Goal: Task Accomplishment & Management: Manage account settings

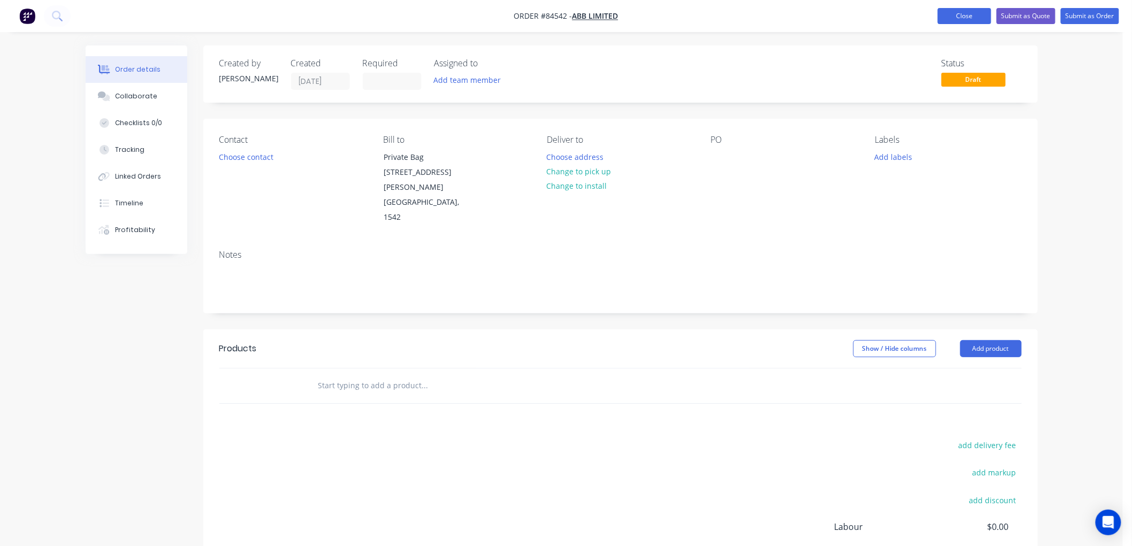
click at [958, 19] on button "Close" at bounding box center [964, 16] width 53 height 16
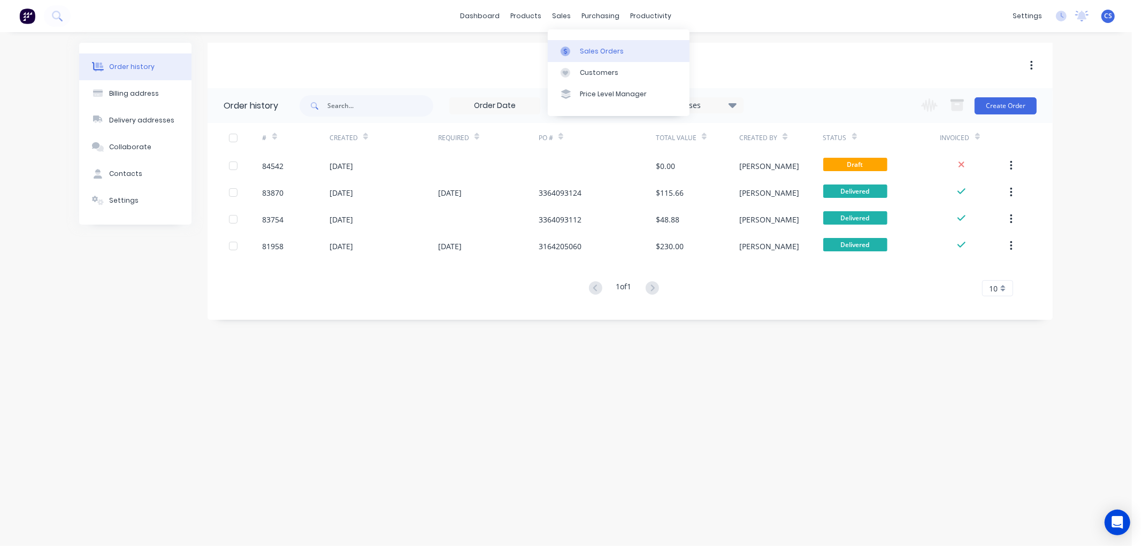
click at [579, 44] on link "Sales Orders" at bounding box center [619, 50] width 142 height 21
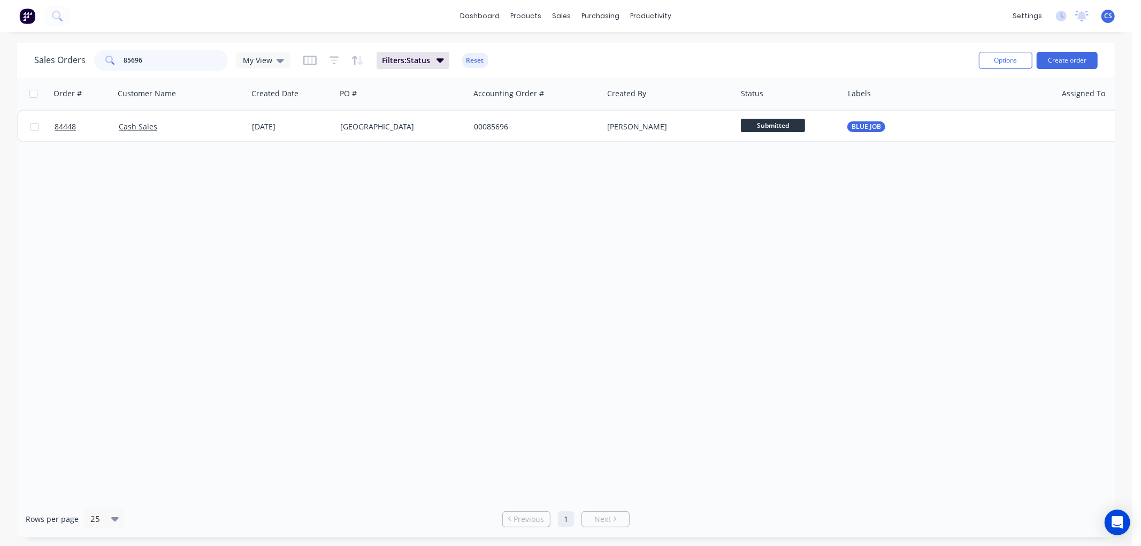
click at [174, 66] on input "85696" at bounding box center [176, 60] width 104 height 21
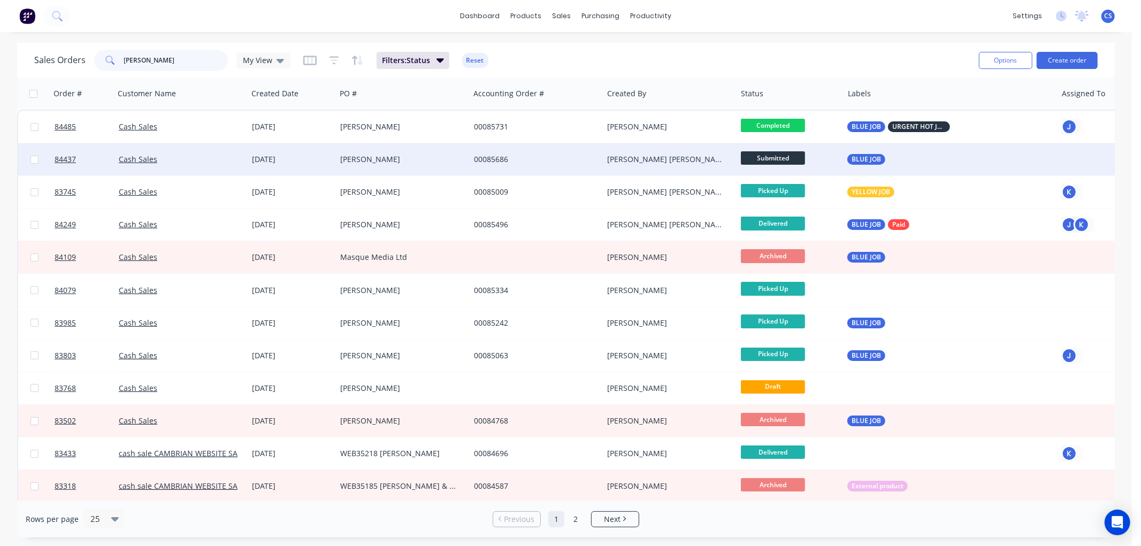
type input "[PERSON_NAME]"
click at [386, 159] on div "[PERSON_NAME]" at bounding box center [399, 159] width 119 height 11
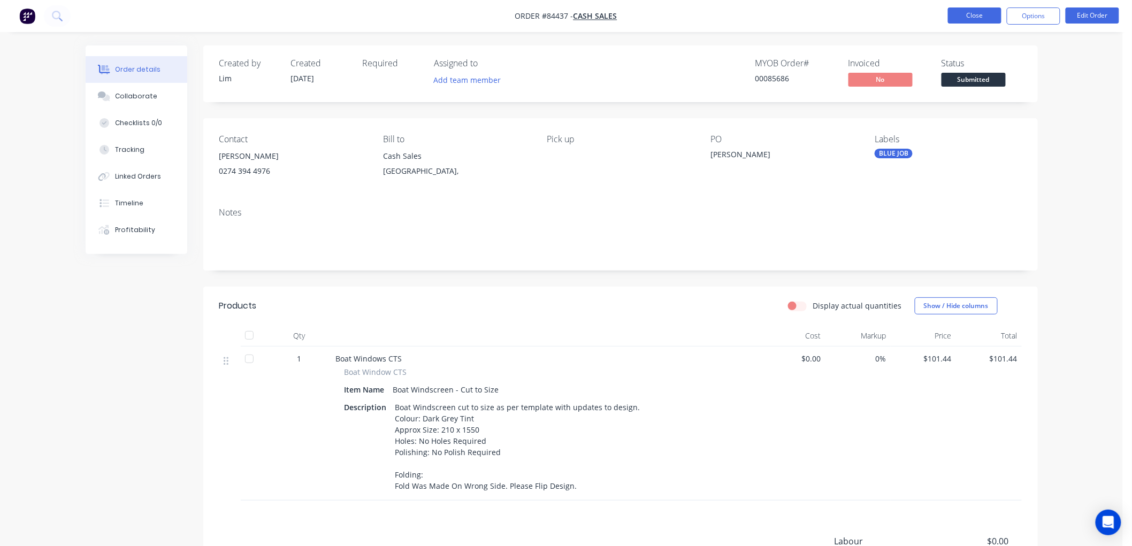
click at [984, 18] on button "Close" at bounding box center [974, 15] width 53 height 16
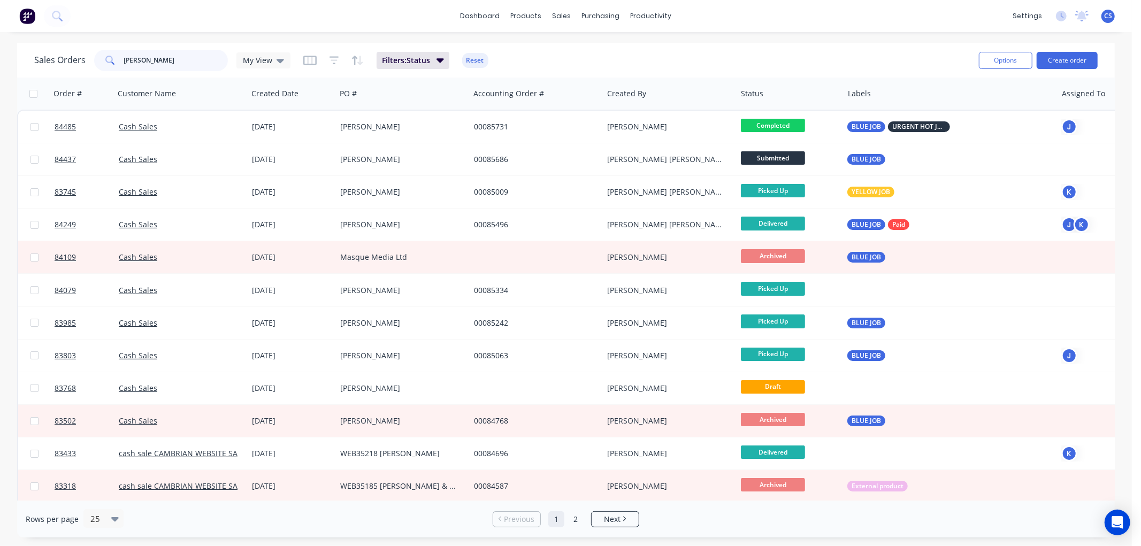
click at [184, 63] on input "[PERSON_NAME]" at bounding box center [176, 60] width 104 height 21
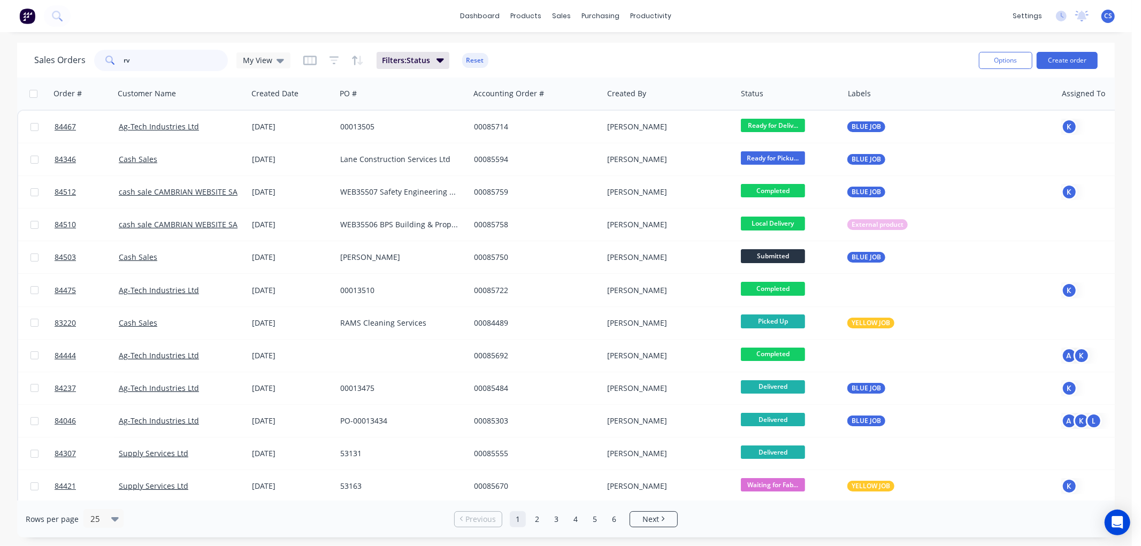
type input "rv"
click at [660, 50] on div "Workflow" at bounding box center [670, 52] width 32 height 10
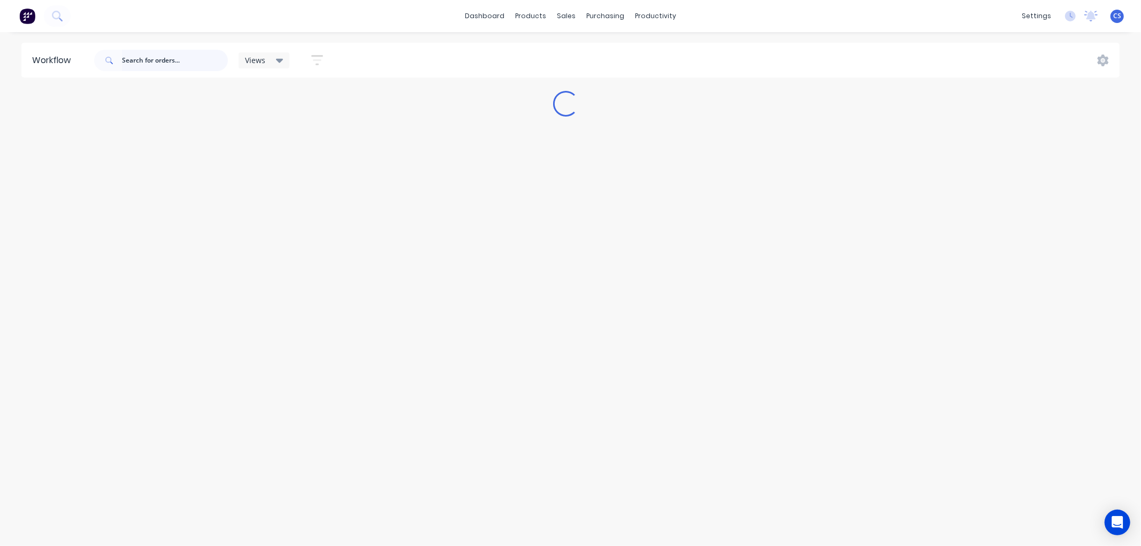
click at [186, 60] on input "text" at bounding box center [175, 60] width 106 height 21
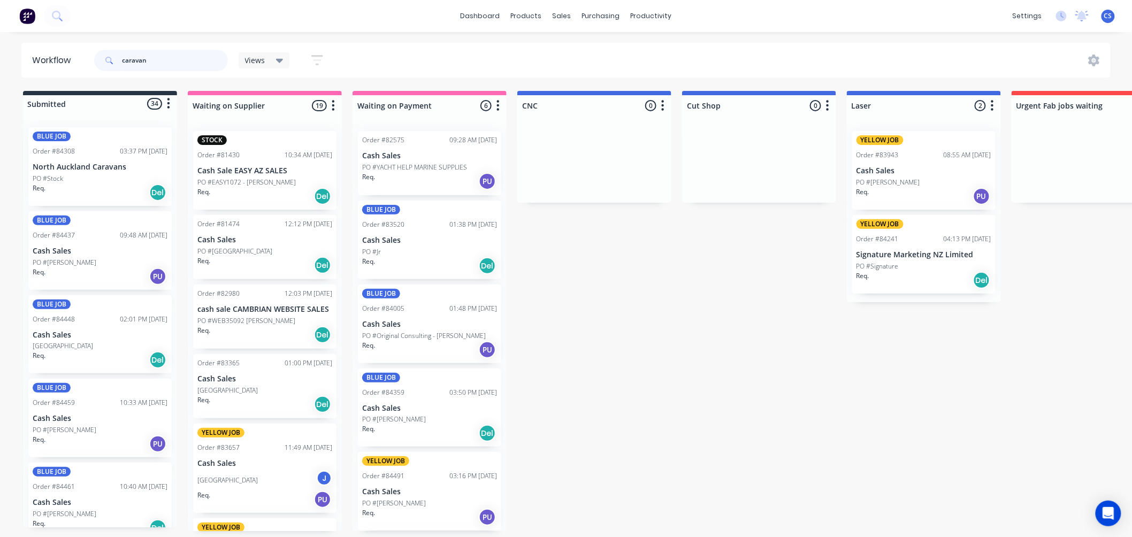
click at [158, 62] on input "caravan" at bounding box center [175, 60] width 106 height 21
click at [171, 64] on input "caravan" at bounding box center [175, 60] width 106 height 21
type input "caravan"
click at [173, 59] on input "caravan" at bounding box center [175, 60] width 106 height 21
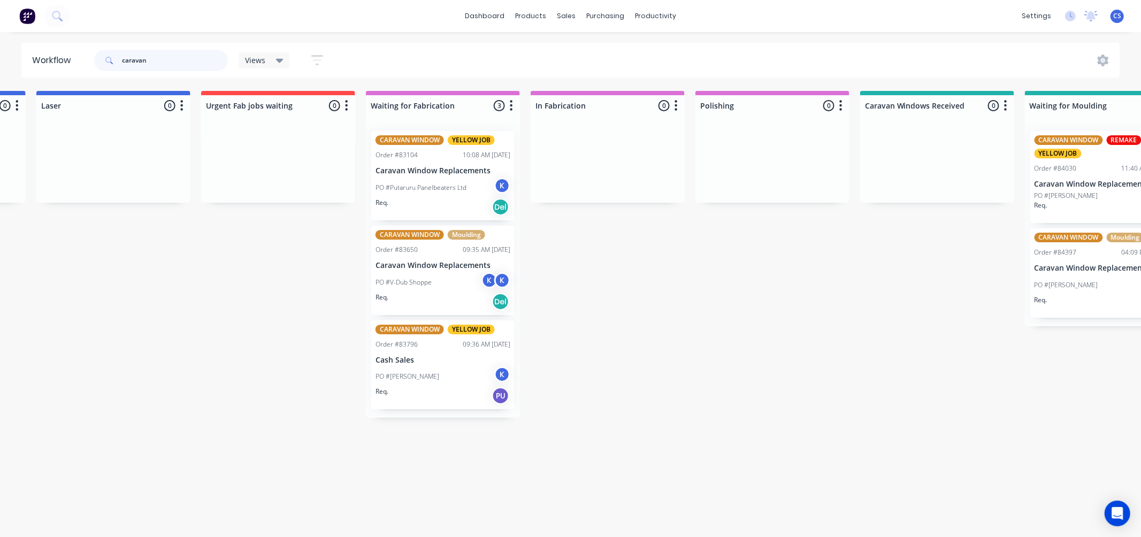
scroll to position [0, 815]
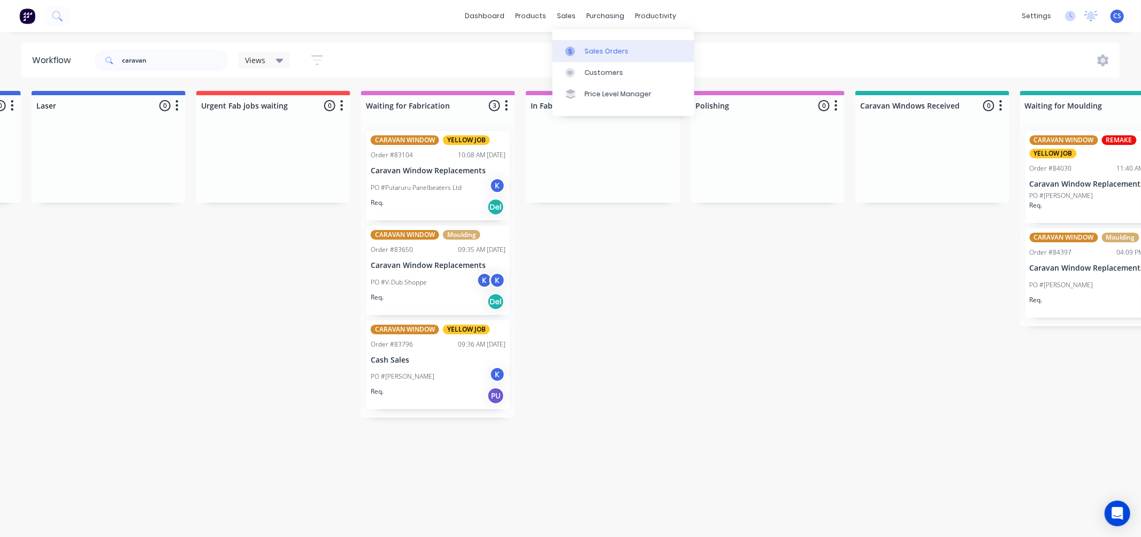
click at [580, 43] on link "Sales Orders" at bounding box center [623, 50] width 142 height 21
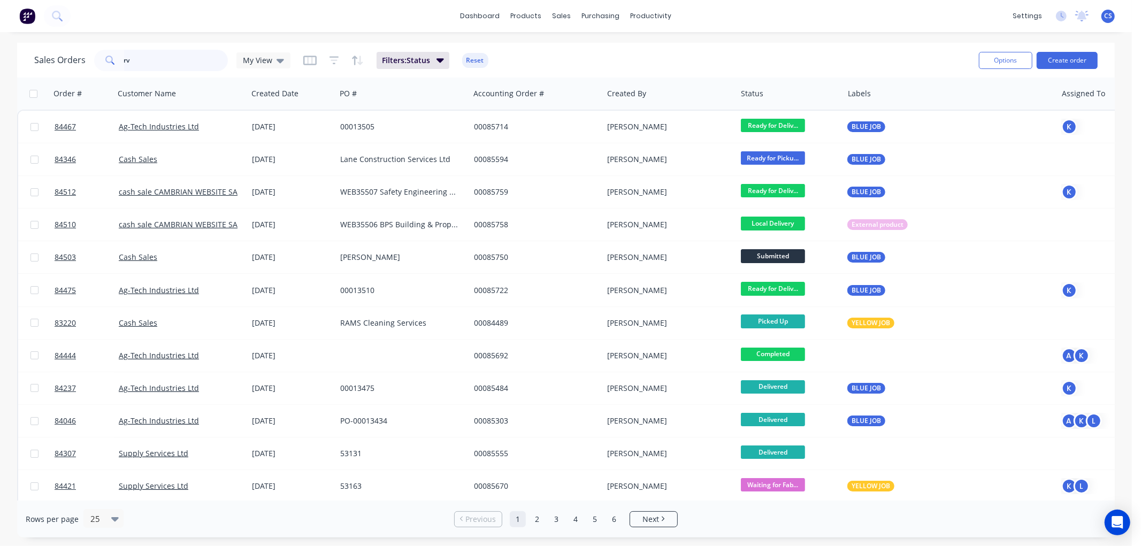
click at [186, 53] on input "rv" at bounding box center [176, 60] width 104 height 21
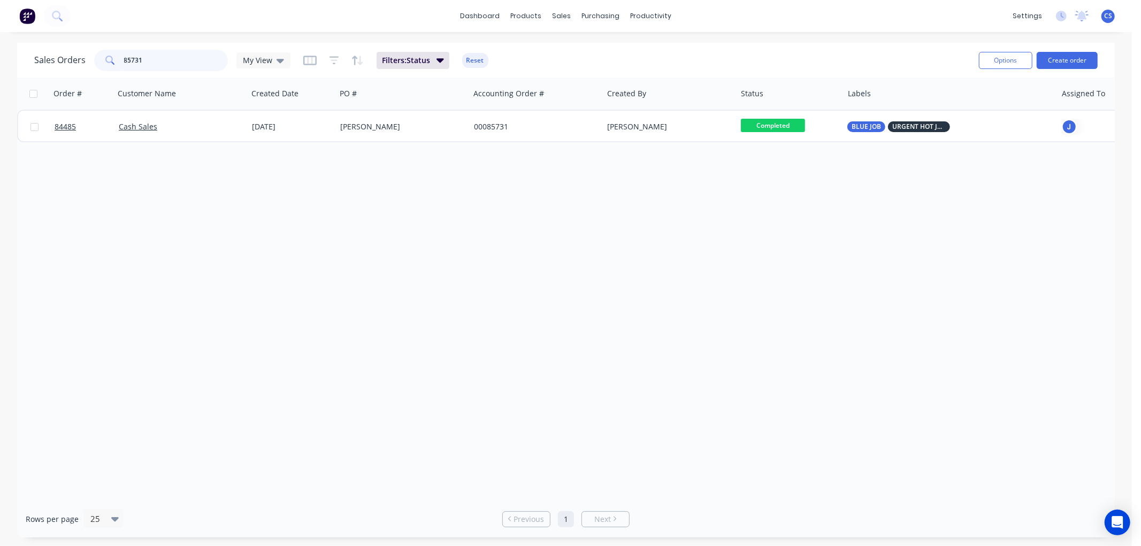
type input "85731"
click at [413, 130] on div "[PERSON_NAME]" at bounding box center [399, 126] width 119 height 11
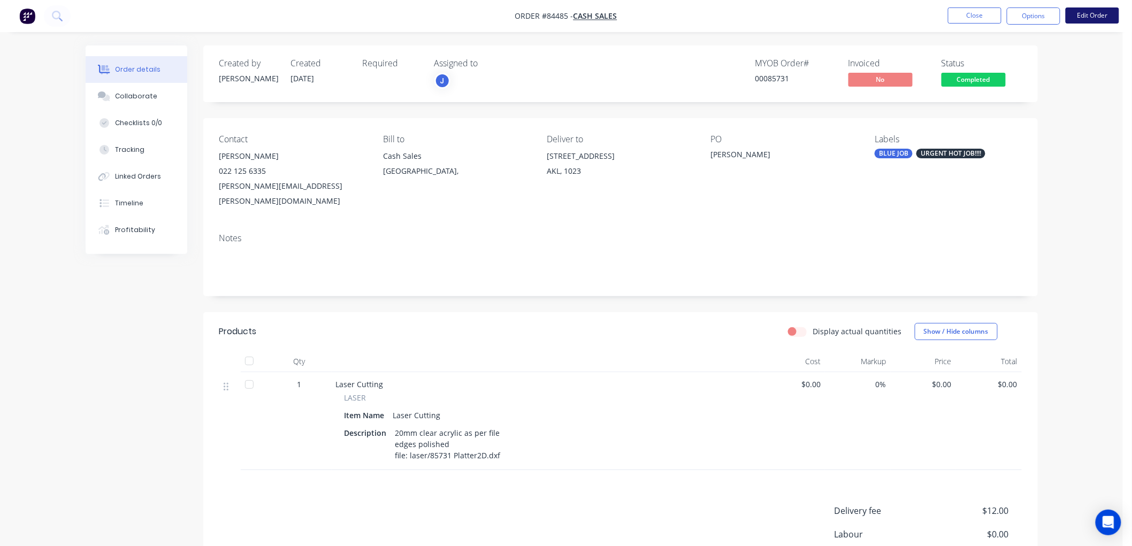
click at [1097, 8] on button "Edit Order" at bounding box center [1091, 15] width 53 height 16
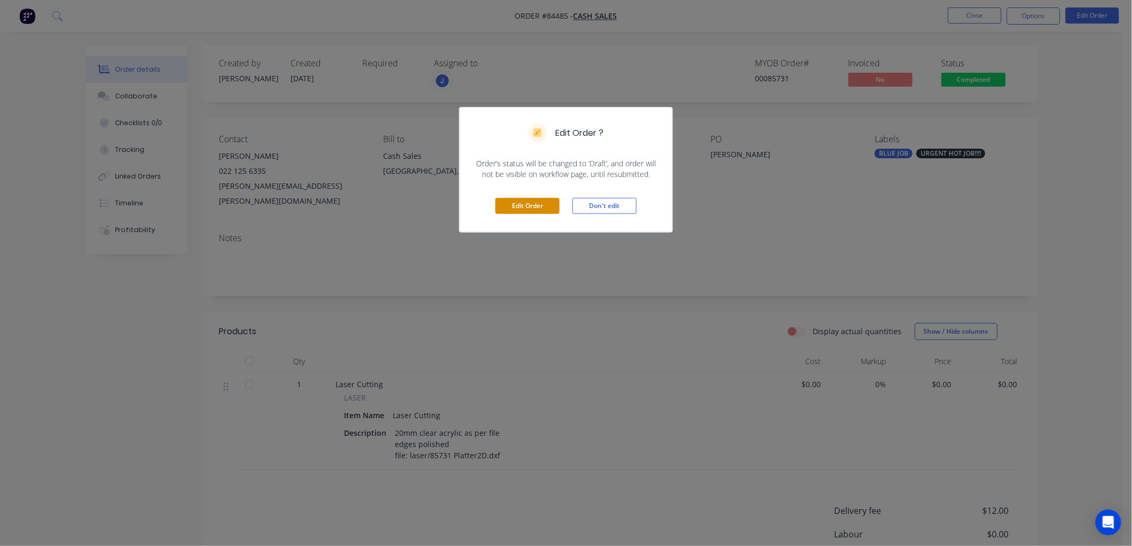
click at [525, 209] on button "Edit Order" at bounding box center [527, 206] width 64 height 16
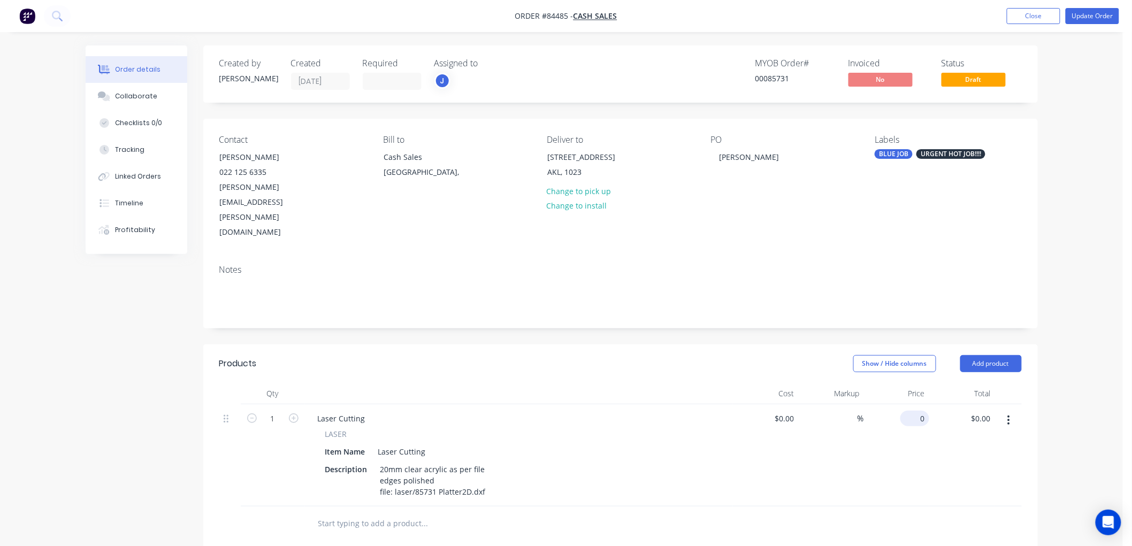
click at [919, 411] on input "0" at bounding box center [916, 419] width 25 height 16
type input "$108.72"
click at [1082, 22] on button "Update Order" at bounding box center [1091, 16] width 53 height 16
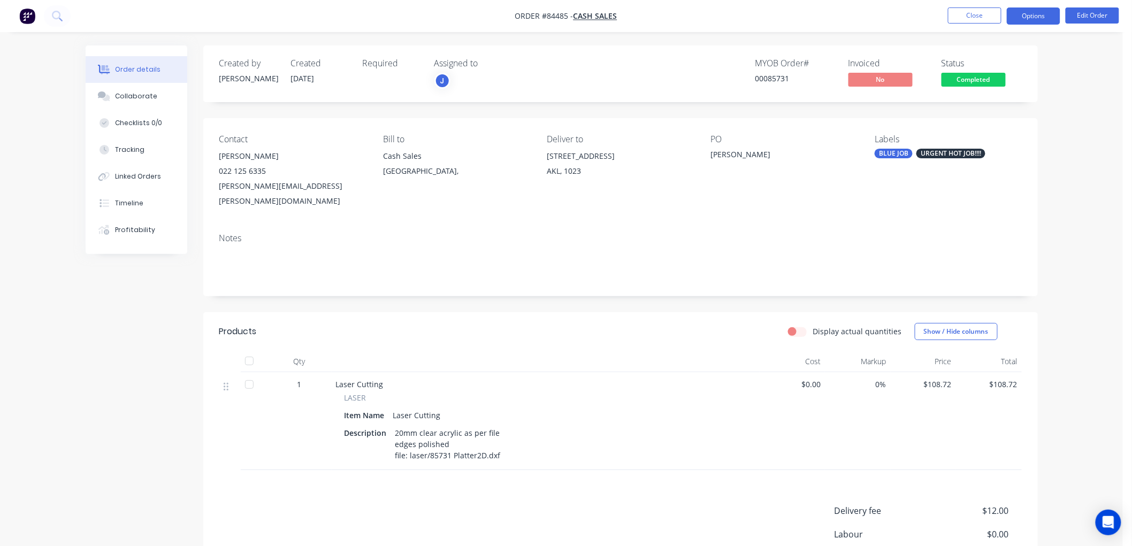
click at [1035, 20] on button "Options" at bounding box center [1033, 15] width 53 height 17
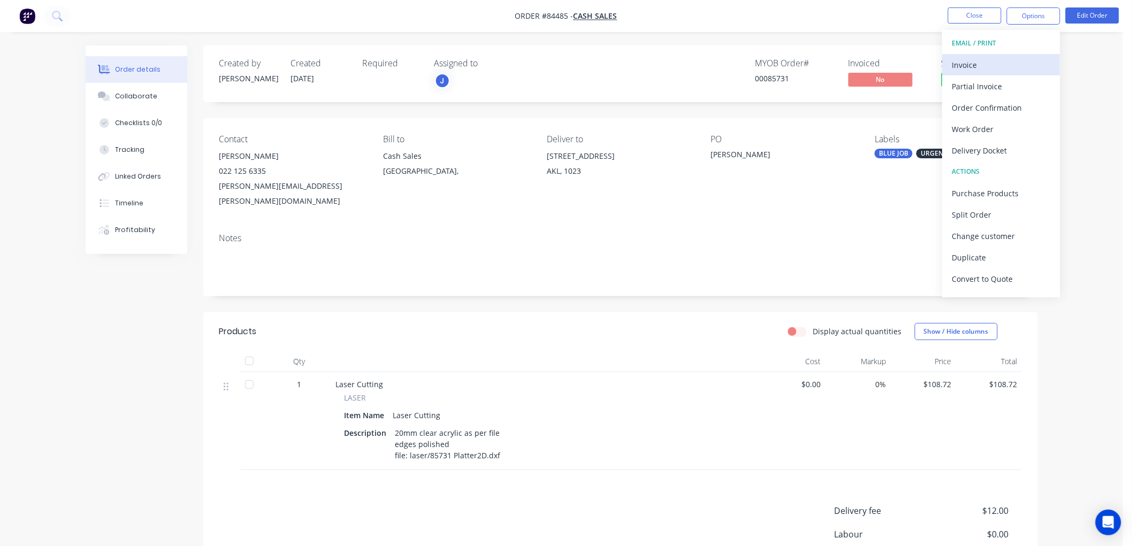
click at [999, 62] on div "Invoice" at bounding box center [1001, 65] width 98 height 16
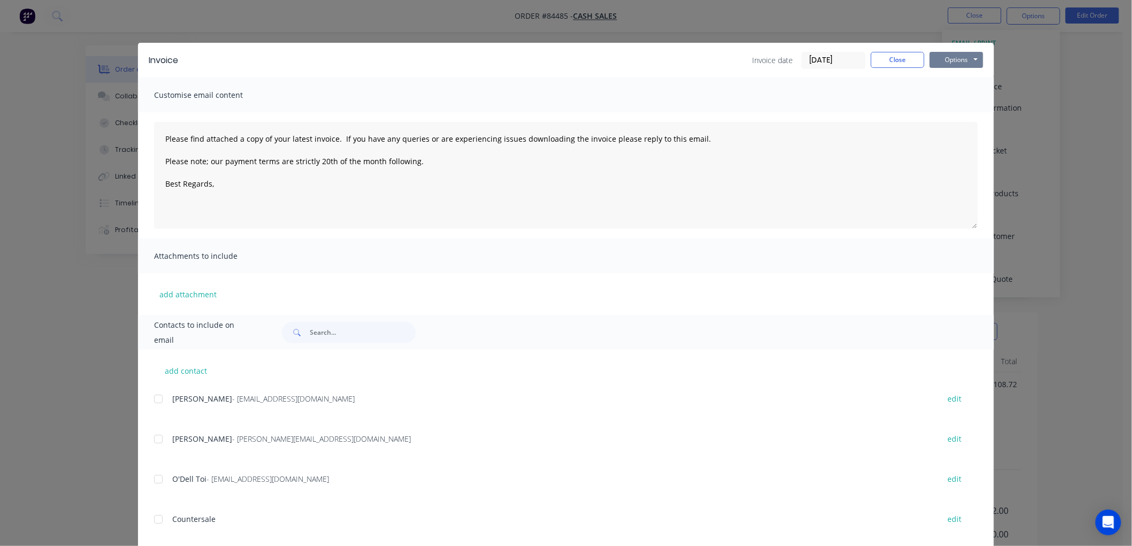
click at [969, 58] on button "Options" at bounding box center [956, 60] width 53 height 16
click at [954, 100] on button "Print" at bounding box center [964, 97] width 68 height 18
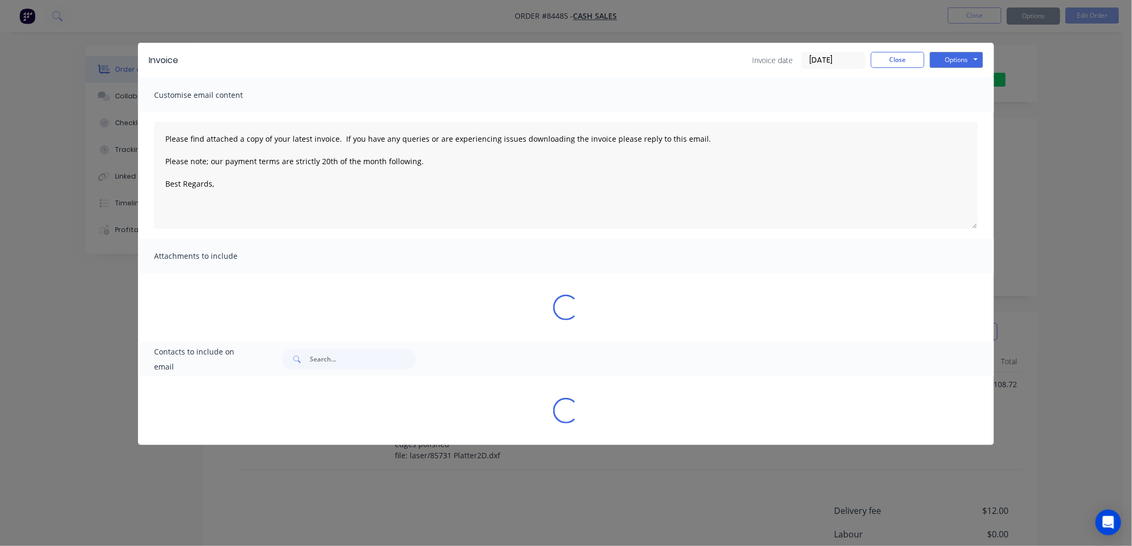
type textarea "Please find attached a copy of your latest invoice. If you have any queries or …"
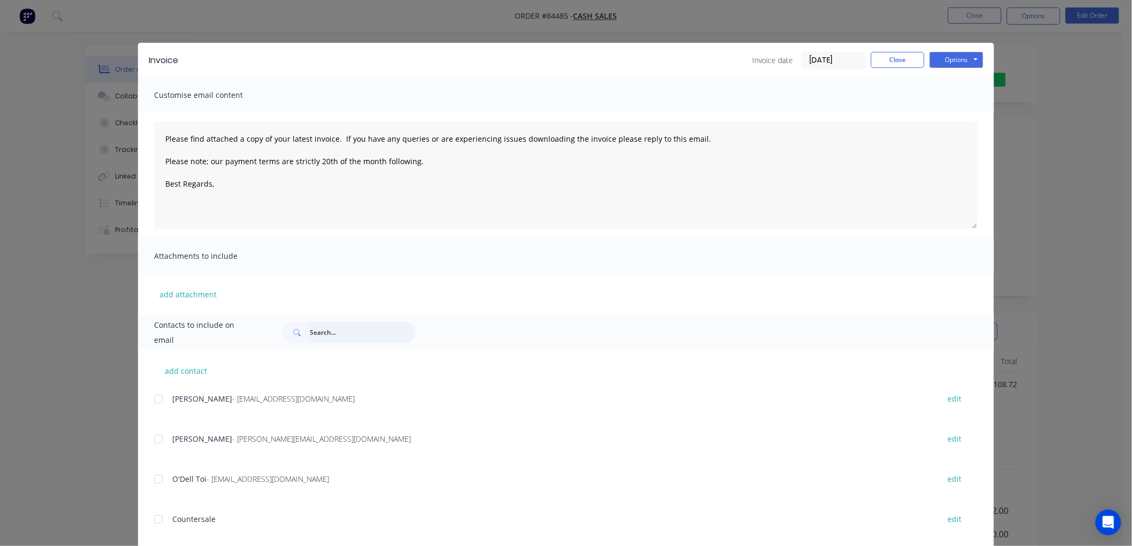
click at [317, 335] on input "text" at bounding box center [363, 332] width 106 height 21
type input "[PERSON_NAME]-"
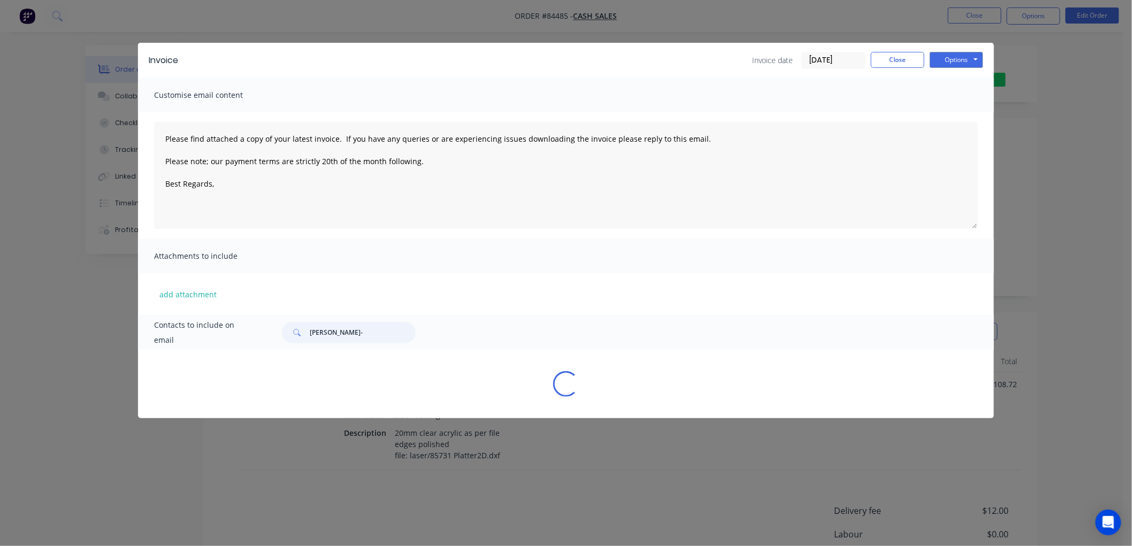
type textarea "Please find attached a copy of your latest invoice. If you have any queries or …"
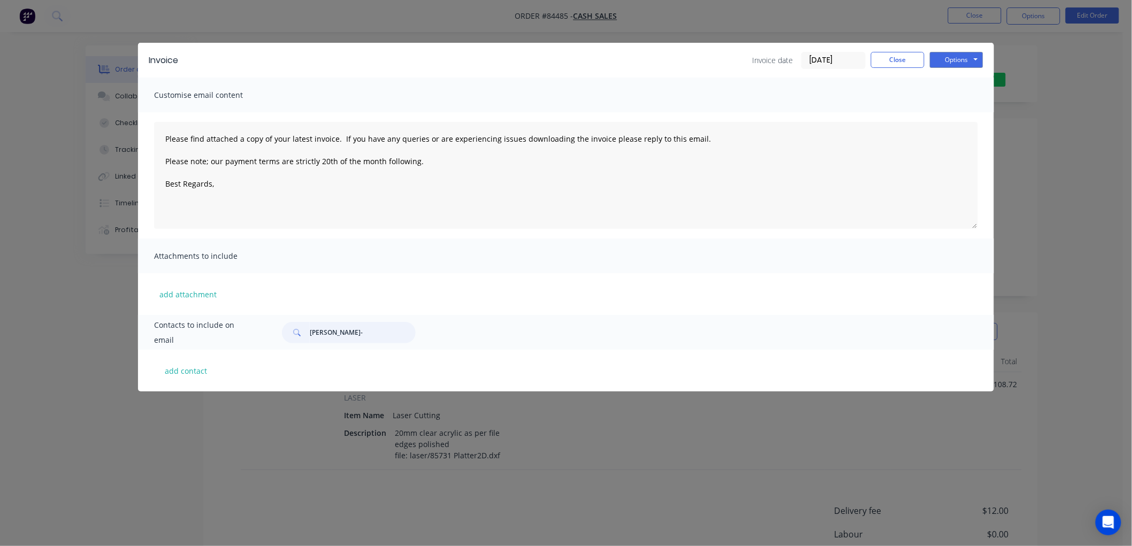
type input "[PERSON_NAME]"
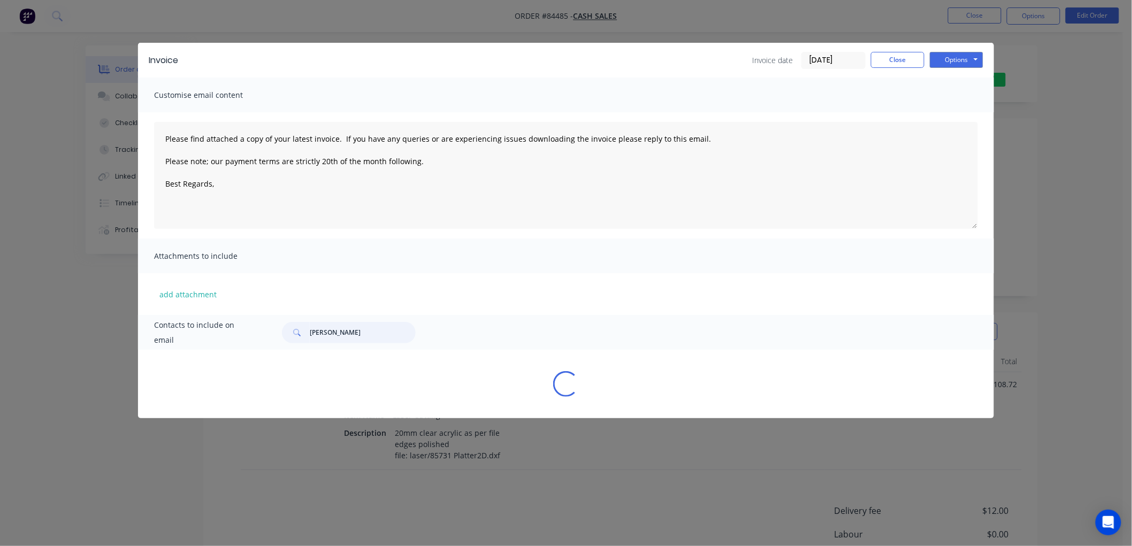
type textarea "Please find attached a copy of your latest invoice. If you have any queries or …"
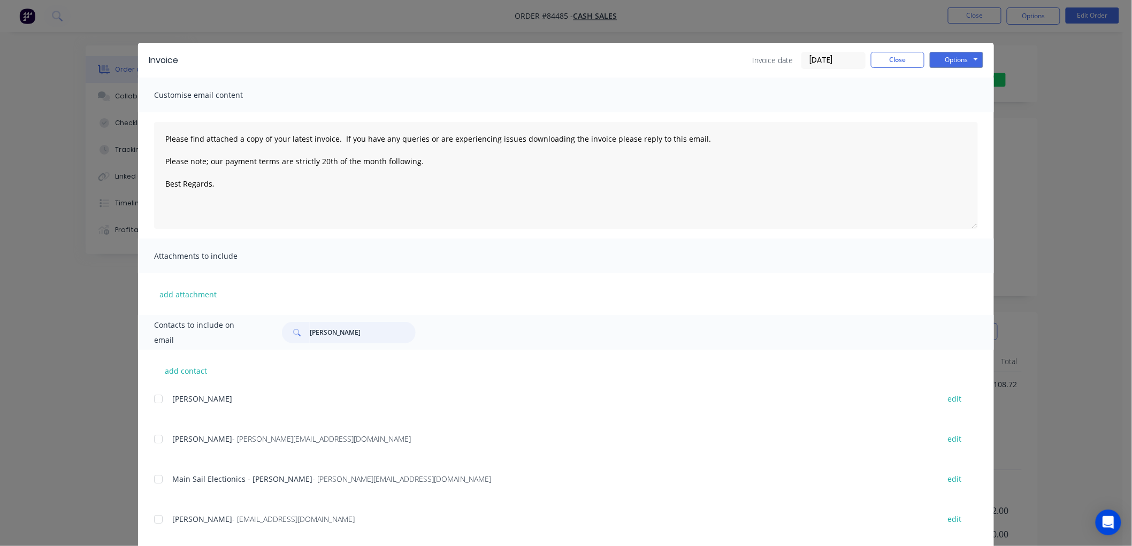
type input "[PERSON_NAME]"
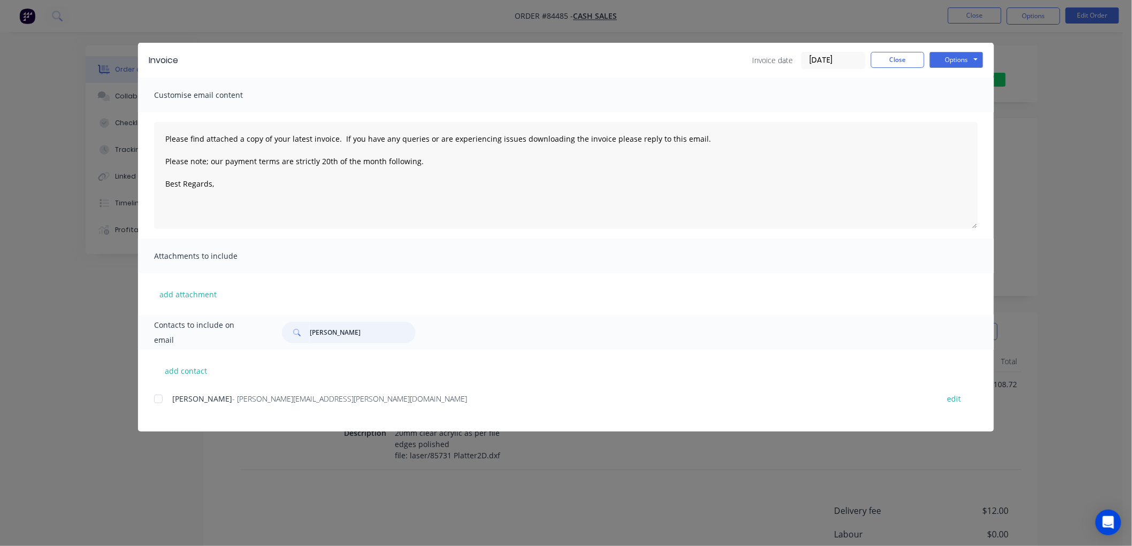
click at [161, 398] on div at bounding box center [158, 398] width 21 height 21
type textarea "Please find attached a copy of your latest invoice. If you have any queries or …"
type input "[PERSON_NAME]"
drag, startPoint x: 345, startPoint y: 155, endPoint x: 147, endPoint y: 132, distance: 200.3
click at [147, 132] on div "Please find attached a copy of your latest invoice. If you have any queries or …" at bounding box center [566, 175] width 856 height 126
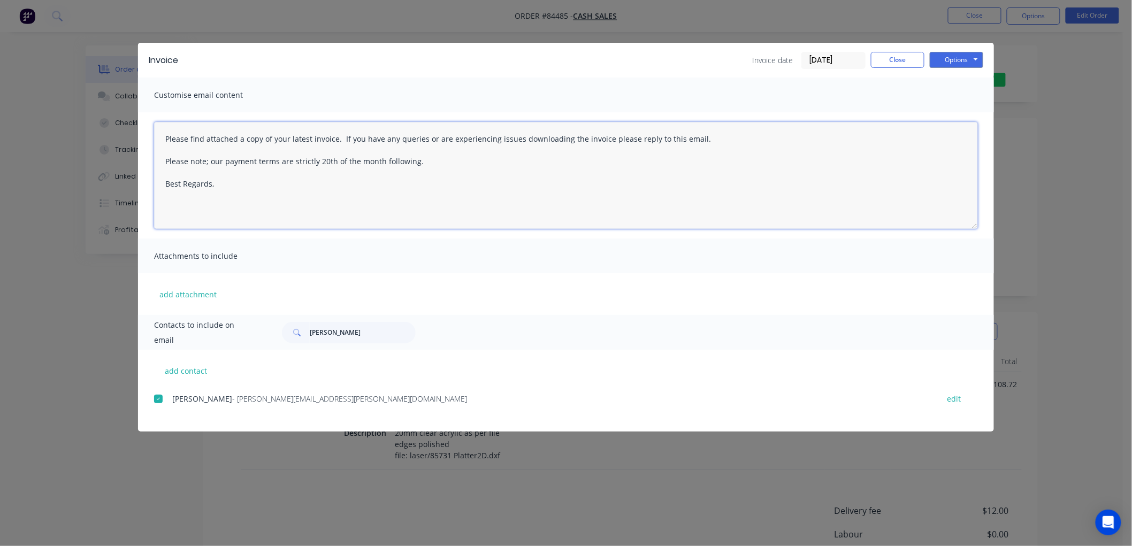
paste textarea "Hi, your order is now ready for collection. You can pay via direct debit or sup…"
click at [221, 164] on textarea "Hi, your order is now ready for collection. You can pay via direct debit or sup…" at bounding box center [566, 175] width 824 height 107
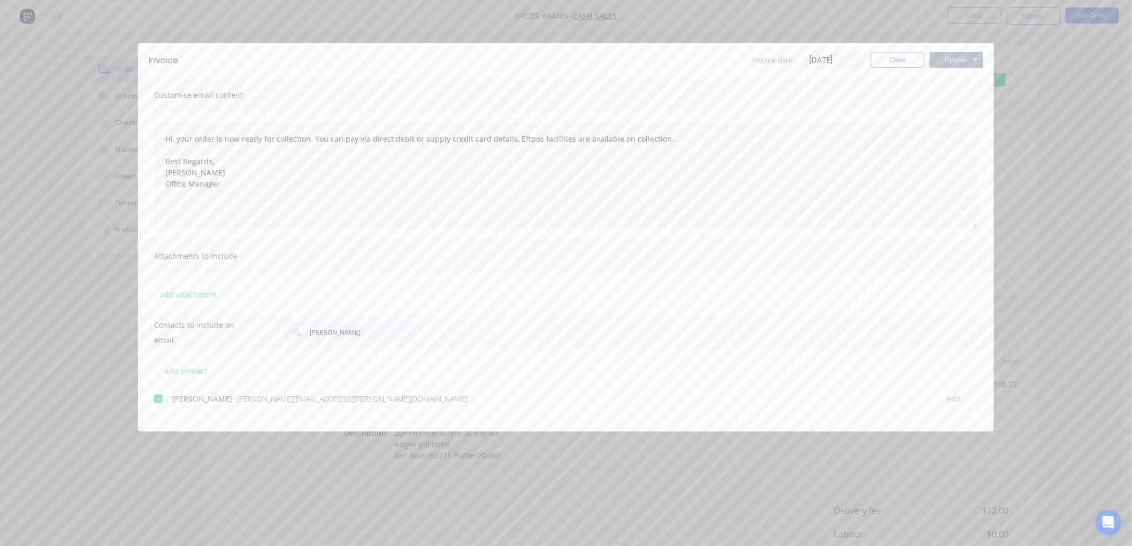
drag, startPoint x: 952, startPoint y: 56, endPoint x: 954, endPoint y: 65, distance: 9.9
click at [952, 55] on button "Options" at bounding box center [956, 60] width 53 height 16
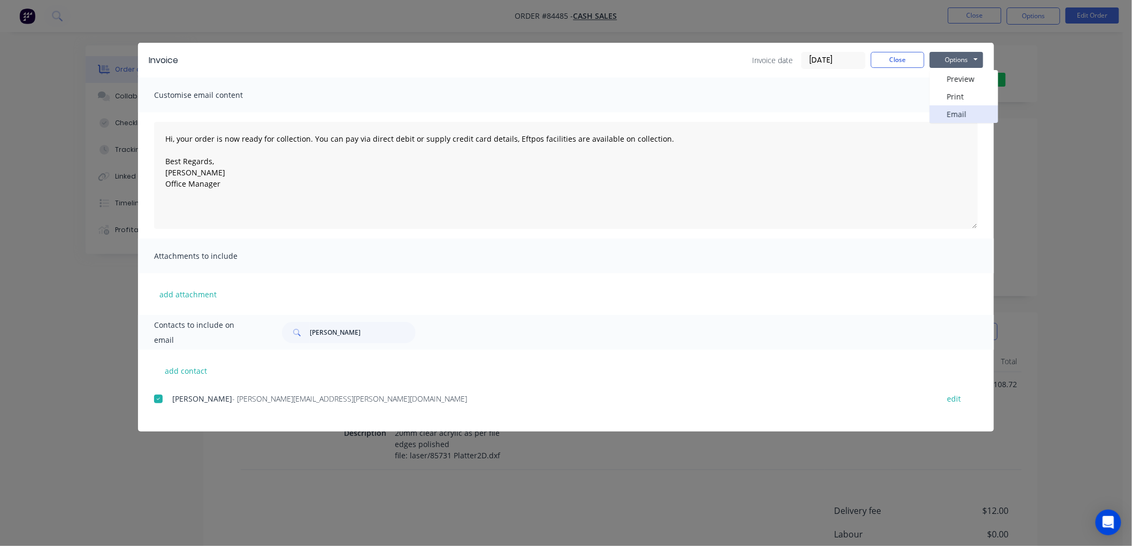
click at [956, 112] on button "Email" at bounding box center [964, 114] width 68 height 18
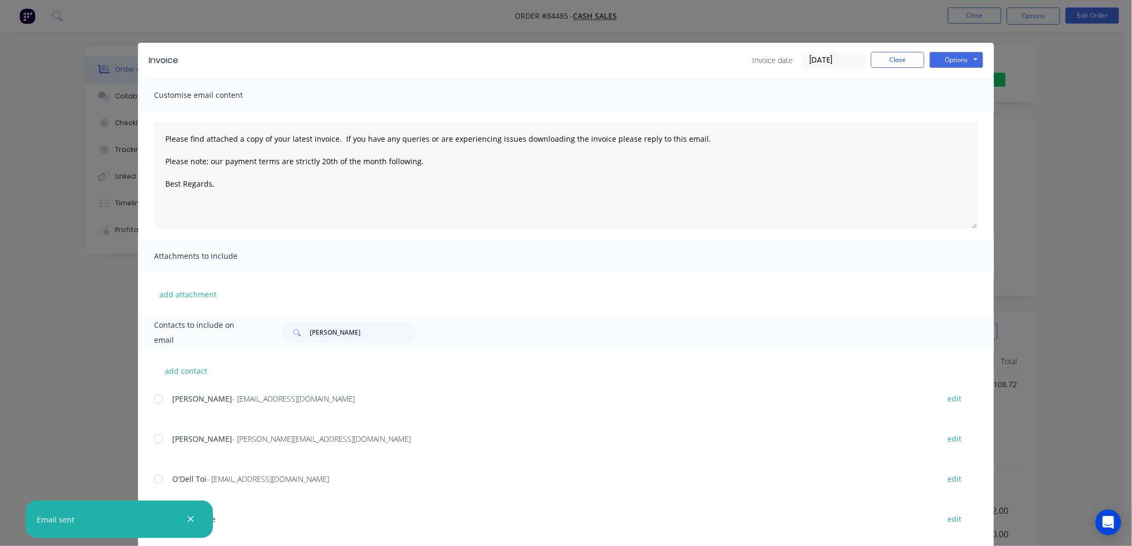
type textarea "Please find attached a copy of your latest invoice. If you have any queries or …"
click at [904, 62] on button "Close" at bounding box center [897, 60] width 53 height 16
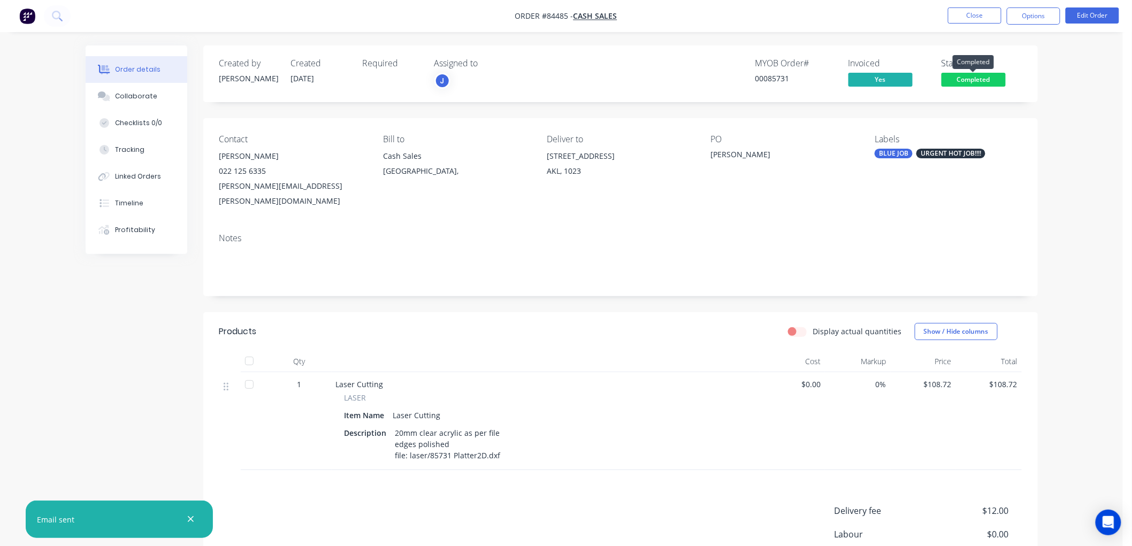
click at [963, 78] on span "Completed" at bounding box center [973, 79] width 64 height 13
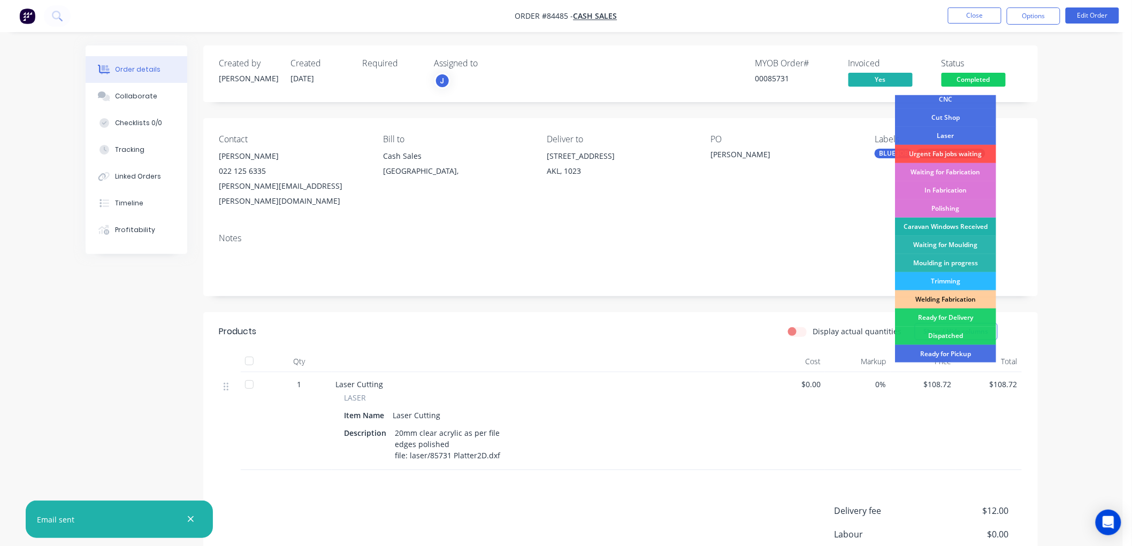
scroll to position [119, 0]
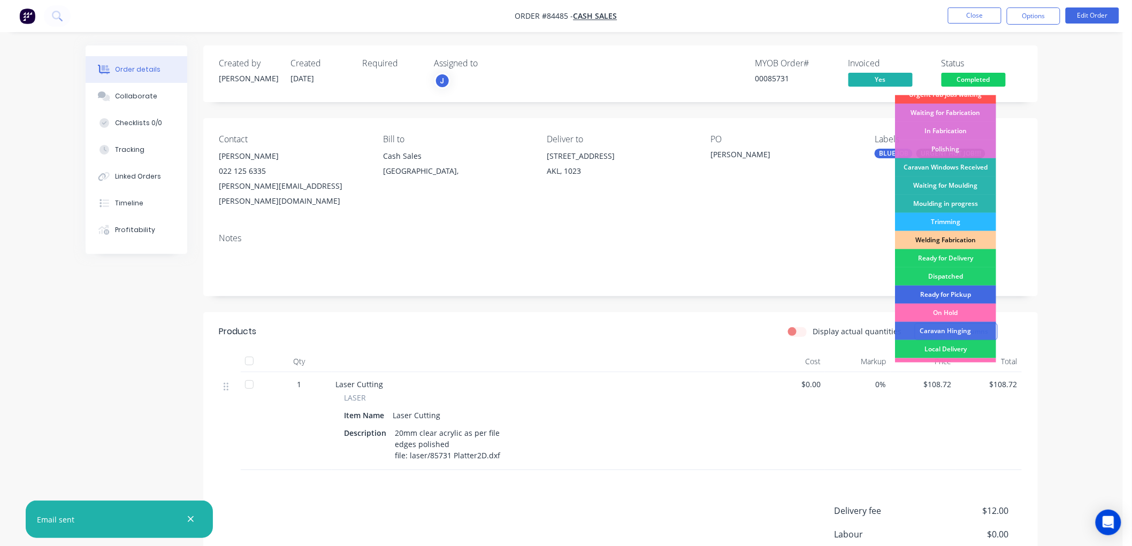
click at [959, 291] on div "Ready for Pickup" at bounding box center [945, 295] width 101 height 18
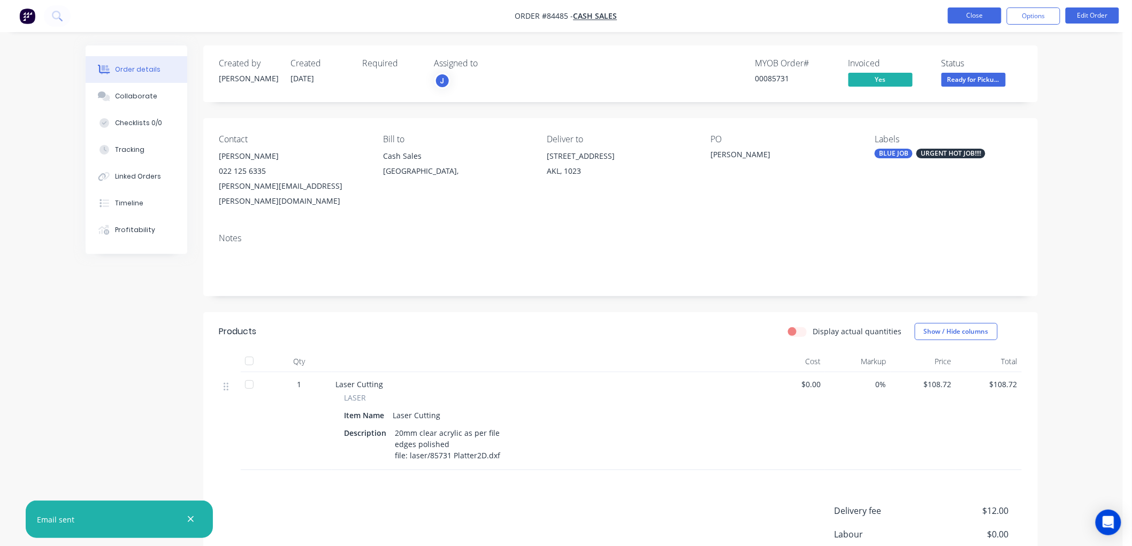
click at [969, 13] on button "Close" at bounding box center [974, 15] width 53 height 16
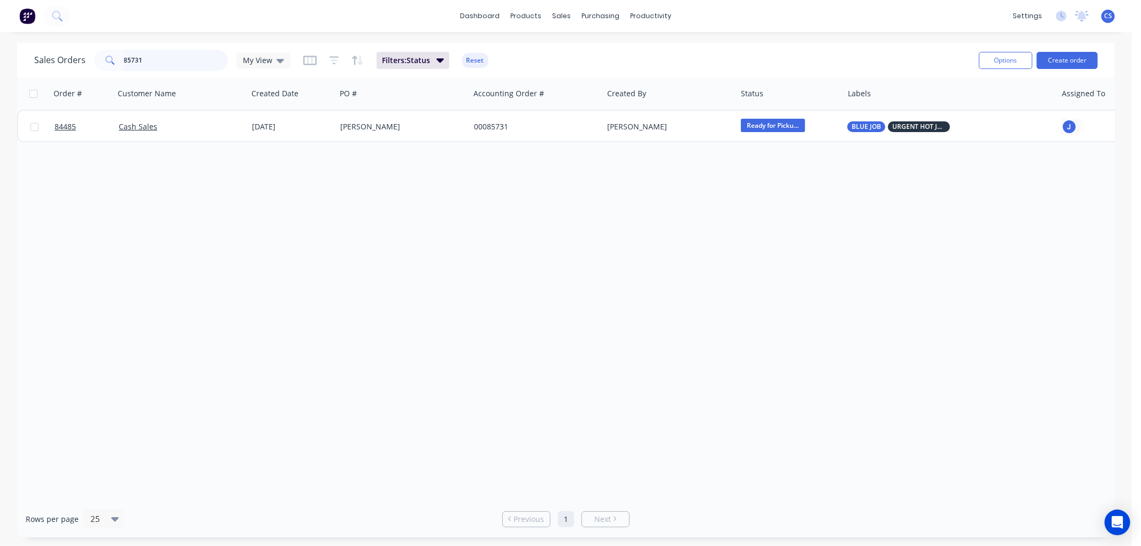
click at [180, 59] on input "85731" at bounding box center [176, 60] width 104 height 21
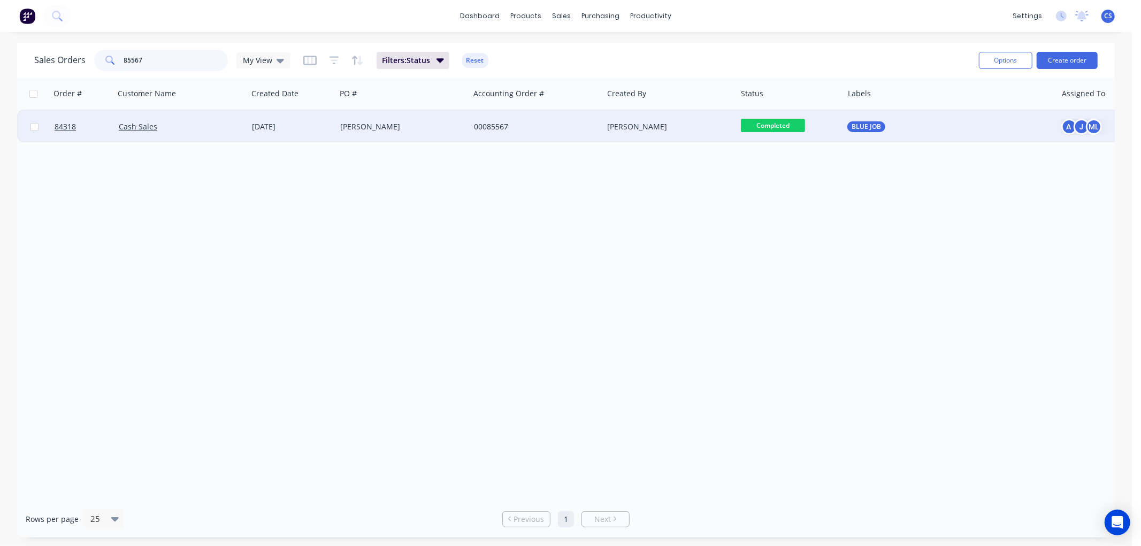
type input "85567"
click at [414, 114] on div "[PERSON_NAME]" at bounding box center [403, 127] width 134 height 32
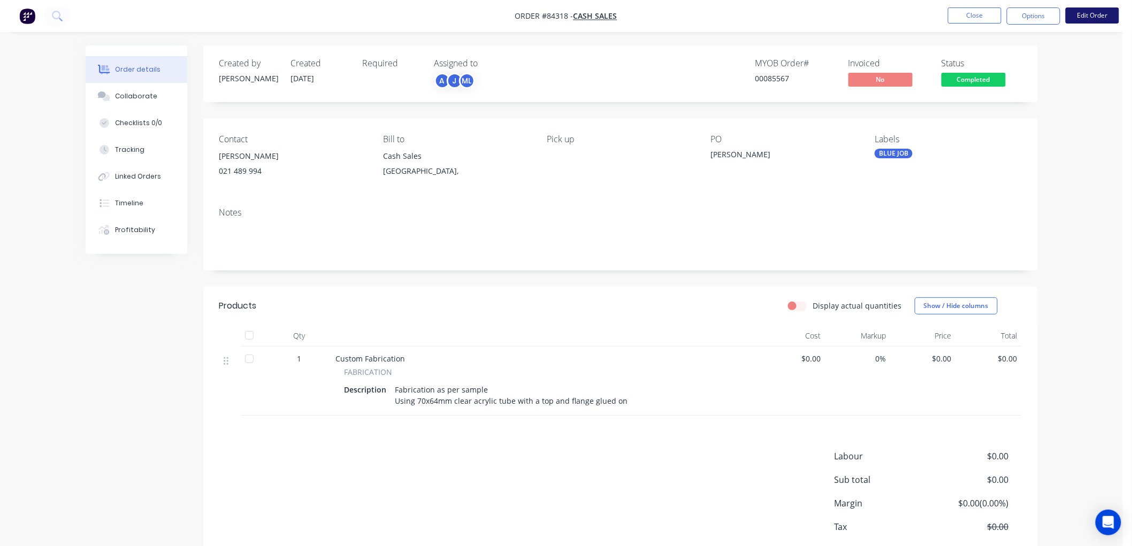
click at [1109, 13] on button "Edit Order" at bounding box center [1091, 15] width 53 height 16
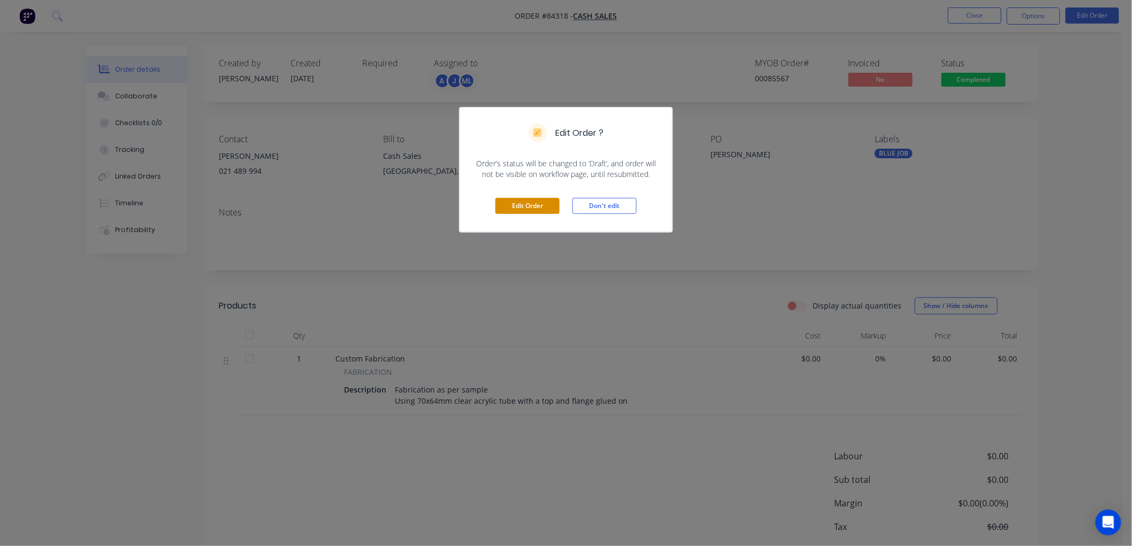
click at [550, 205] on button "Edit Order" at bounding box center [527, 206] width 64 height 16
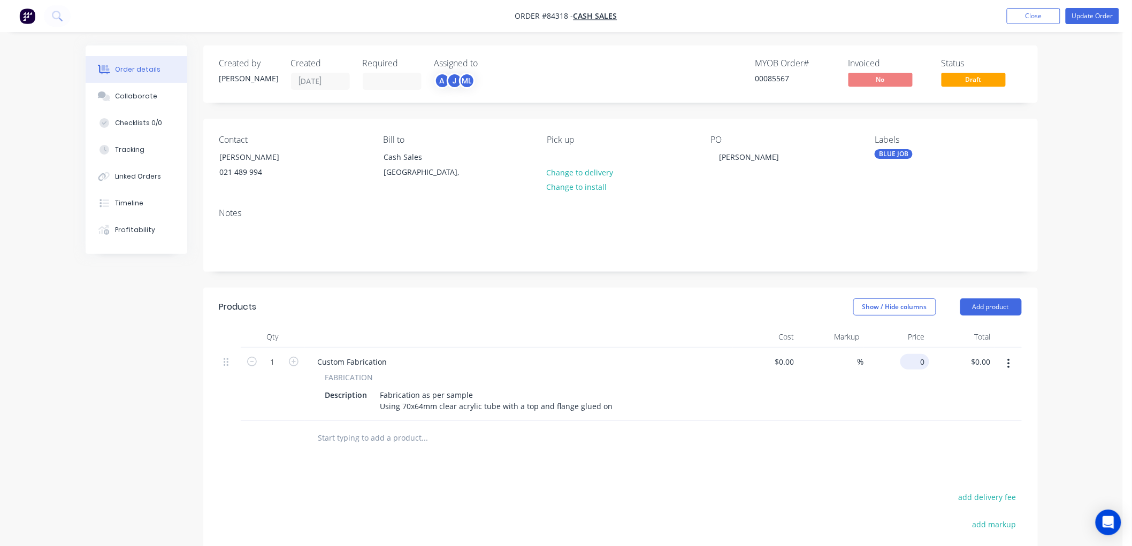
click at [916, 364] on div "0 $0.00" at bounding box center [914, 362] width 29 height 16
type input "$75.00"
click at [1084, 18] on button "Update Order" at bounding box center [1091, 16] width 53 height 16
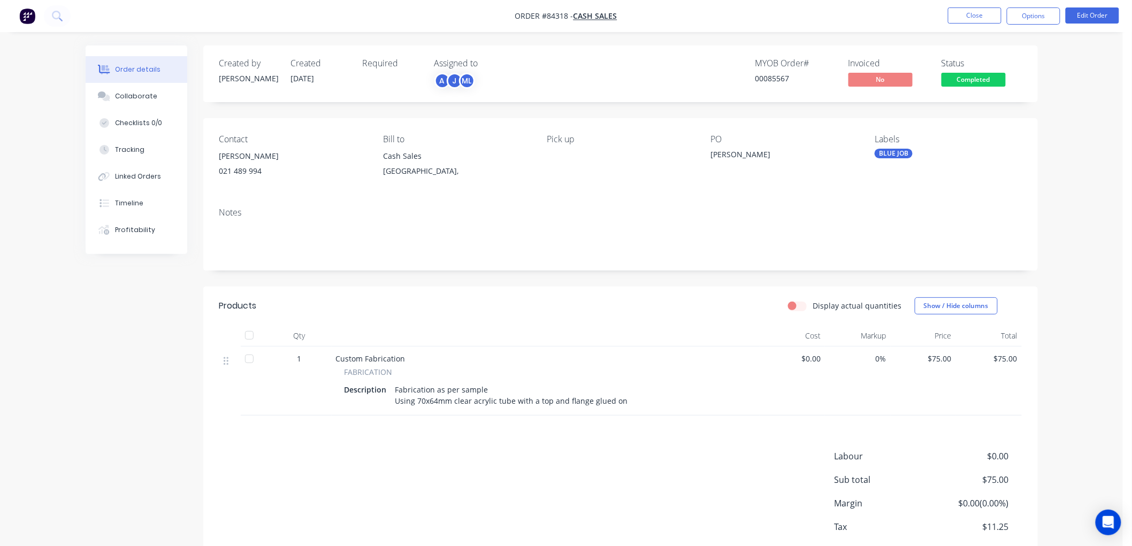
click at [1039, 17] on button "Options" at bounding box center [1033, 15] width 53 height 17
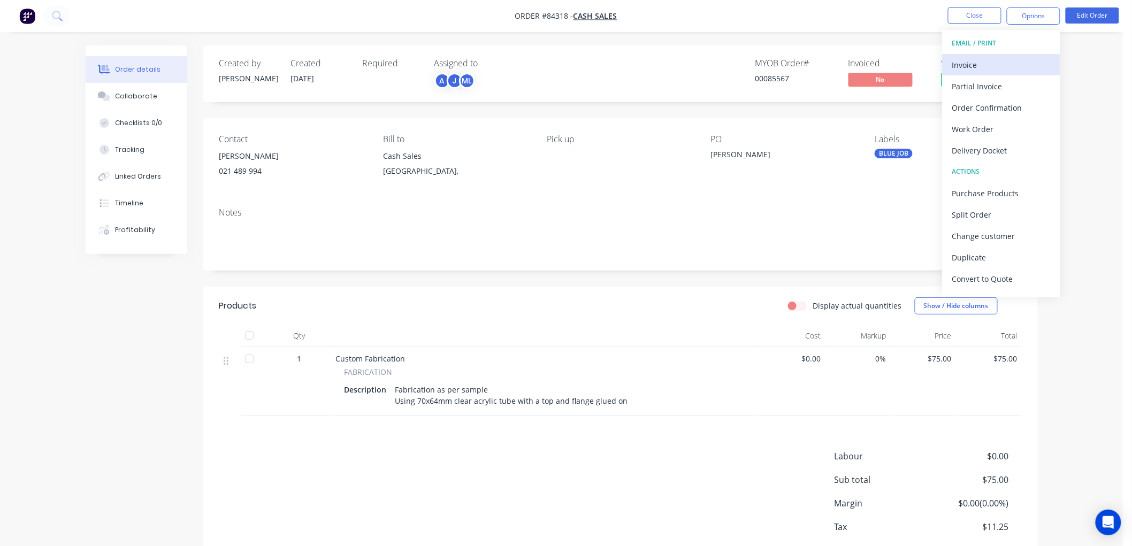
click at [970, 70] on div "Invoice" at bounding box center [1001, 65] width 98 height 16
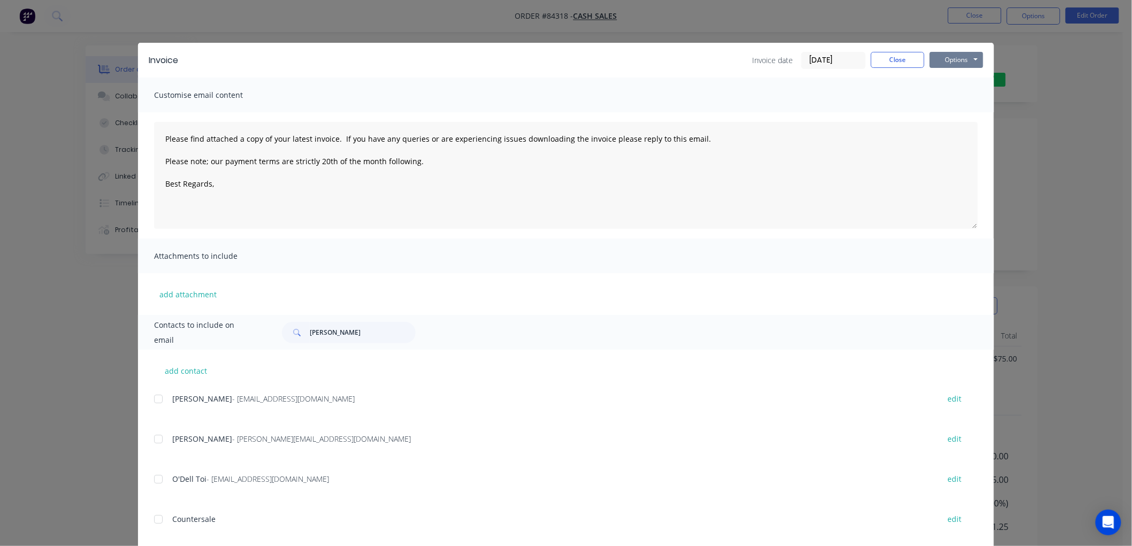
click at [969, 60] on button "Options" at bounding box center [956, 60] width 53 height 16
click at [937, 100] on button "Print" at bounding box center [964, 97] width 68 height 18
type textarea "Please find attached a copy of your latest invoice. If you have any queries or …"
click at [885, 59] on button "Close" at bounding box center [897, 60] width 53 height 16
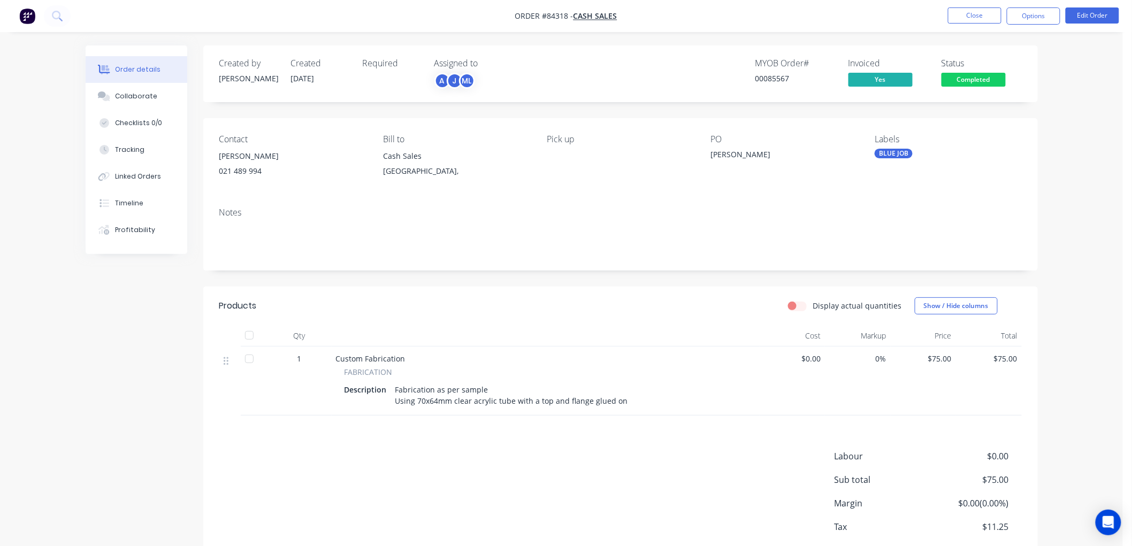
click at [969, 81] on span "Completed" at bounding box center [973, 79] width 64 height 13
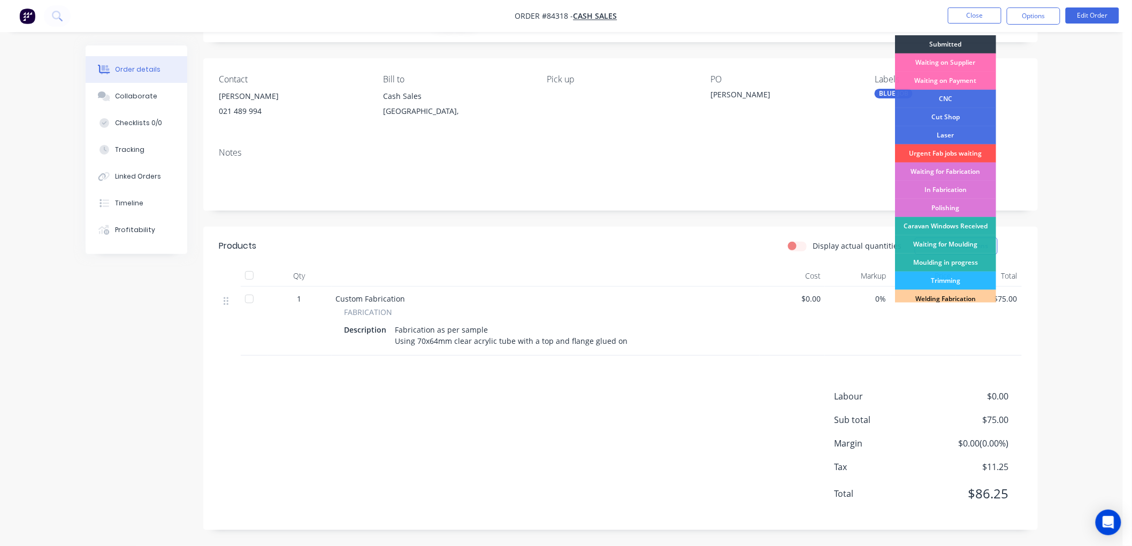
scroll to position [187, 0]
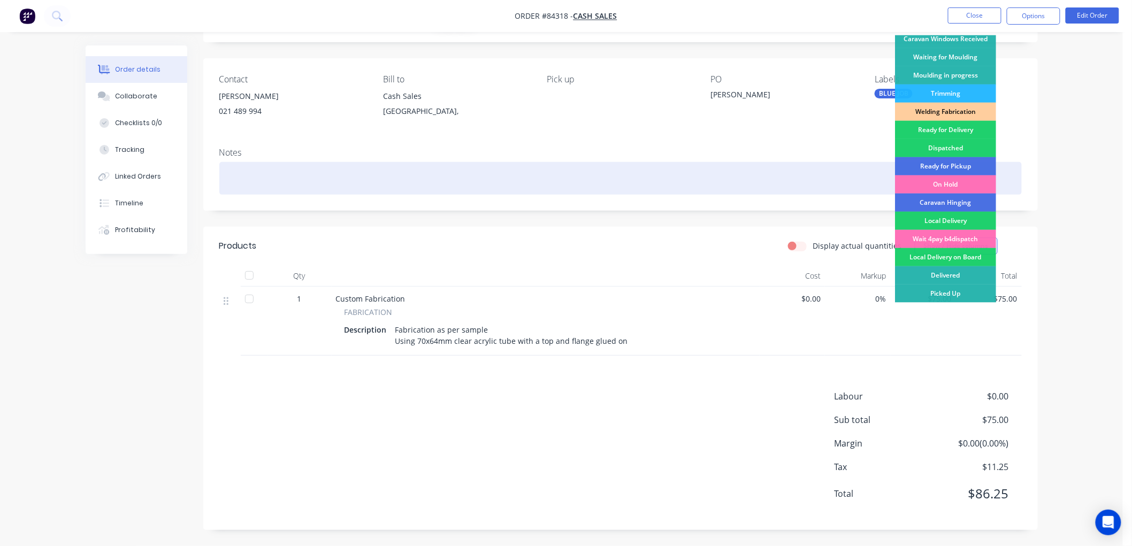
click at [948, 164] on div "Ready for Pickup" at bounding box center [945, 166] width 101 height 18
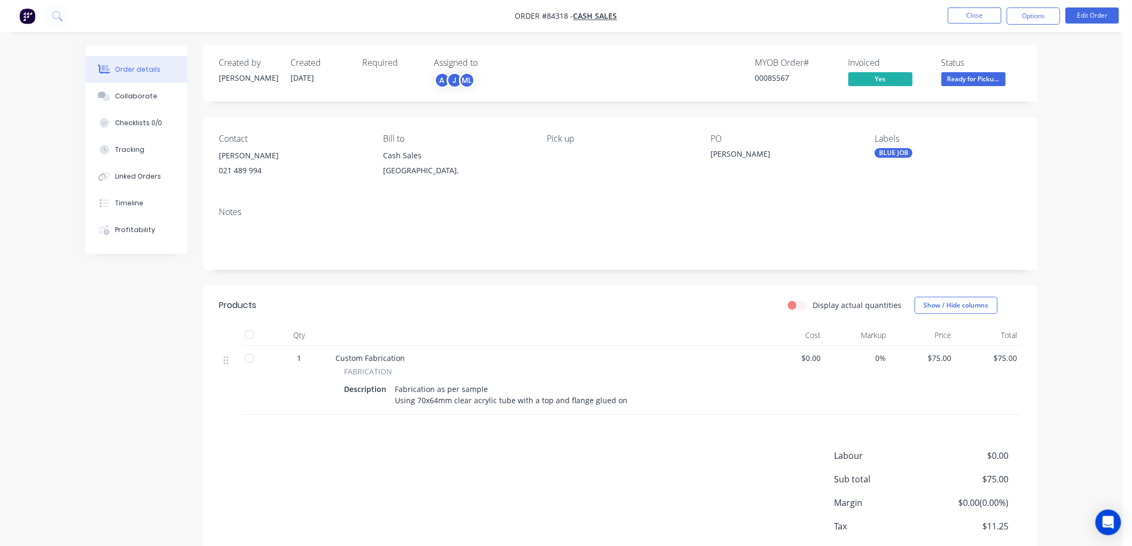
scroll to position [0, 0]
click at [973, 19] on button "Close" at bounding box center [974, 15] width 53 height 16
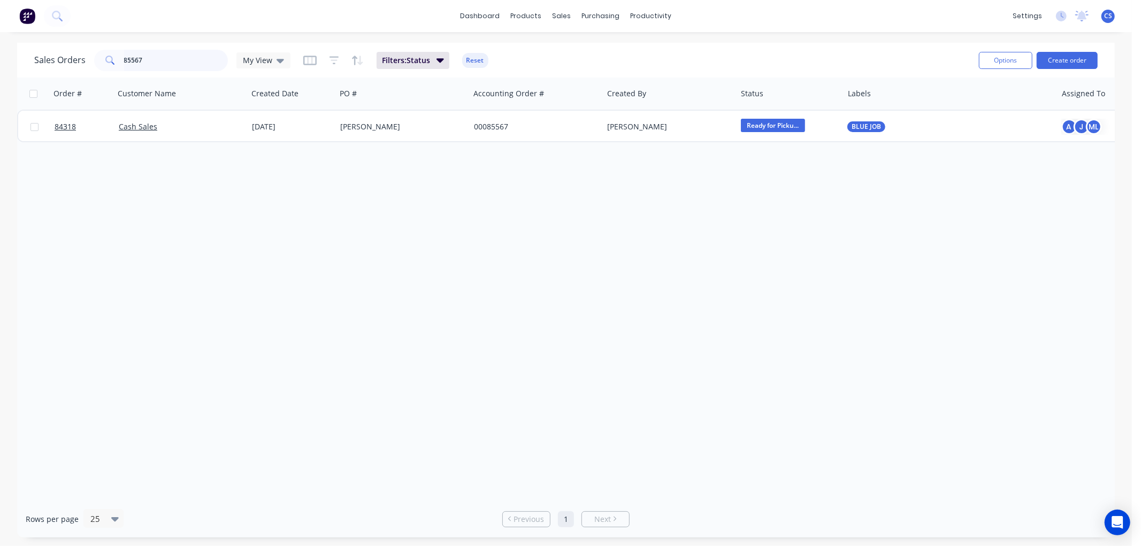
click at [152, 64] on input "85567" at bounding box center [176, 60] width 104 height 21
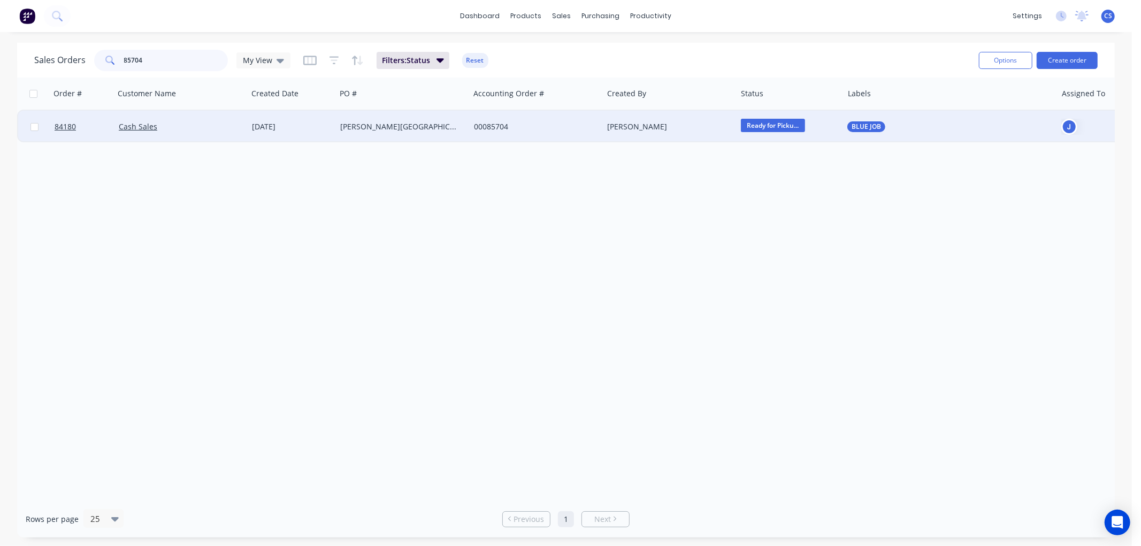
type input "85704"
click at [578, 127] on div "00085704" at bounding box center [533, 126] width 119 height 11
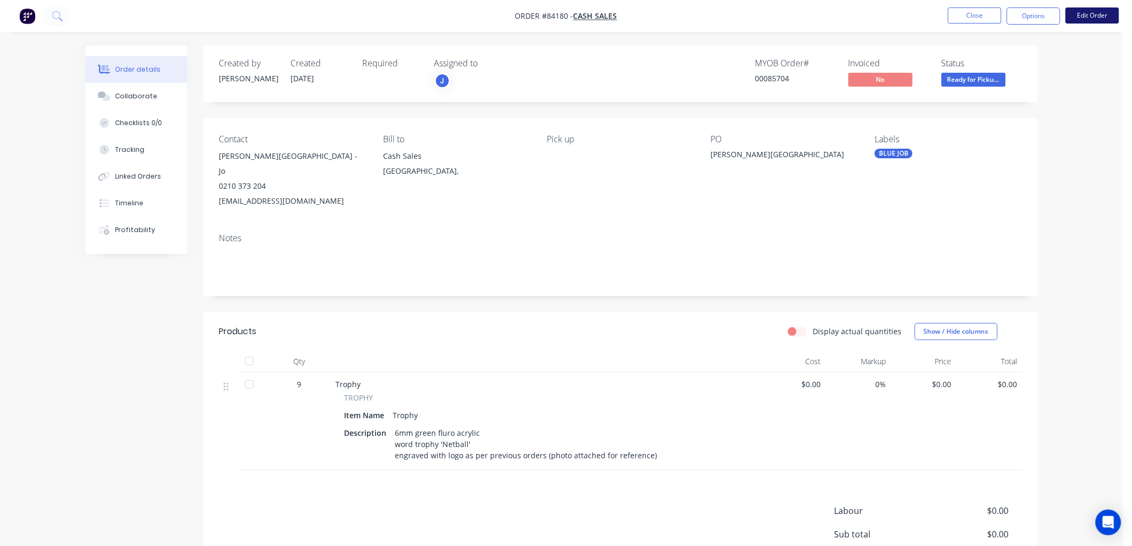
click at [1085, 19] on button "Edit Order" at bounding box center [1091, 15] width 53 height 16
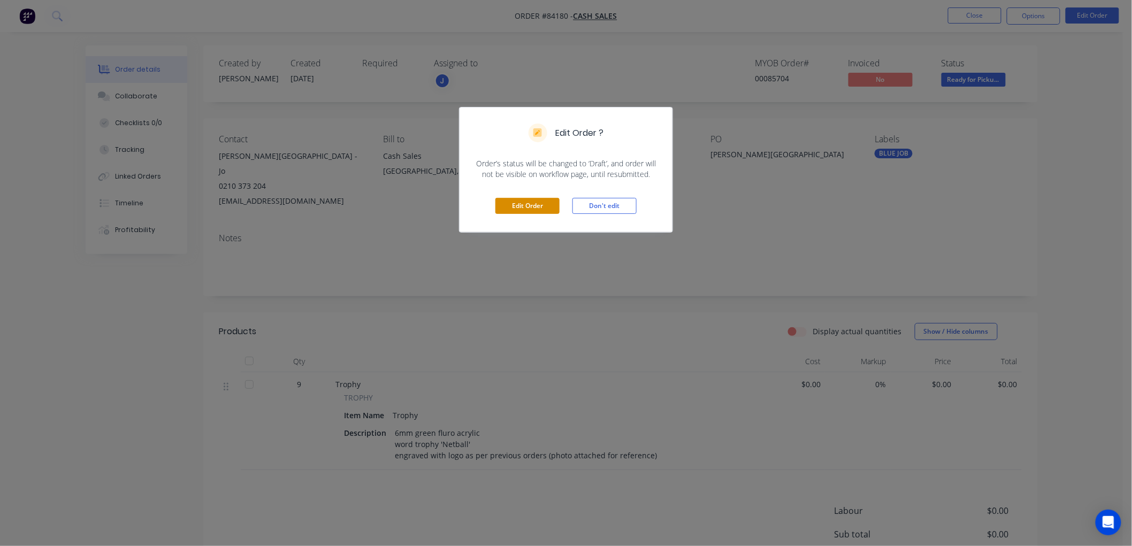
click at [544, 206] on button "Edit Order" at bounding box center [527, 206] width 64 height 16
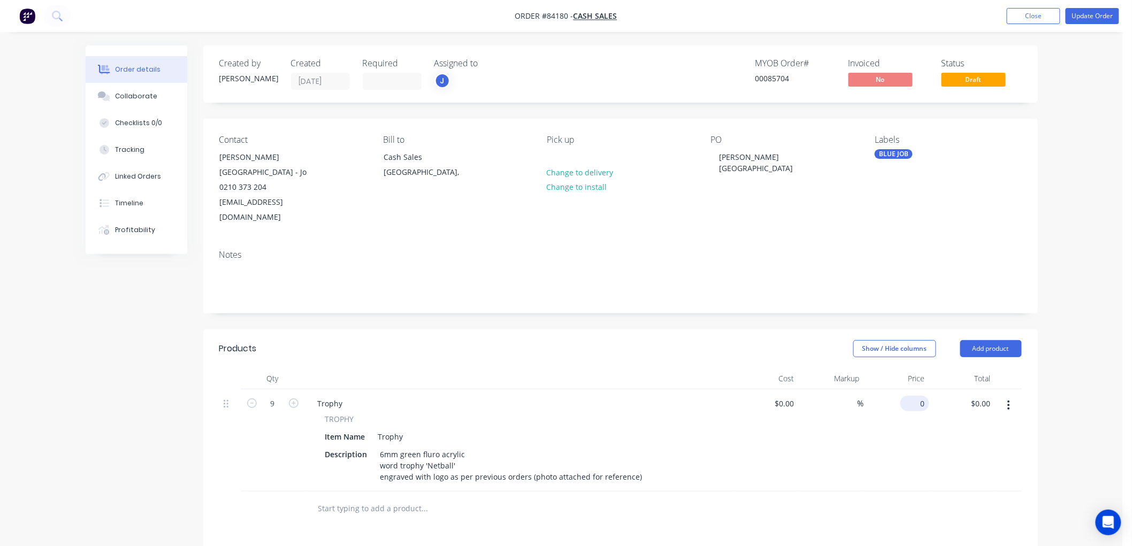
click at [913, 396] on div "0 $0.00" at bounding box center [914, 404] width 29 height 16
type input "$16.39"
type input "$147.51"
click at [1088, 9] on button "Update Order" at bounding box center [1091, 16] width 53 height 16
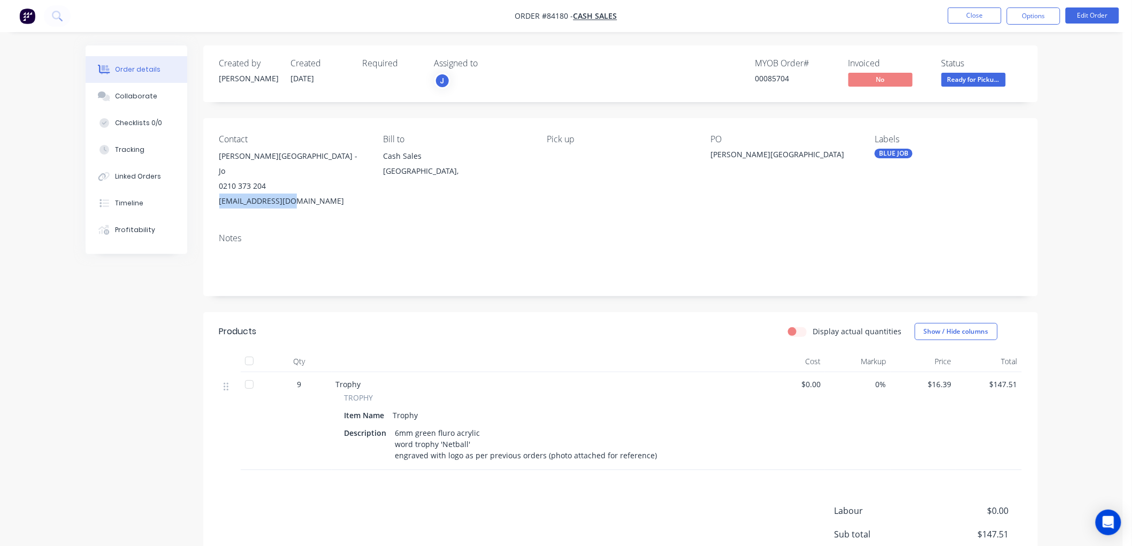
drag, startPoint x: 296, startPoint y: 189, endPoint x: 214, endPoint y: 191, distance: 81.9
click at [214, 191] on div "Contact [PERSON_NAME][GEOGRAPHIC_DATA] - Jo 0210 373 204 [EMAIL_ADDRESS][DOMAIN…" at bounding box center [620, 171] width 834 height 106
copy div "[EMAIL_ADDRESS][DOMAIN_NAME]"
click at [1018, 21] on button "Options" at bounding box center [1033, 15] width 53 height 17
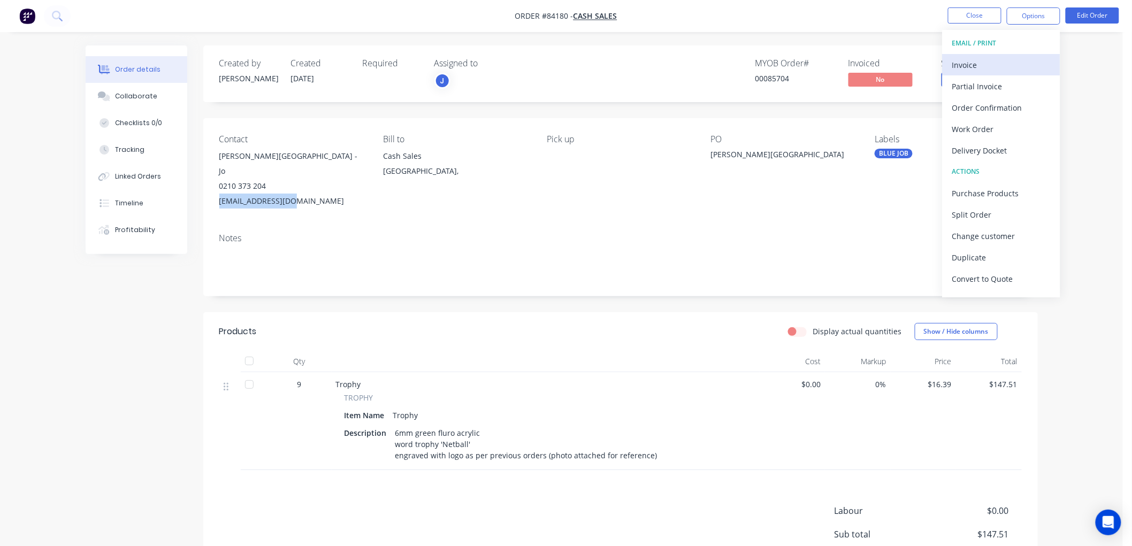
click at [979, 60] on div "Invoice" at bounding box center [1001, 65] width 98 height 16
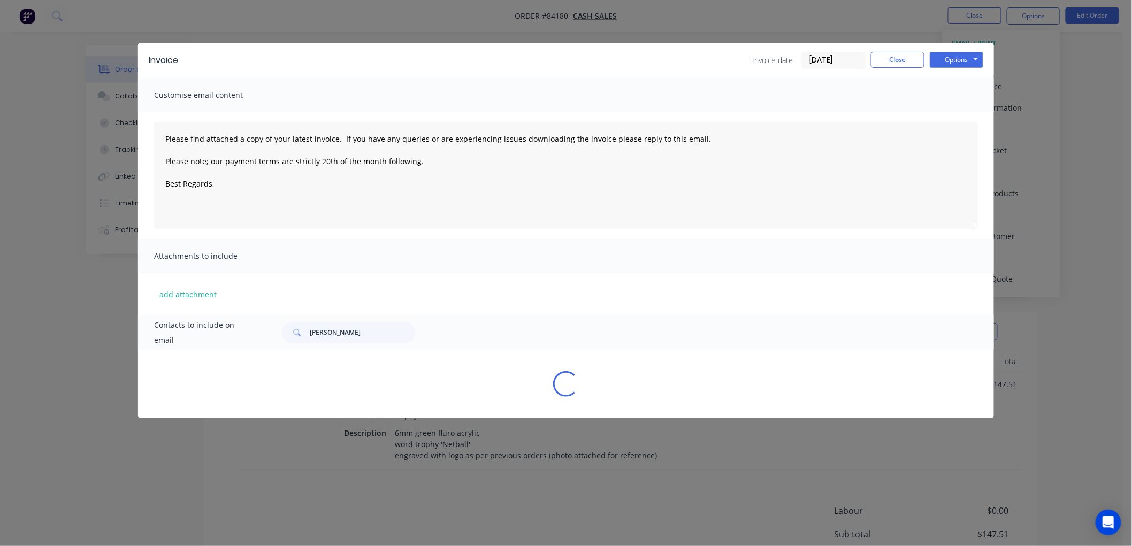
type textarea "Please find attached a copy of your latest invoice. If you have any queries or …"
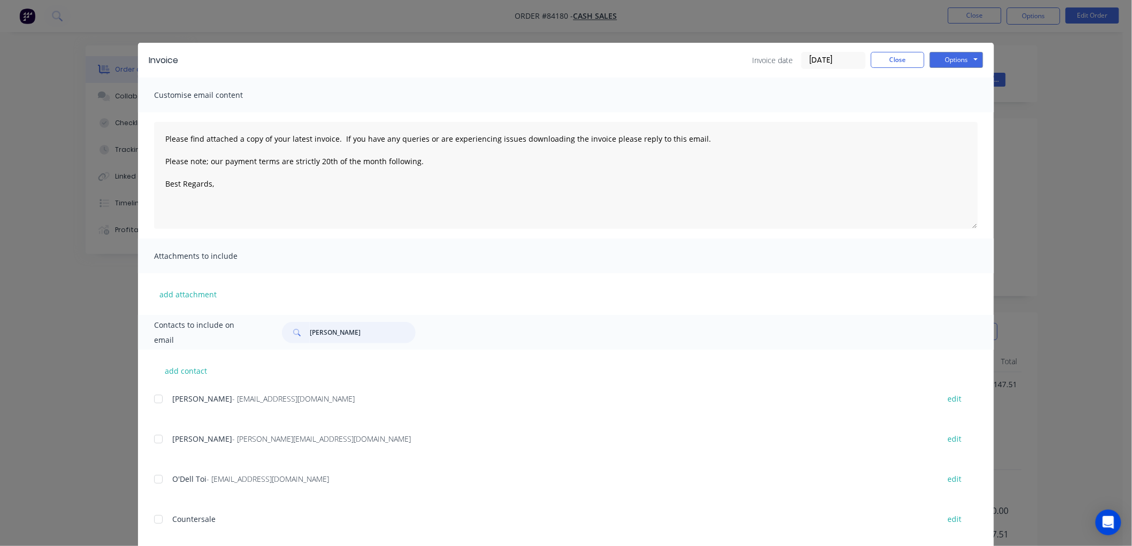
drag, startPoint x: 347, startPoint y: 333, endPoint x: 297, endPoint y: 335, distance: 49.8
click at [297, 335] on div "[PERSON_NAME]" at bounding box center [349, 332] width 134 height 21
paste input "[EMAIL_ADDRESS][DOMAIN_NAME]"
type input "[EMAIL_ADDRESS][DOMAIN_NAME]"
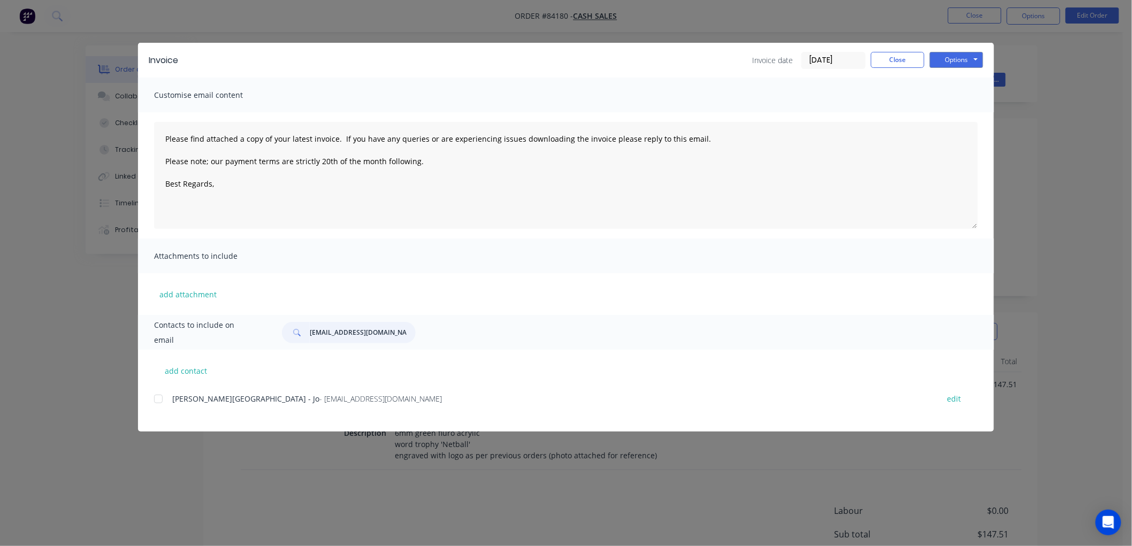
click at [158, 398] on div at bounding box center [158, 398] width 21 height 21
type textarea "Please find attached a copy of your latest invoice. If you have any queries or …"
type input "[EMAIL_ADDRESS][DOMAIN_NAME]"
drag, startPoint x: 336, startPoint y: 164, endPoint x: 156, endPoint y: 148, distance: 180.4
click at [147, 140] on div "Please find attached a copy of your latest invoice. If you have any queries or …" at bounding box center [566, 175] width 856 height 126
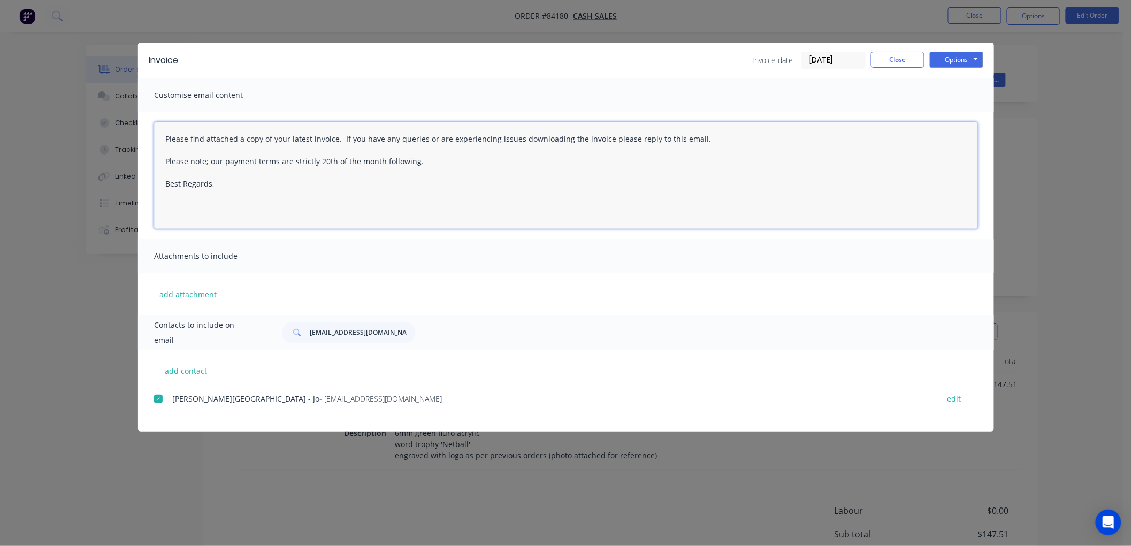
paste textarea "Hi, your order is now ready for collection. You can pay via direct debit or sup…"
click at [235, 162] on textarea "Hi, your order is now ready for collection. You can pay via direct debit or sup…" at bounding box center [566, 175] width 824 height 107
click at [969, 57] on button "Options" at bounding box center [956, 60] width 53 height 16
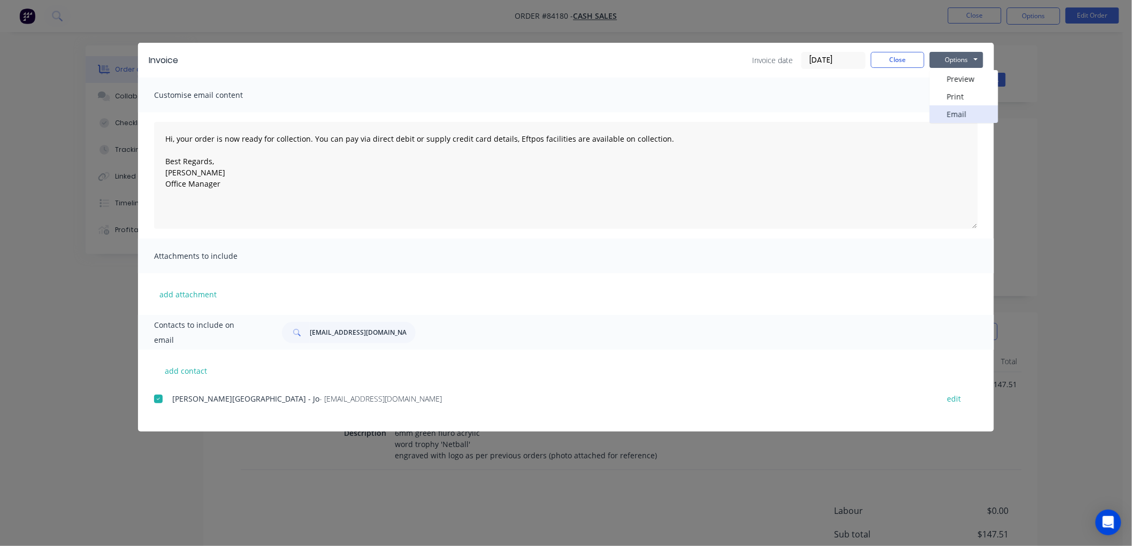
click at [958, 111] on button "Email" at bounding box center [964, 114] width 68 height 18
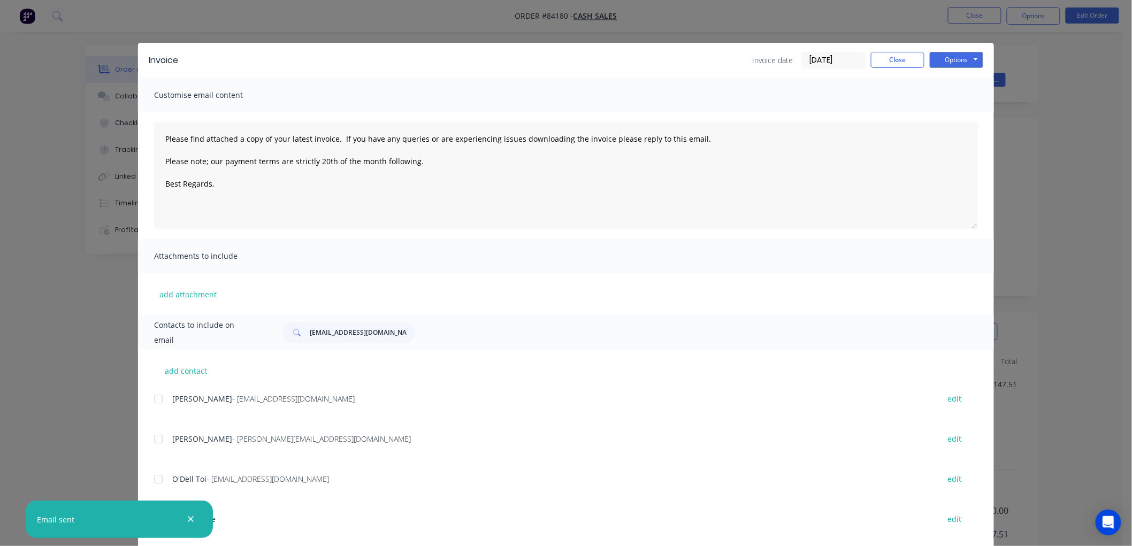
type textarea "Please find attached a copy of your latest invoice. If you have any queries or …"
click at [883, 54] on button "Close" at bounding box center [897, 60] width 53 height 16
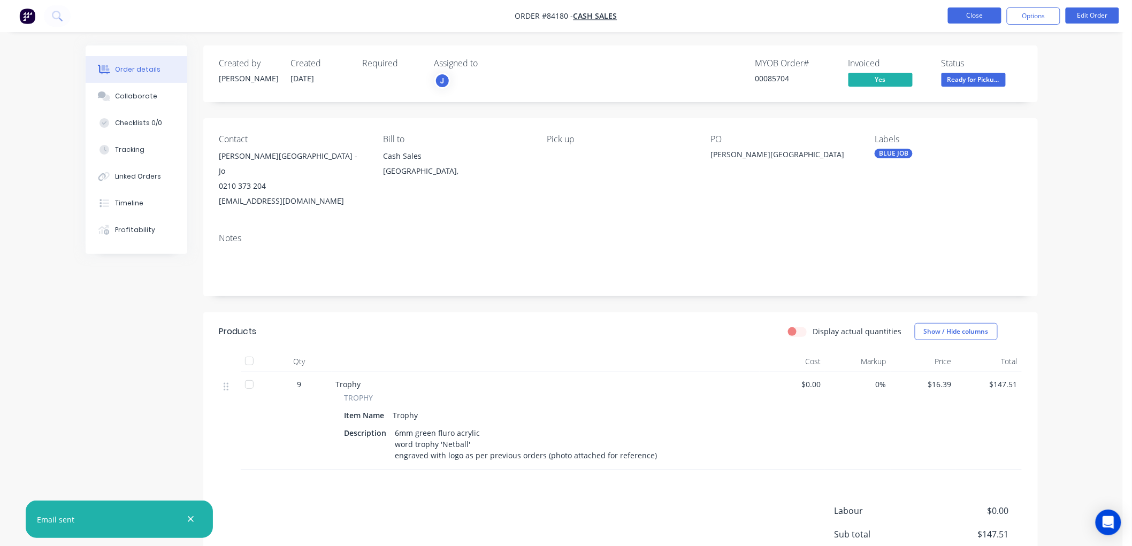
click at [969, 17] on button "Close" at bounding box center [974, 15] width 53 height 16
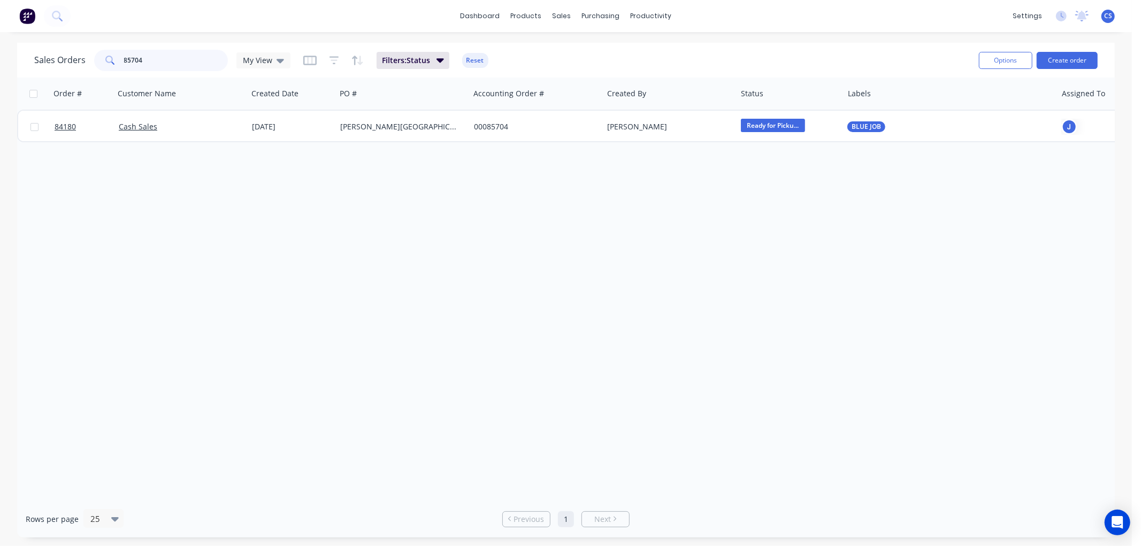
click at [173, 59] on input "85704" at bounding box center [176, 60] width 104 height 21
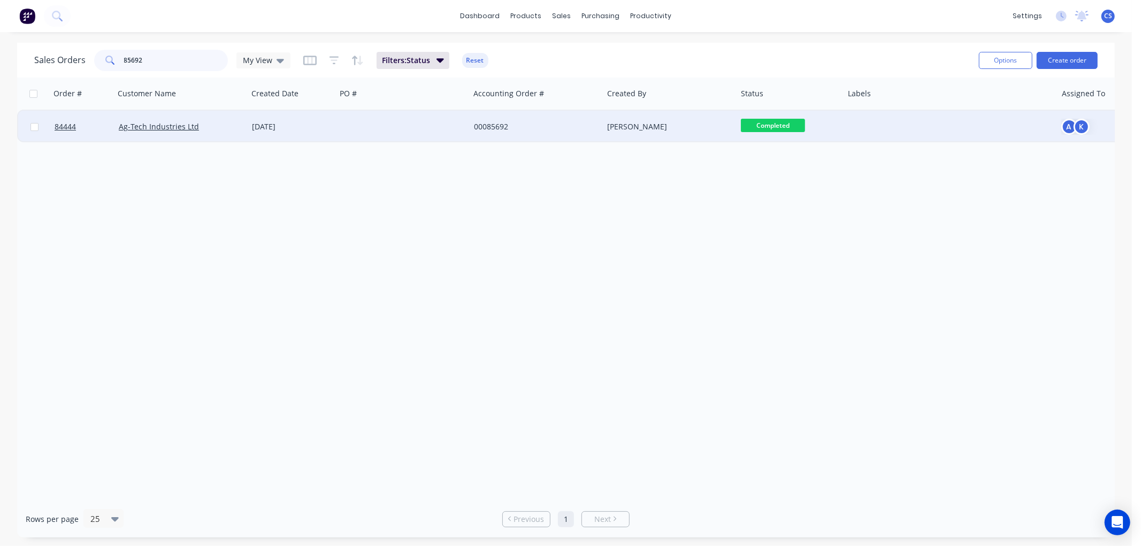
type input "85692"
click at [357, 131] on div at bounding box center [403, 127] width 134 height 32
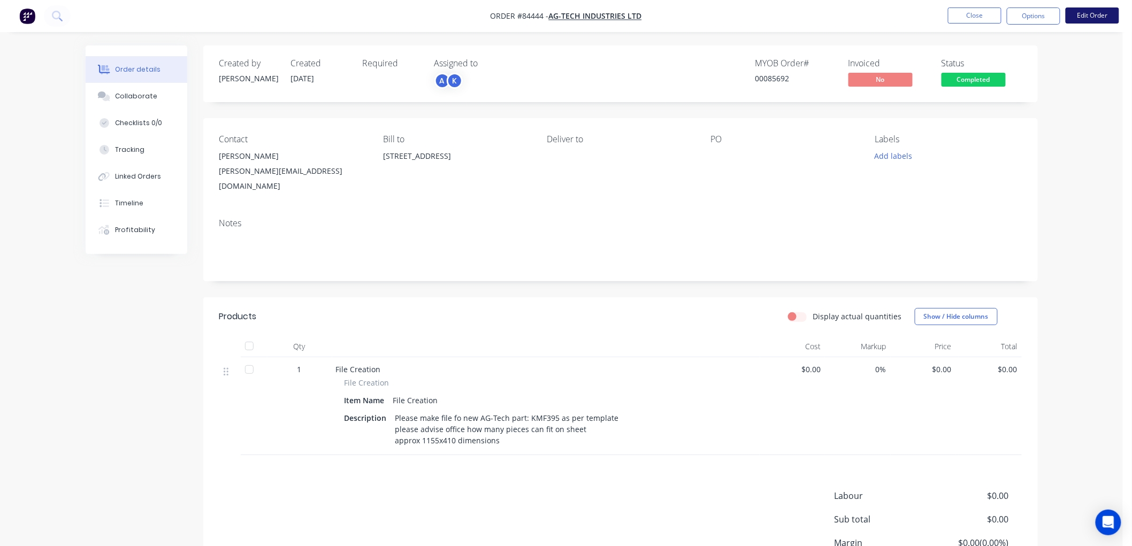
click at [1103, 17] on button "Edit Order" at bounding box center [1091, 15] width 53 height 16
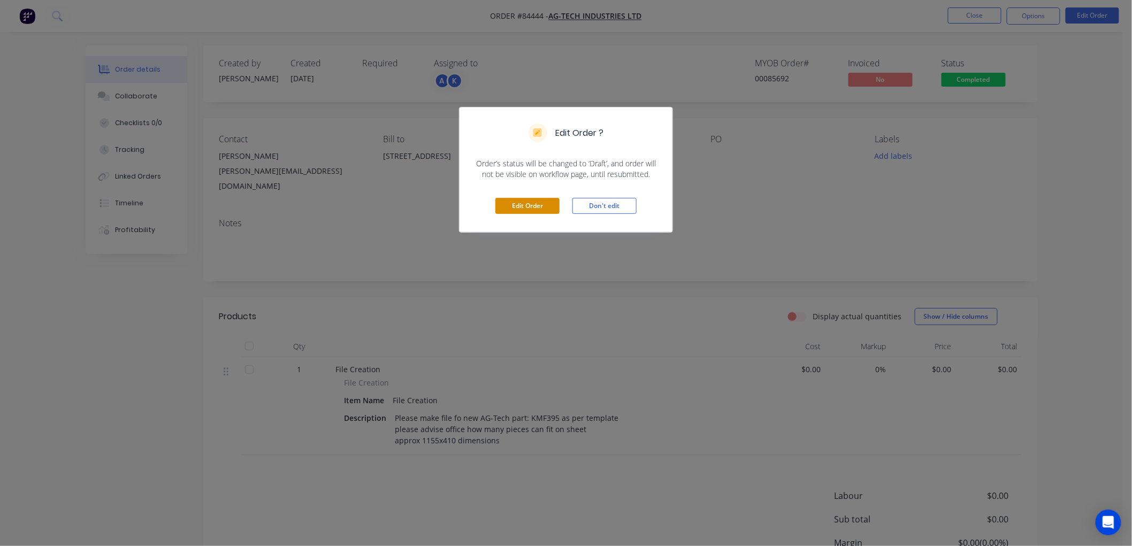
click at [515, 202] on button "Edit Order" at bounding box center [527, 206] width 64 height 16
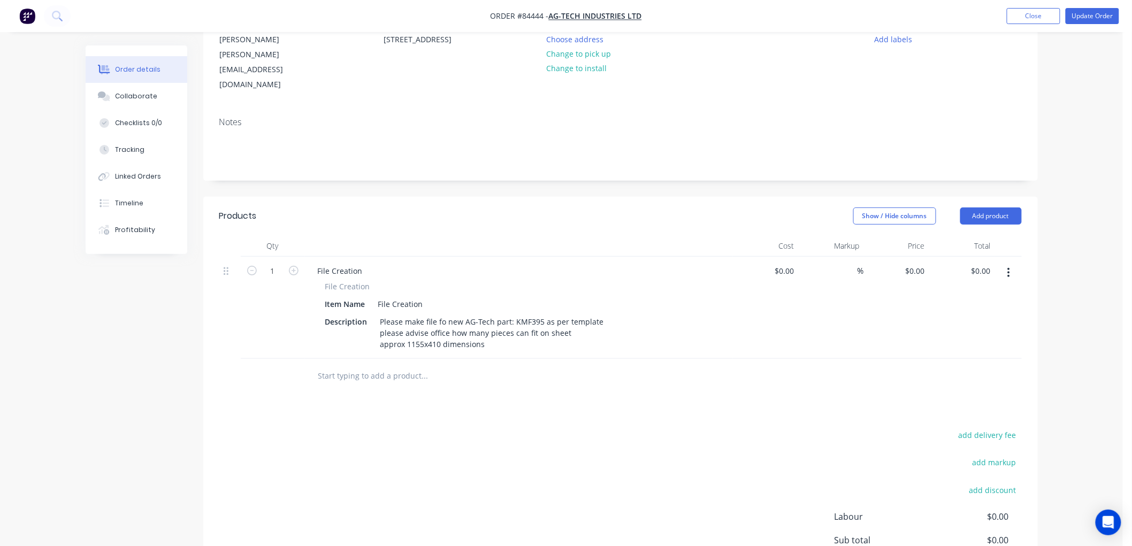
scroll to position [119, 0]
click at [372, 364] on input "text" at bounding box center [425, 374] width 214 height 21
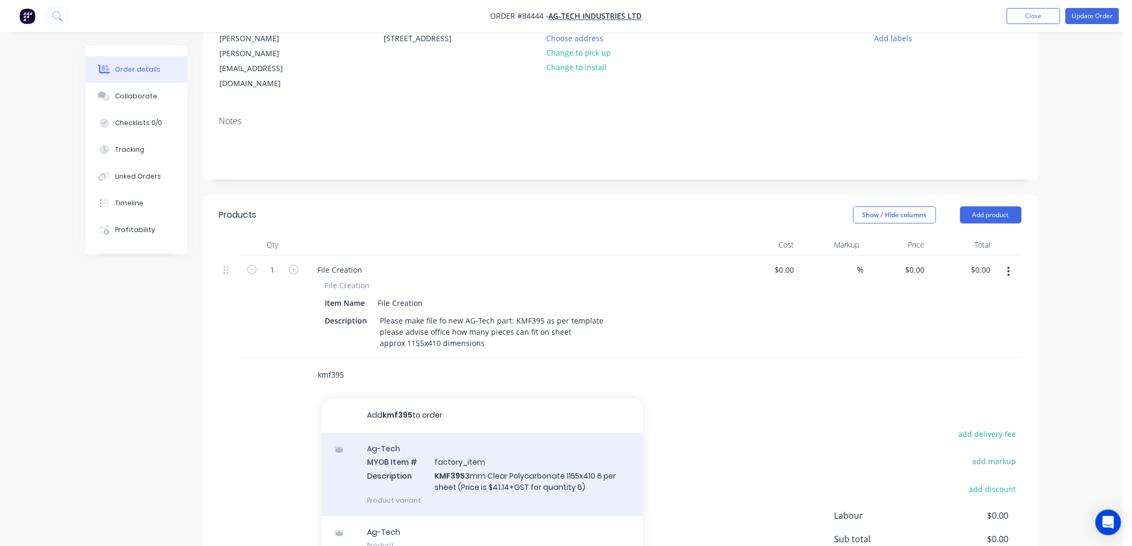
type input "kmf395"
click at [467, 437] on div "Ag-Tech MYOB Item # factory_item Description KMF395 3mm Clear Polycarbonate 115…" at bounding box center [482, 474] width 321 height 83
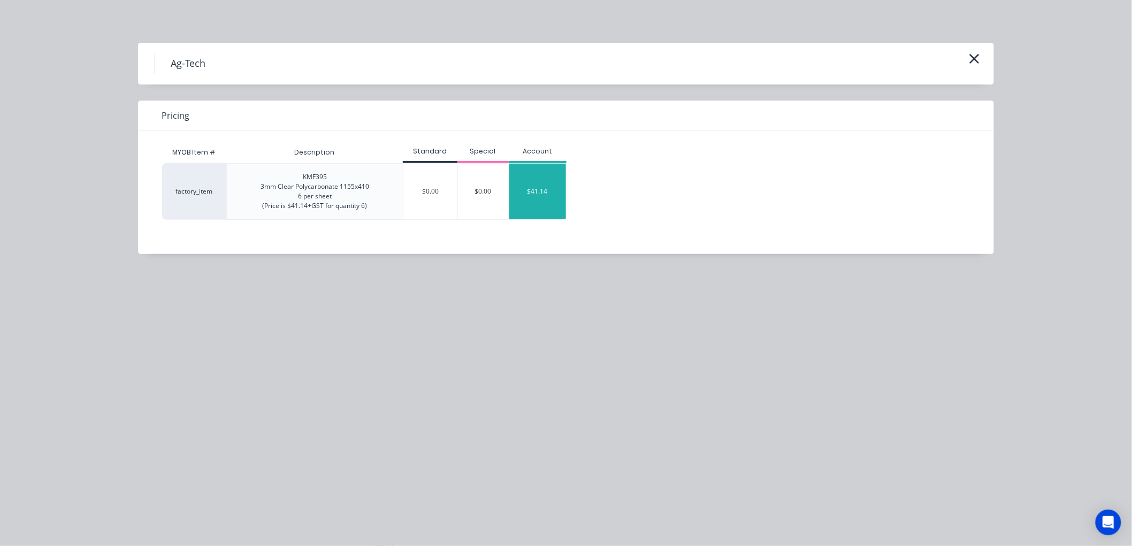
click at [544, 202] on div "$41.14" at bounding box center [537, 192] width 57 height 56
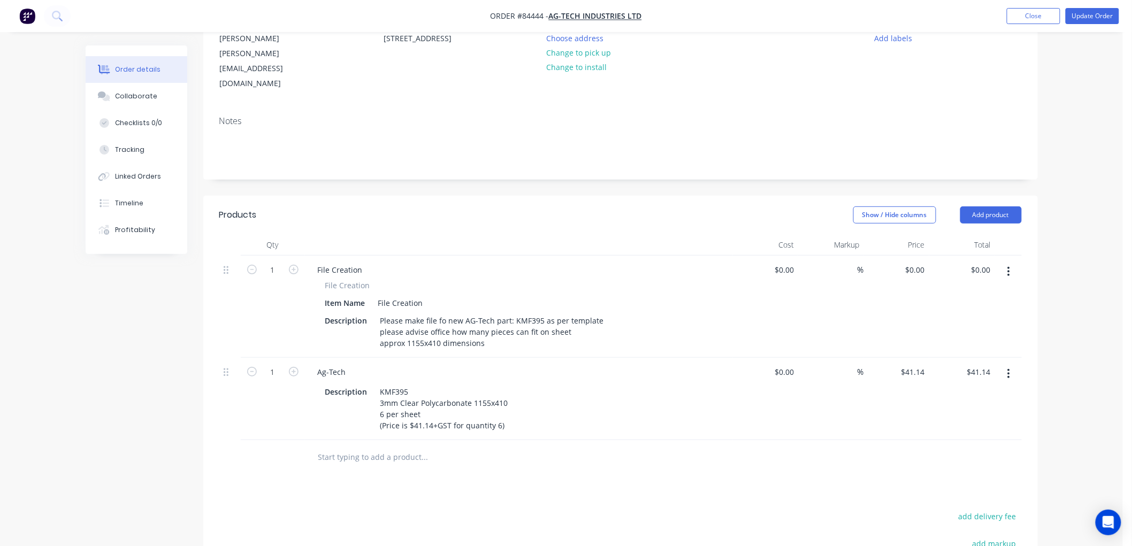
type input "41.14"
click at [913, 364] on input "41.14" at bounding box center [914, 372] width 29 height 16
type input "$0.00"
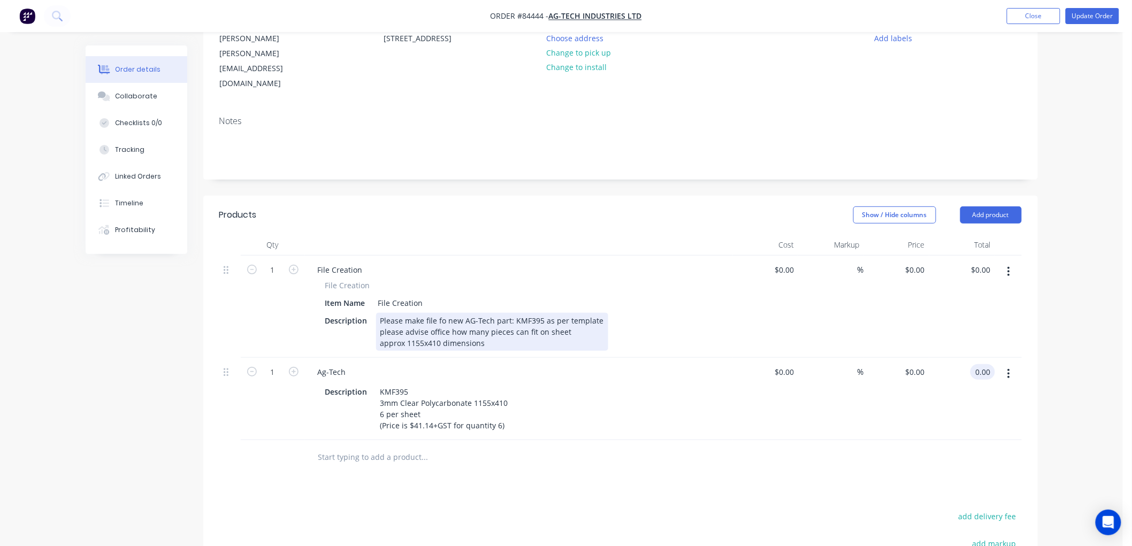
type input "$0.00"
click at [505, 317] on div "Please make file fo new AG-Tech part: KMF395 as per template please advise offi…" at bounding box center [492, 332] width 232 height 38
drag, startPoint x: 489, startPoint y: 316, endPoint x: 499, endPoint y: 317, distance: 10.2
click at [489, 316] on div "Please make file fo new AG-Tech part: KMF395 as per template please advise offi…" at bounding box center [492, 332] width 232 height 38
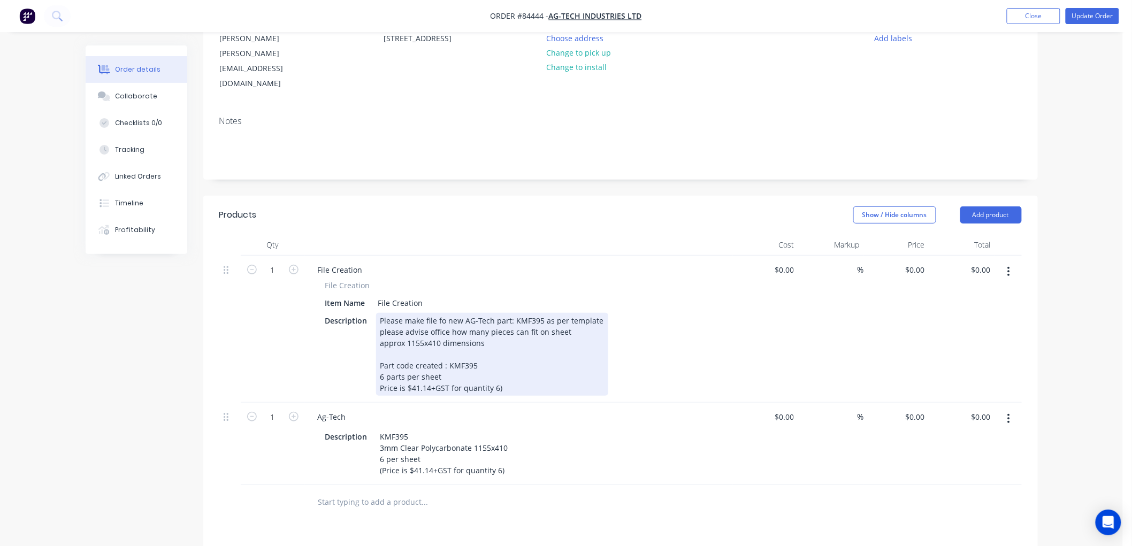
click at [508, 318] on div "Please make file fo new AG-Tech part: KMF395 as per template please advise offi…" at bounding box center [492, 354] width 232 height 83
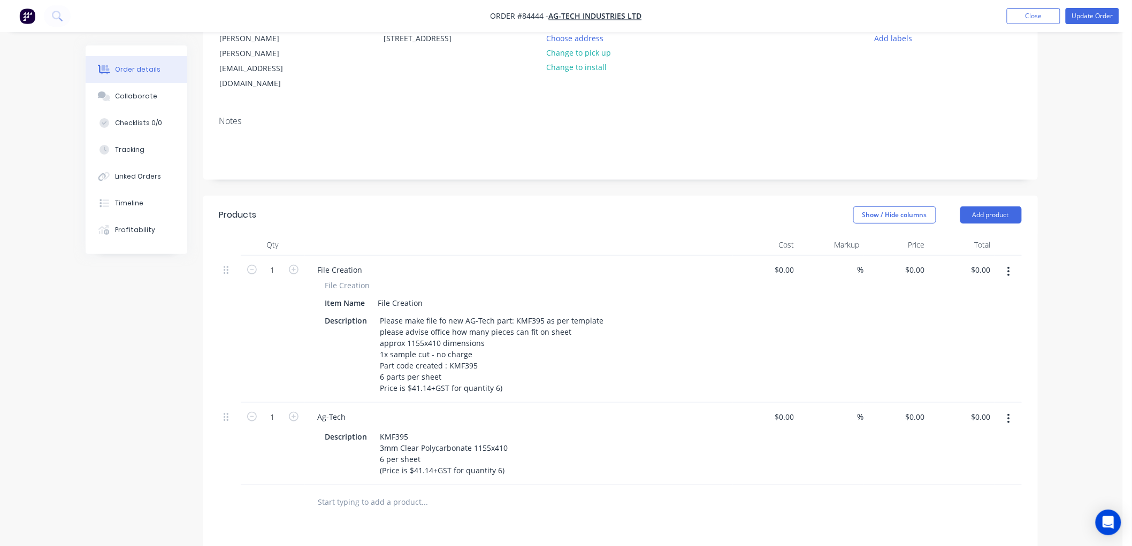
click at [1010, 409] on button "button" at bounding box center [1008, 418] width 25 height 19
click at [945, 503] on div "Delete" at bounding box center [971, 511] width 82 height 16
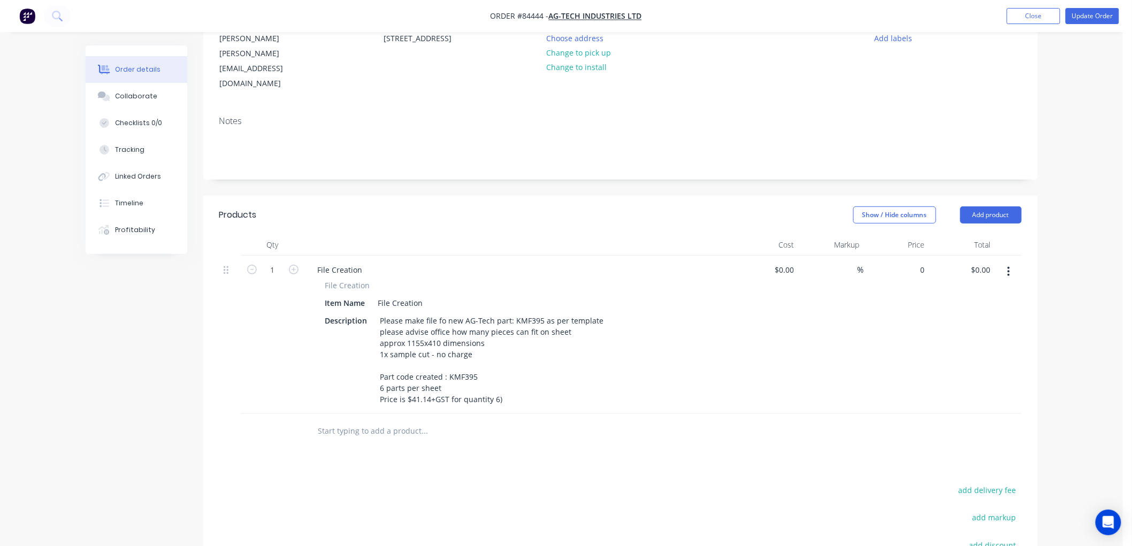
drag, startPoint x: 918, startPoint y: 237, endPoint x: 932, endPoint y: 239, distance: 13.9
click at [918, 262] on input "0" at bounding box center [916, 270] width 25 height 16
type input "$375.00"
click at [1063, 242] on div "Order details Collaborate Checklists 0/0 Tracking Linked Orders Timeline Profit…" at bounding box center [561, 301] width 1123 height 840
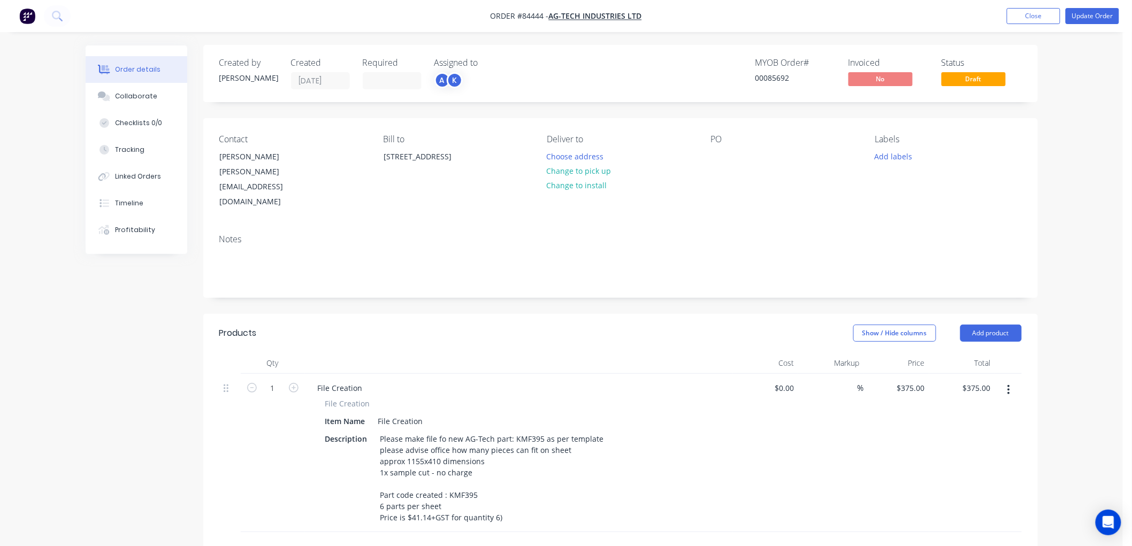
scroll to position [0, 0]
click at [583, 158] on button "Choose address" at bounding box center [575, 156] width 68 height 14
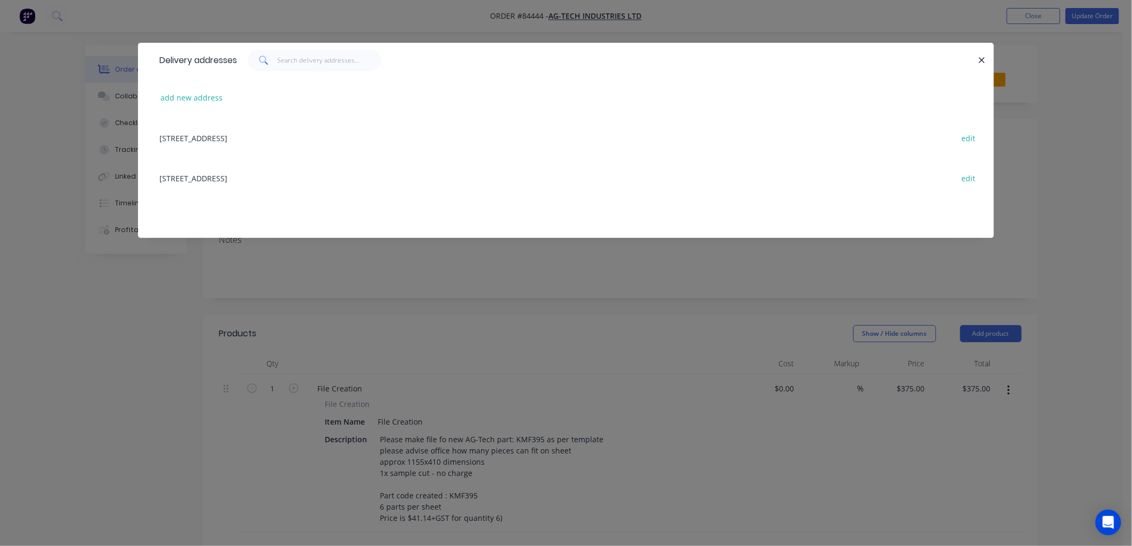
click at [201, 137] on div "[STREET_ADDRESS] edit" at bounding box center [566, 138] width 824 height 40
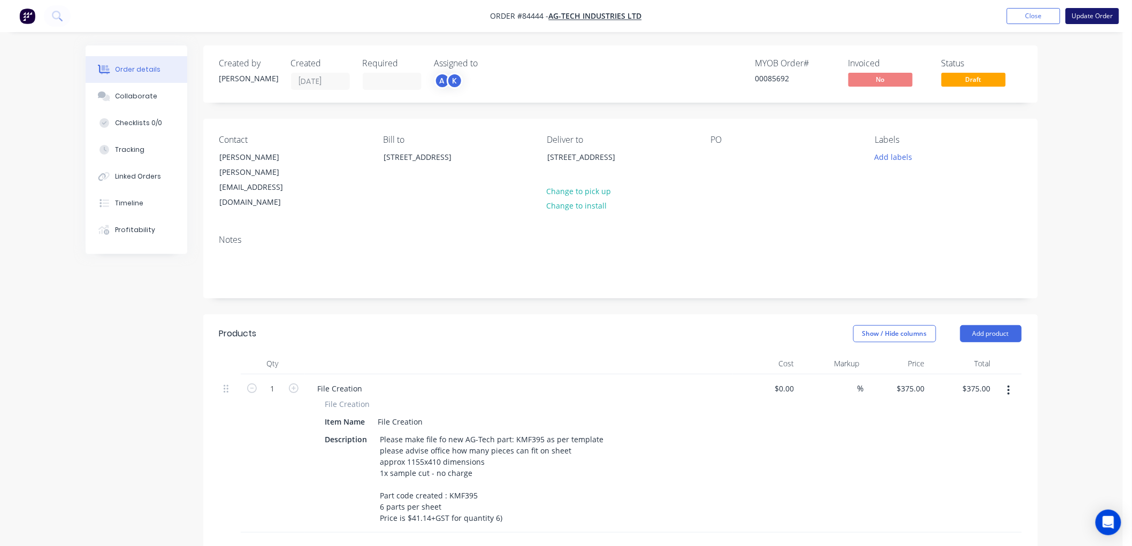
click at [1093, 17] on button "Update Order" at bounding box center [1091, 16] width 53 height 16
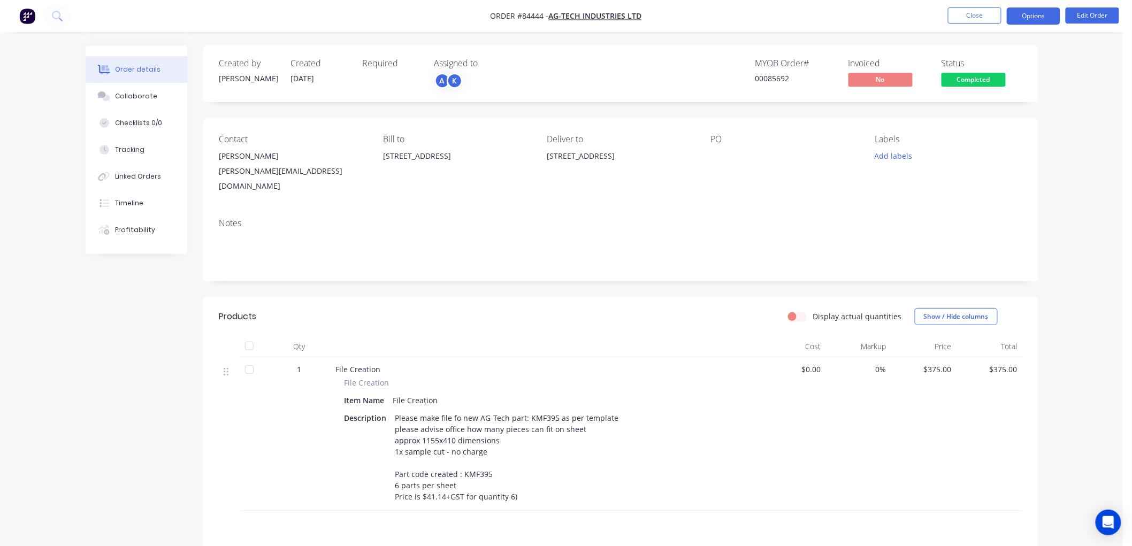
click at [1028, 20] on button "Options" at bounding box center [1033, 15] width 53 height 17
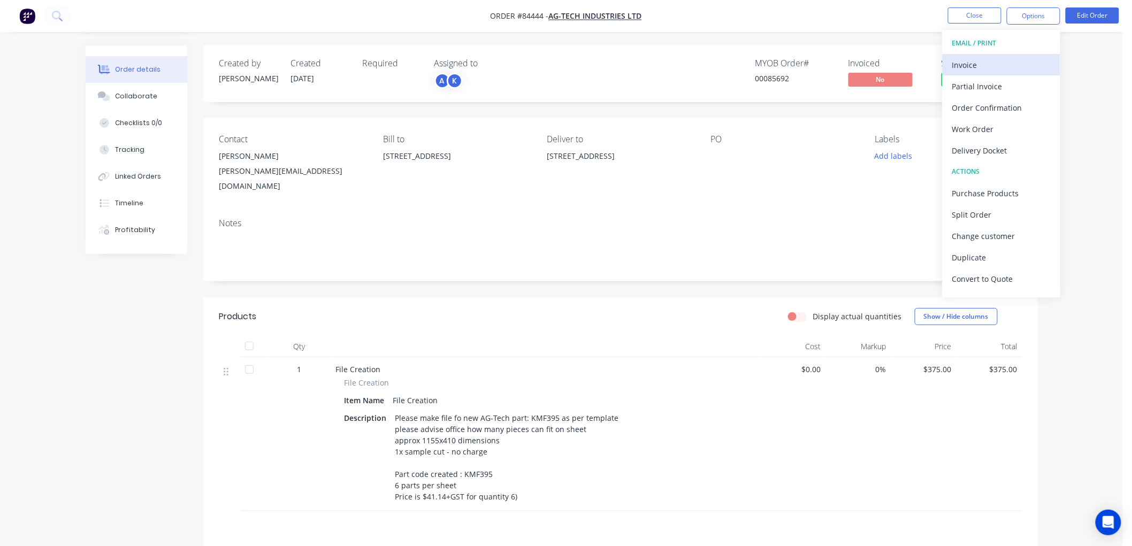
click at [973, 68] on div "Invoice" at bounding box center [1001, 65] width 98 height 16
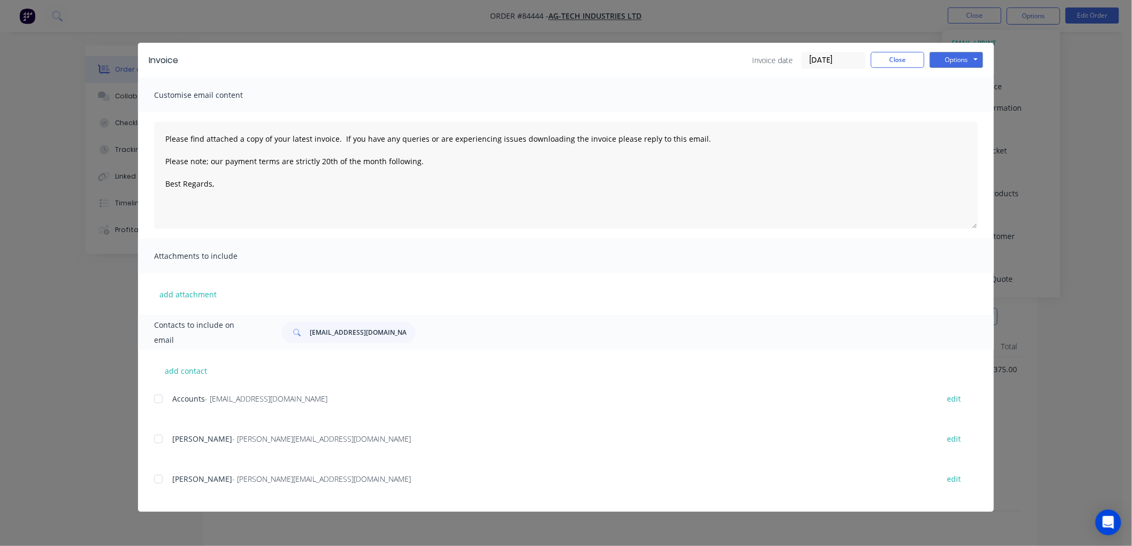
click at [158, 398] on div at bounding box center [158, 398] width 21 height 21
click at [157, 440] on div at bounding box center [158, 438] width 21 height 21
click at [238, 181] on textarea "Please find attached a copy of your latest invoice. If you have any queries or …" at bounding box center [566, 175] width 824 height 107
click at [971, 57] on button "Options" at bounding box center [956, 60] width 53 height 16
click at [958, 108] on button "Email" at bounding box center [964, 114] width 68 height 18
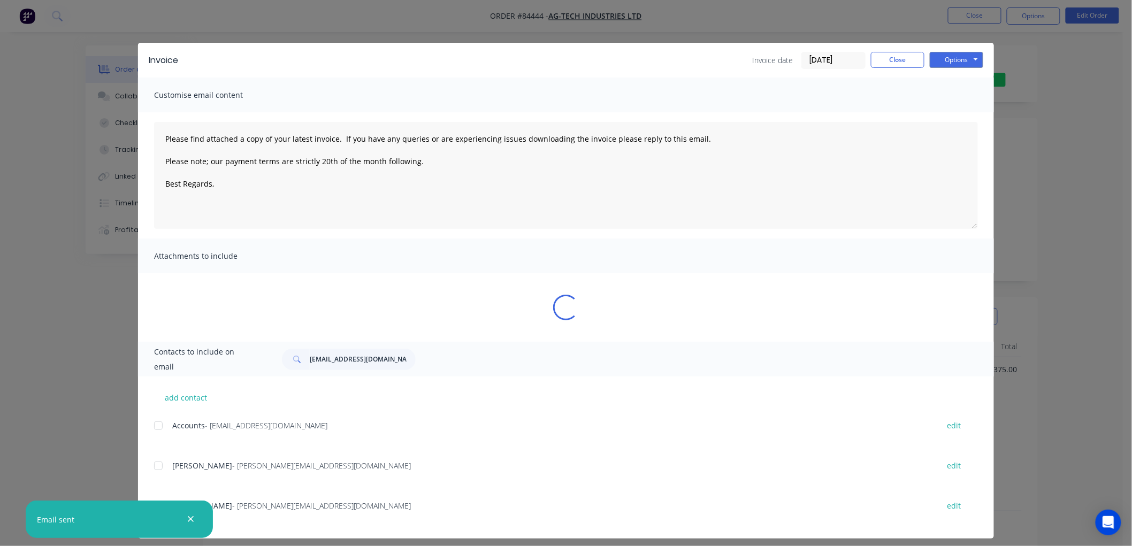
type textarea "Please find attached a copy of your latest invoice. If you have any queries or …"
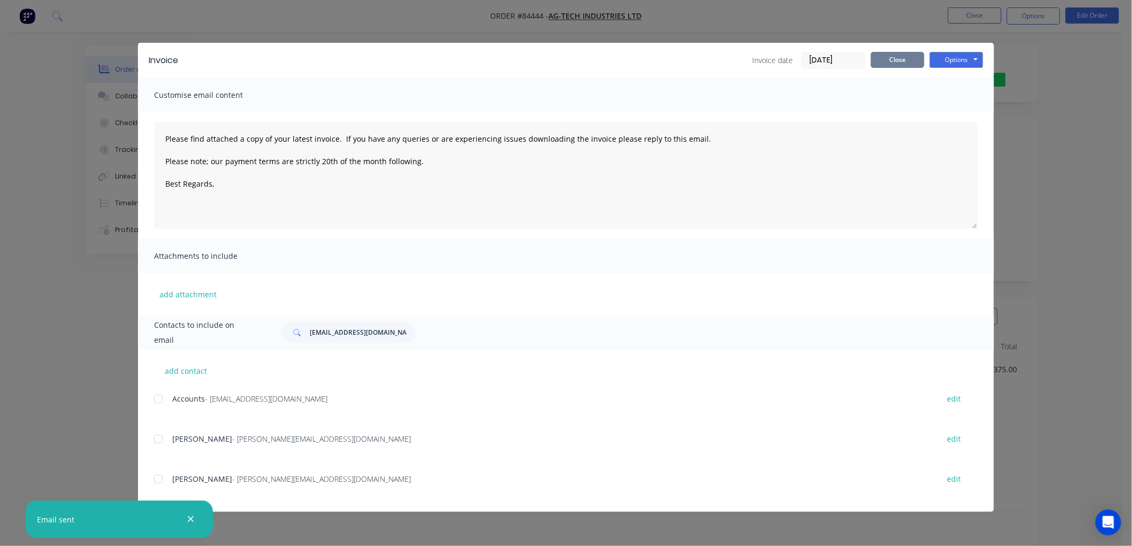
click at [918, 56] on button "Close" at bounding box center [897, 60] width 53 height 16
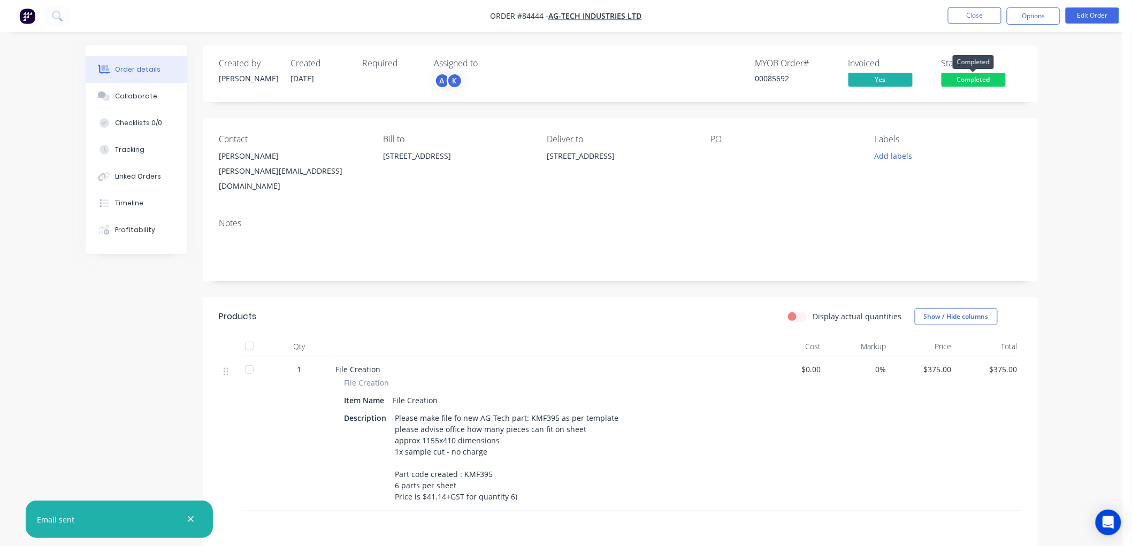
click at [984, 82] on span "Completed" at bounding box center [973, 79] width 64 height 13
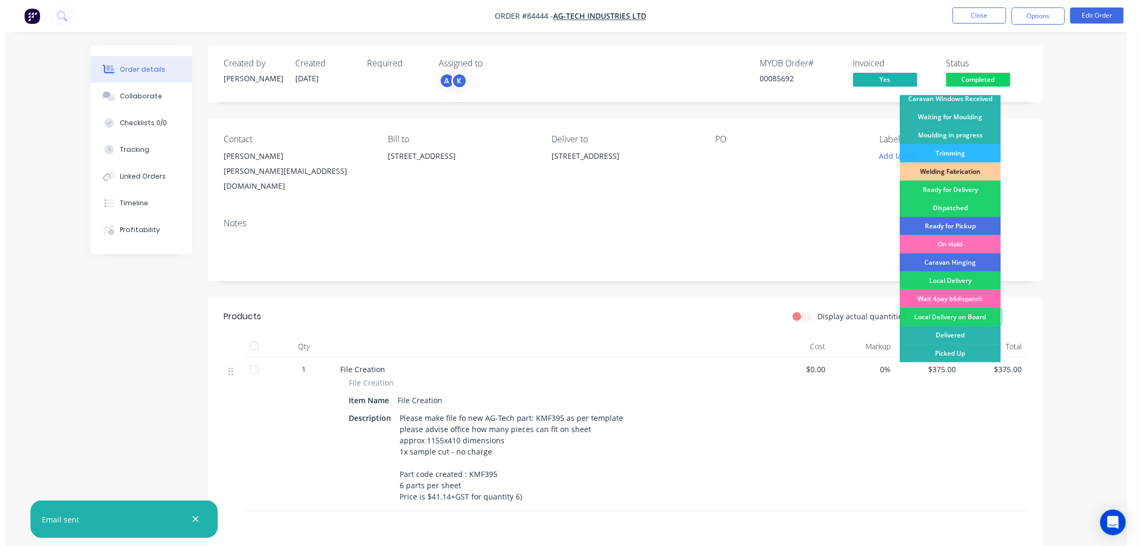
scroll to position [127, 0]
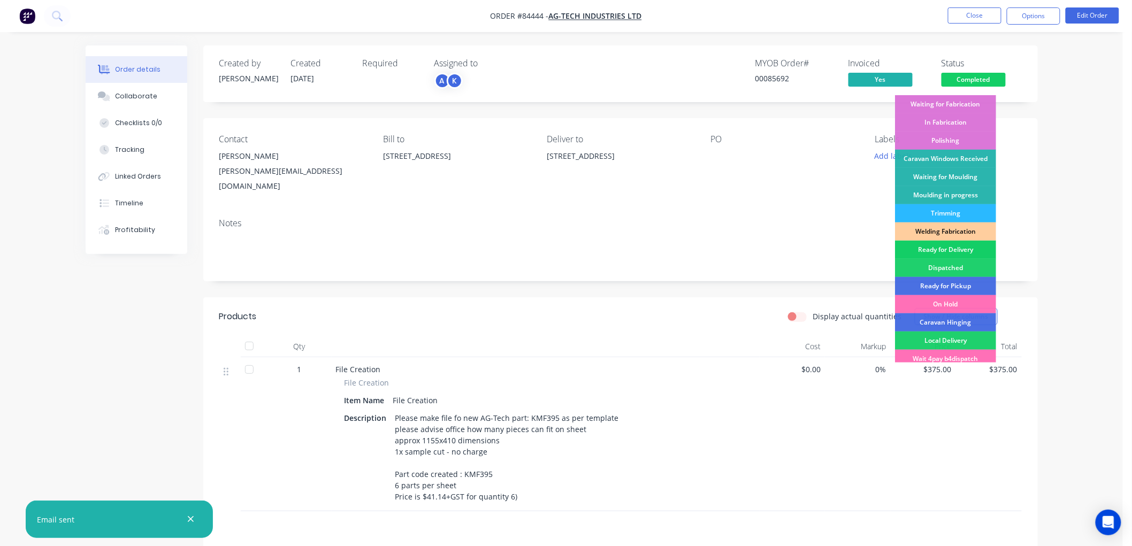
click at [948, 249] on div "Ready for Delivery" at bounding box center [945, 250] width 101 height 18
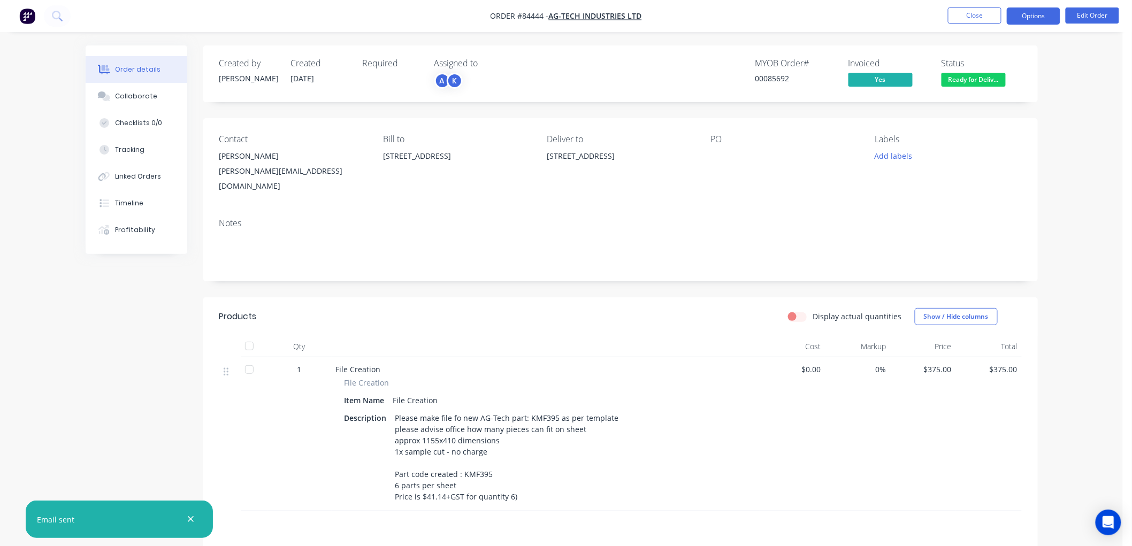
click at [1022, 20] on button "Options" at bounding box center [1033, 15] width 53 height 17
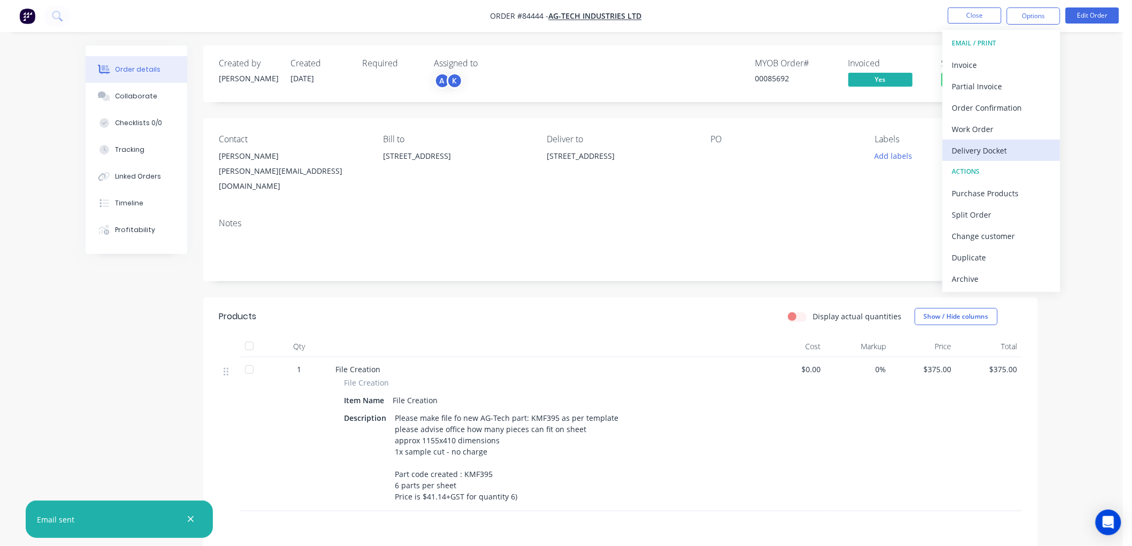
click at [982, 144] on div "Delivery Docket" at bounding box center [1001, 151] width 98 height 16
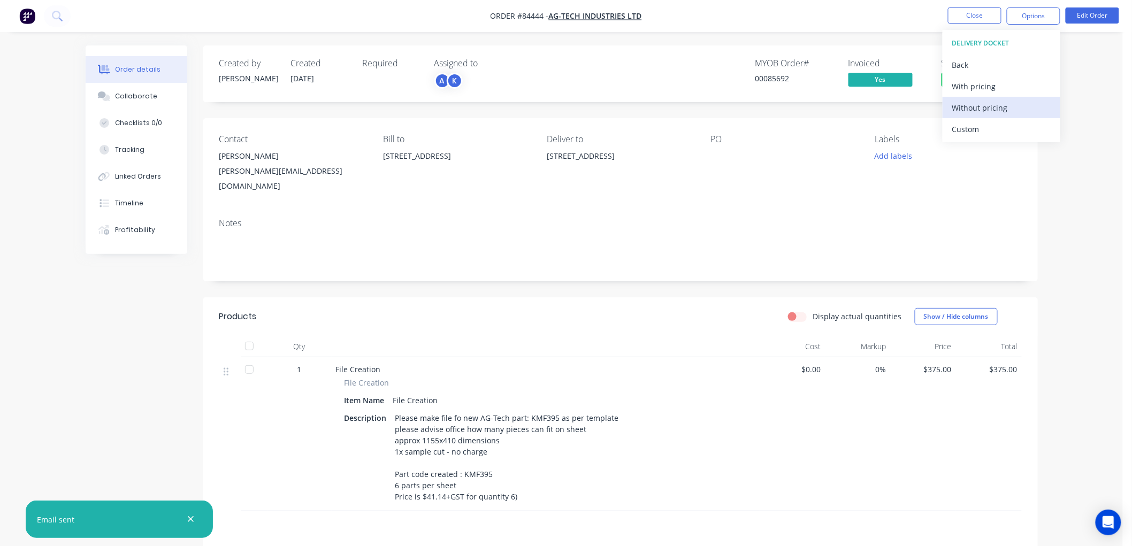
click at [977, 107] on div "Without pricing" at bounding box center [1001, 108] width 98 height 16
click at [667, 102] on div "Created by [PERSON_NAME] Created [DATE] Required Assigned to A K MYOB Order # 0…" at bounding box center [620, 73] width 834 height 57
click at [964, 16] on button "Close" at bounding box center [974, 15] width 53 height 16
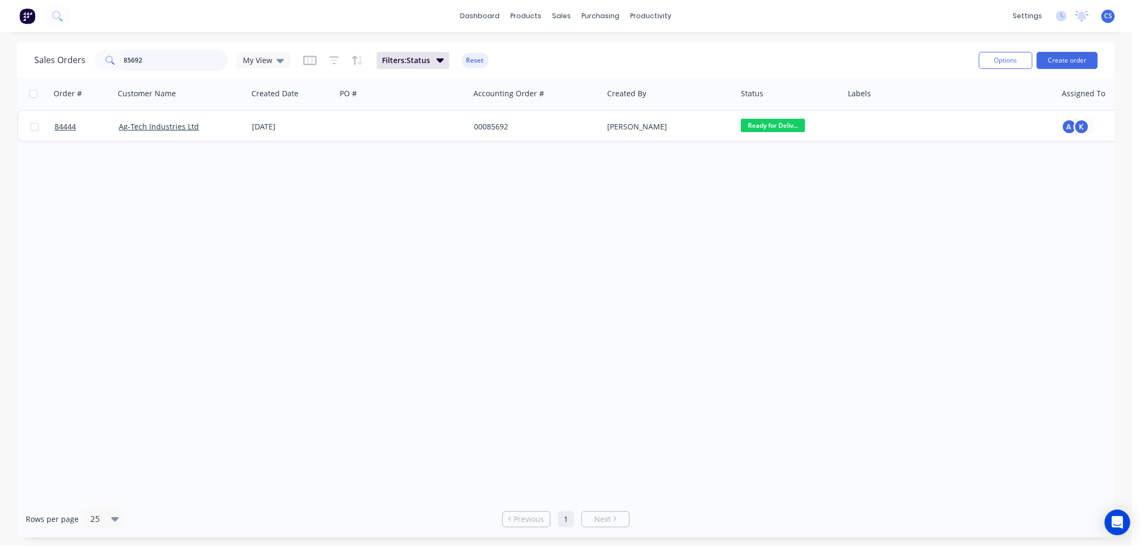
click at [145, 57] on input "85692" at bounding box center [176, 60] width 104 height 21
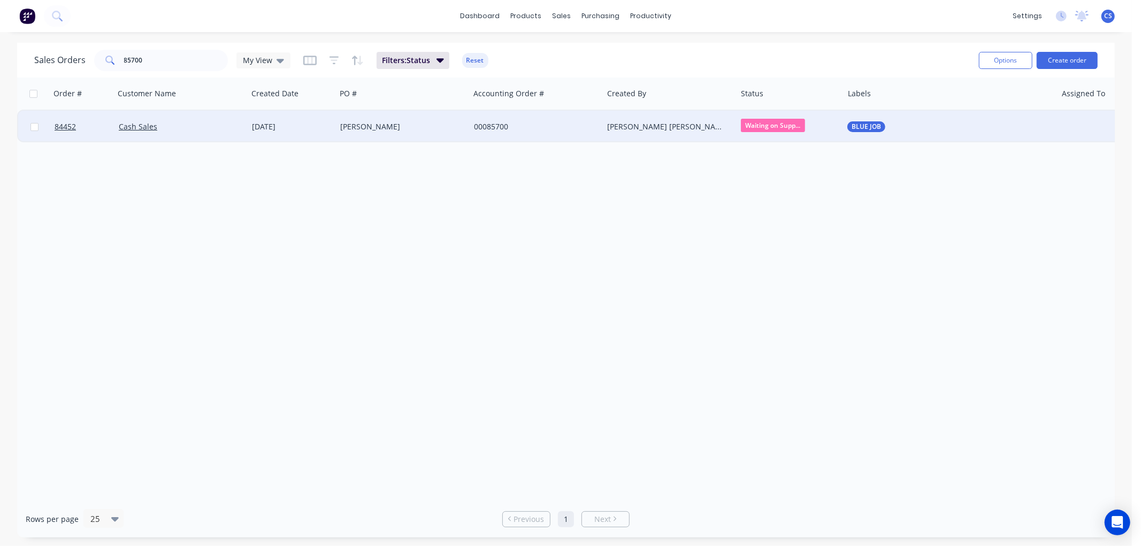
click at [880, 118] on div "BLUE JOB" at bounding box center [949, 127] width 213 height 32
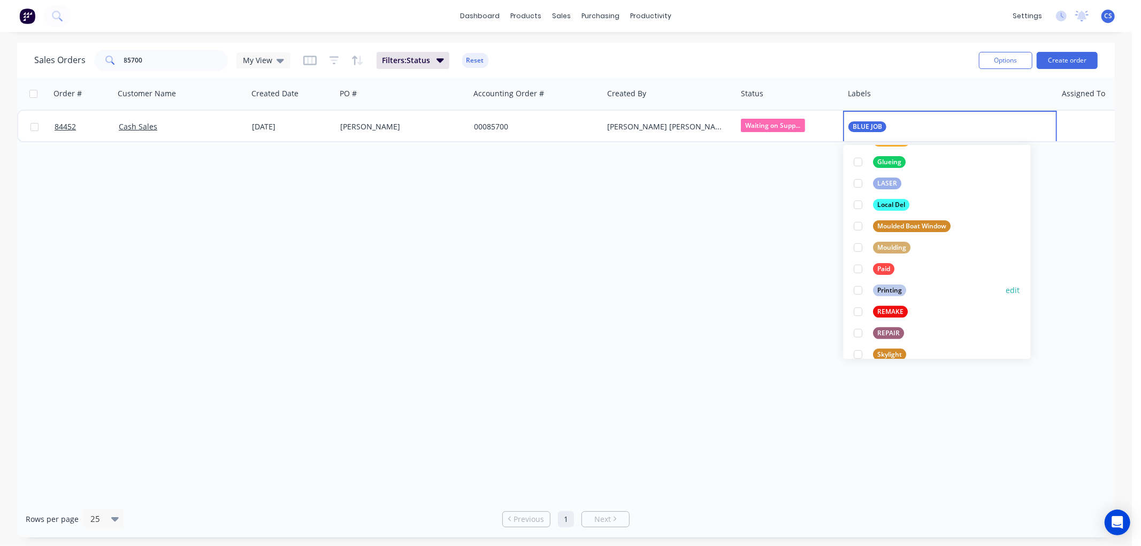
scroll to position [297, 0]
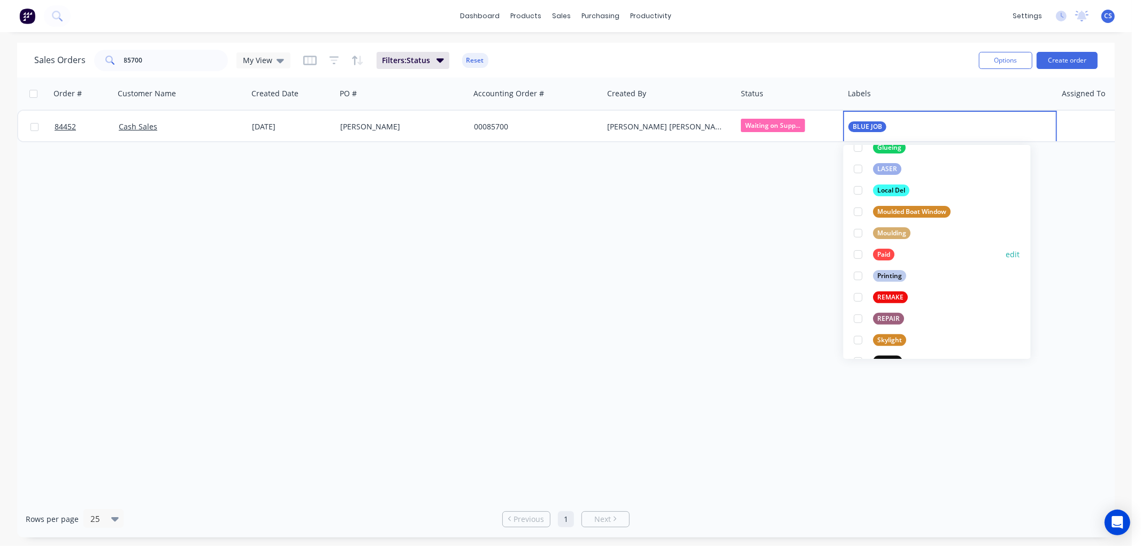
click at [858, 252] on div at bounding box center [858, 254] width 21 height 21
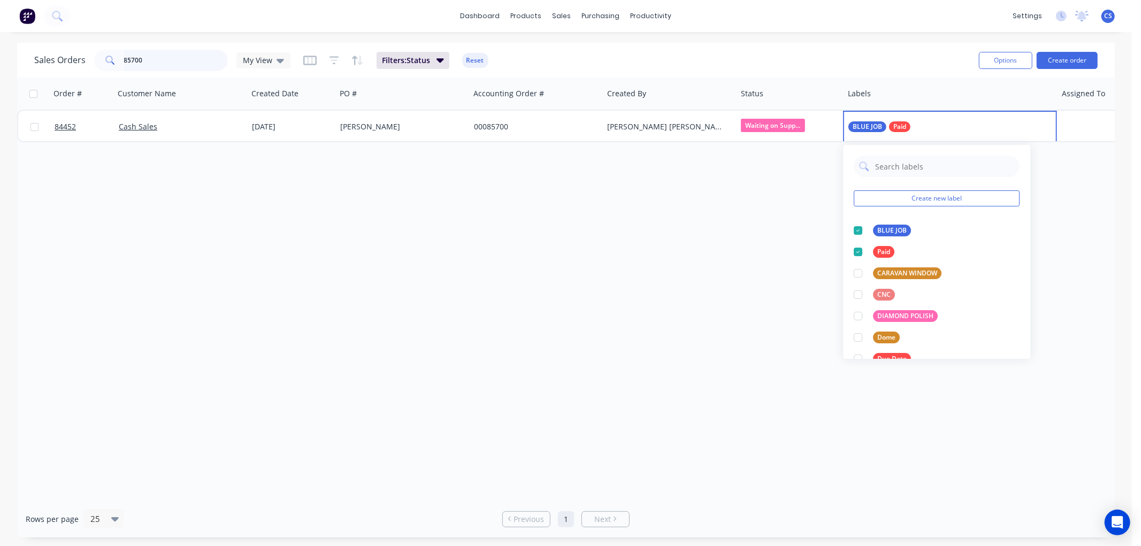
click at [167, 66] on input "85700" at bounding box center [176, 60] width 104 height 21
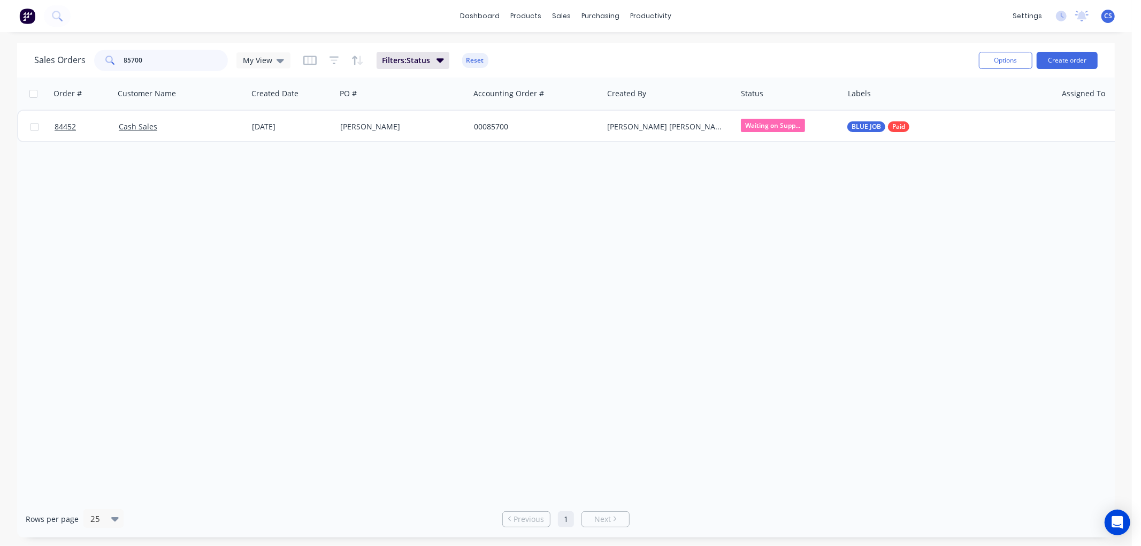
click at [167, 66] on input "85700" at bounding box center [176, 60] width 104 height 21
click at [150, 60] on input "85613" at bounding box center [176, 60] width 104 height 21
click at [170, 60] on input "85747" at bounding box center [176, 60] width 104 height 21
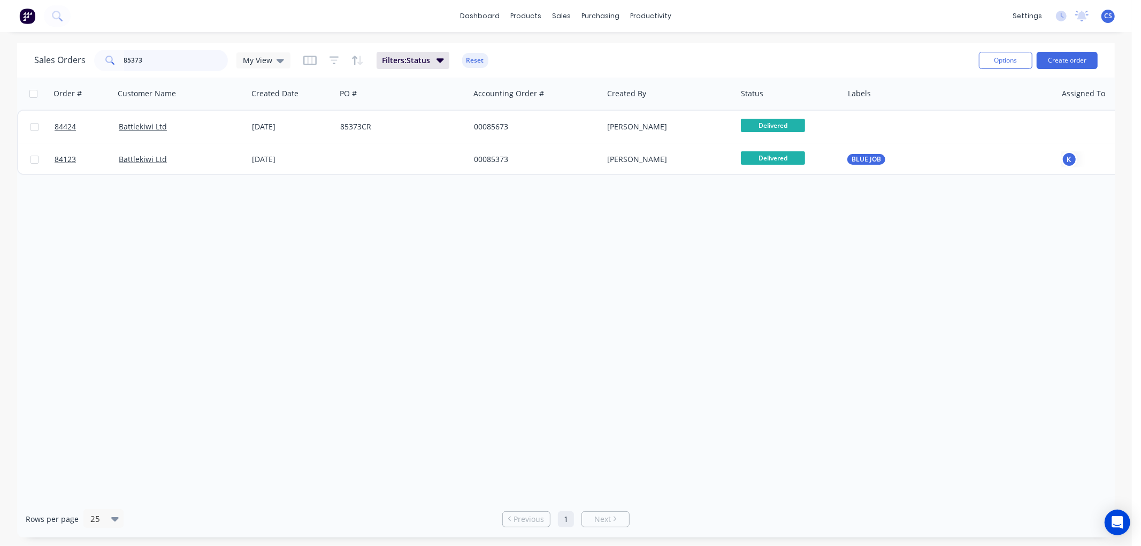
click at [174, 61] on input "85373" at bounding box center [176, 60] width 104 height 21
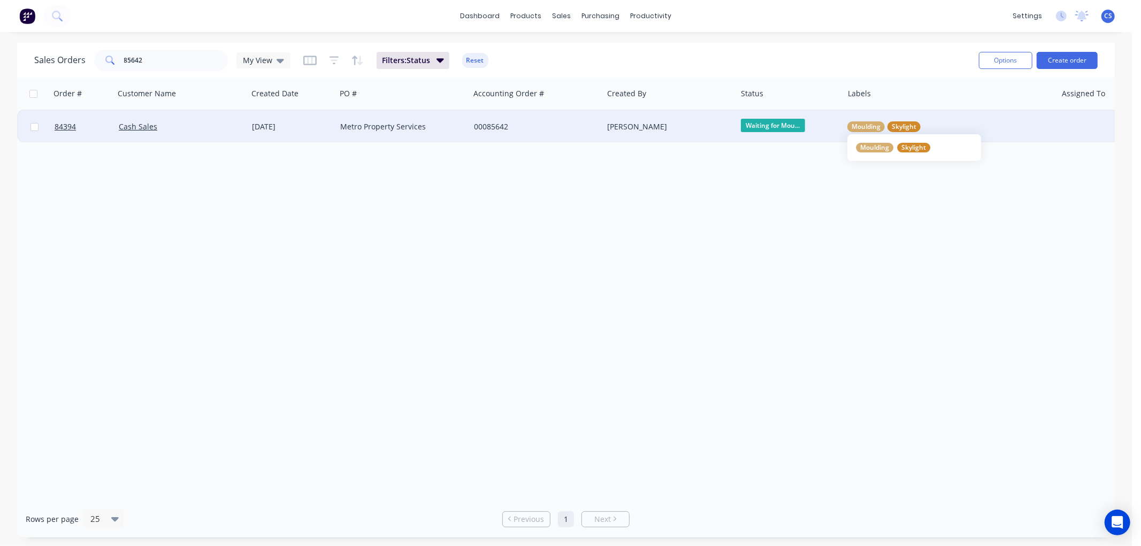
click at [908, 126] on span "Skylight" at bounding box center [904, 126] width 25 height 11
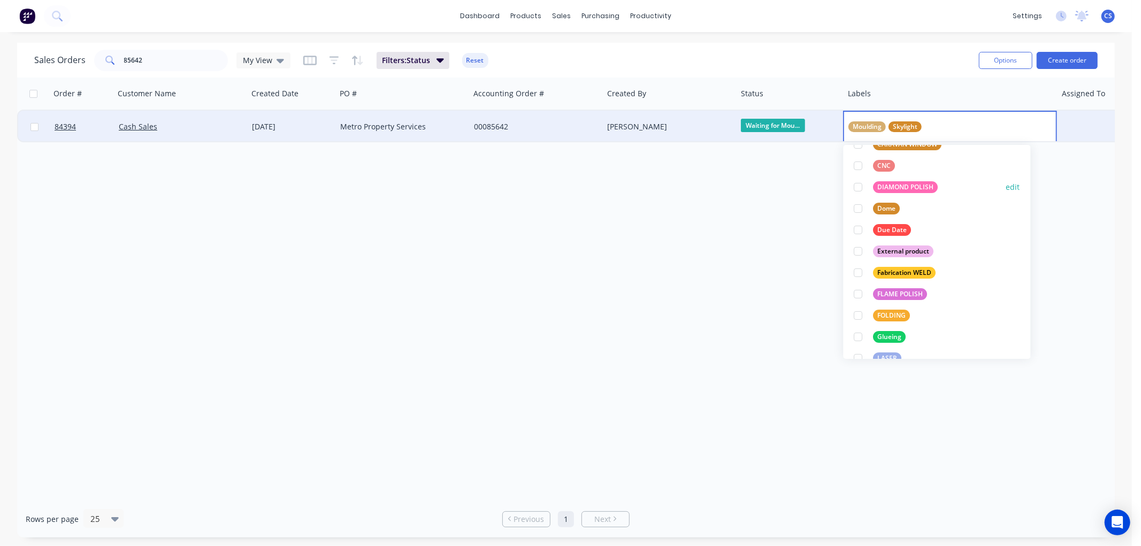
scroll to position [237, 0]
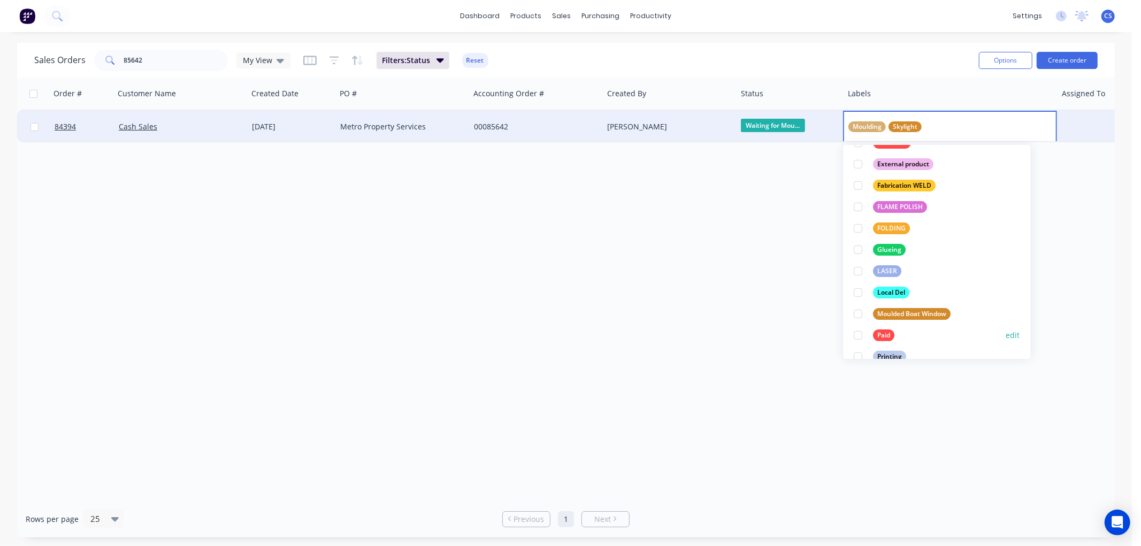
click at [883, 333] on div "Paid" at bounding box center [883, 335] width 21 height 12
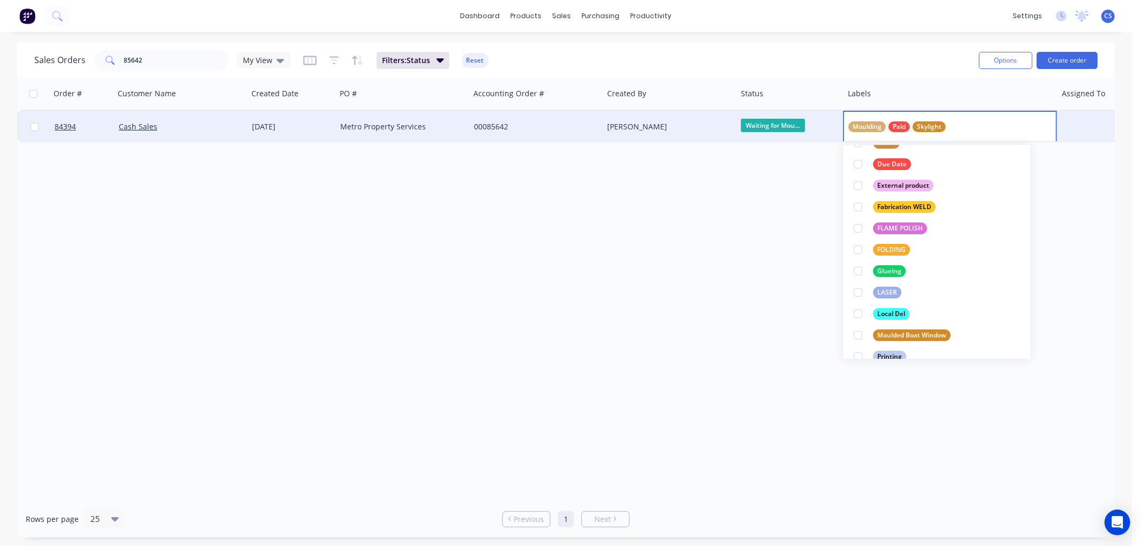
scroll to position [0, 0]
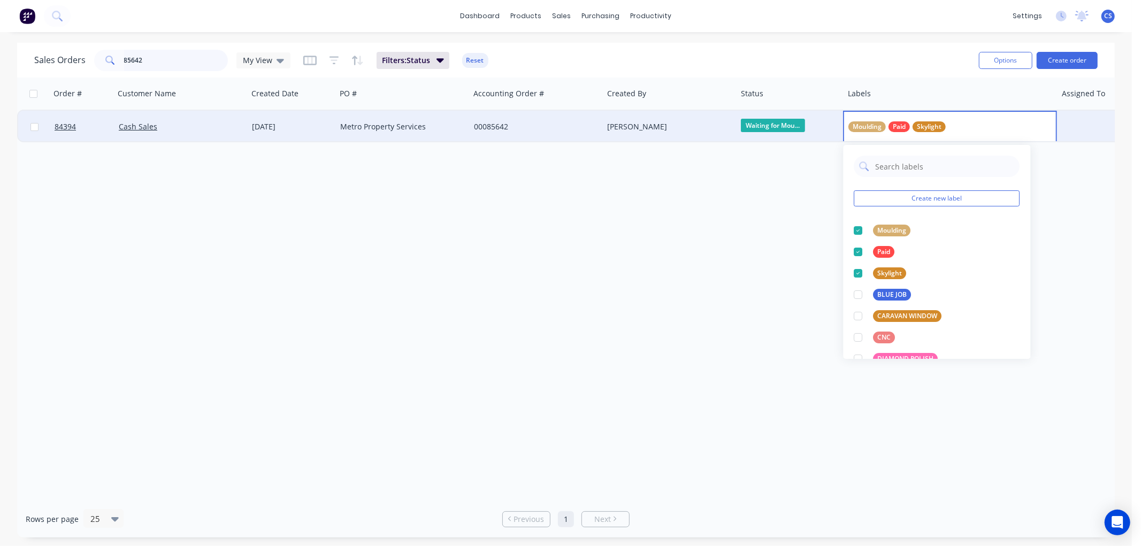
click at [162, 61] on input "85642" at bounding box center [176, 60] width 104 height 21
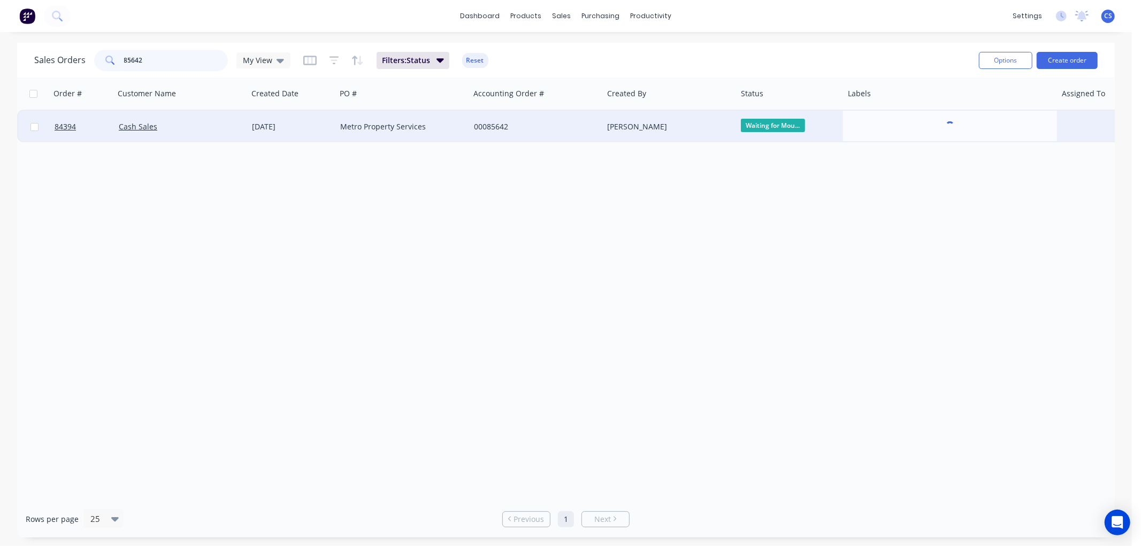
click at [162, 61] on input "85642" at bounding box center [176, 60] width 104 height 21
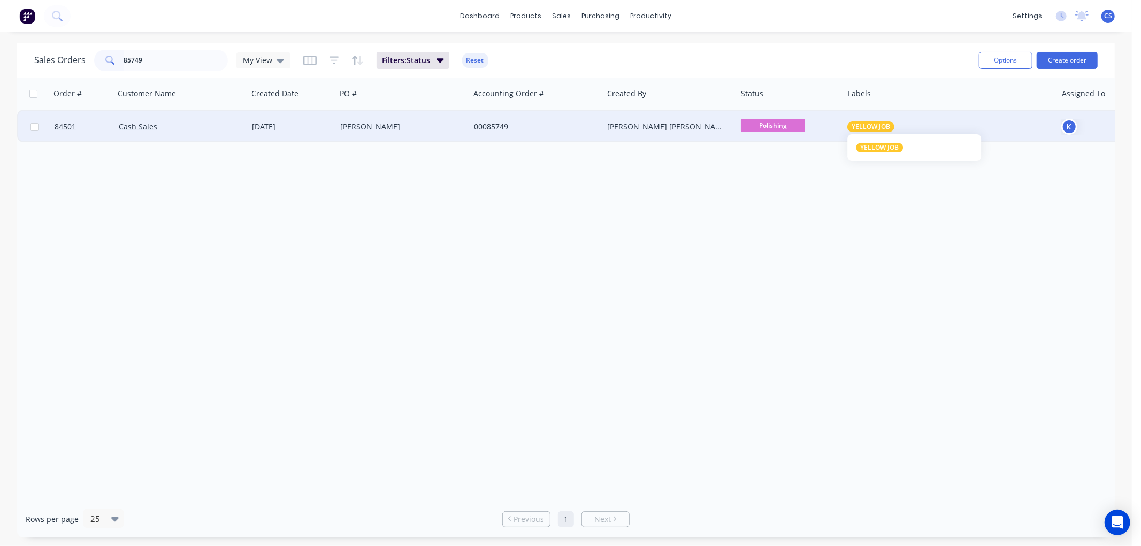
click at [866, 121] on span "YELLOW JOB" at bounding box center [870, 126] width 39 height 11
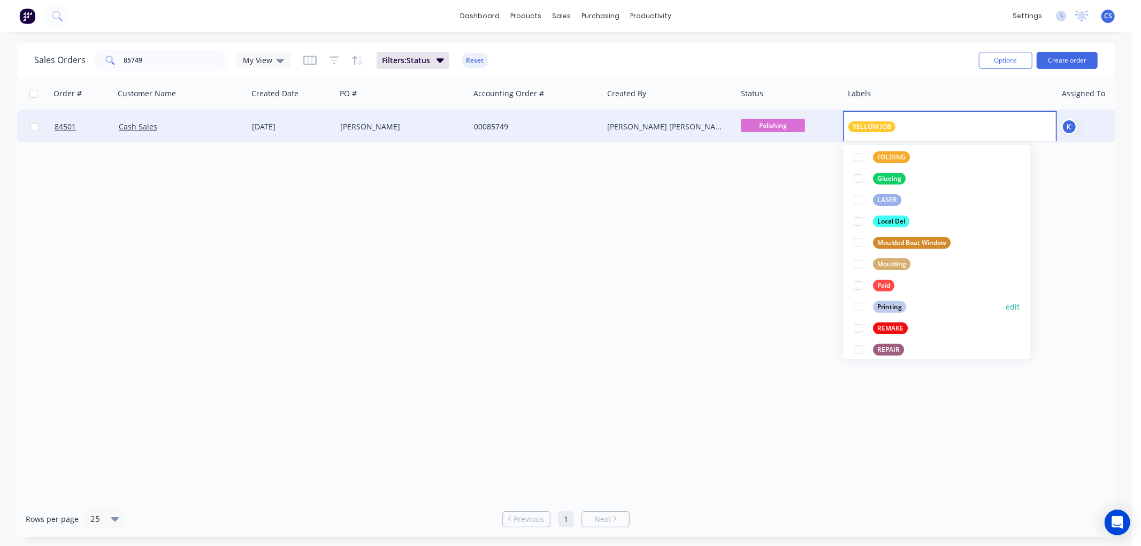
scroll to position [297, 0]
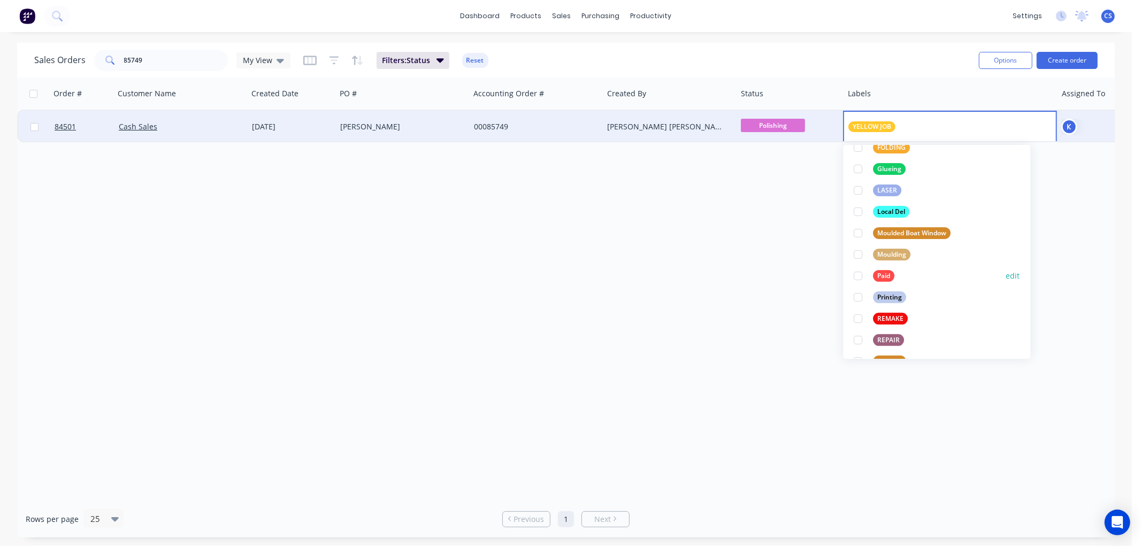
click at [864, 275] on div at bounding box center [858, 275] width 21 height 21
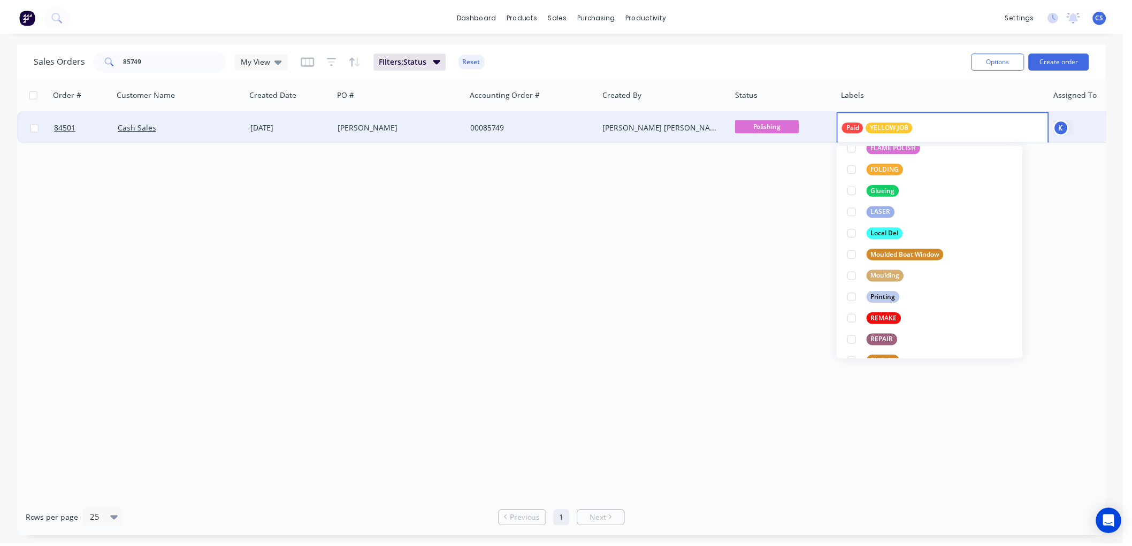
scroll to position [0, 0]
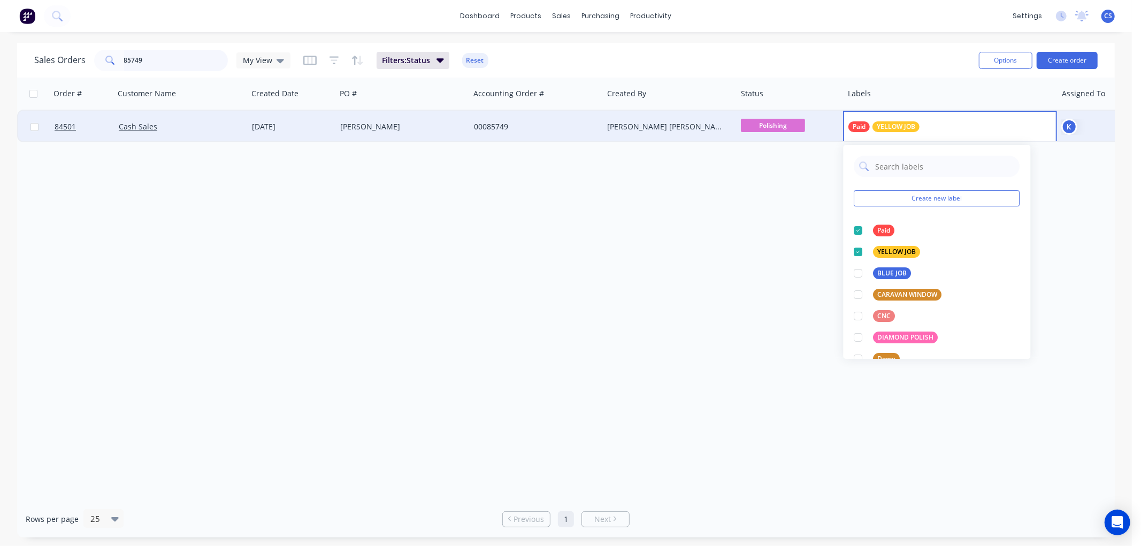
click at [134, 56] on input "85749" at bounding box center [176, 60] width 104 height 21
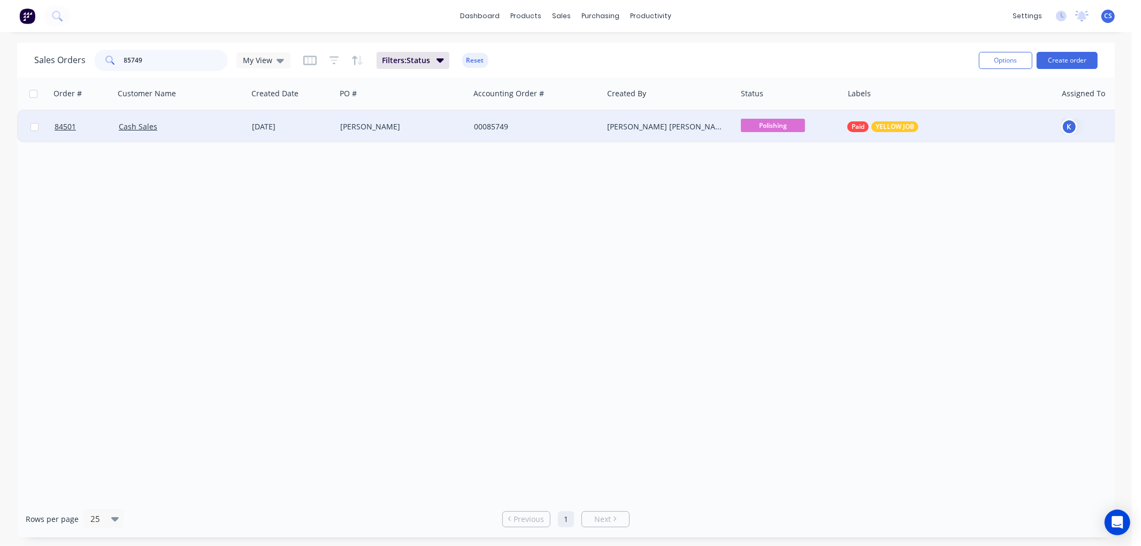
click at [134, 56] on input "85749" at bounding box center [176, 60] width 104 height 21
type input "85786"
click at [380, 128] on div "[PERSON_NAME]" at bounding box center [399, 126] width 119 height 11
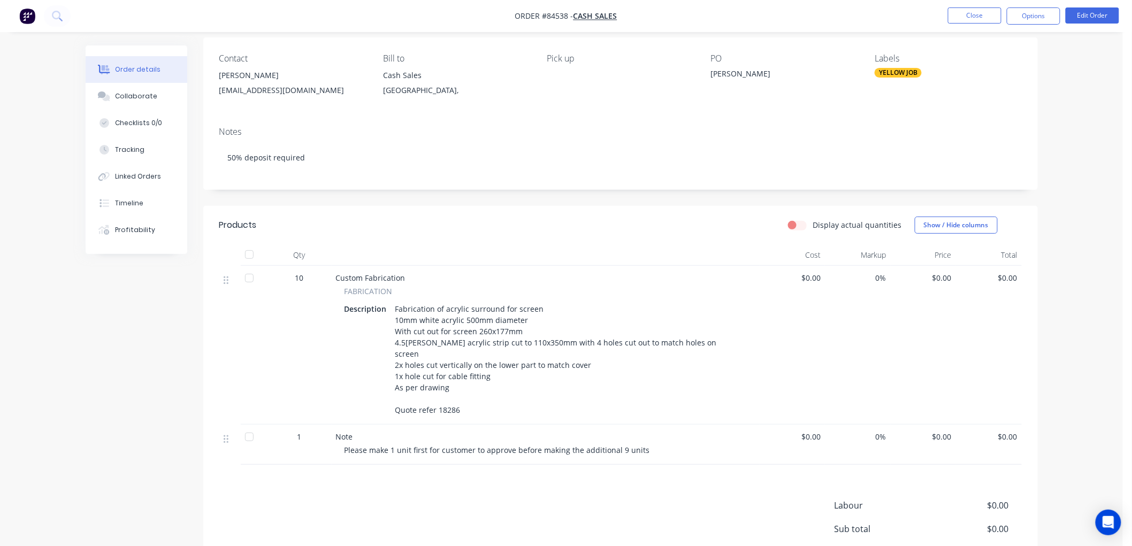
scroll to position [59, 0]
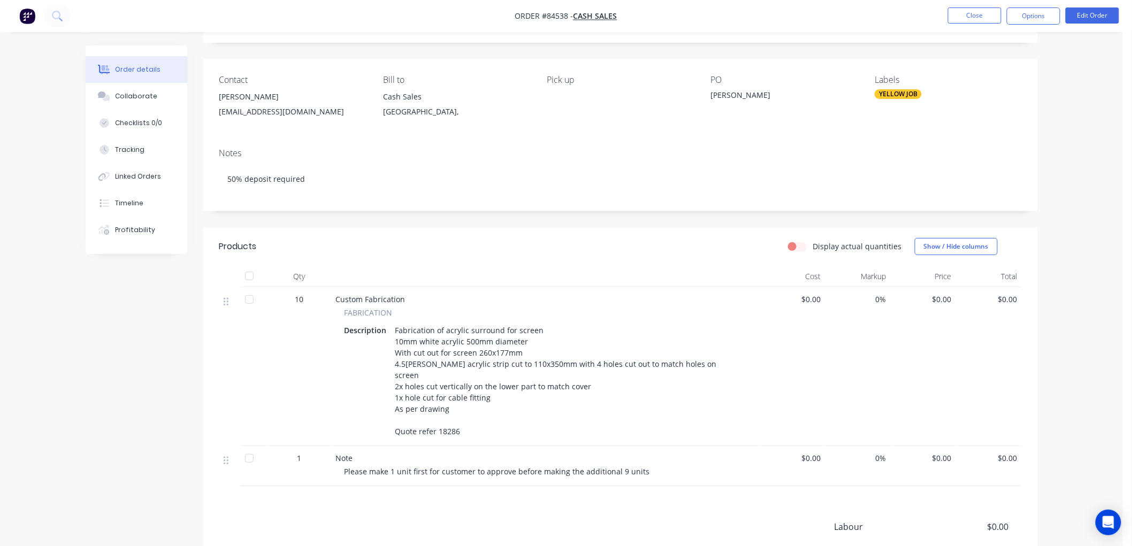
click at [450, 418] on div "Fabrication of acrylic surround for screen 10mm white acrylic 500mm diameter Wi…" at bounding box center [569, 381] width 356 height 117
copy div "18286"
click at [941, 297] on span "$0.00" at bounding box center [923, 299] width 57 height 11
click at [1101, 13] on button "Edit Order" at bounding box center [1091, 15] width 53 height 16
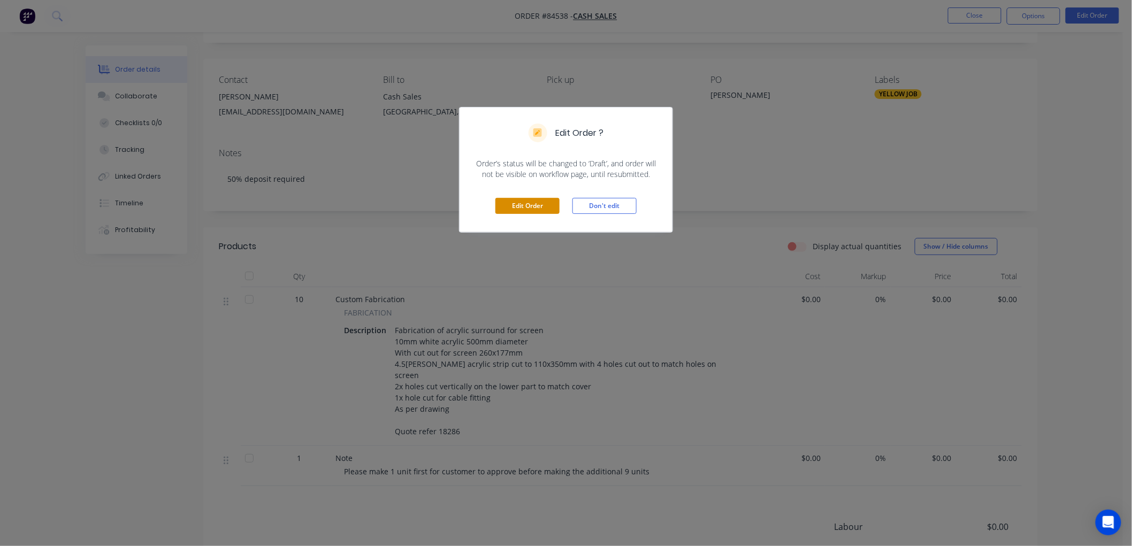
click at [516, 206] on button "Edit Order" at bounding box center [527, 206] width 64 height 16
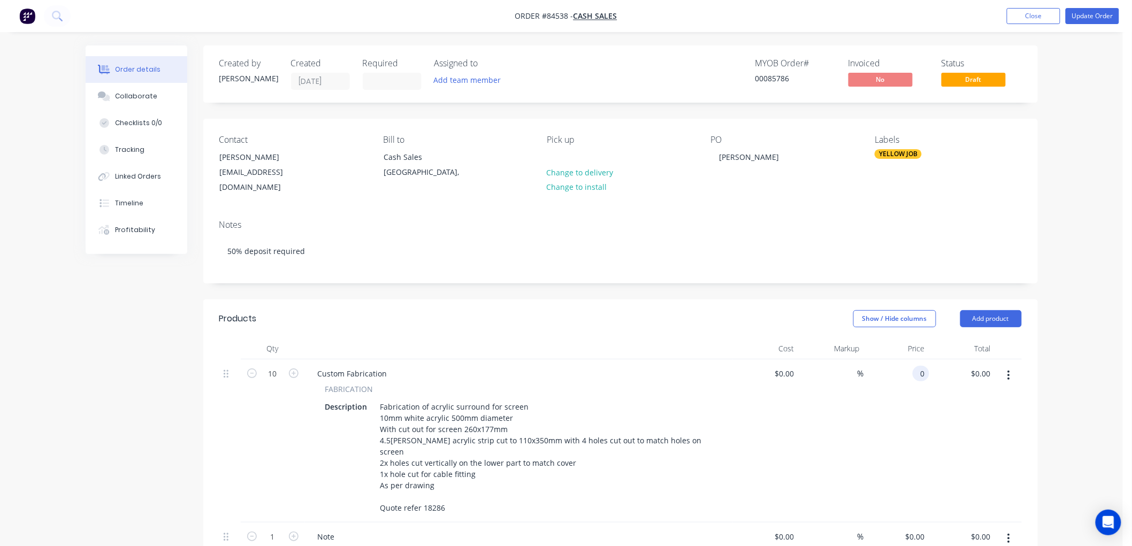
click at [915, 366] on div "0 0" at bounding box center [920, 374] width 17 height 16
paste input "192.48"
type input "$192.48"
type input "$1,924.80"
click at [1057, 246] on div "Order details Collaborate Checklists 0/0 Tracking Linked Orders Timeline Profit…" at bounding box center [561, 439] width 1123 height 879
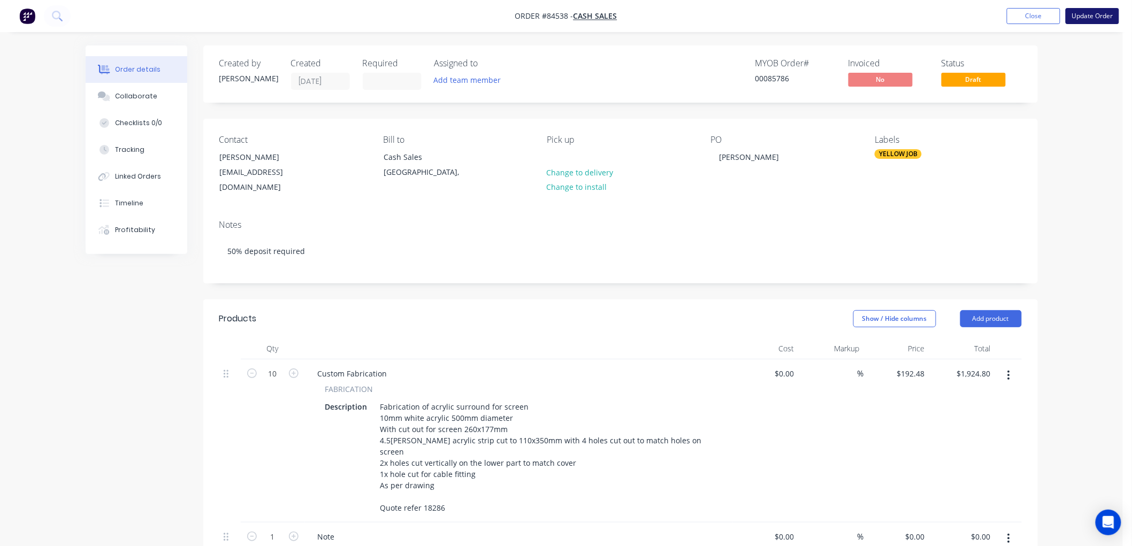
click at [1099, 12] on button "Update Order" at bounding box center [1091, 16] width 53 height 16
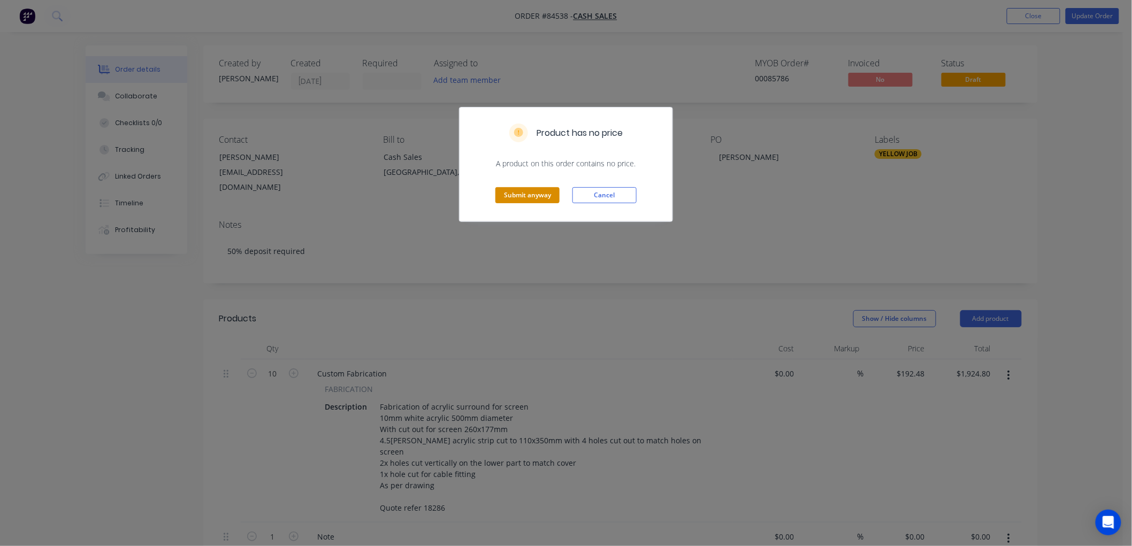
click at [544, 193] on button "Submit anyway" at bounding box center [527, 195] width 64 height 16
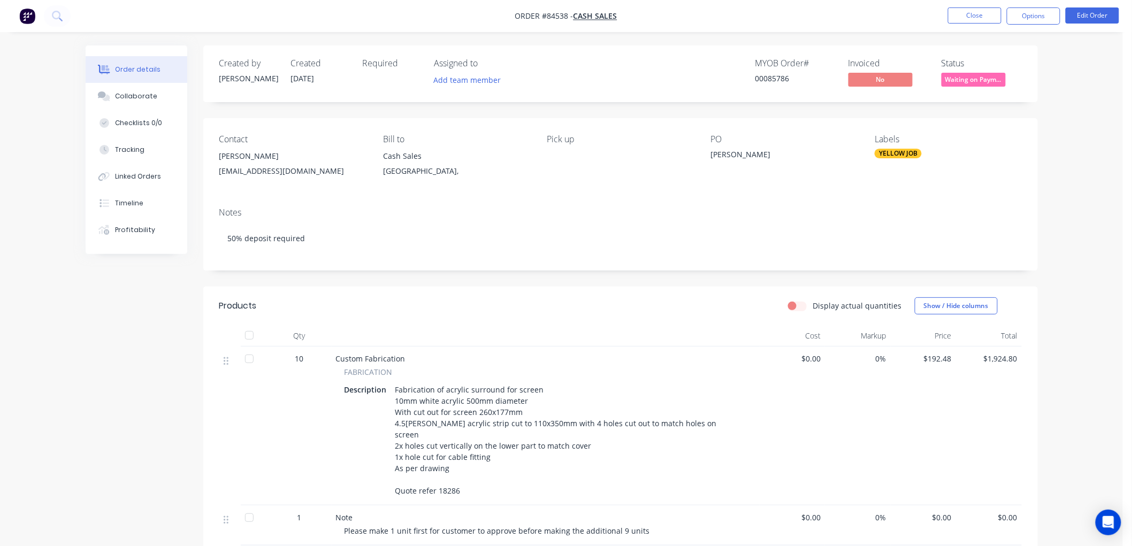
click at [970, 77] on span "Waiting on Paym..." at bounding box center [973, 79] width 64 height 13
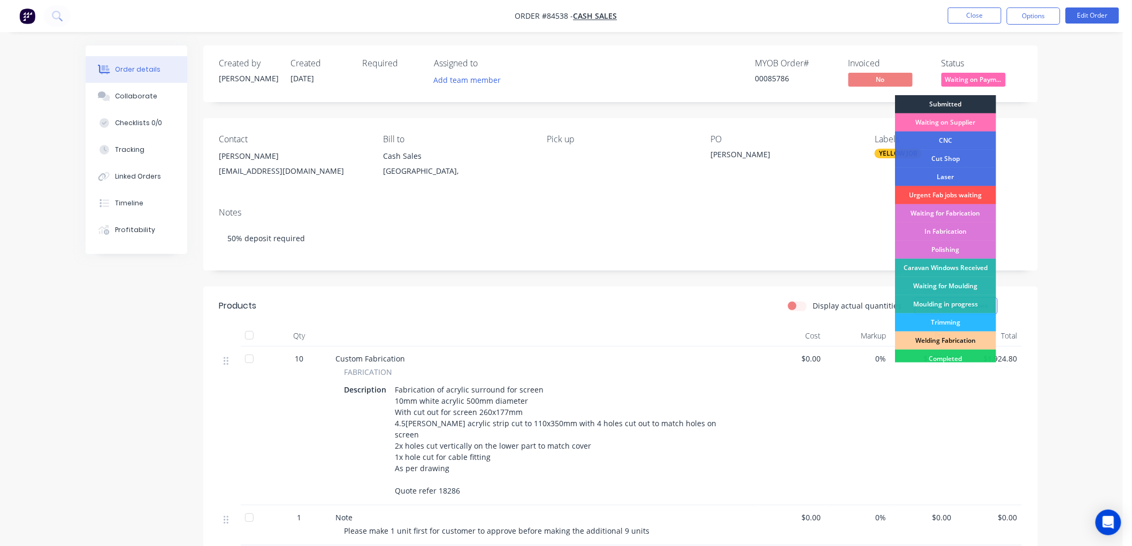
click at [939, 100] on div "Submitted" at bounding box center [945, 104] width 101 height 18
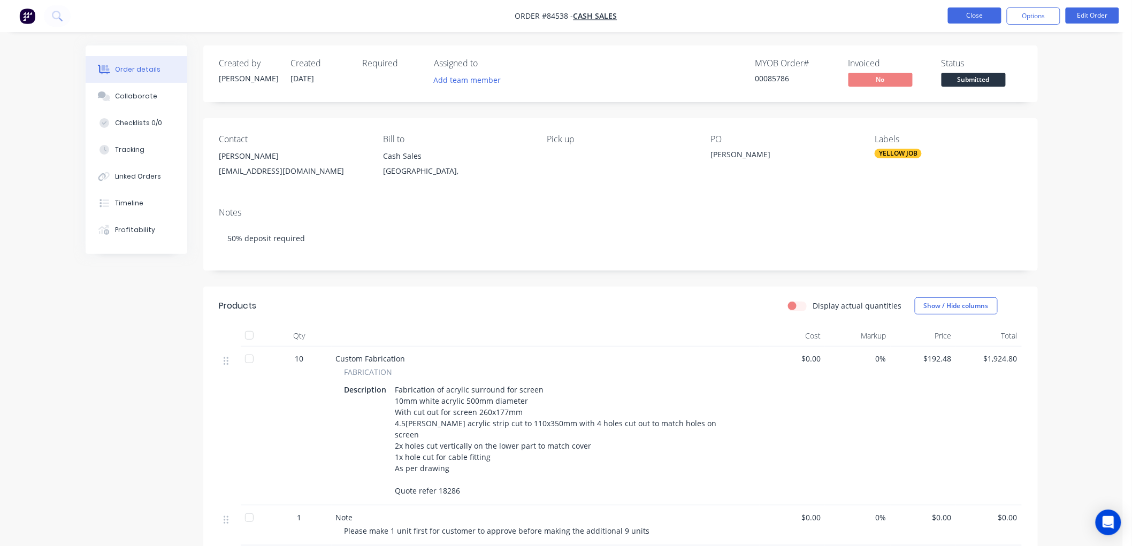
click at [963, 17] on button "Close" at bounding box center [974, 15] width 53 height 16
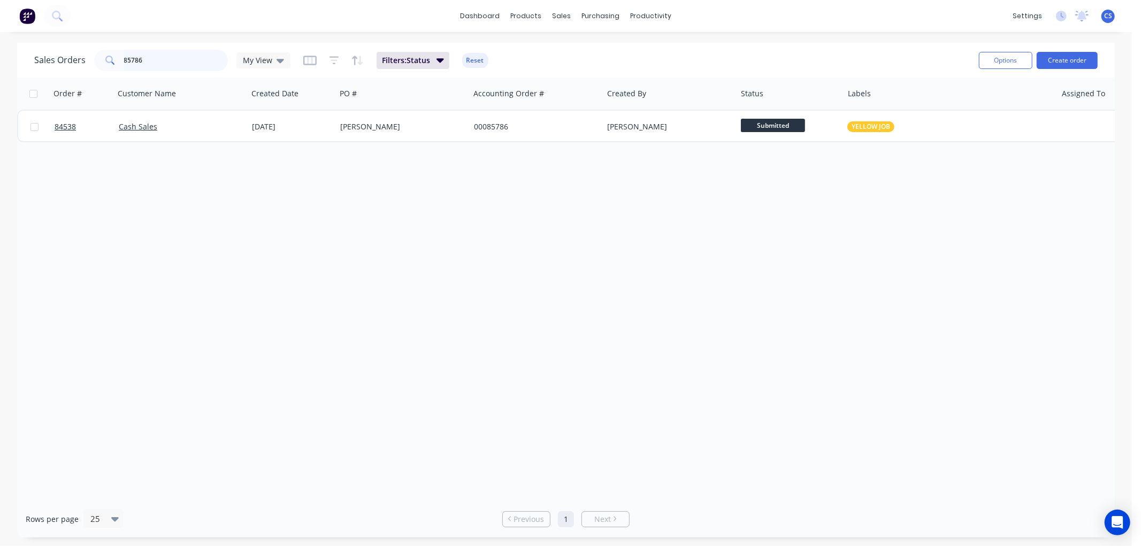
click at [159, 59] on input "85786" at bounding box center [176, 60] width 104 height 21
click at [878, 125] on span "BLUE JOB" at bounding box center [865, 126] width 29 height 11
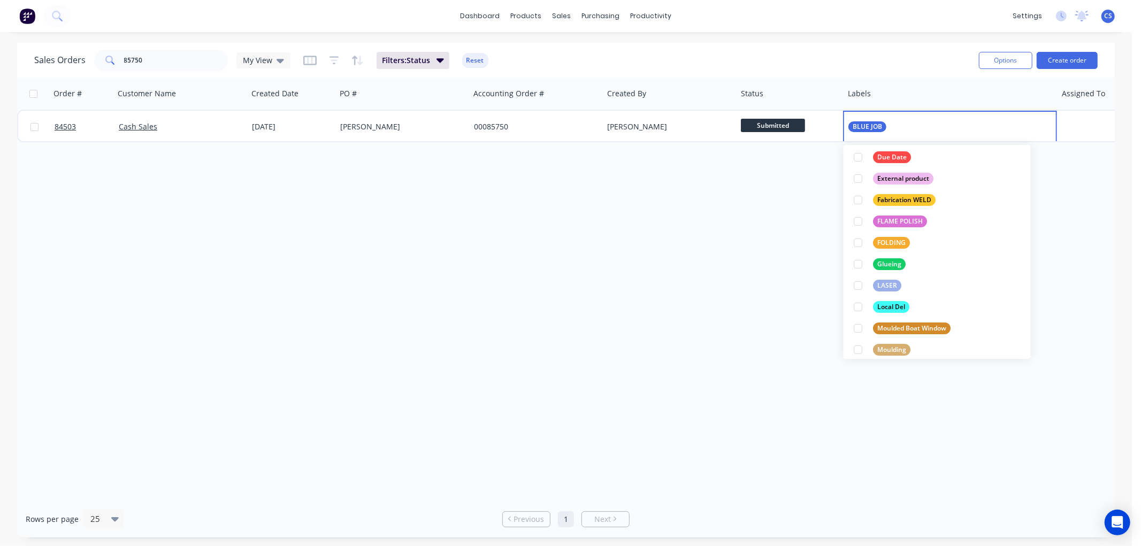
scroll to position [237, 0]
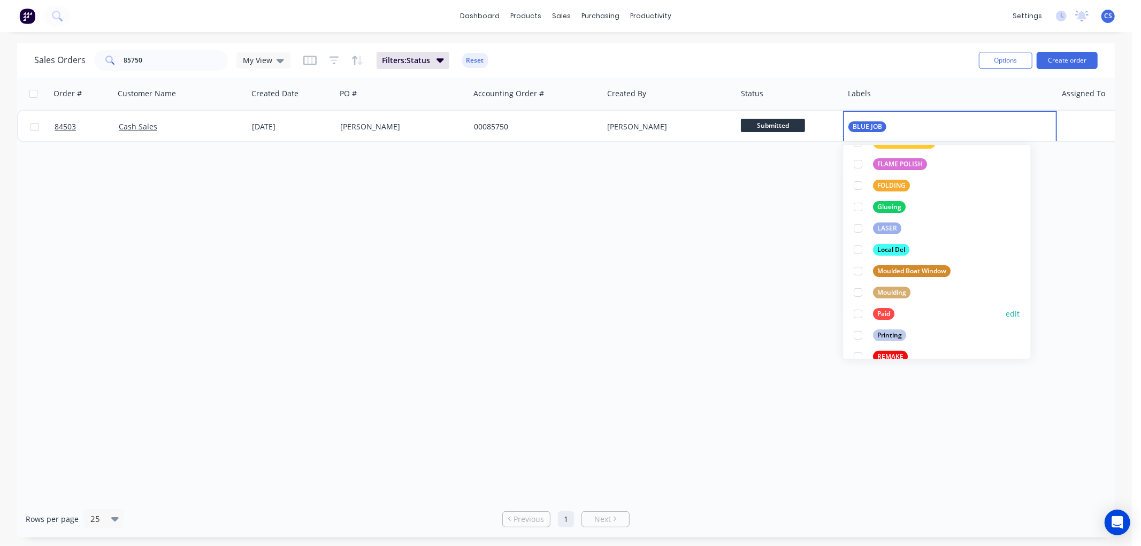
click at [879, 309] on div "Paid" at bounding box center [883, 314] width 21 height 12
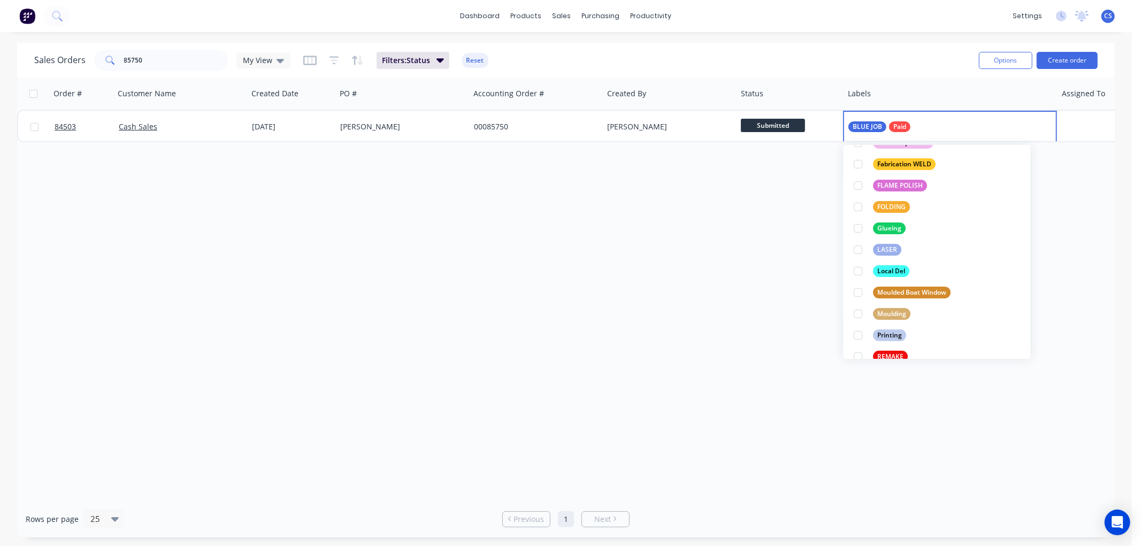
scroll to position [0, 0]
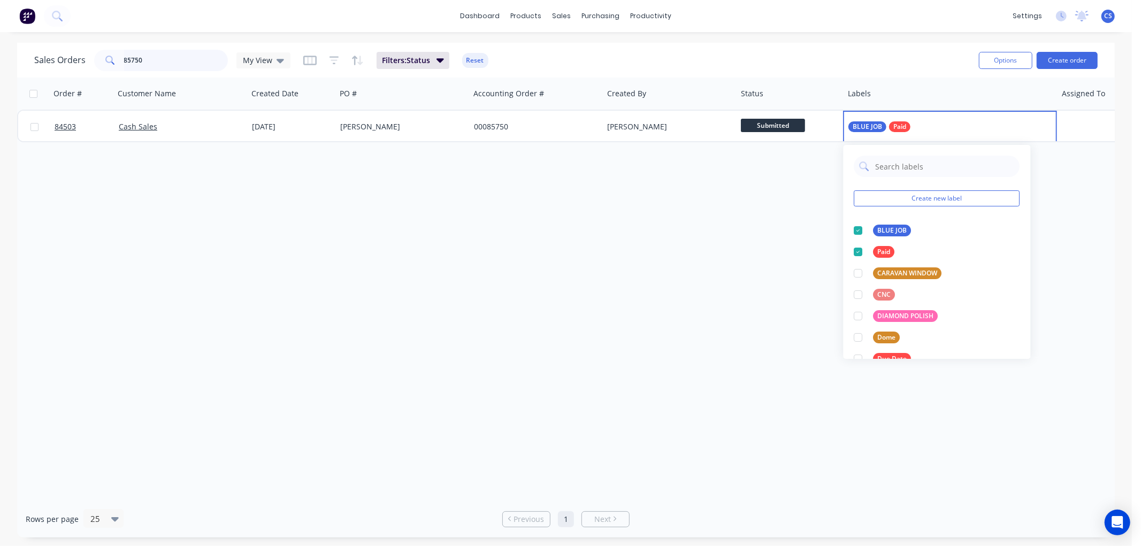
click at [172, 61] on input "85750" at bounding box center [176, 60] width 104 height 21
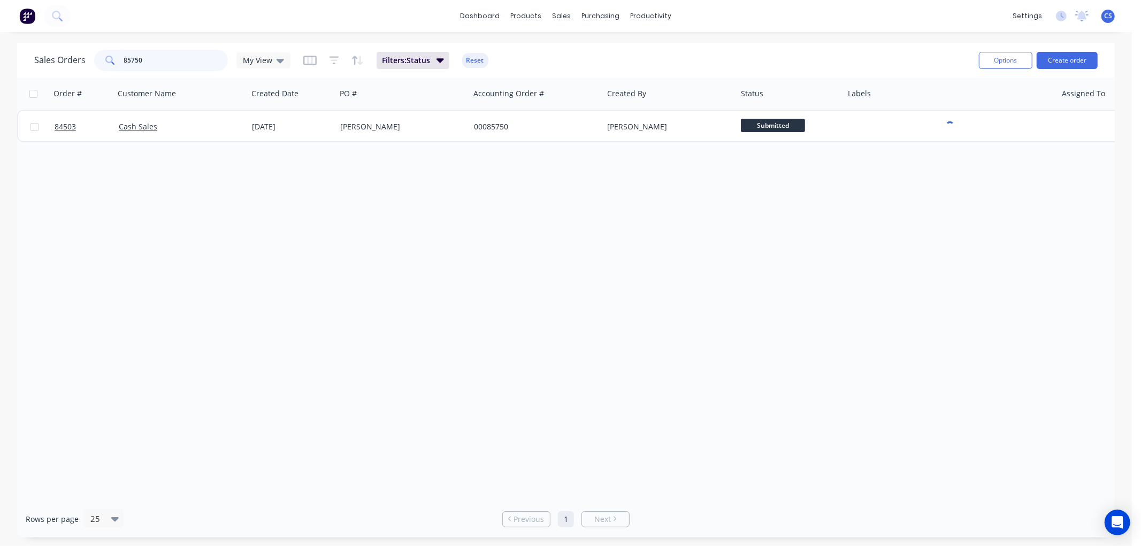
click at [172, 61] on input "85750" at bounding box center [176, 60] width 104 height 21
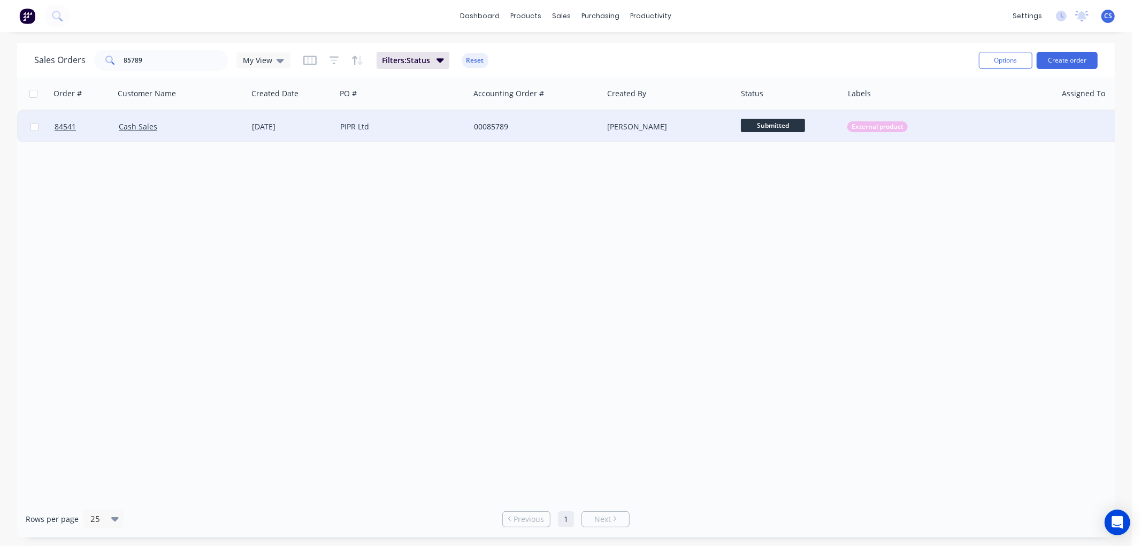
click at [886, 130] on span "External product" at bounding box center [877, 126] width 52 height 11
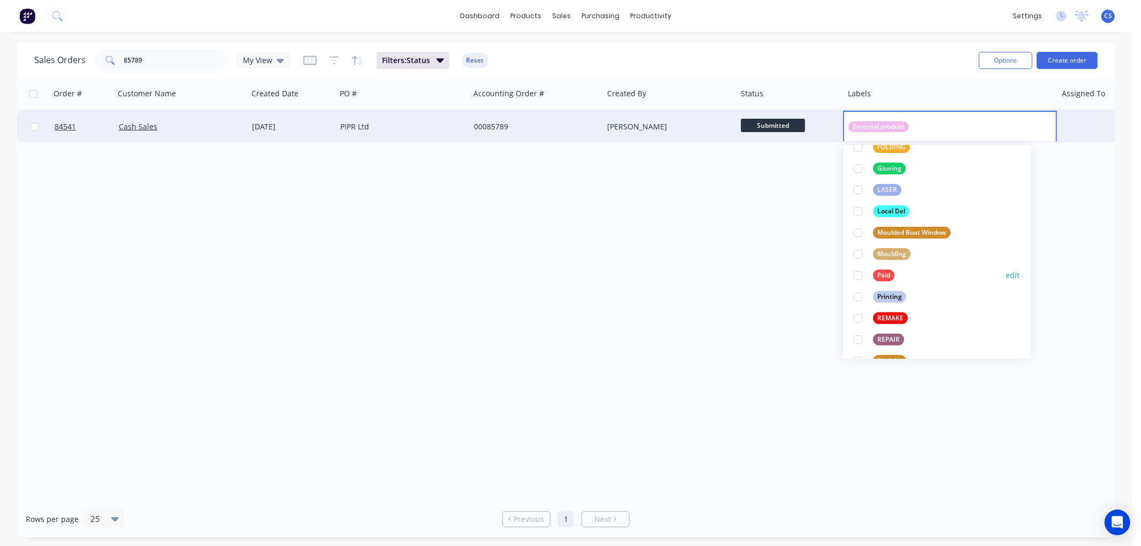
scroll to position [297, 0]
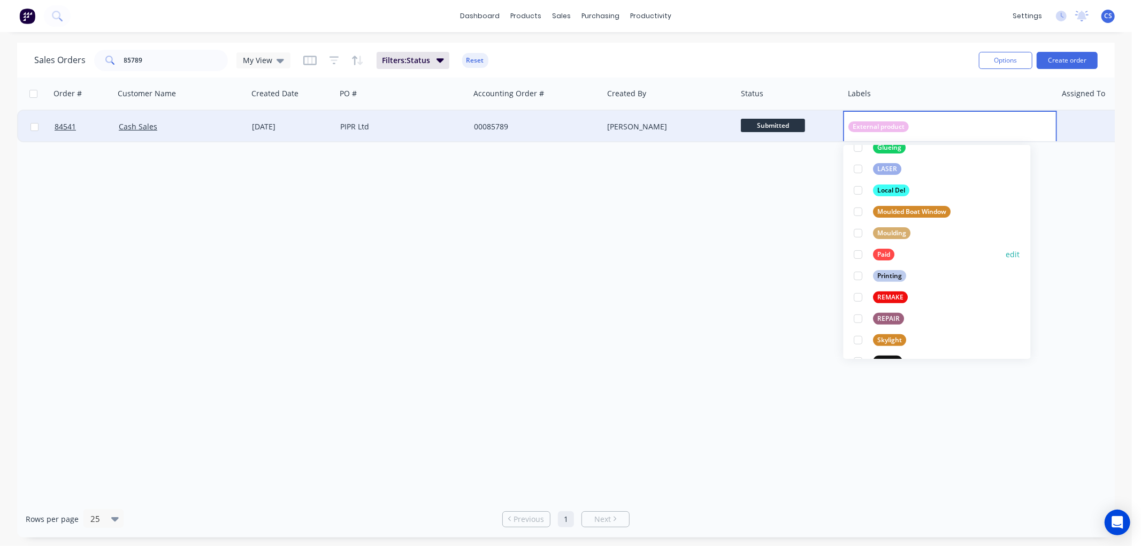
click at [873, 249] on div "Paid" at bounding box center [874, 255] width 41 height 12
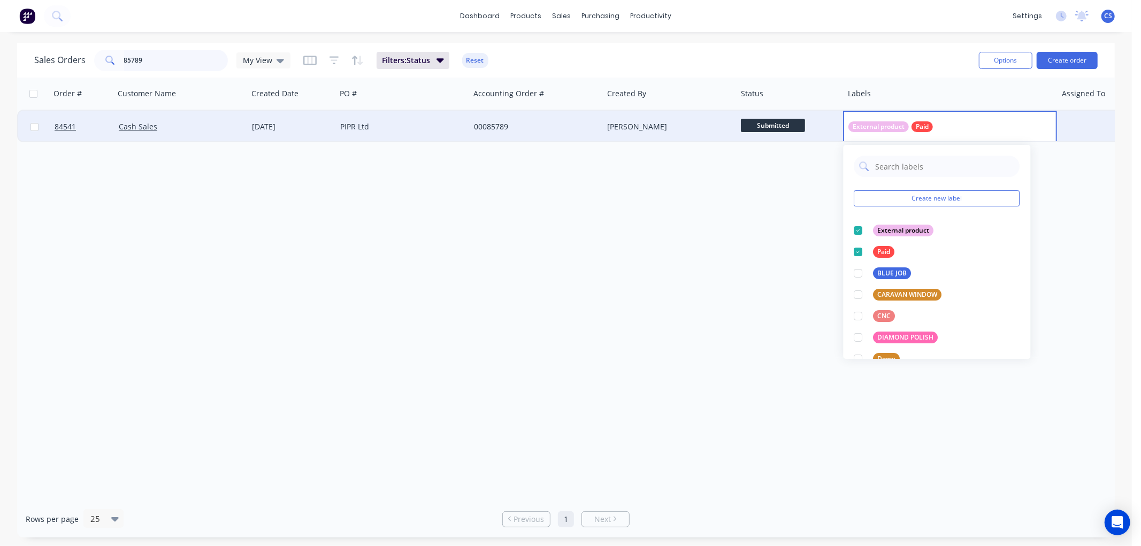
click at [148, 59] on input "85789" at bounding box center [176, 60] width 104 height 21
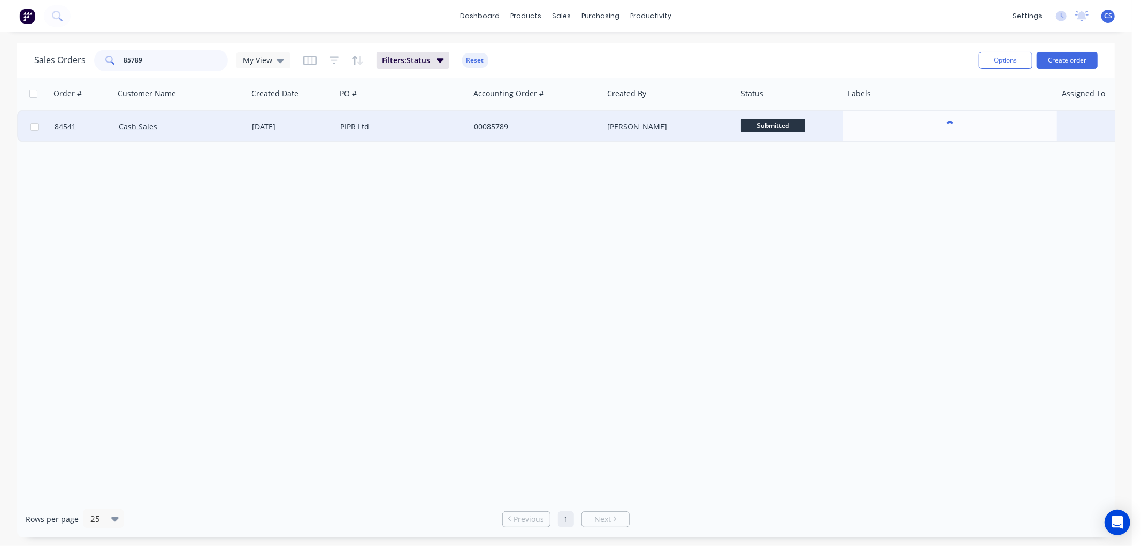
click at [148, 59] on input "85789" at bounding box center [176, 60] width 104 height 21
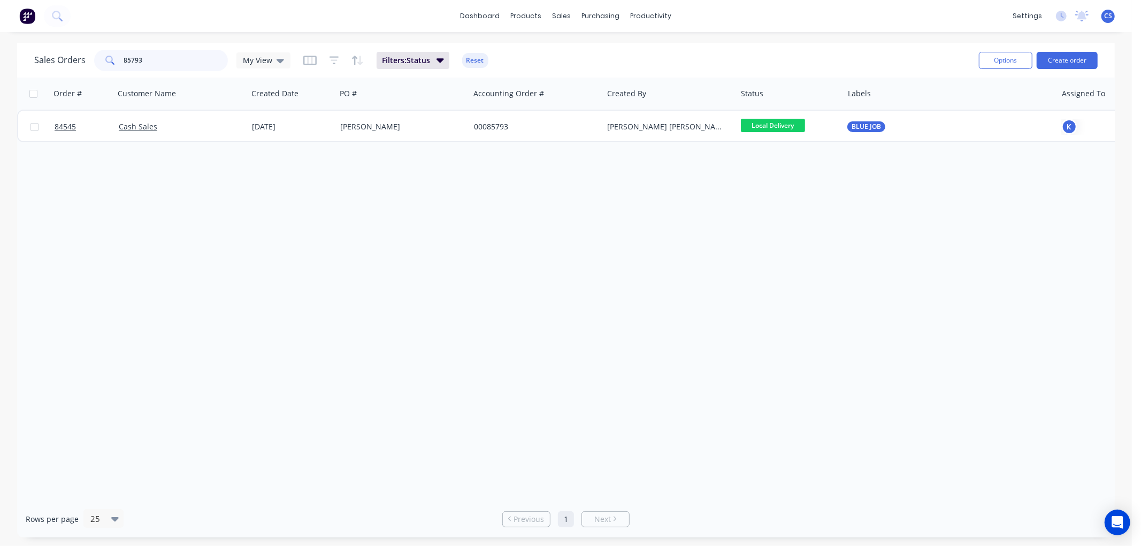
click at [159, 62] on input "85793" at bounding box center [176, 60] width 104 height 21
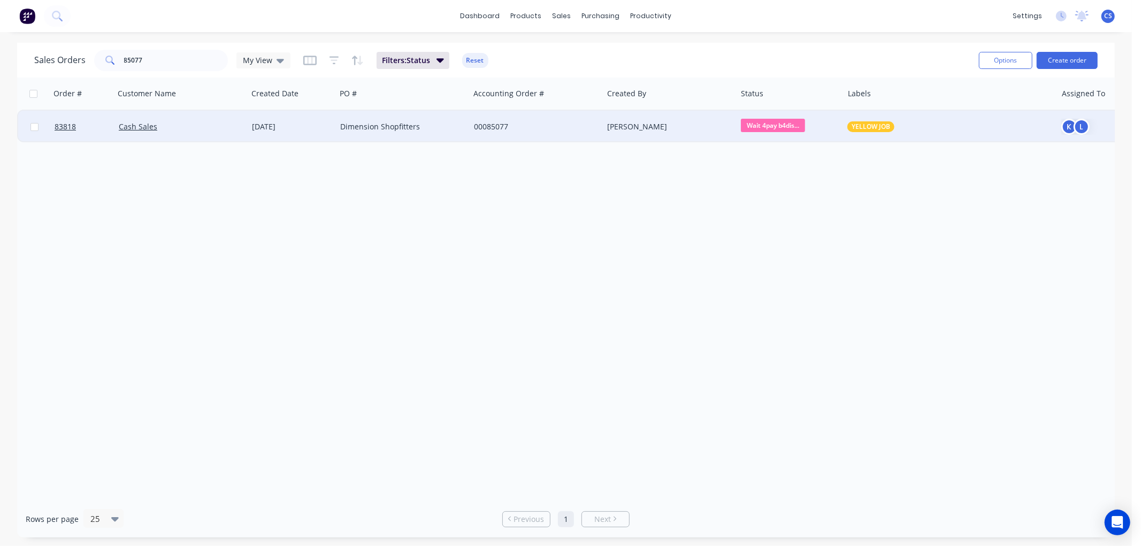
click at [790, 125] on span "Wait 4pay b4dis..." at bounding box center [773, 125] width 64 height 13
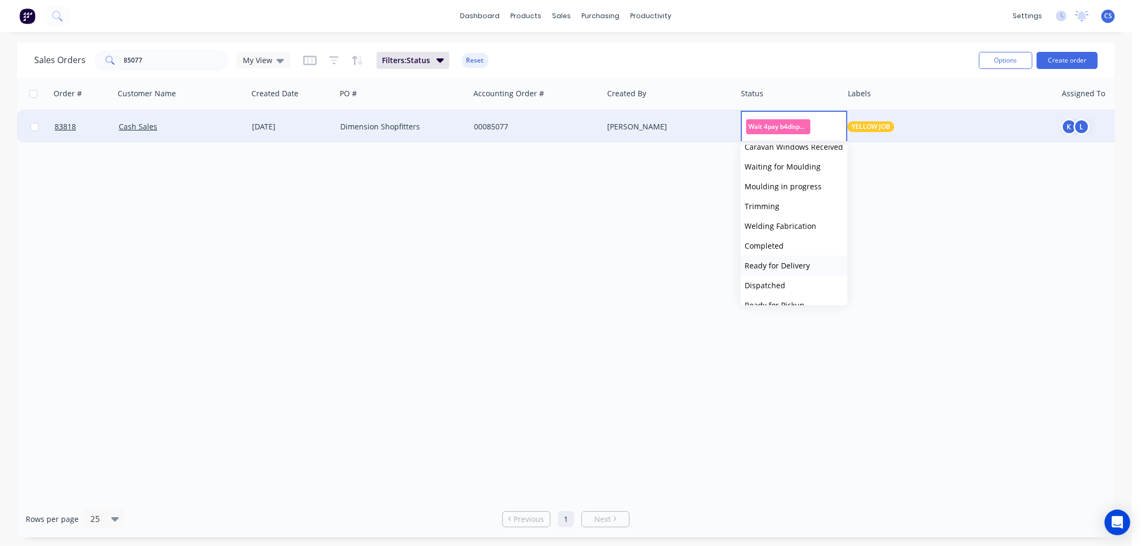
scroll to position [237, 0]
click at [789, 238] on span "Ready for Delivery" at bounding box center [776, 238] width 65 height 10
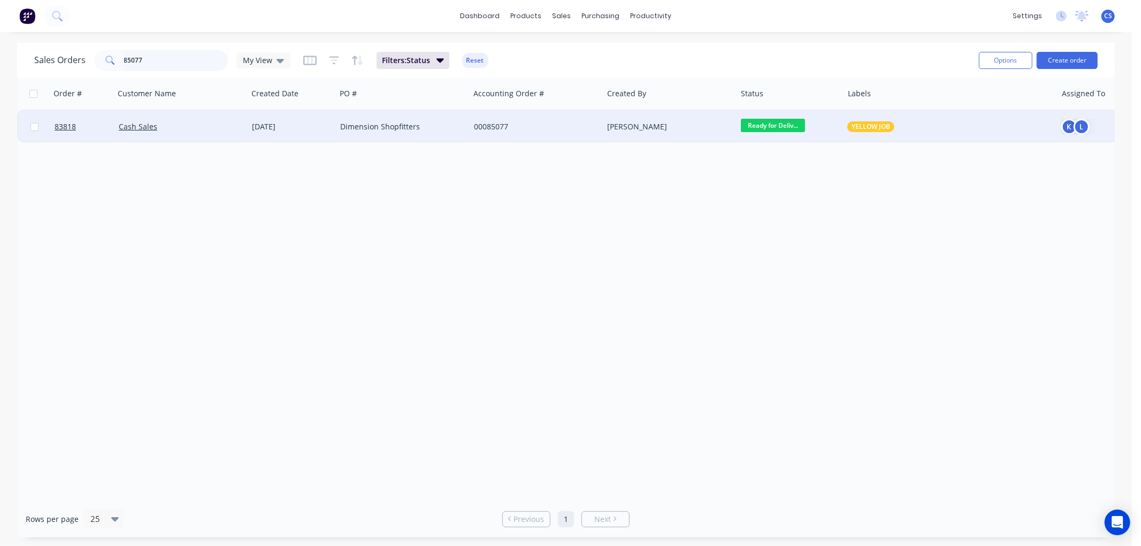
click at [182, 55] on input "85077" at bounding box center [176, 60] width 104 height 21
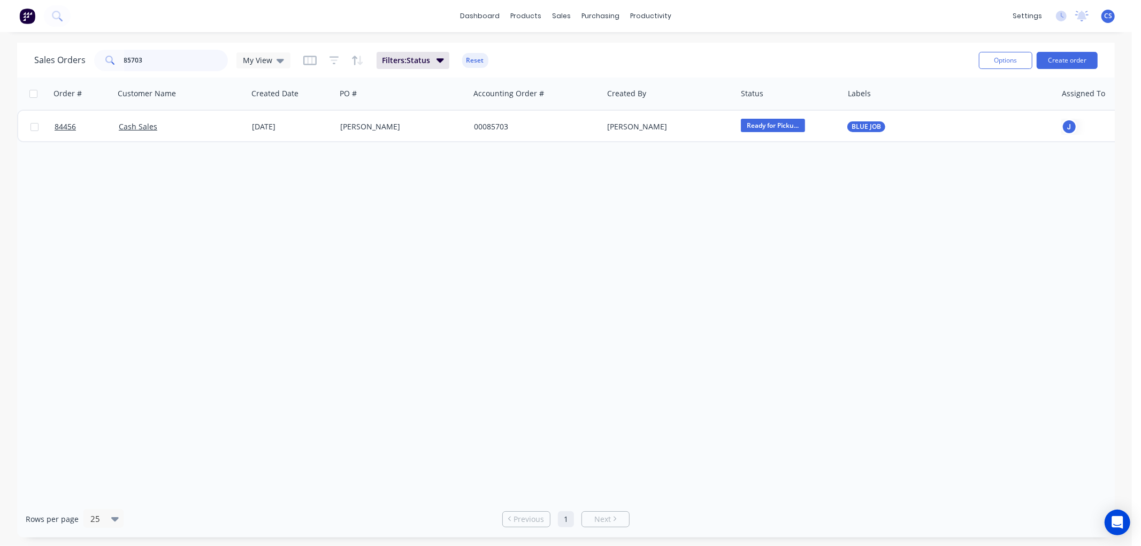
click at [171, 60] on input "85703" at bounding box center [176, 60] width 104 height 21
click at [171, 59] on input "85703" at bounding box center [176, 60] width 104 height 21
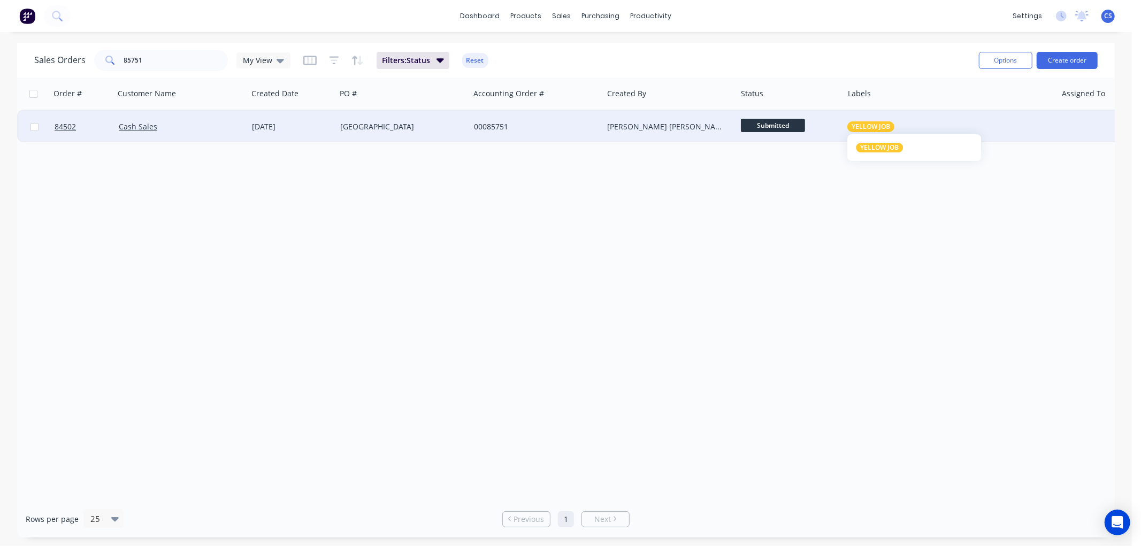
click at [869, 121] on span "YELLOW JOB" at bounding box center [870, 126] width 39 height 11
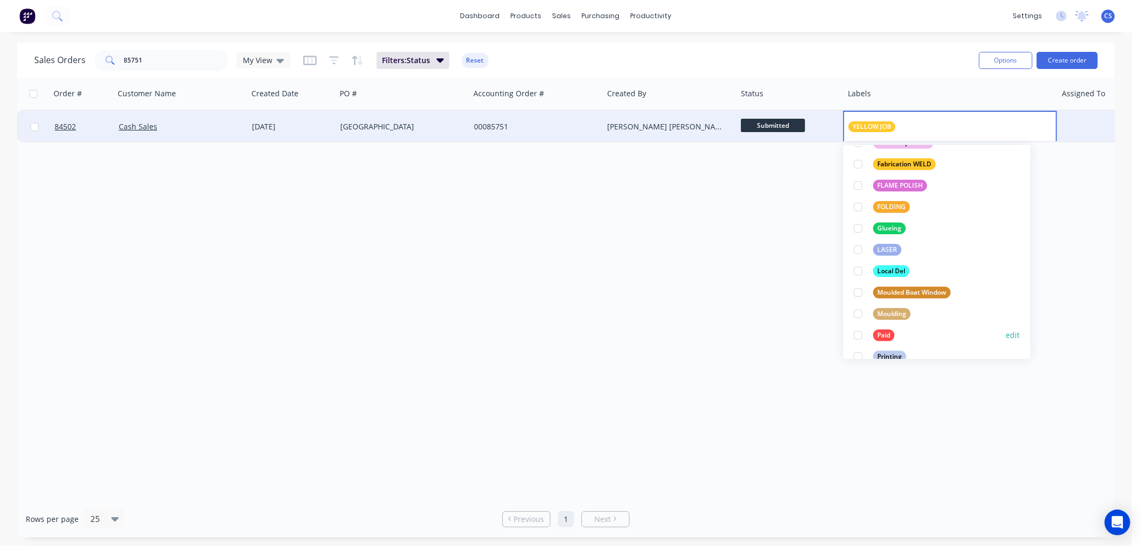
click at [881, 332] on div "Paid" at bounding box center [883, 335] width 21 height 12
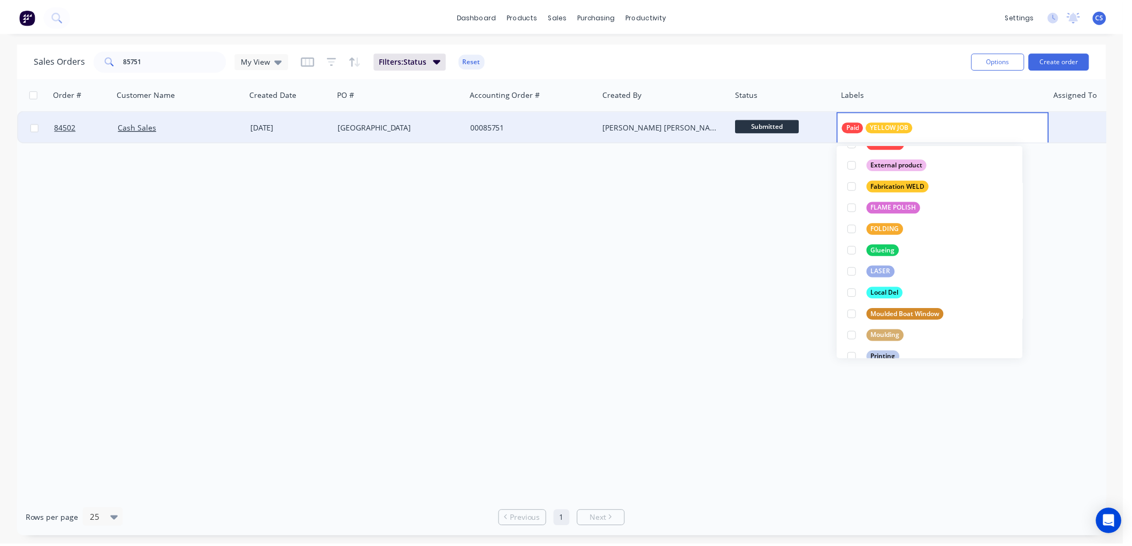
scroll to position [0, 0]
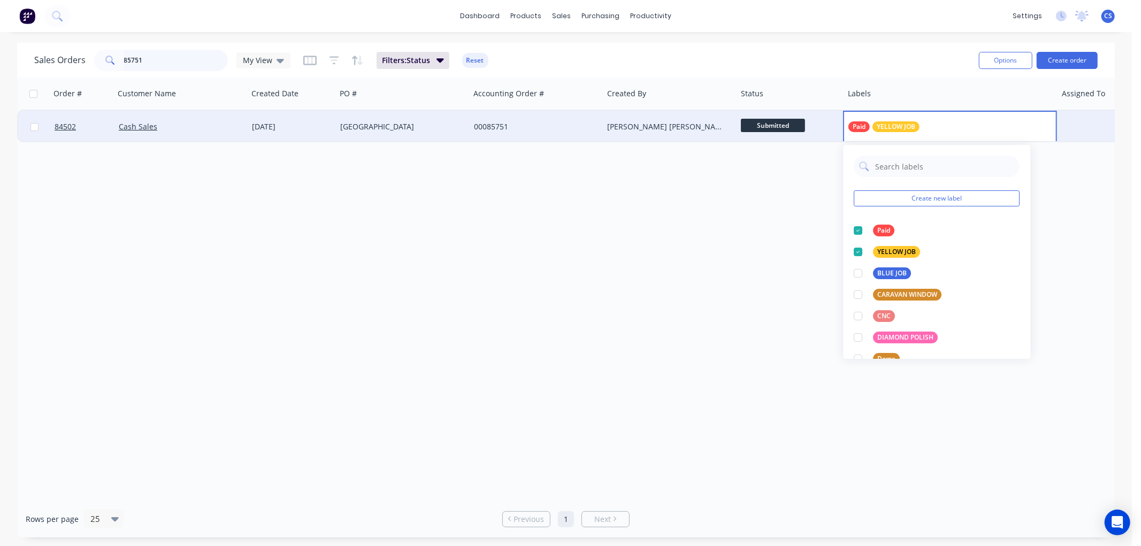
click at [153, 59] on input "85751" at bounding box center [176, 60] width 104 height 21
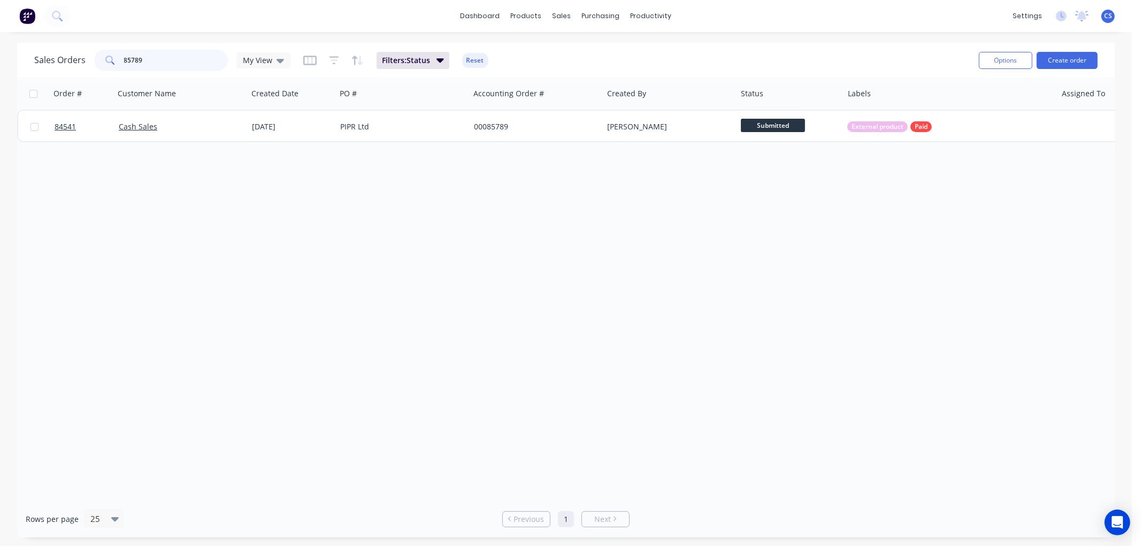
type input "85789"
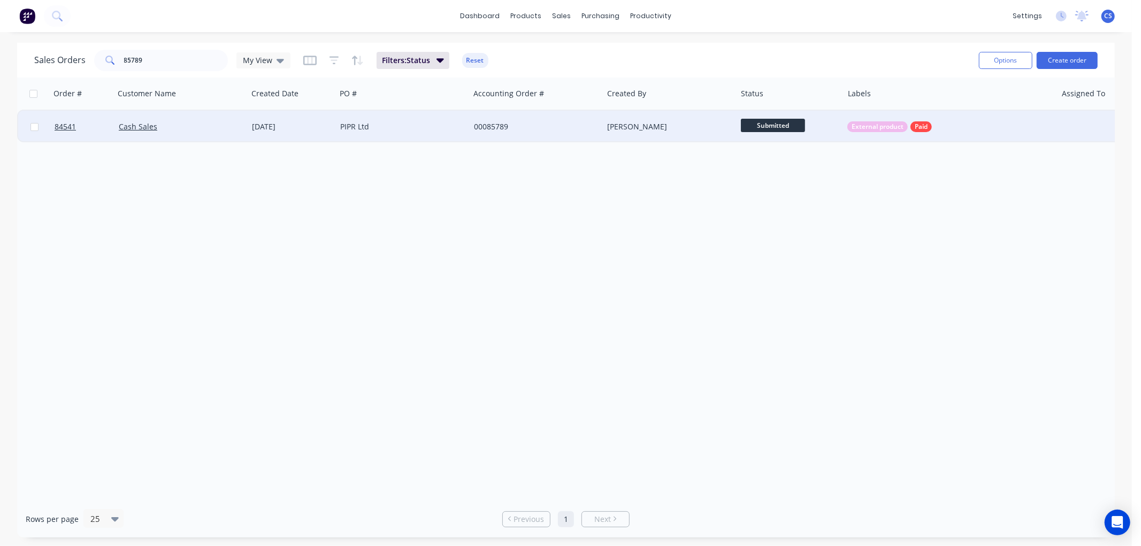
click at [336, 131] on div "PIPR Ltd" at bounding box center [403, 127] width 134 height 32
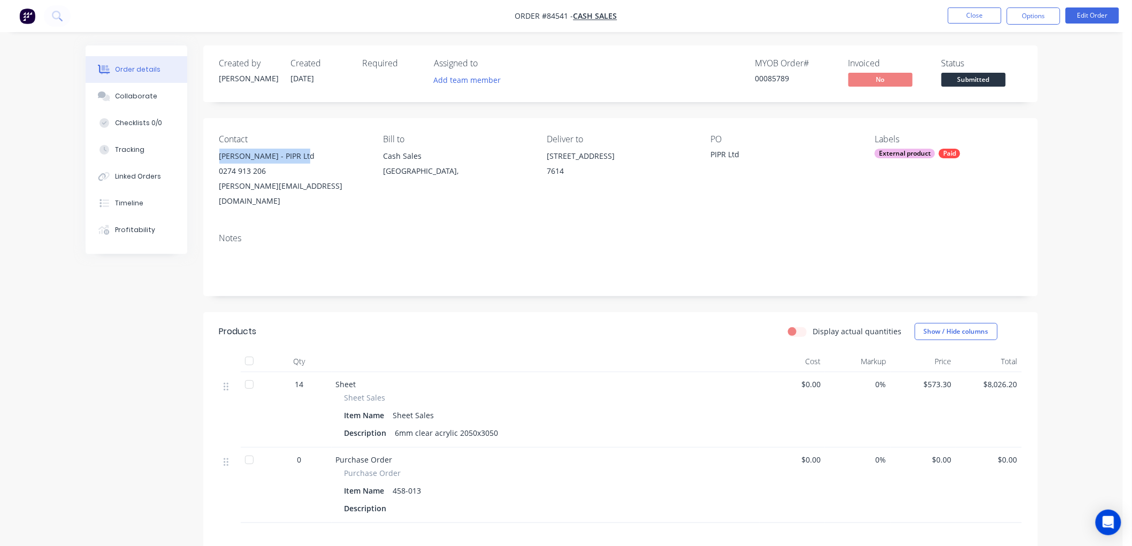
drag, startPoint x: 303, startPoint y: 153, endPoint x: 220, endPoint y: 159, distance: 83.6
click at [220, 156] on div "[PERSON_NAME] - PIPR Ltd" at bounding box center [292, 156] width 147 height 15
copy div "[PERSON_NAME] - PIPR Ltd"
drag, startPoint x: 268, startPoint y: 171, endPoint x: 205, endPoint y: 170, distance: 63.1
click at [205, 170] on div "Contact [PERSON_NAME] - PIPR Ltd 0274 913 206 [PERSON_NAME][EMAIL_ADDRESS][DOMA…" at bounding box center [620, 171] width 834 height 106
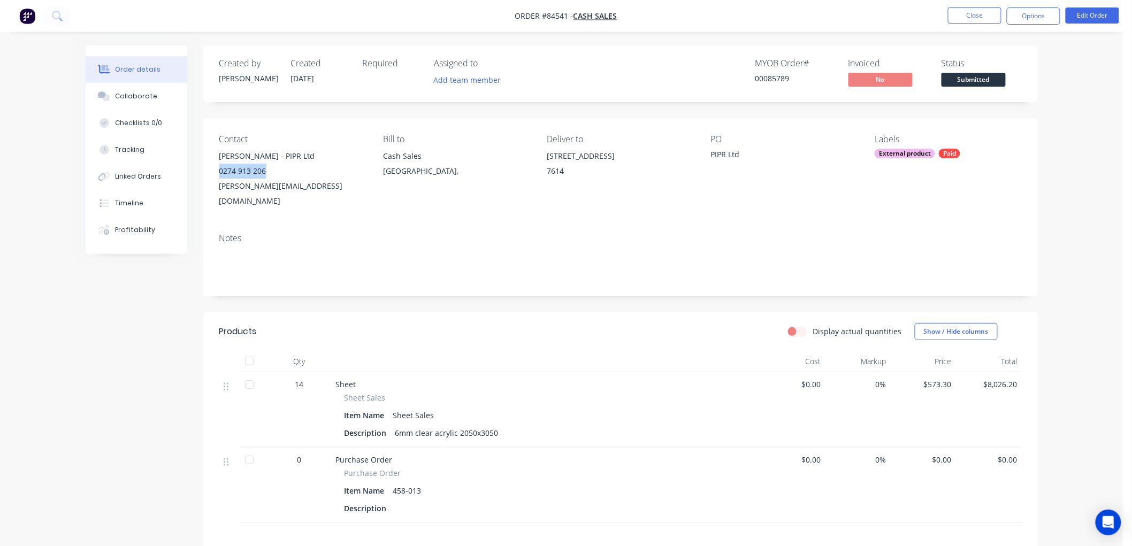
copy div "0274 913 206"
drag, startPoint x: 569, startPoint y: 167, endPoint x: 547, endPoint y: 159, distance: 23.5
click at [547, 159] on div "[STREET_ADDRESS]" at bounding box center [620, 166] width 147 height 34
copy div "[STREET_ADDRESS]"
drag, startPoint x: 1035, startPoint y: 13, endPoint x: 1035, endPoint y: 20, distance: 7.5
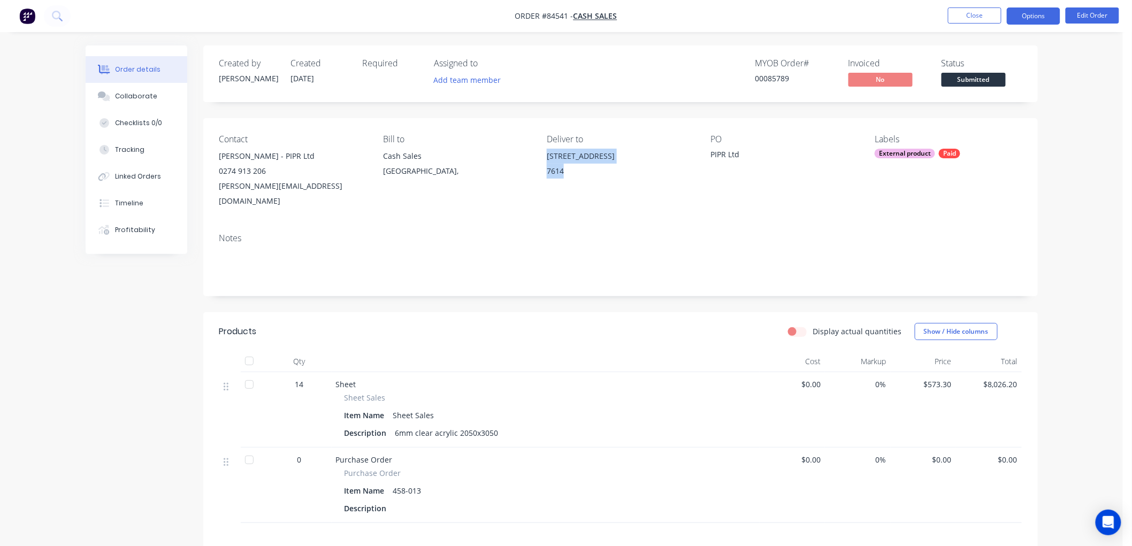
click at [1035, 13] on button "Options" at bounding box center [1033, 15] width 53 height 17
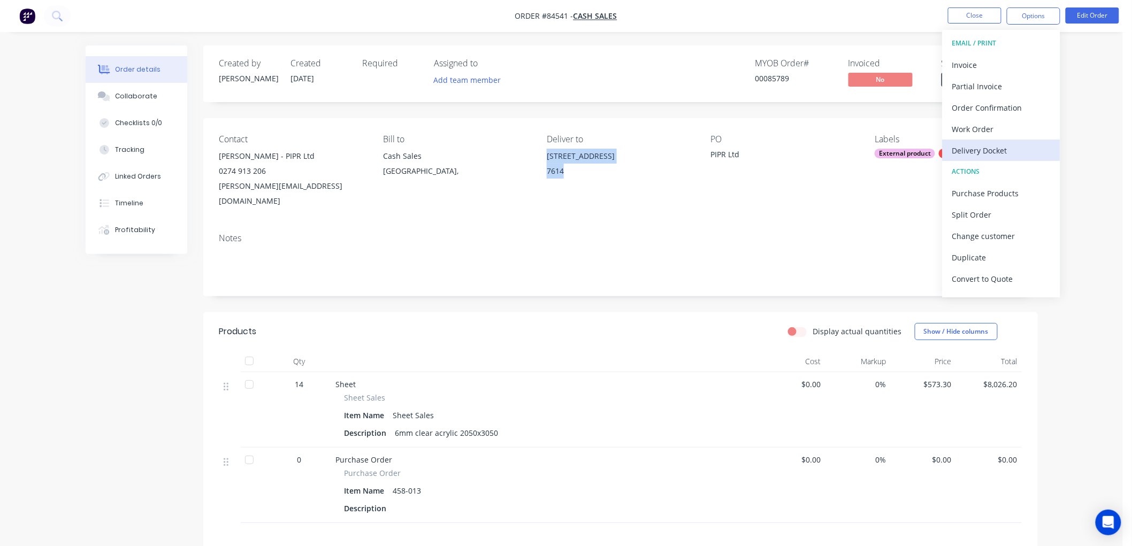
click at [982, 147] on div "Delivery Docket" at bounding box center [1001, 151] width 98 height 16
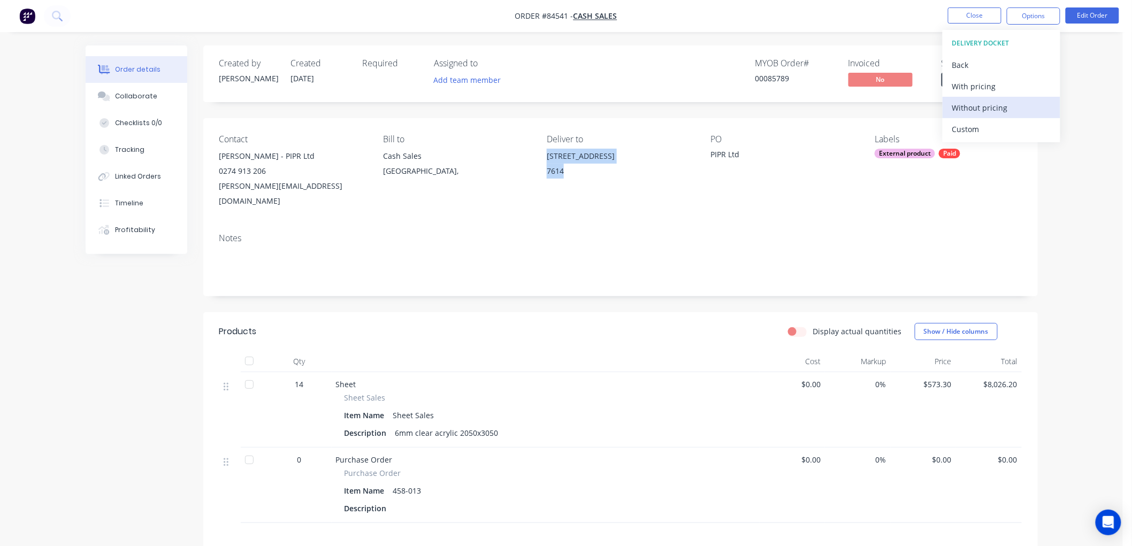
click at [975, 105] on div "Without pricing" at bounding box center [1001, 108] width 98 height 16
click at [836, 33] on div "Order details Collaborate Checklists 0/0 Tracking Linked Orders Timeline Profit…" at bounding box center [561, 368] width 1123 height 737
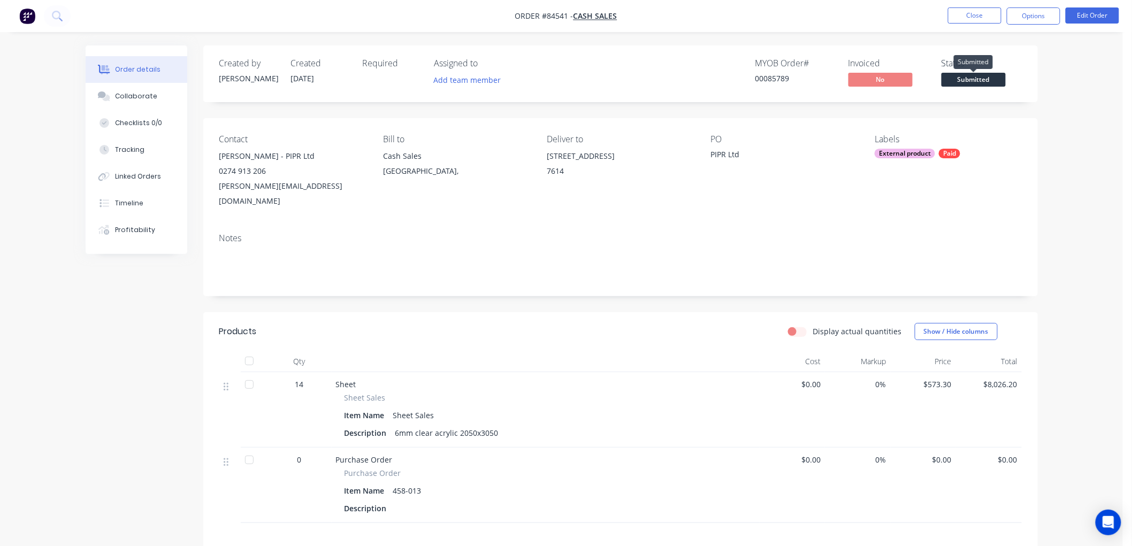
click at [977, 82] on span "Submitted" at bounding box center [973, 79] width 64 height 13
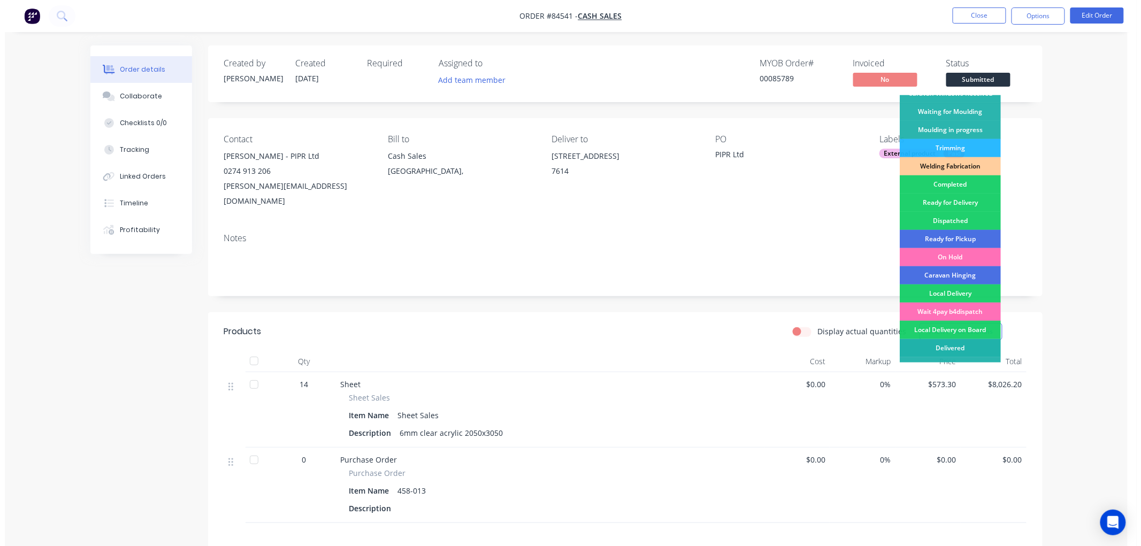
scroll to position [187, 0]
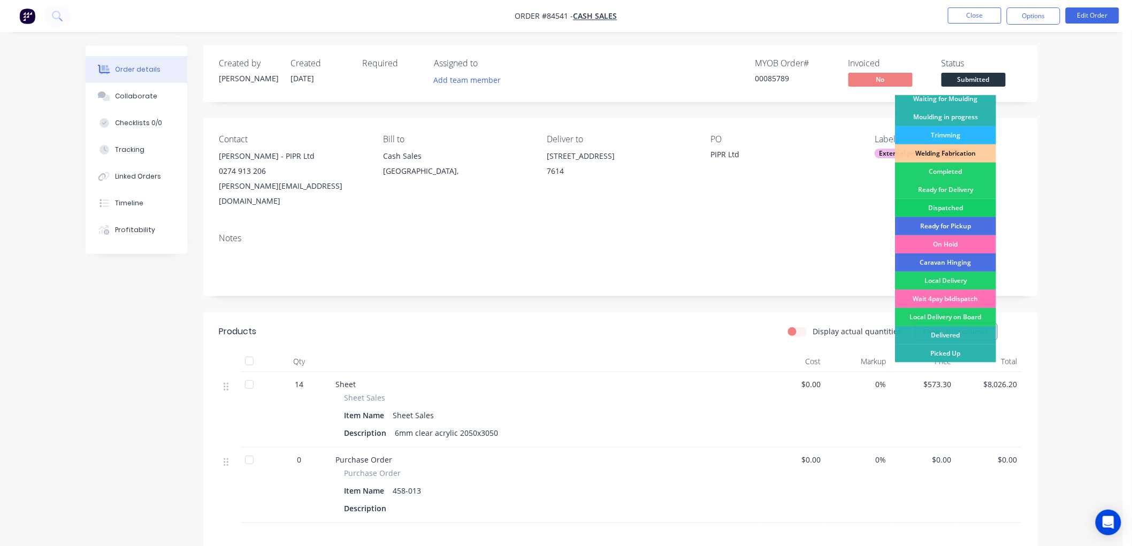
click at [951, 206] on div "Dispatched" at bounding box center [945, 208] width 101 height 18
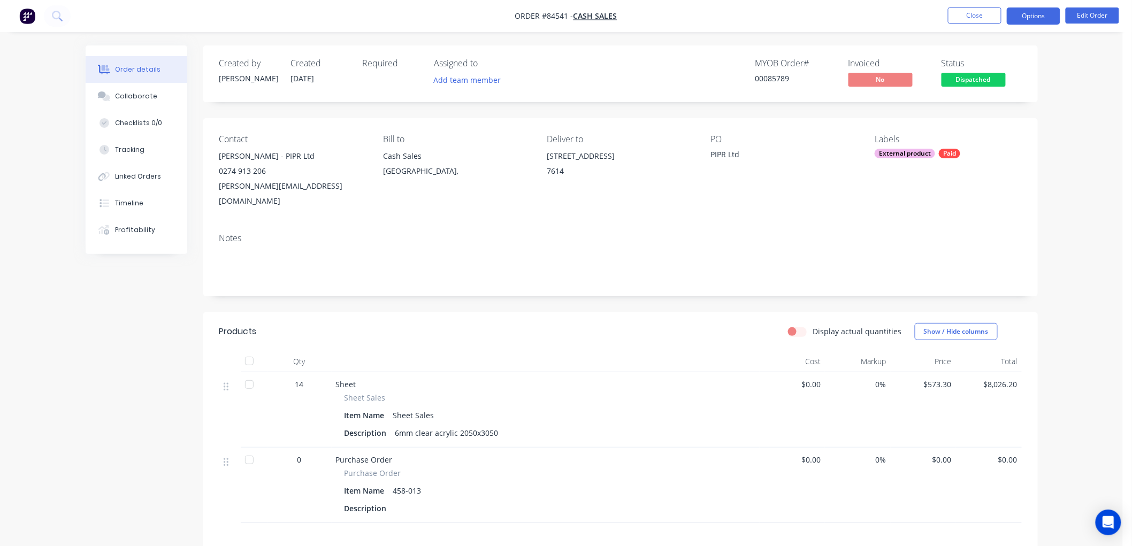
click at [1039, 20] on button "Options" at bounding box center [1033, 15] width 53 height 17
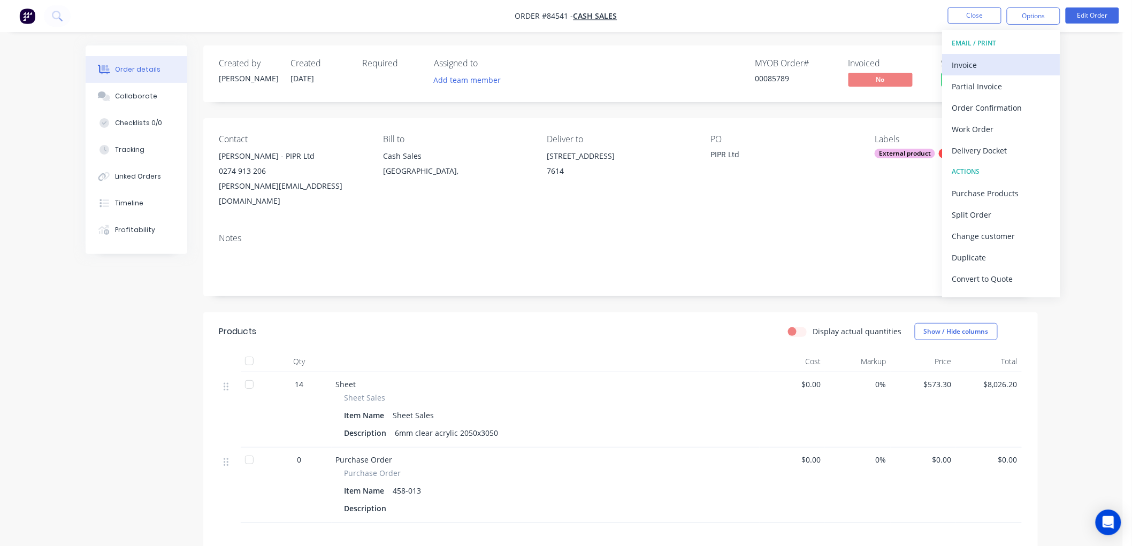
click at [989, 60] on div "Invoice" at bounding box center [1001, 65] width 98 height 16
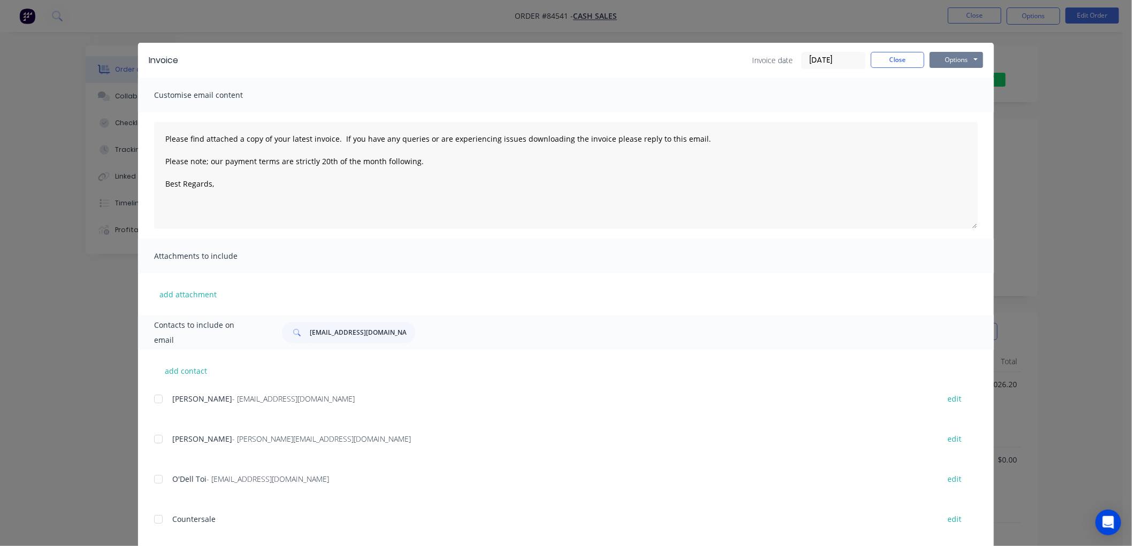
click at [969, 55] on button "Options" at bounding box center [956, 60] width 53 height 16
click at [956, 93] on button "Print" at bounding box center [964, 97] width 68 height 18
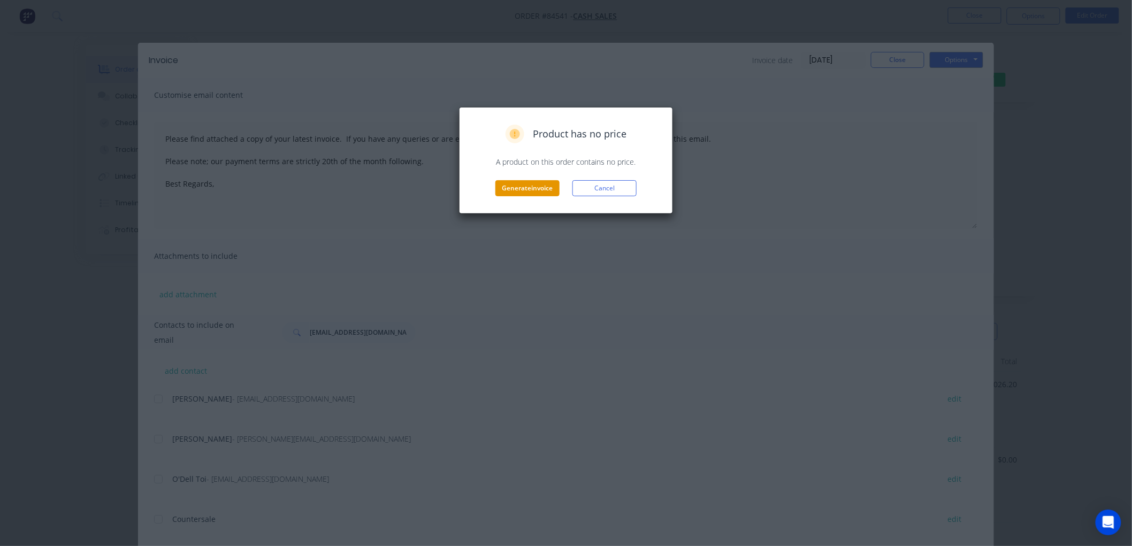
click at [506, 189] on button "Generate invoice" at bounding box center [527, 188] width 64 height 16
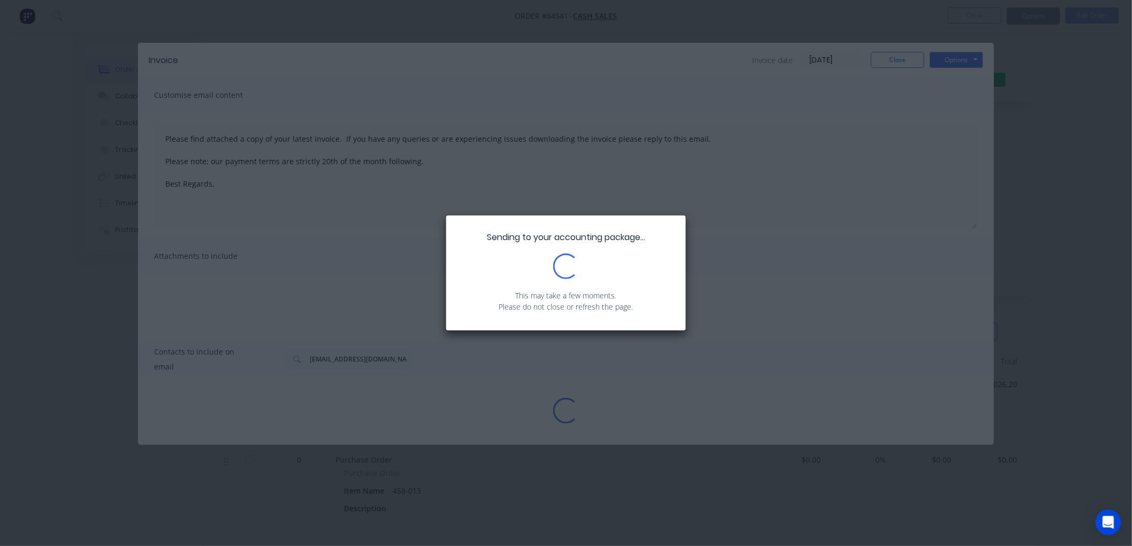
type textarea "Please find attached a copy of your latest invoice. If you have any queries or …"
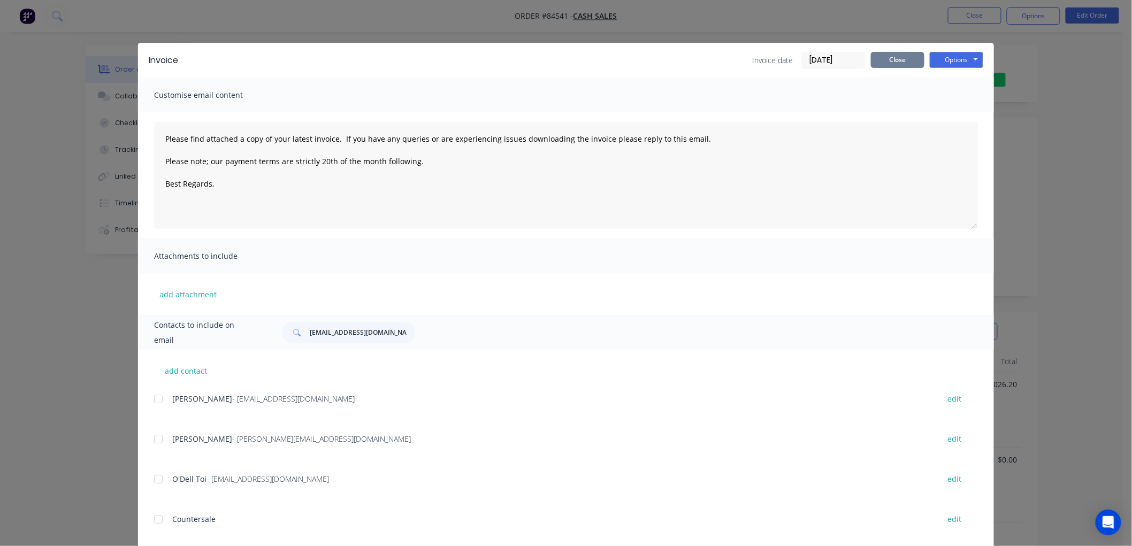
click at [884, 59] on button "Close" at bounding box center [897, 60] width 53 height 16
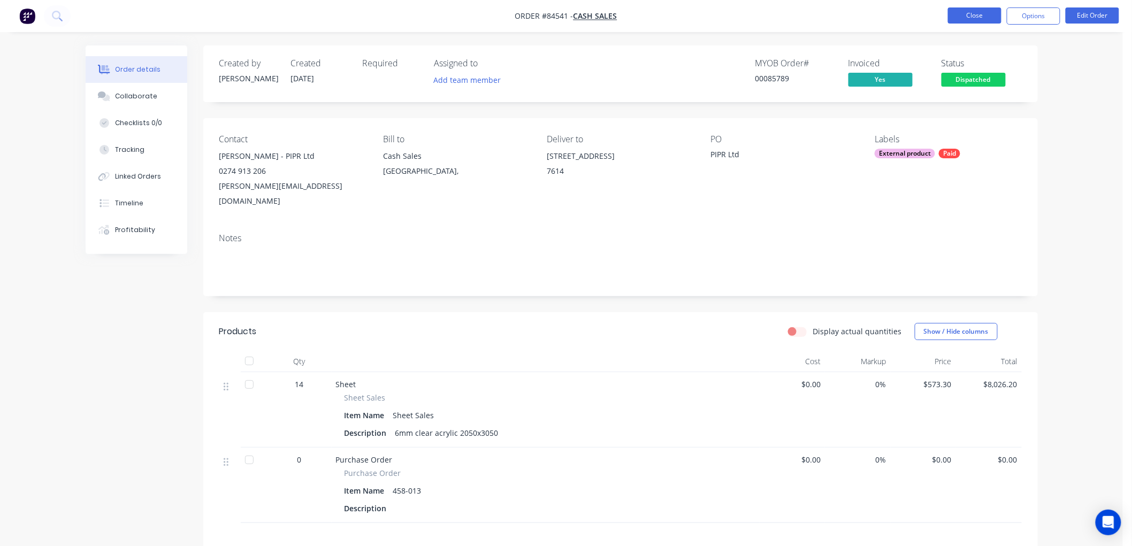
click at [966, 20] on button "Close" at bounding box center [974, 15] width 53 height 16
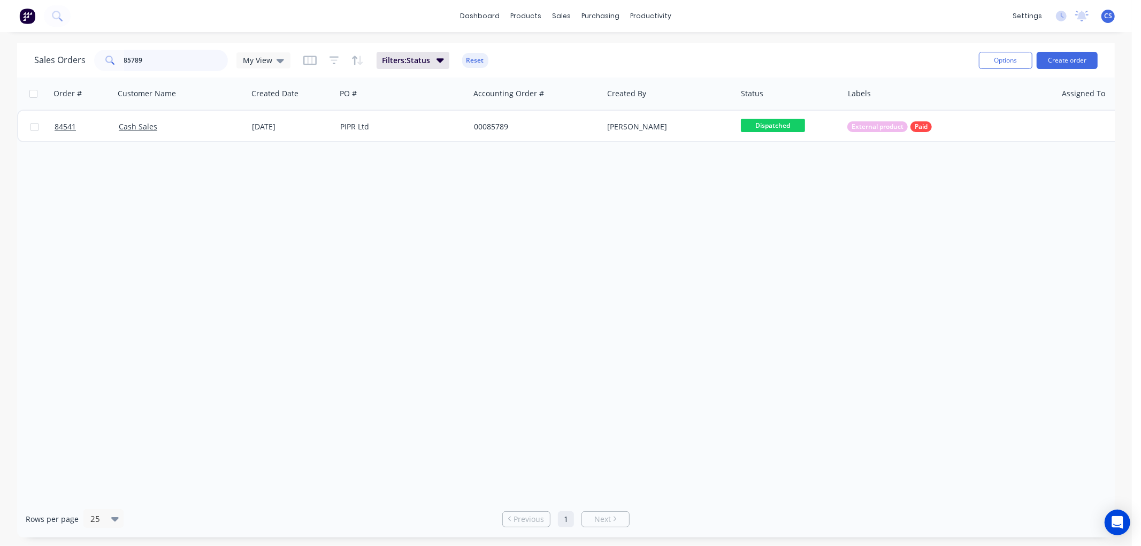
click at [158, 62] on input "85789" at bounding box center [176, 60] width 104 height 21
click at [329, 60] on icon "button" at bounding box center [334, 60] width 10 height 11
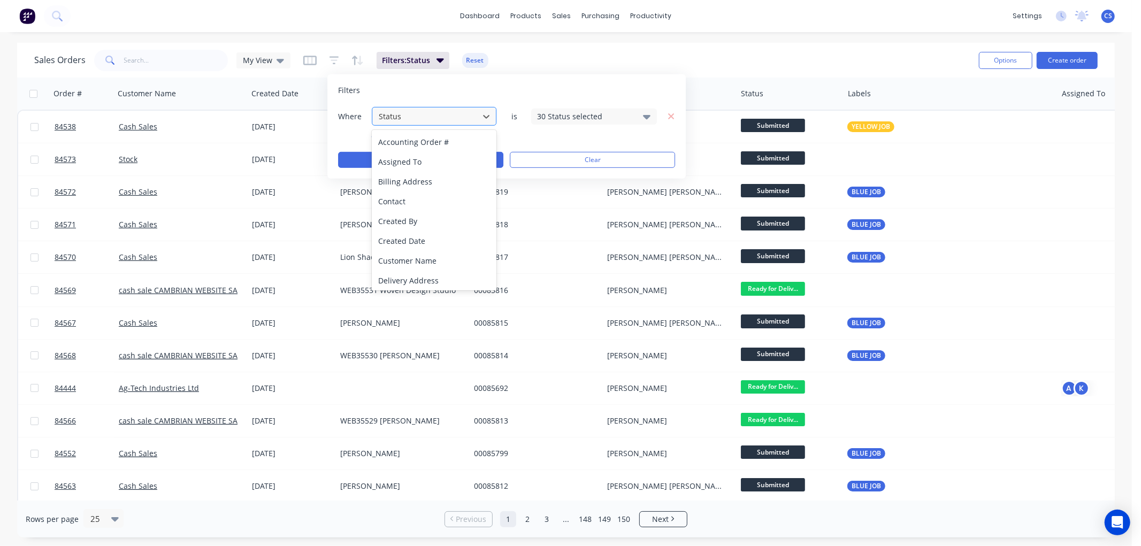
click at [424, 114] on div at bounding box center [426, 116] width 96 height 13
click at [416, 279] on div "Status" at bounding box center [434, 279] width 125 height 20
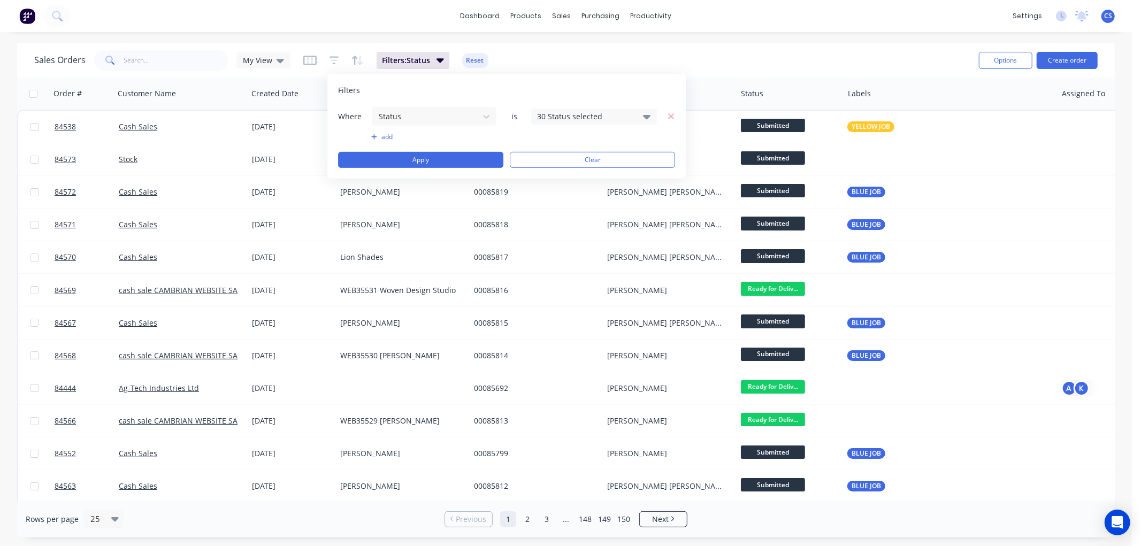
click at [581, 115] on div "30 Status selected" at bounding box center [585, 116] width 97 height 11
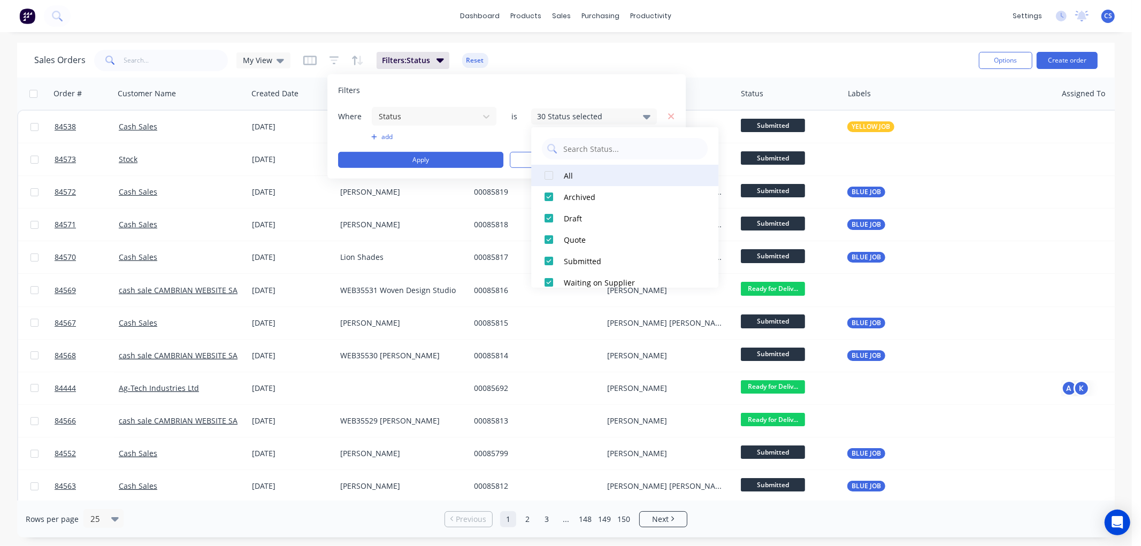
click at [549, 177] on div at bounding box center [548, 175] width 21 height 21
click at [551, 177] on div at bounding box center [548, 175] width 21 height 21
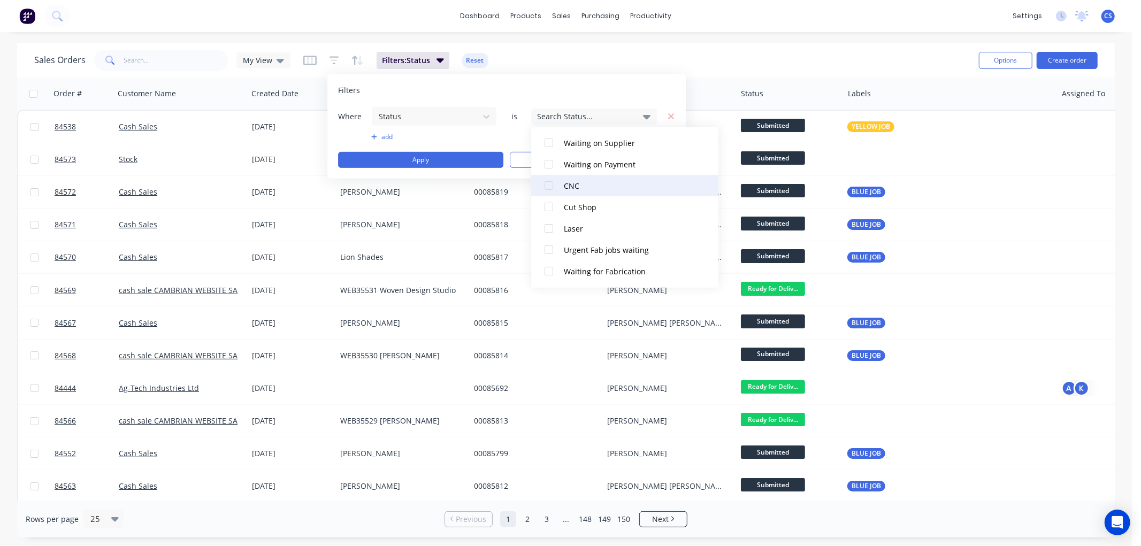
scroll to position [119, 0]
click at [611, 167] on div "Waiting on Supplier" at bounding box center [628, 163] width 128 height 11
click at [386, 134] on button "add" at bounding box center [434, 137] width 126 height 9
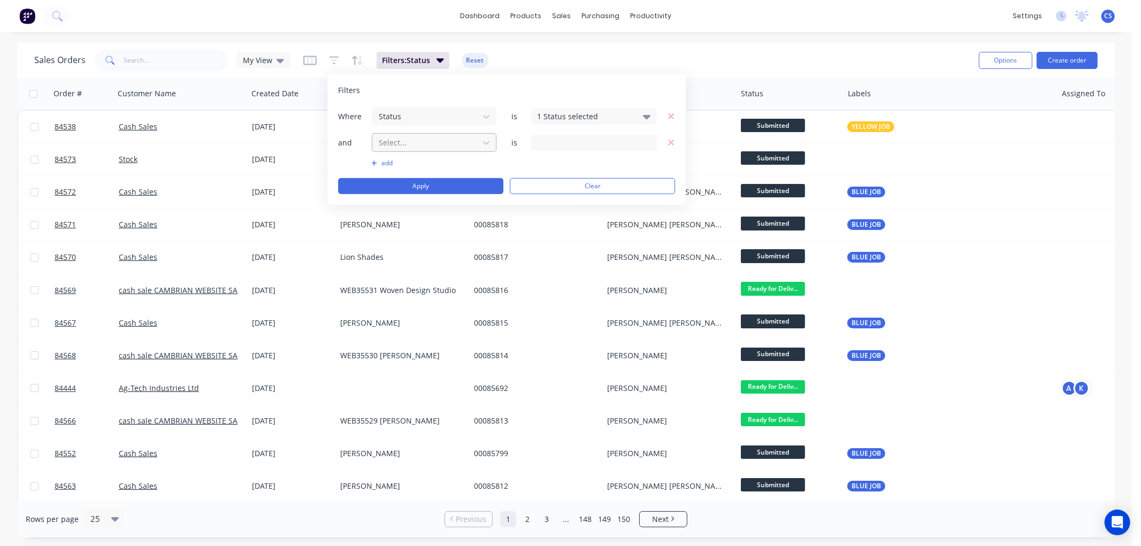
click at [425, 146] on div at bounding box center [426, 142] width 96 height 13
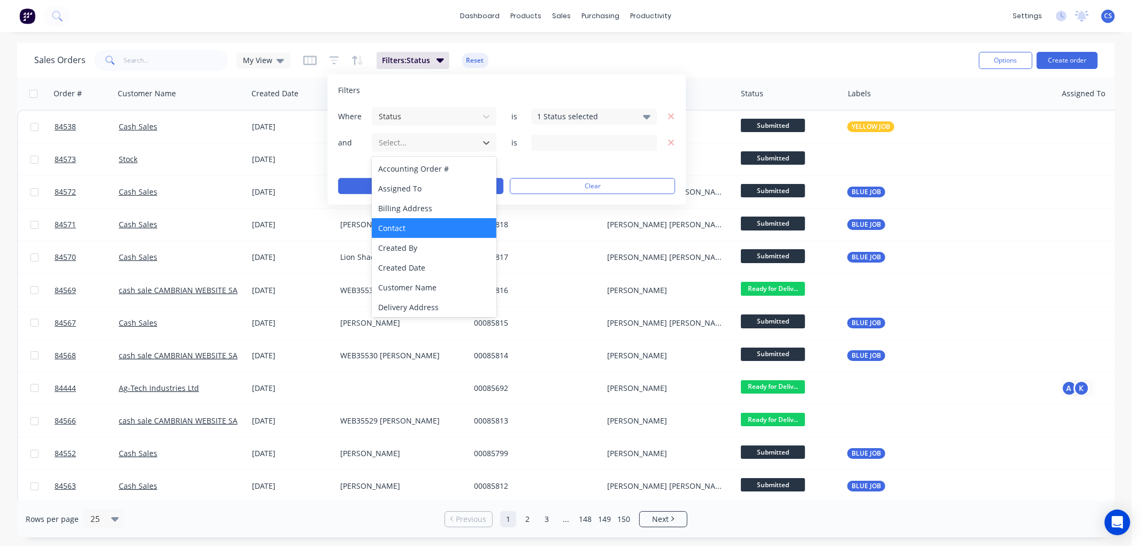
scroll to position [59, 0]
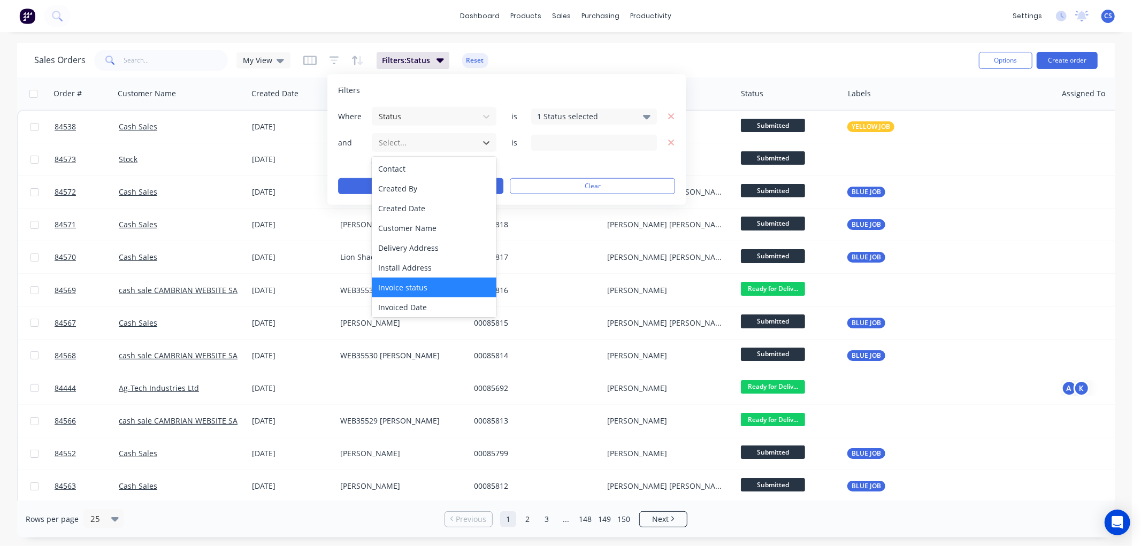
click at [430, 278] on div "Invoice status" at bounding box center [434, 288] width 125 height 20
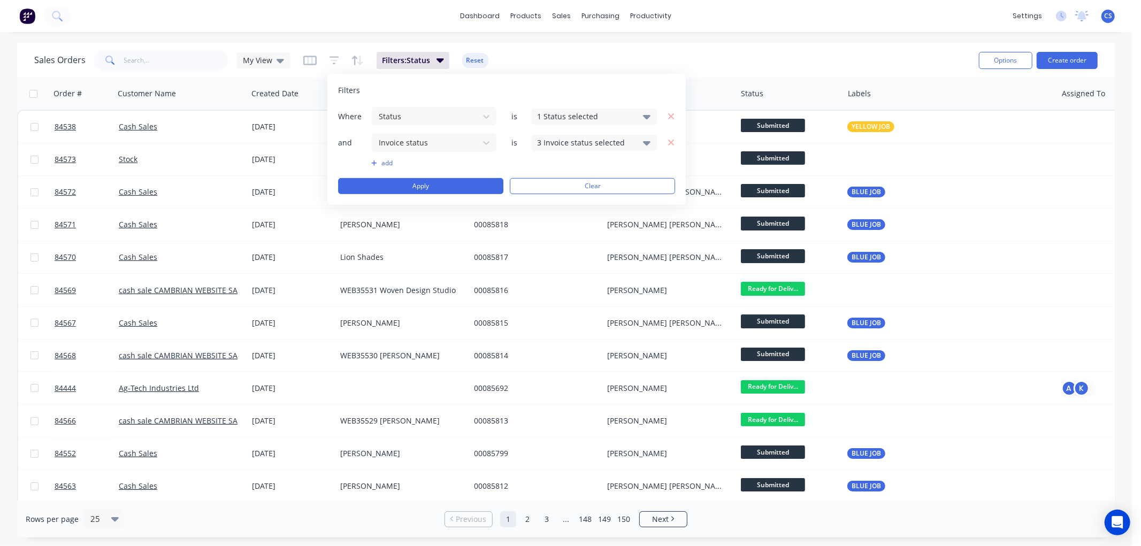
click at [575, 141] on div "3 Invoice status selected" at bounding box center [585, 142] width 97 height 11
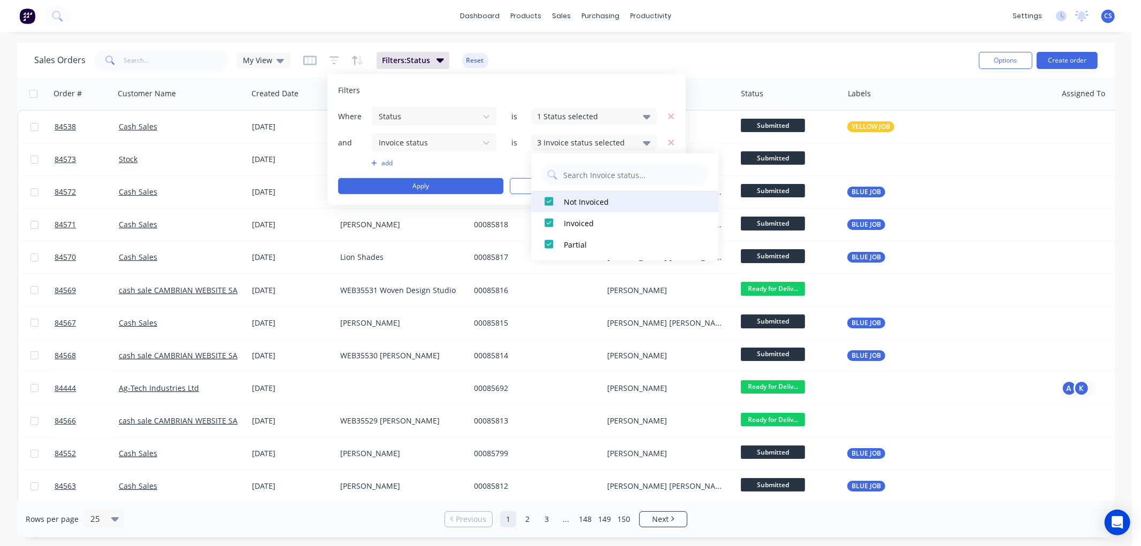
click at [550, 201] on div at bounding box center [548, 201] width 21 height 21
click at [551, 240] on div at bounding box center [548, 244] width 21 height 21
click at [550, 147] on div "1 Invoice status selected" at bounding box center [585, 142] width 97 height 11
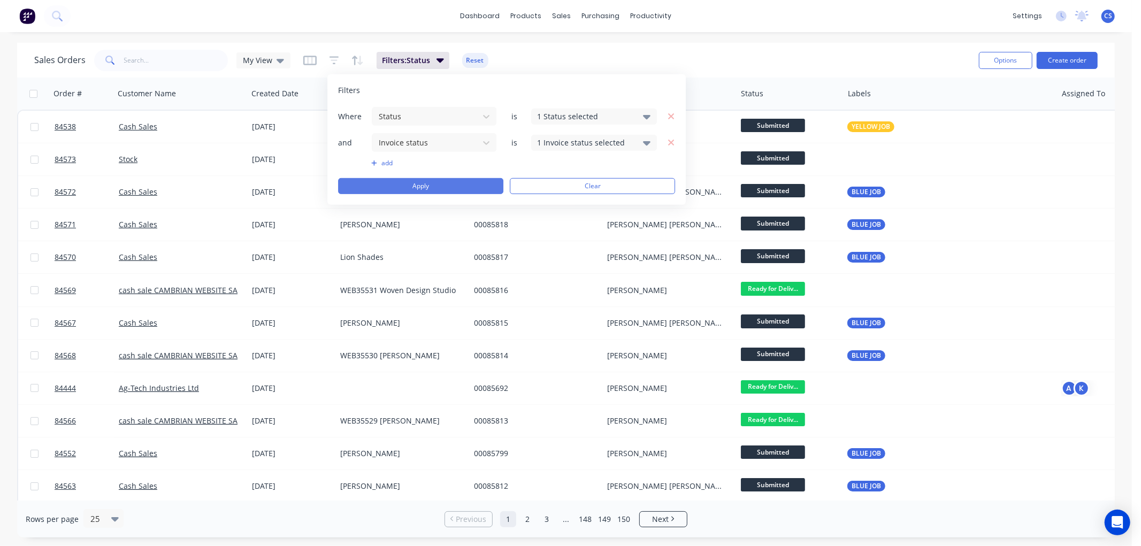
click at [432, 184] on button "Apply" at bounding box center [420, 186] width 165 height 16
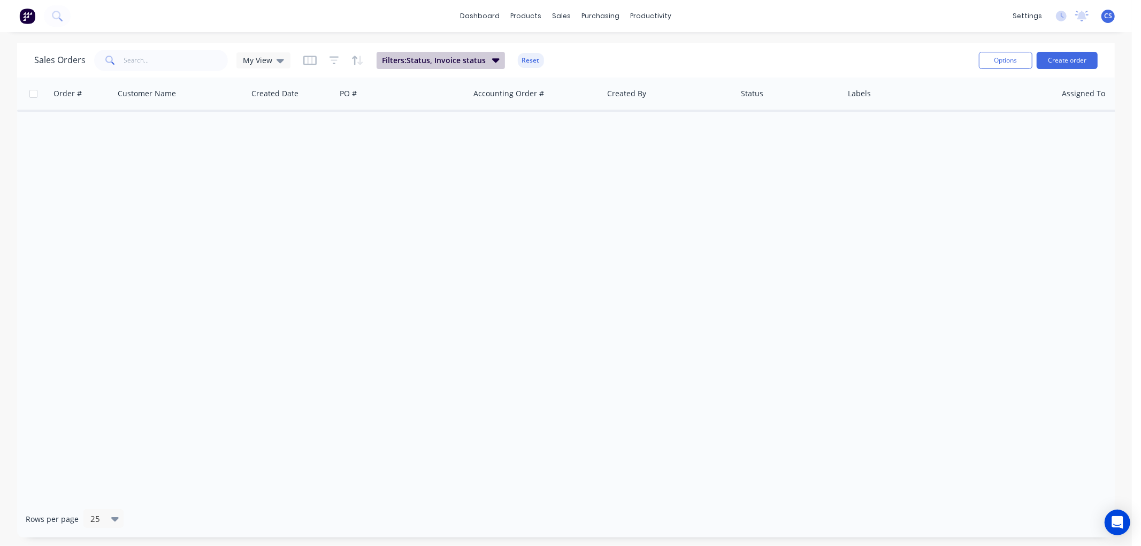
click at [482, 62] on span "Filters: Status, Invoice status" at bounding box center [434, 60] width 104 height 11
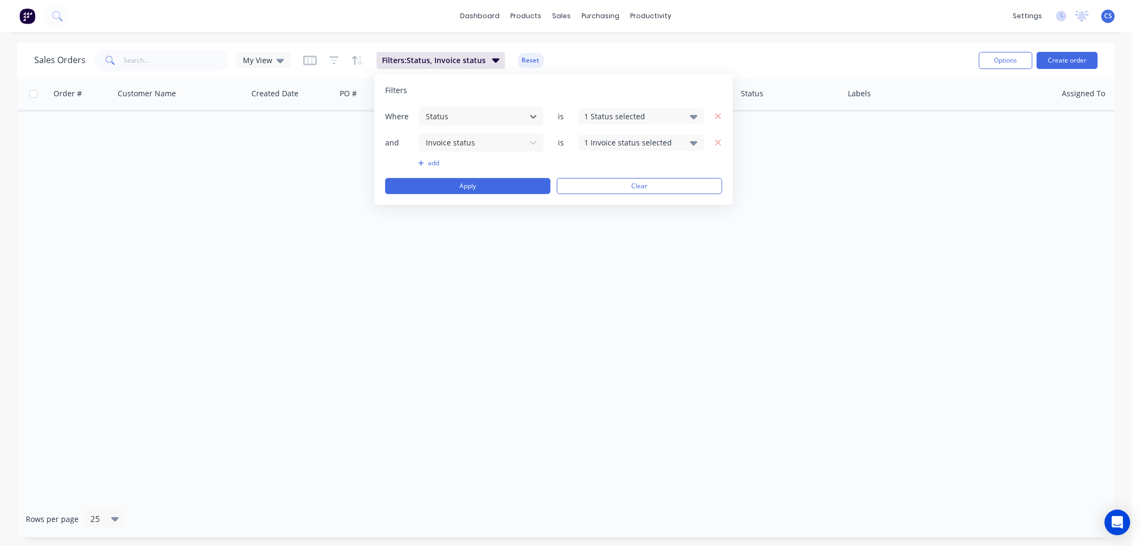
click at [605, 144] on div "1 Invoice status selected" at bounding box center [632, 142] width 97 height 11
click at [596, 203] on div at bounding box center [595, 201] width 21 height 21
click at [599, 222] on div at bounding box center [595, 222] width 21 height 21
click at [494, 185] on button "Apply" at bounding box center [467, 186] width 165 height 16
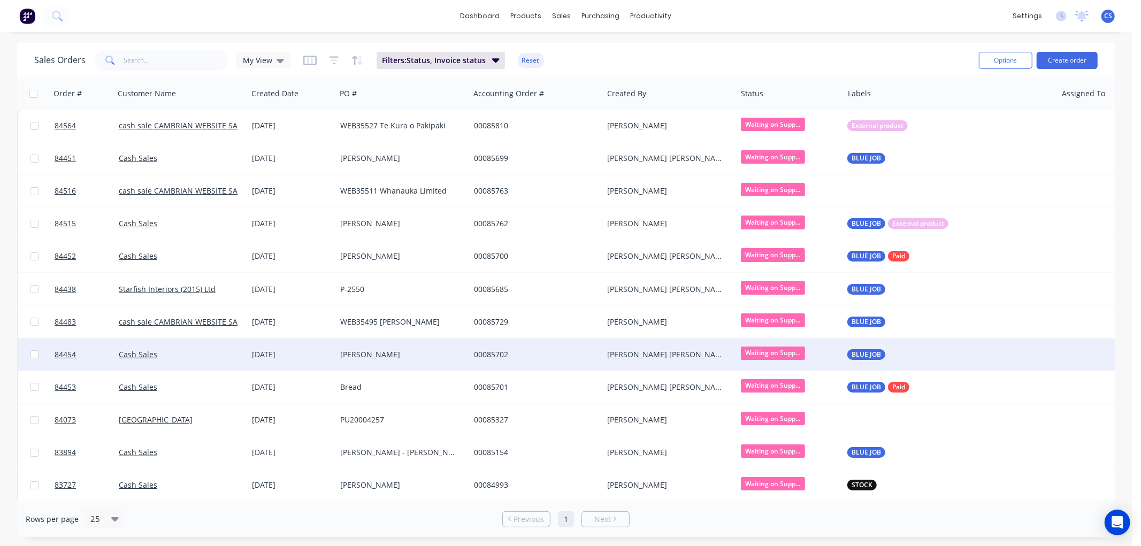
scroll to position [0, 0]
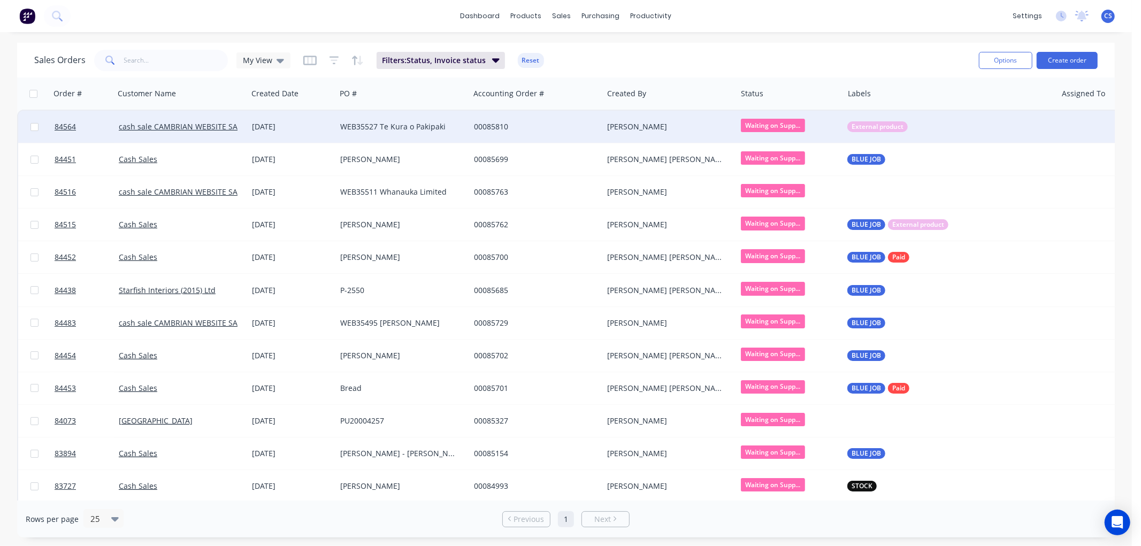
click at [384, 123] on div "WEB35527 Te Kura o Pakipaki" at bounding box center [399, 126] width 119 height 11
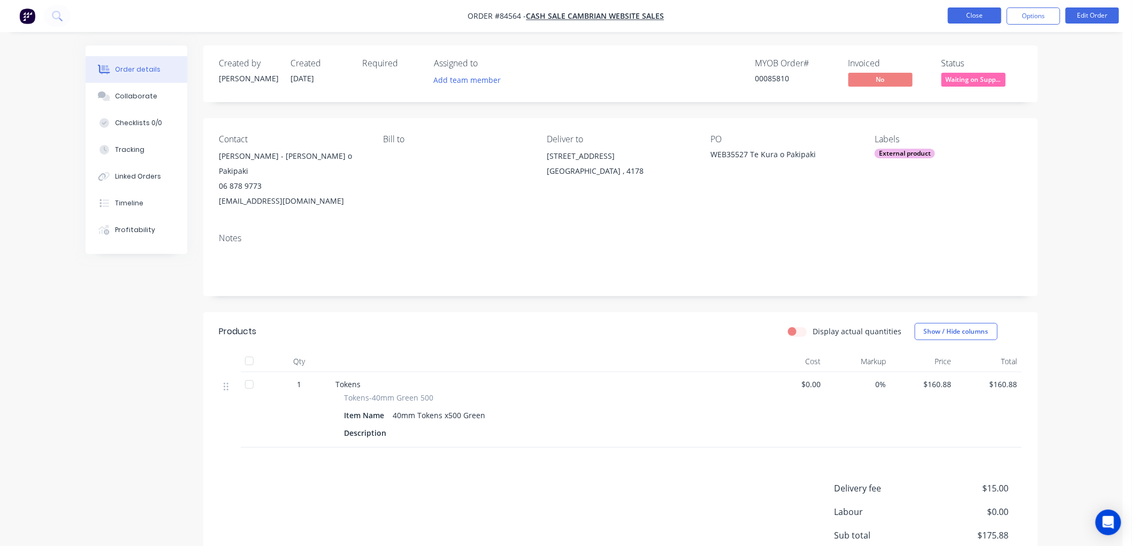
click at [979, 18] on button "Close" at bounding box center [974, 15] width 53 height 16
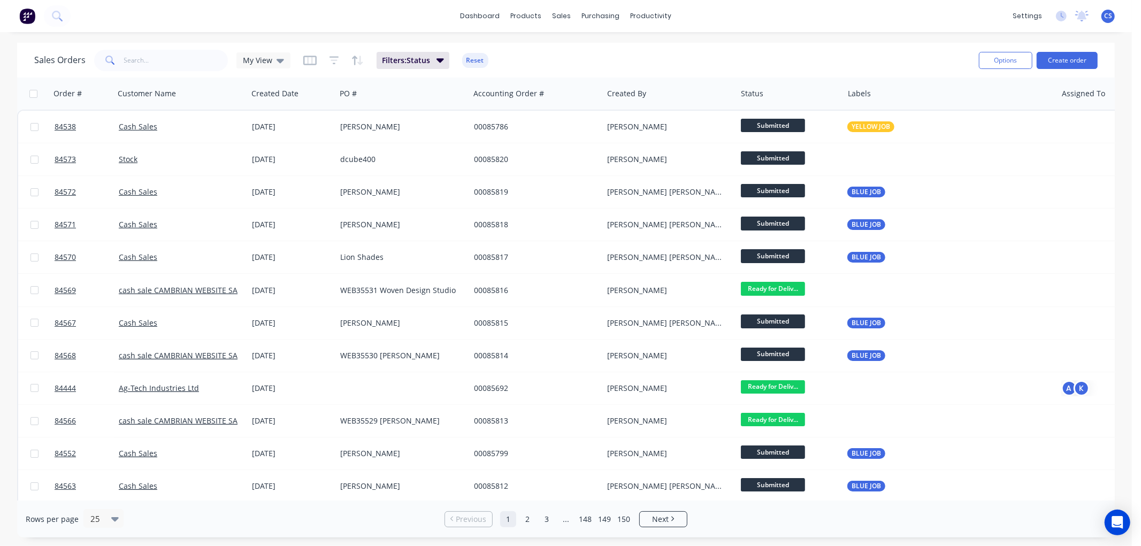
click at [270, 59] on span "My View" at bounding box center [257, 60] width 29 height 11
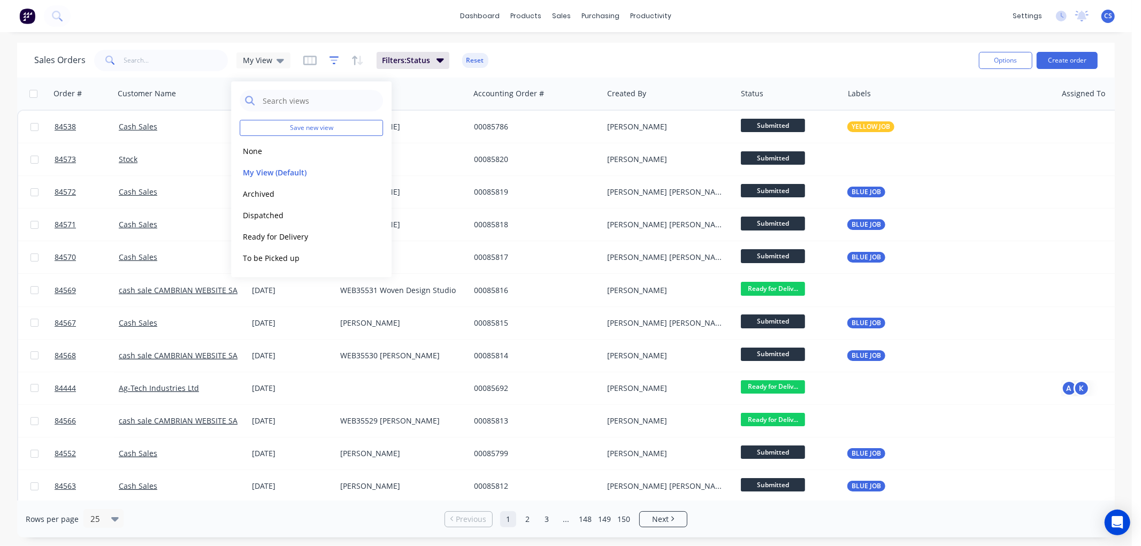
click at [335, 57] on icon "button" at bounding box center [334, 60] width 10 height 8
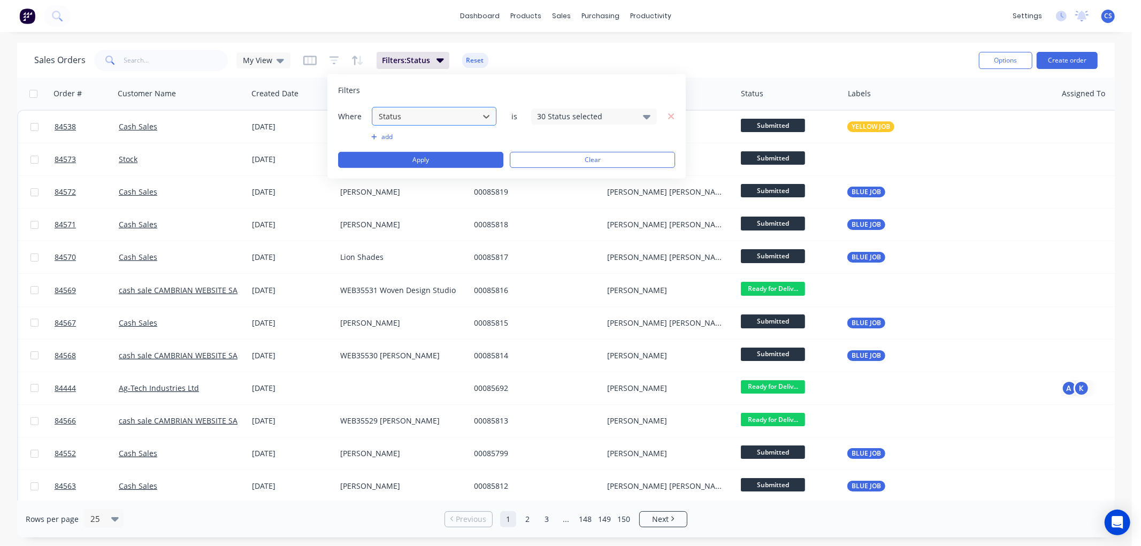
click at [398, 115] on div at bounding box center [426, 116] width 96 height 13
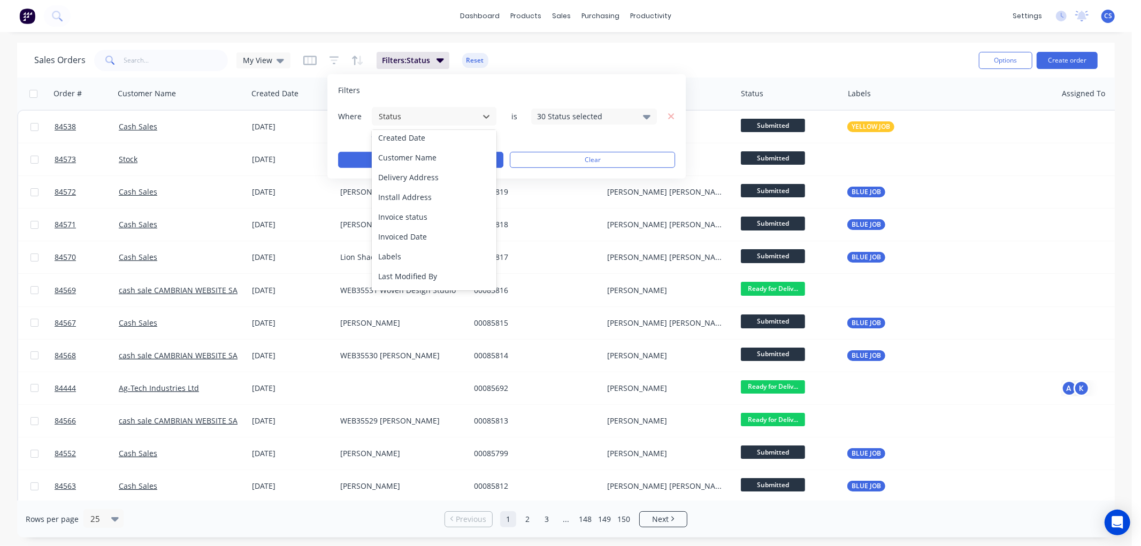
scroll to position [259, 0]
click at [404, 277] on div "Status" at bounding box center [434, 279] width 125 height 20
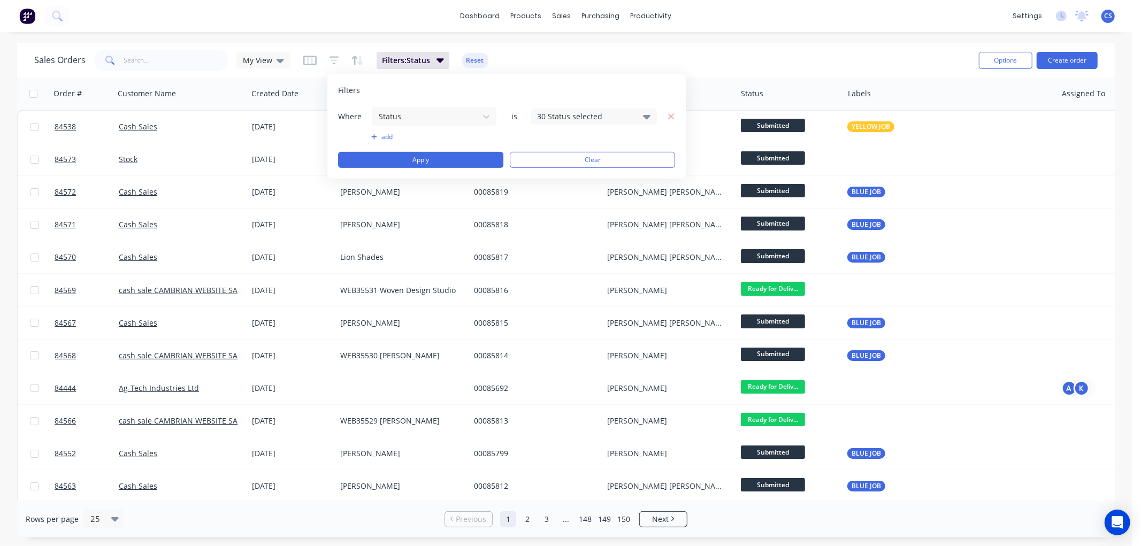
click at [566, 114] on div "30 Status selected" at bounding box center [585, 116] width 97 height 11
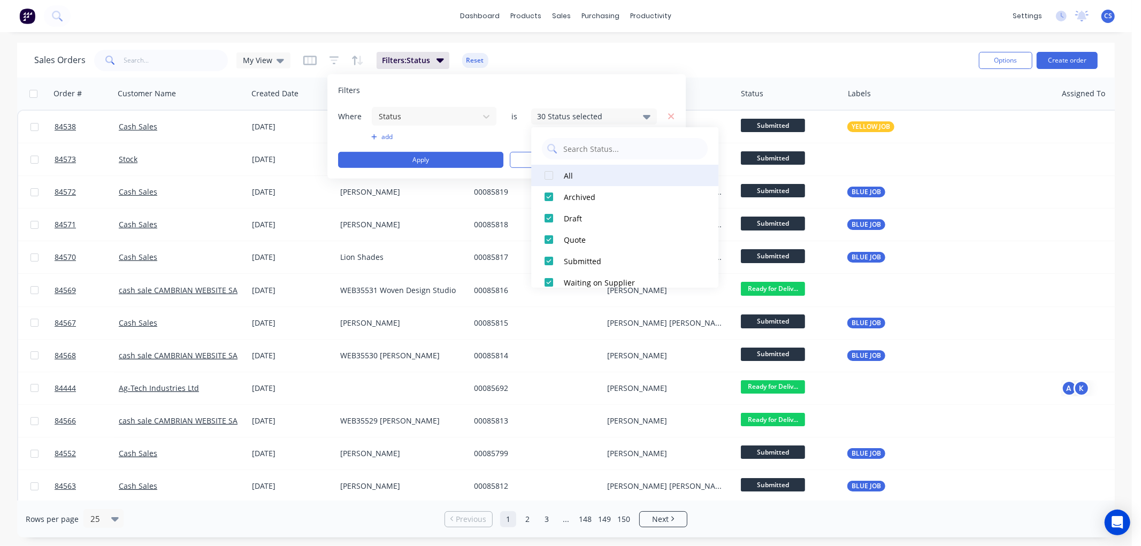
click at [552, 177] on div at bounding box center [548, 175] width 21 height 21
click at [553, 175] on div at bounding box center [548, 175] width 21 height 21
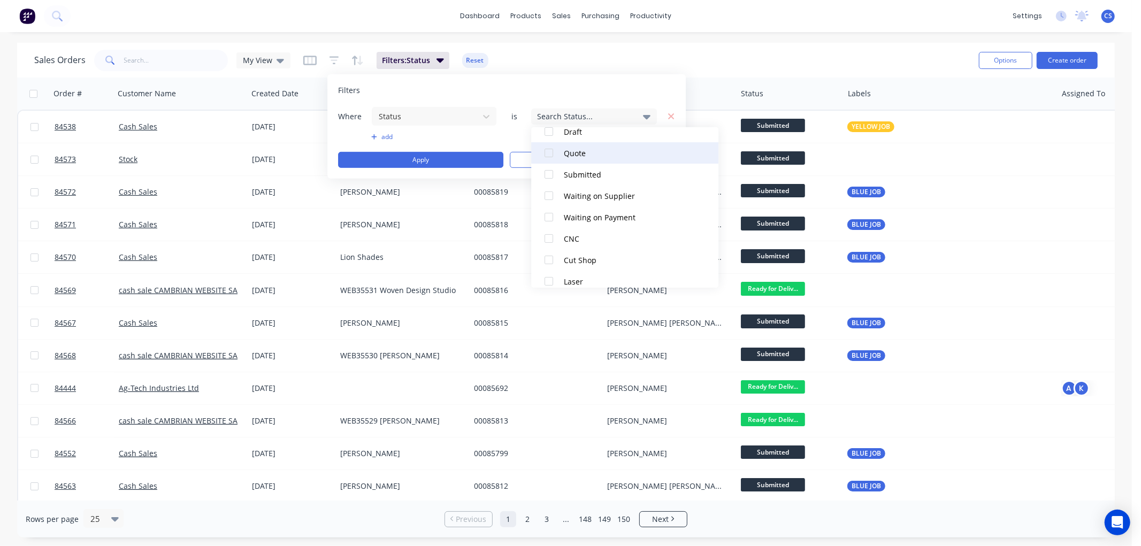
scroll to position [119, 0]
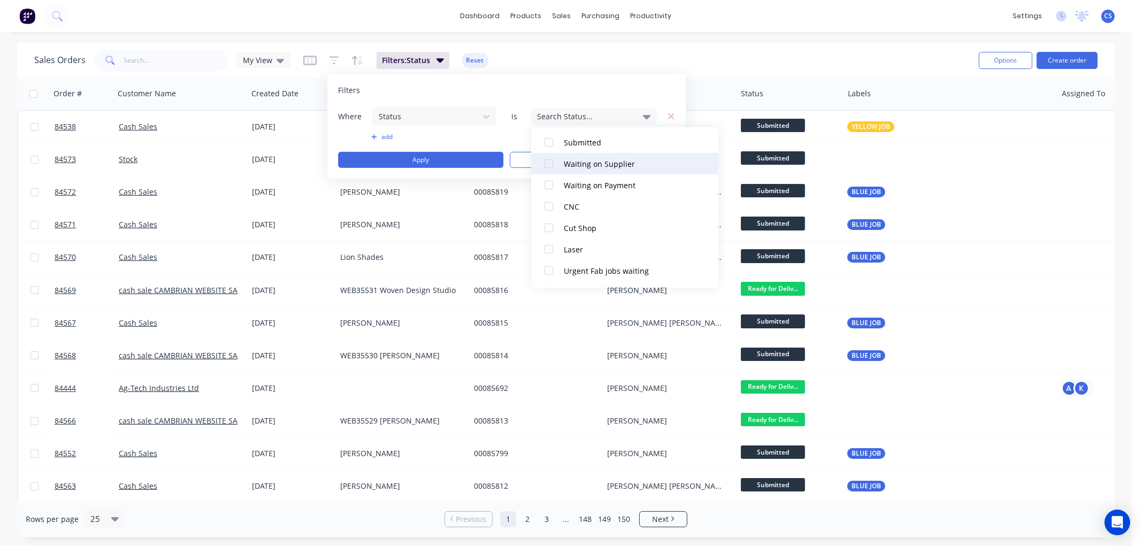
click at [602, 167] on div "Waiting on Supplier" at bounding box center [628, 163] width 128 height 11
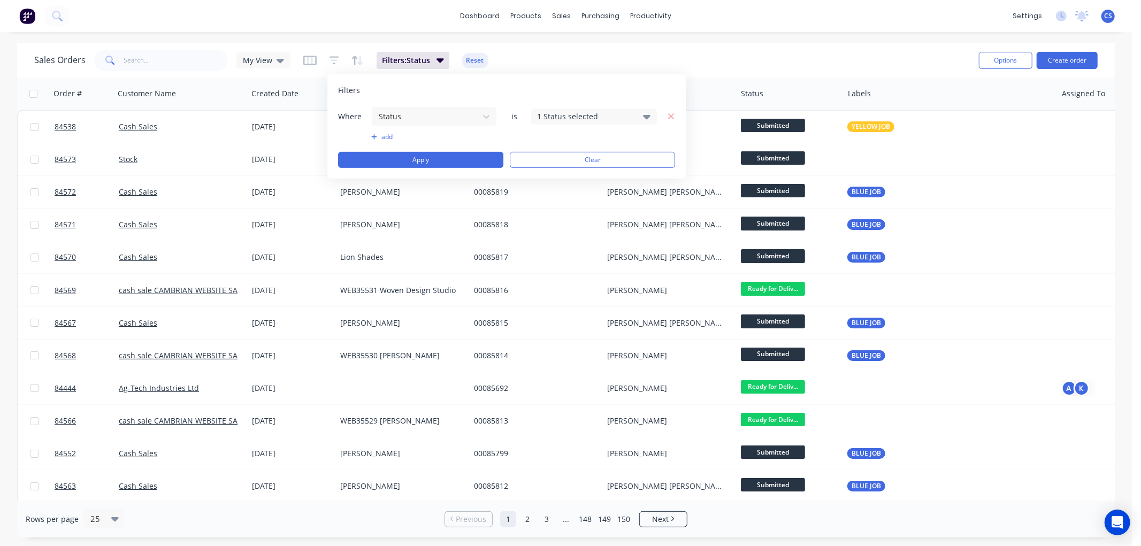
click at [388, 137] on button "add" at bounding box center [434, 137] width 126 height 9
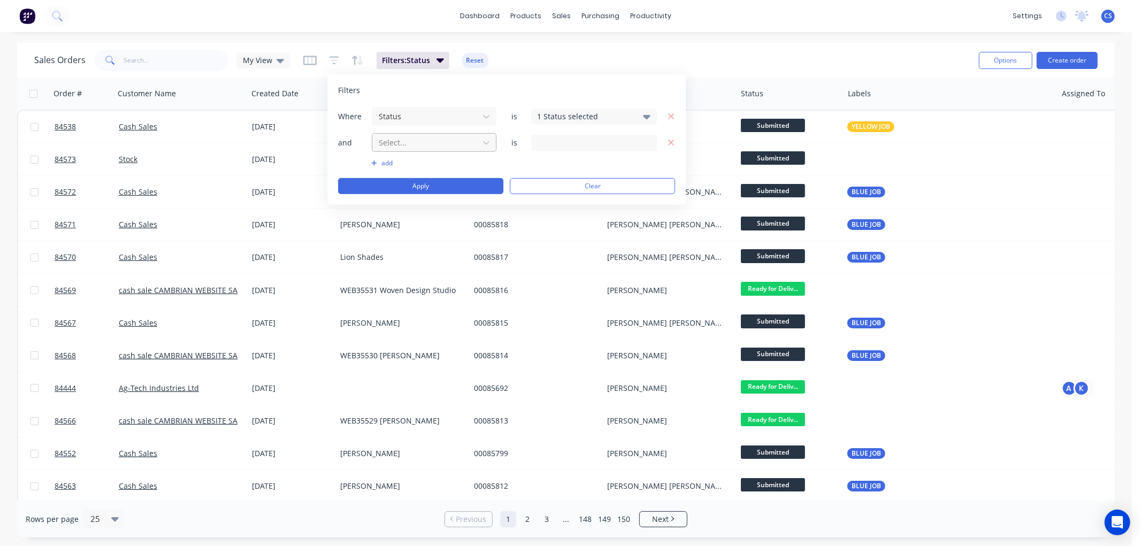
click at [405, 146] on div at bounding box center [426, 142] width 96 height 13
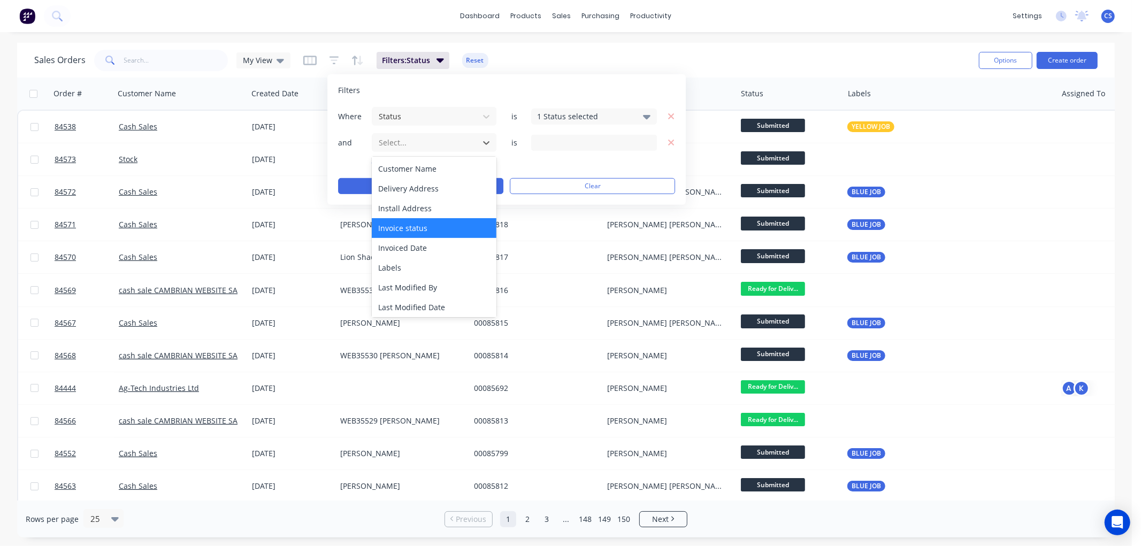
click at [426, 228] on div "Invoice status" at bounding box center [434, 228] width 125 height 20
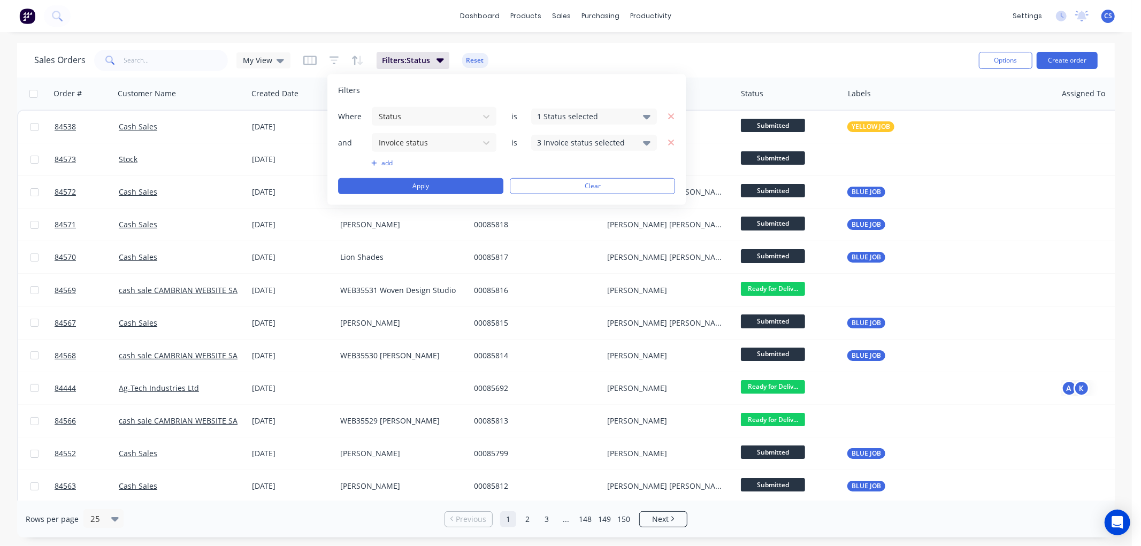
click at [586, 142] on div "3 Invoice status selected" at bounding box center [585, 142] width 97 height 11
click at [550, 221] on div at bounding box center [548, 222] width 21 height 21
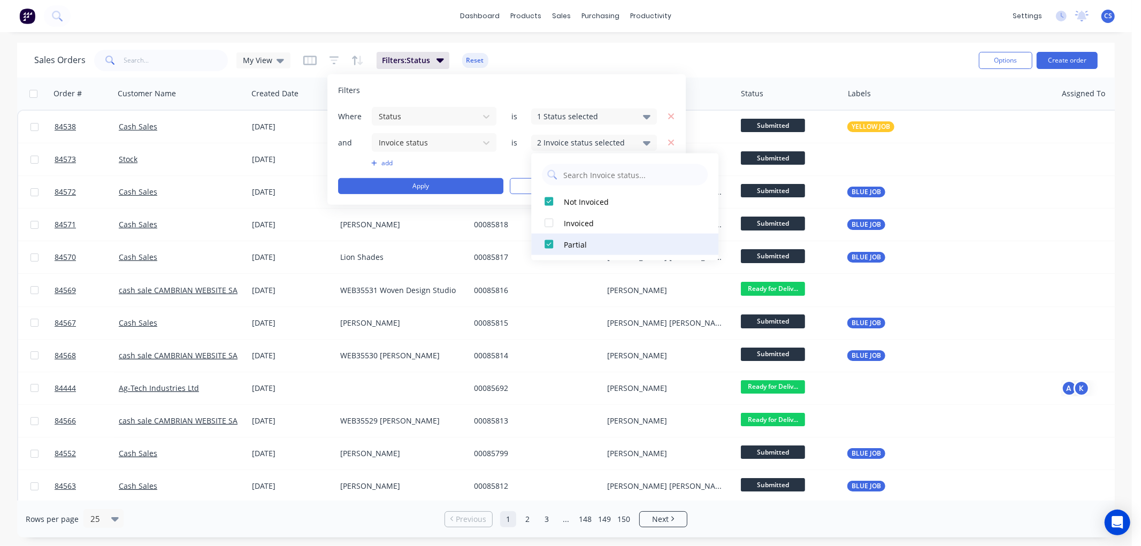
click at [552, 241] on div at bounding box center [548, 244] width 21 height 21
click at [455, 188] on button "Apply" at bounding box center [420, 186] width 165 height 16
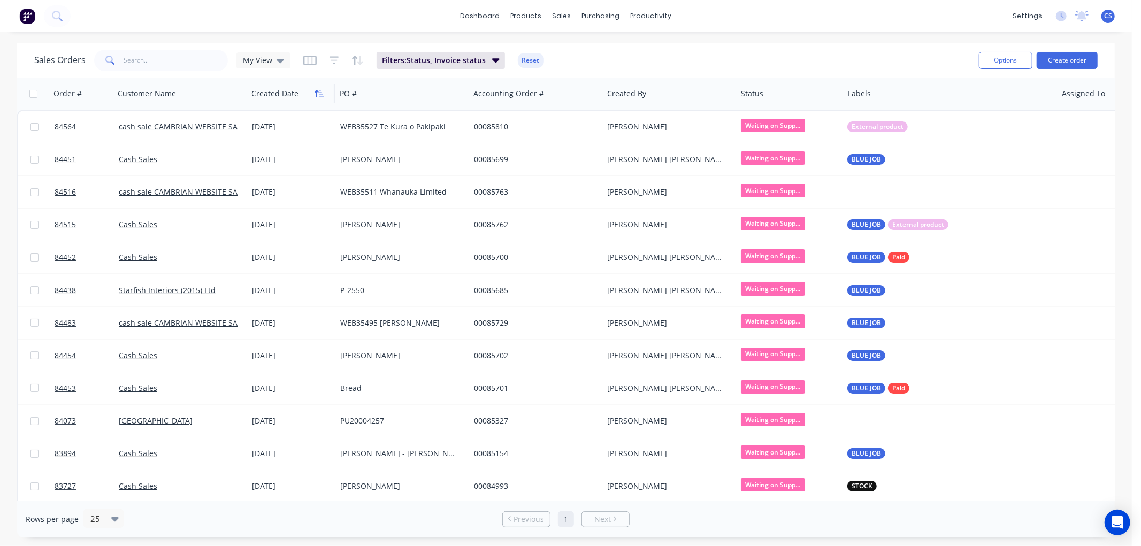
click at [316, 96] on icon "button" at bounding box center [319, 93] width 10 height 9
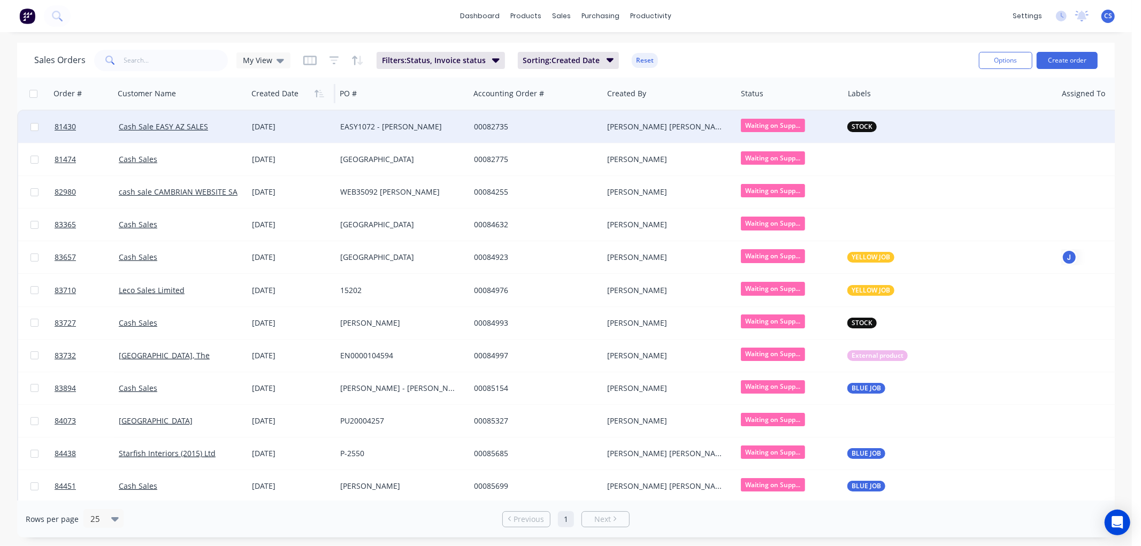
click at [881, 122] on div "STOCK" at bounding box center [944, 126] width 195 height 11
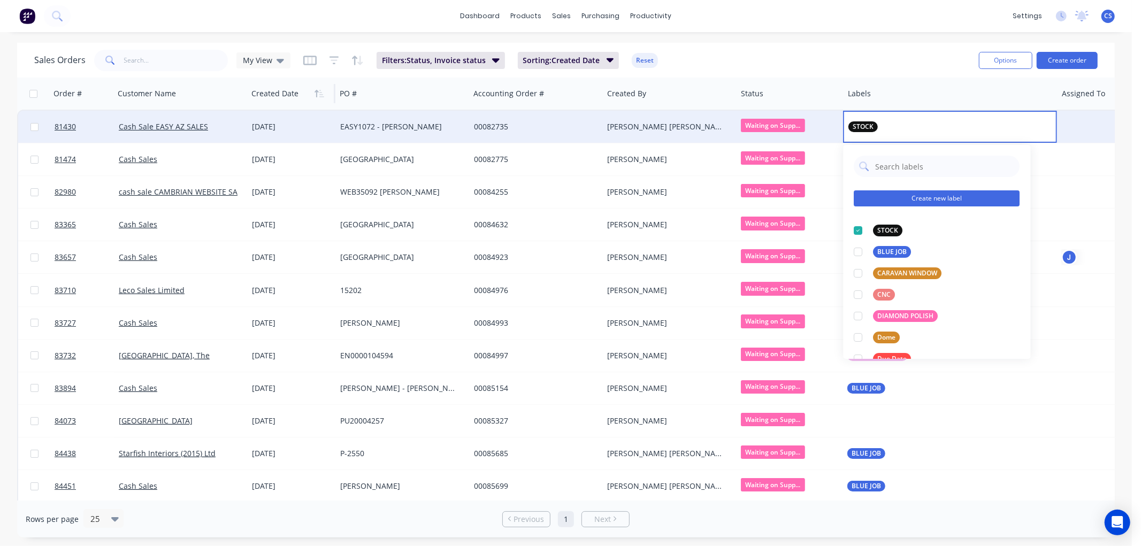
click at [915, 195] on button "Create new label" at bounding box center [937, 198] width 166 height 16
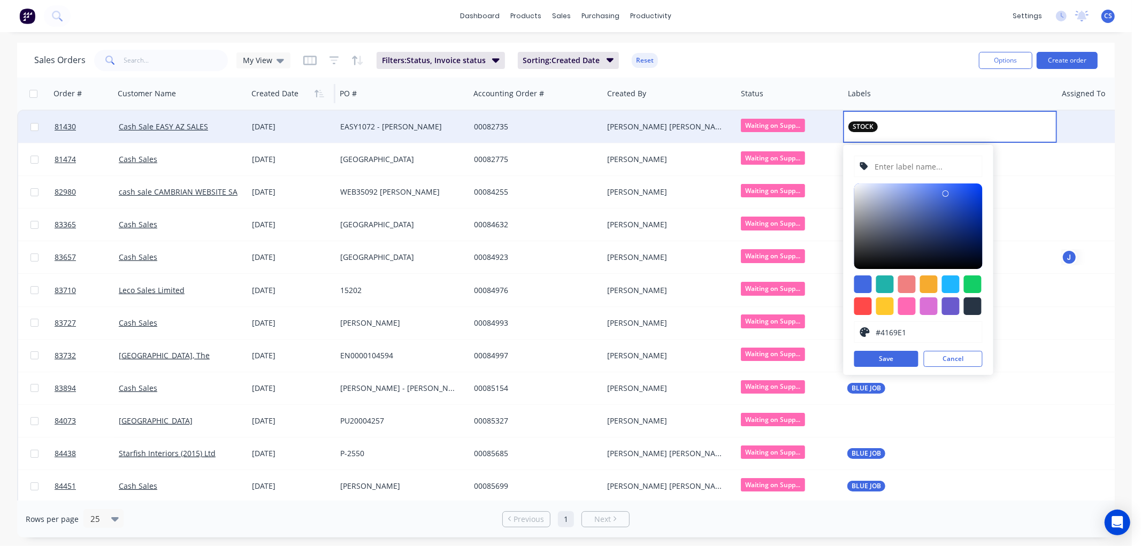
click at [883, 167] on input "text" at bounding box center [924, 166] width 103 height 20
type input "Cabinet Stock"
click at [955, 311] on div at bounding box center [951, 306] width 18 height 18
type input "#6A5ACD"
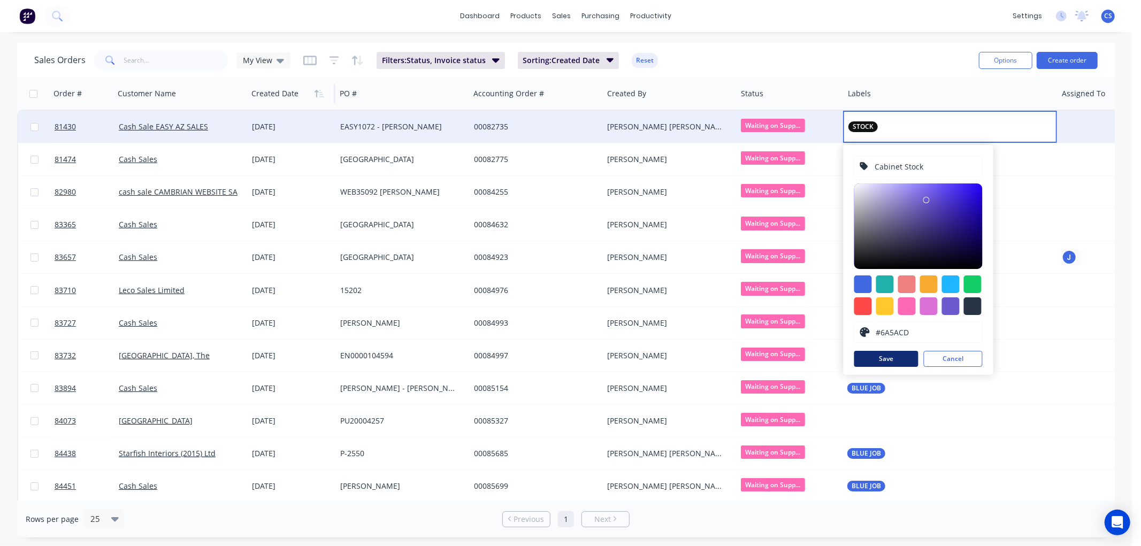
click at [882, 357] on button "Save" at bounding box center [886, 359] width 64 height 16
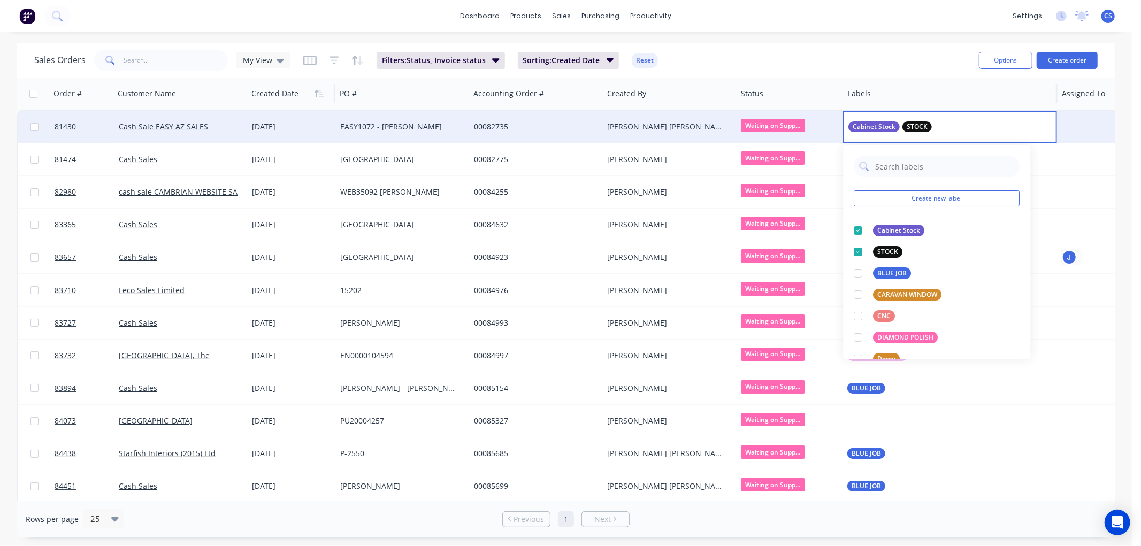
click at [958, 99] on div at bounding box center [945, 93] width 195 height 21
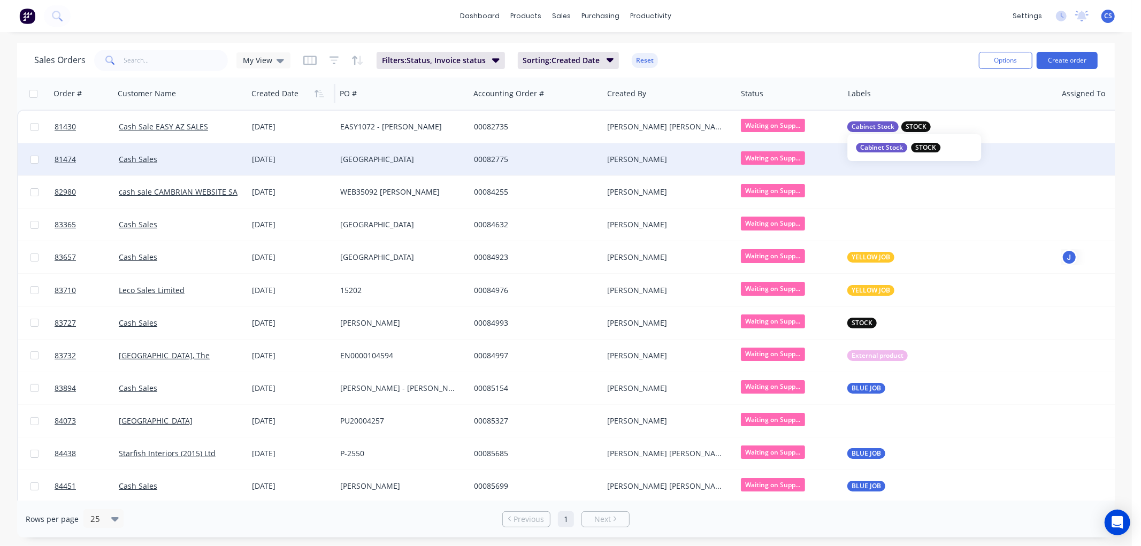
drag, startPoint x: 867, startPoint y: 125, endPoint x: 886, endPoint y: 145, distance: 28.0
click at [867, 124] on span "Cabinet Stock" at bounding box center [872, 126] width 43 height 11
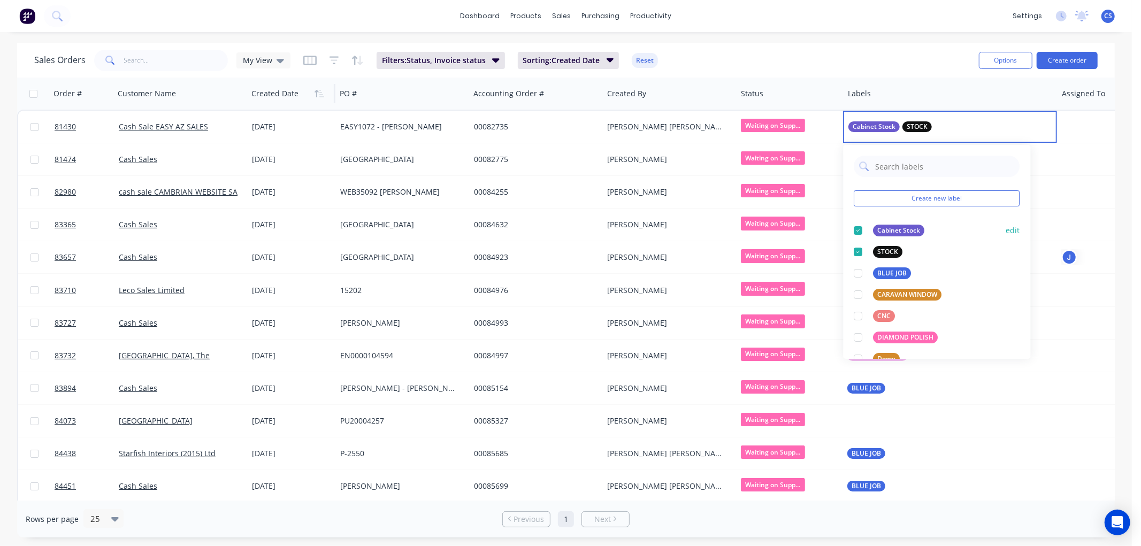
click at [1006, 227] on button "edit" at bounding box center [1013, 230] width 14 height 11
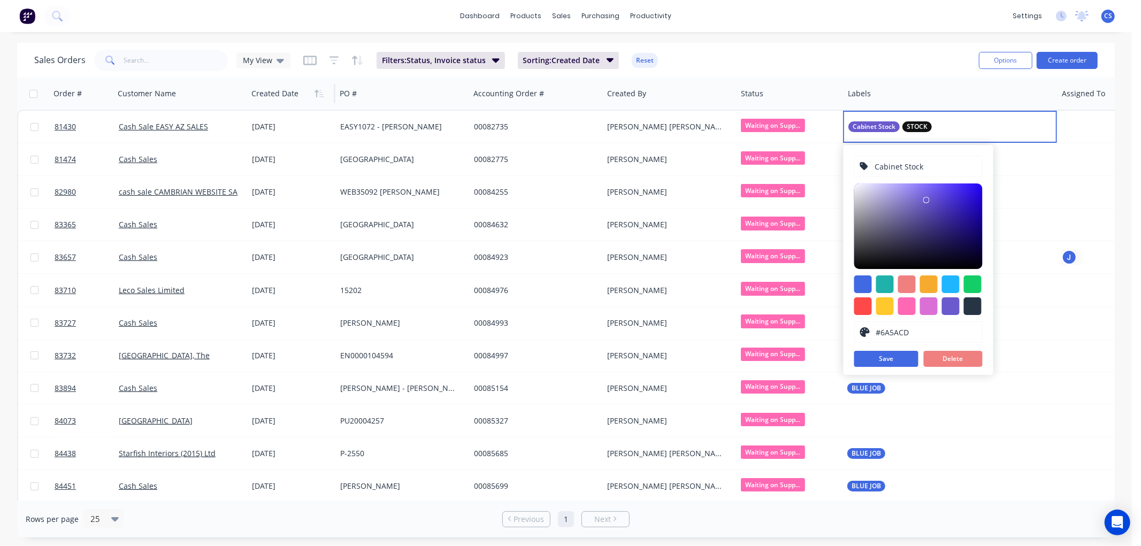
drag, startPoint x: 900, startPoint y: 168, endPoint x: 955, endPoint y: 163, distance: 55.3
click at [955, 163] on input "Cabinet Stock" at bounding box center [924, 166] width 103 height 20
type input "Cabinets"
click at [890, 360] on button "Save" at bounding box center [886, 359] width 64 height 16
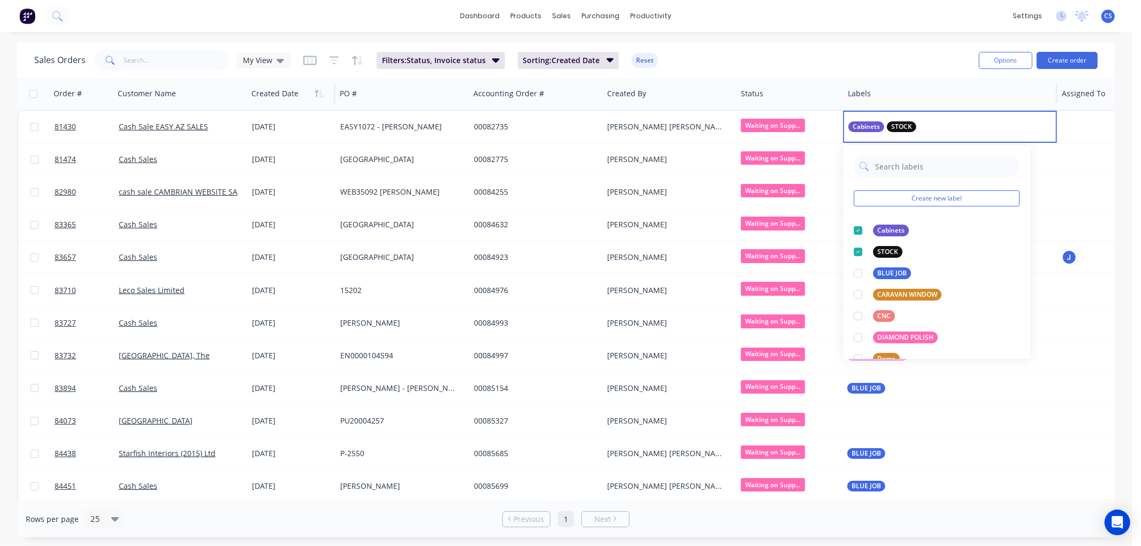
click at [855, 70] on div "Sales Orders My View Filters: Status, Invoice status Sorting: Created Date Reset" at bounding box center [502, 60] width 936 height 26
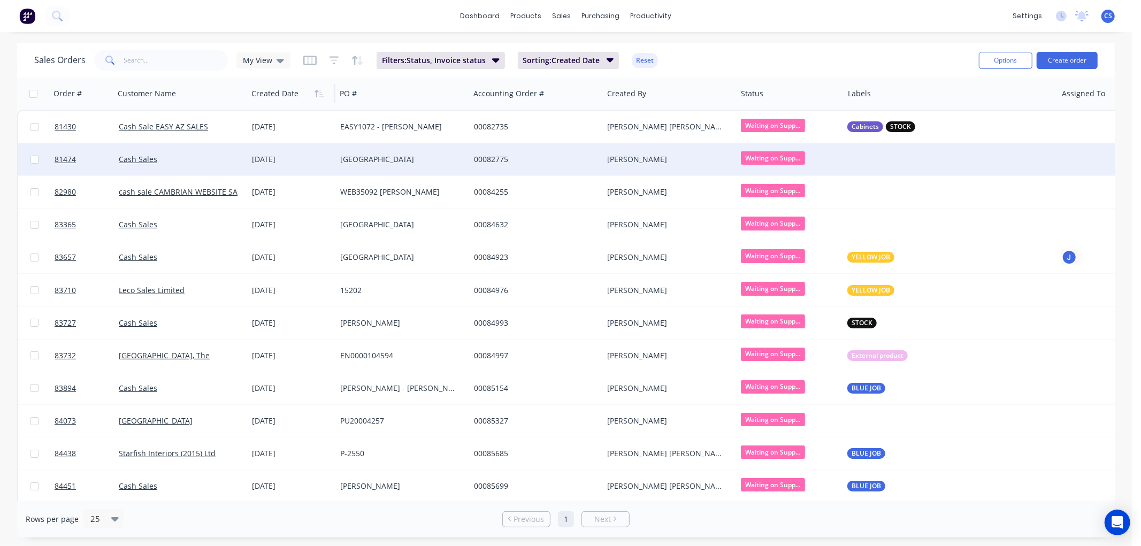
click at [874, 153] on div at bounding box center [949, 159] width 213 height 32
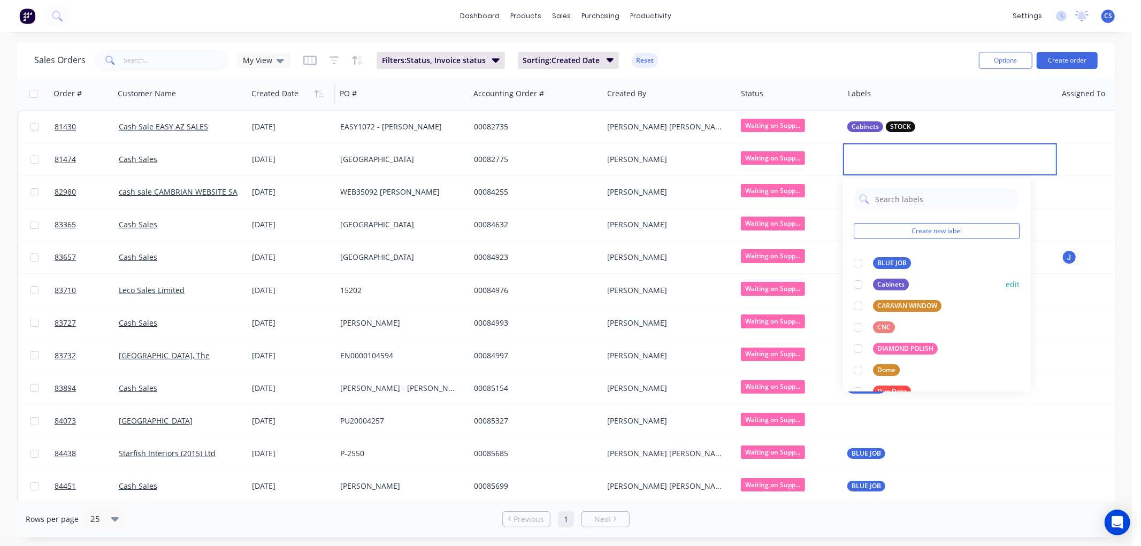
click at [890, 281] on div "Cabinets" at bounding box center [891, 285] width 36 height 12
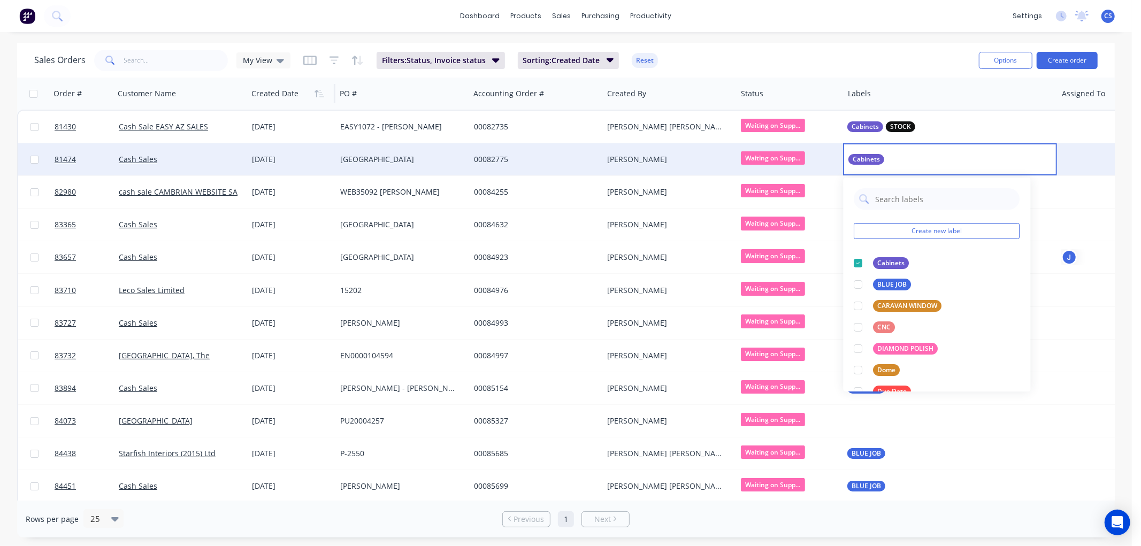
click at [970, 162] on div "Cabinets" at bounding box center [949, 159] width 213 height 32
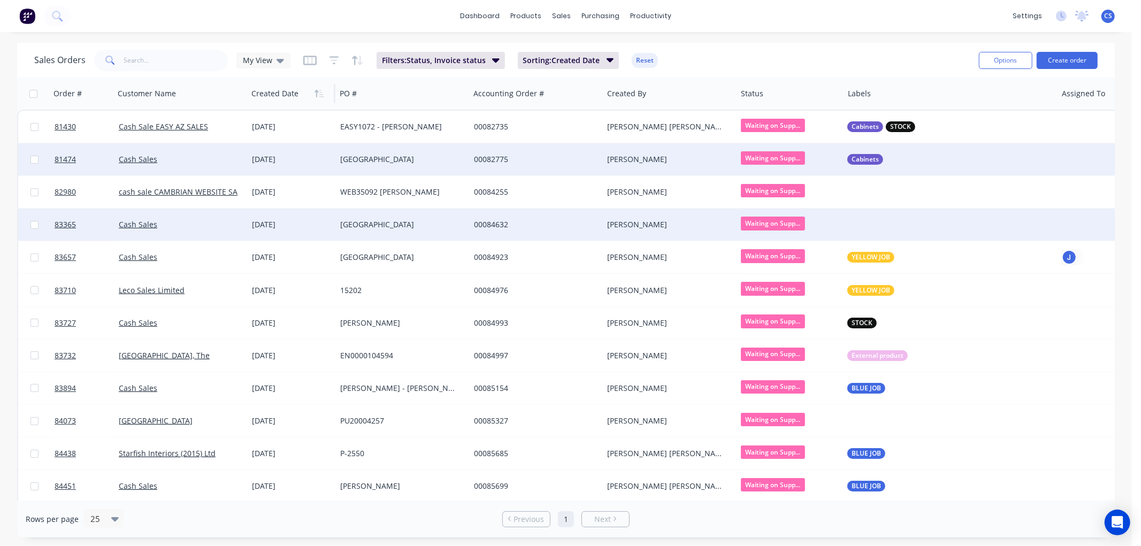
drag, startPoint x: 860, startPoint y: 190, endPoint x: 873, endPoint y: 231, distance: 43.1
click at [860, 190] on div at bounding box center [949, 192] width 213 height 32
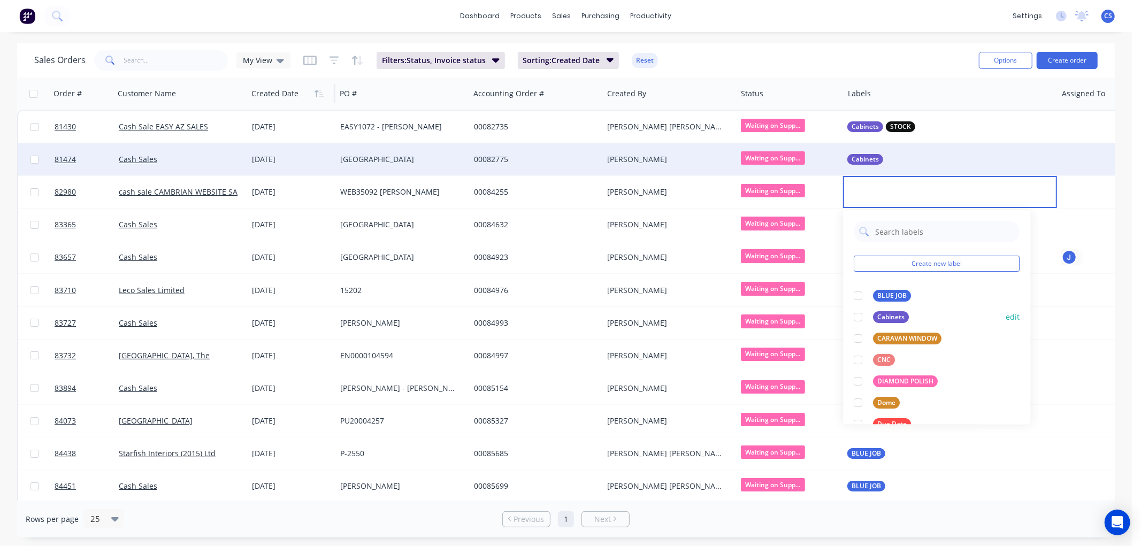
click at [885, 313] on div "Cabinets" at bounding box center [891, 317] width 36 height 12
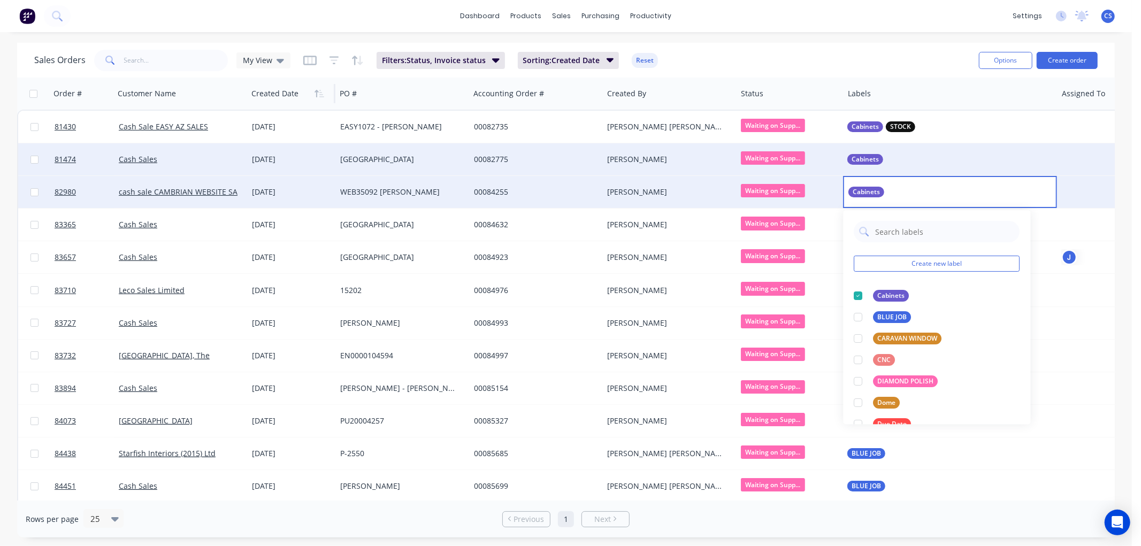
click at [896, 189] on div "Cabinets" at bounding box center [949, 192] width 213 height 32
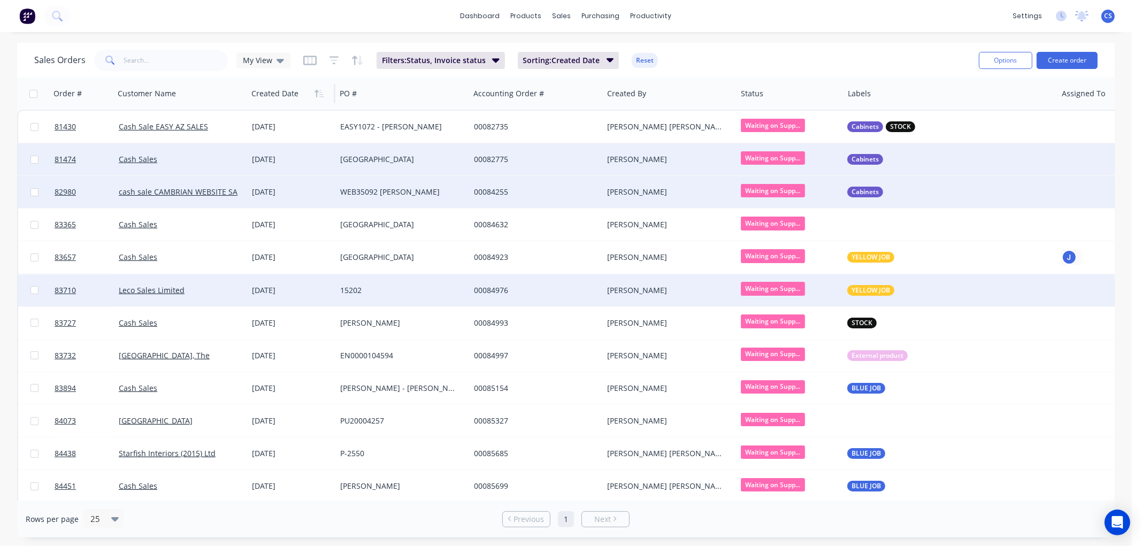
drag, startPoint x: 870, startPoint y: 219, endPoint x: 885, endPoint y: 276, distance: 58.6
click at [870, 219] on div at bounding box center [949, 225] width 213 height 32
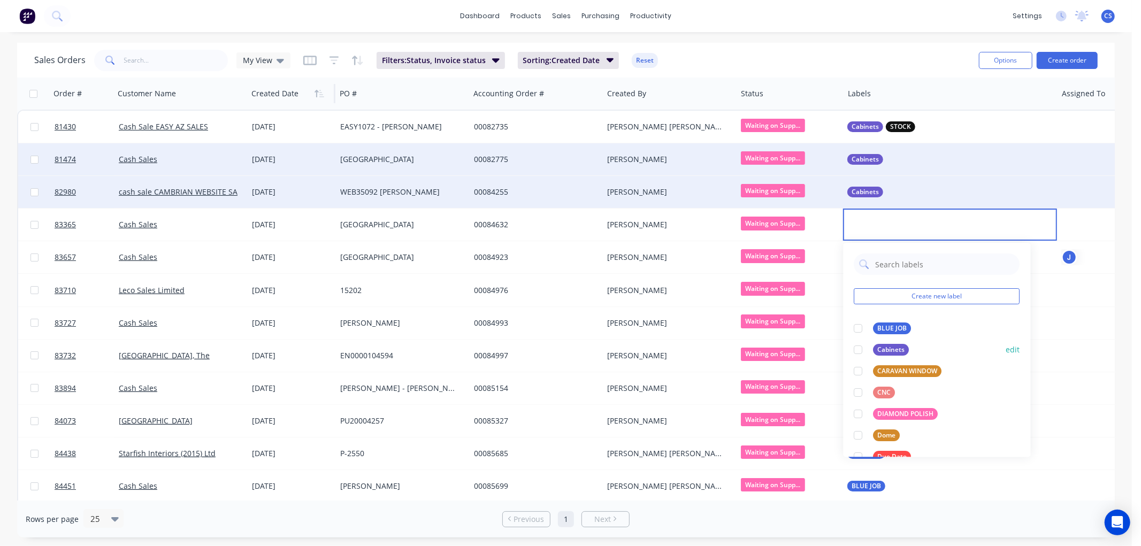
click at [887, 347] on div "Cabinets" at bounding box center [891, 350] width 36 height 12
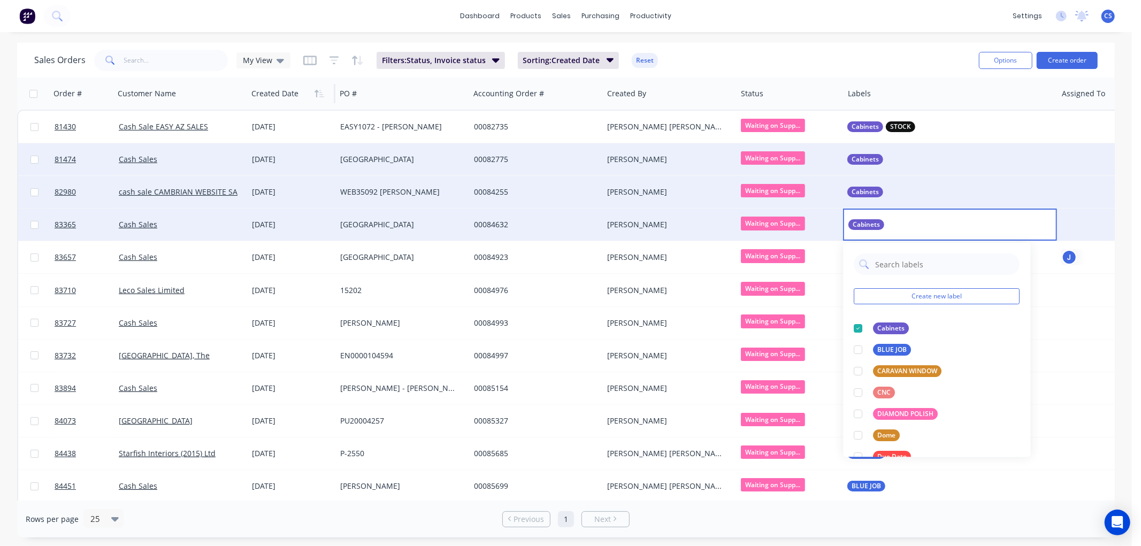
click at [899, 227] on div "Cabinets" at bounding box center [949, 225] width 213 height 32
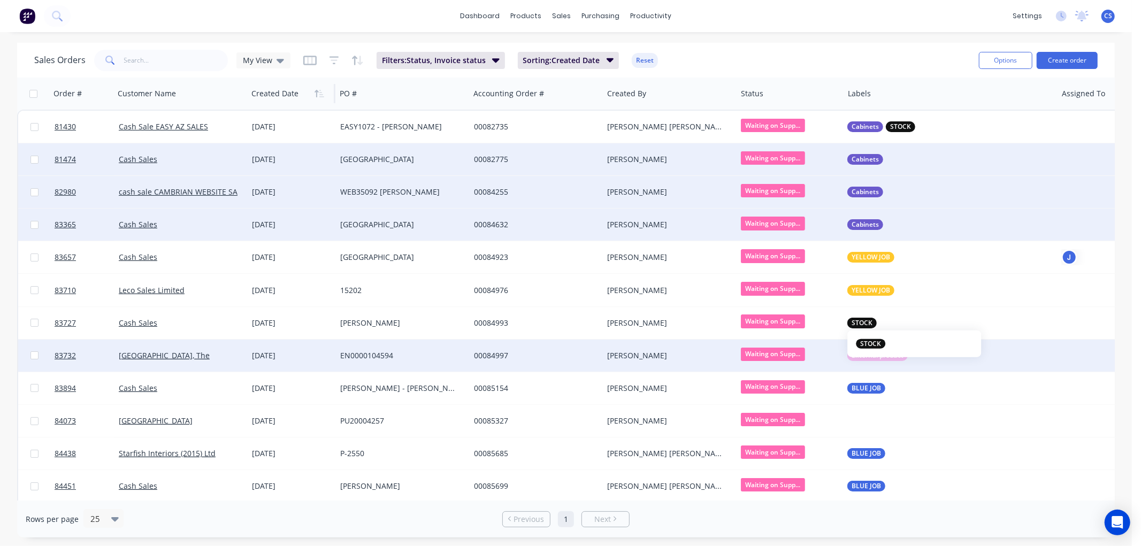
click at [869, 319] on span "STOCK" at bounding box center [861, 323] width 21 height 11
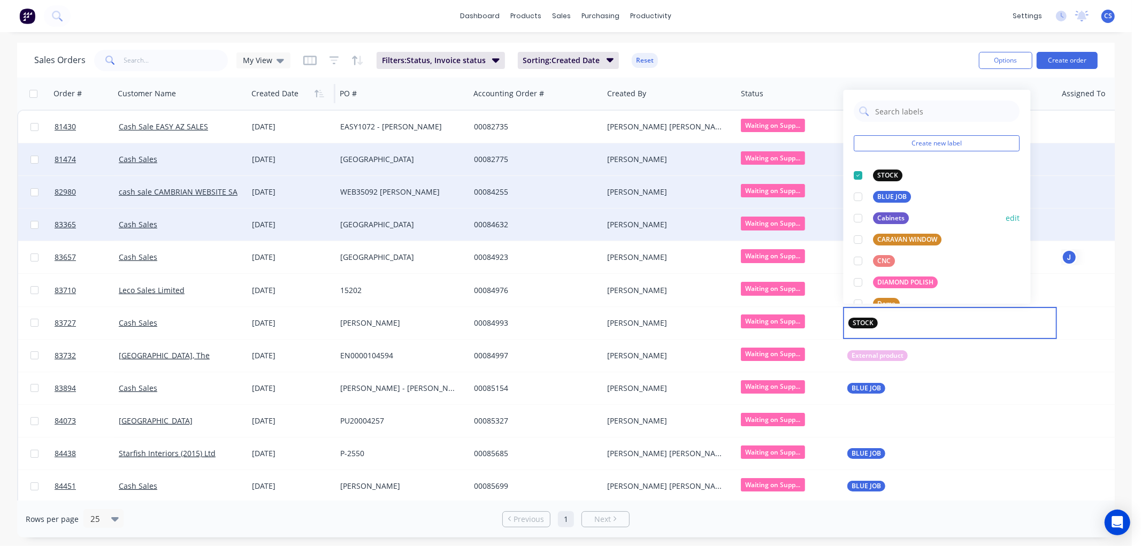
click at [875, 218] on div "Cabinets" at bounding box center [891, 218] width 36 height 12
click at [860, 195] on div at bounding box center [858, 196] width 21 height 21
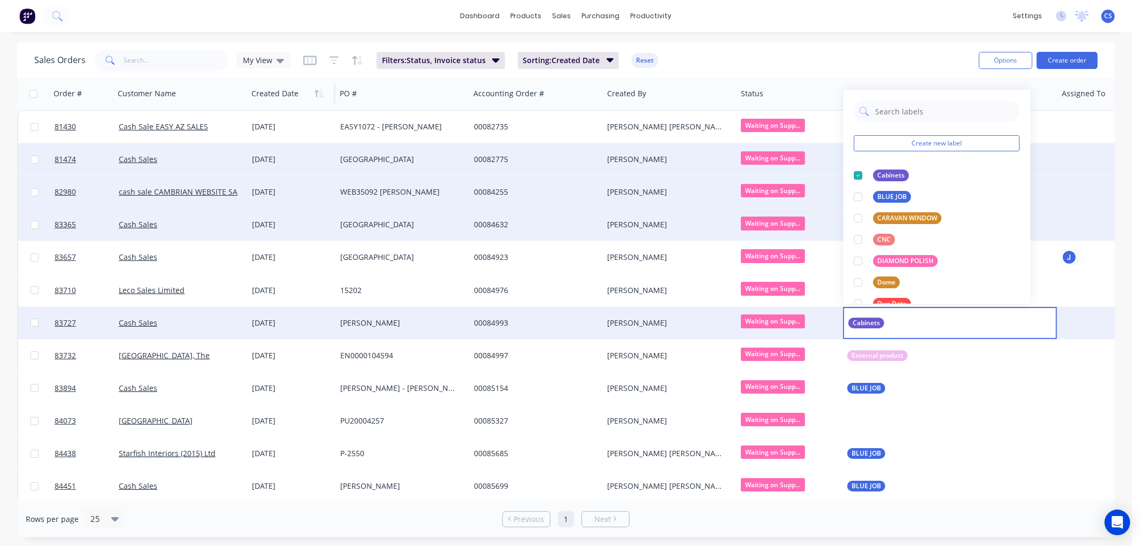
click at [910, 321] on div "Cabinets" at bounding box center [949, 323] width 213 height 32
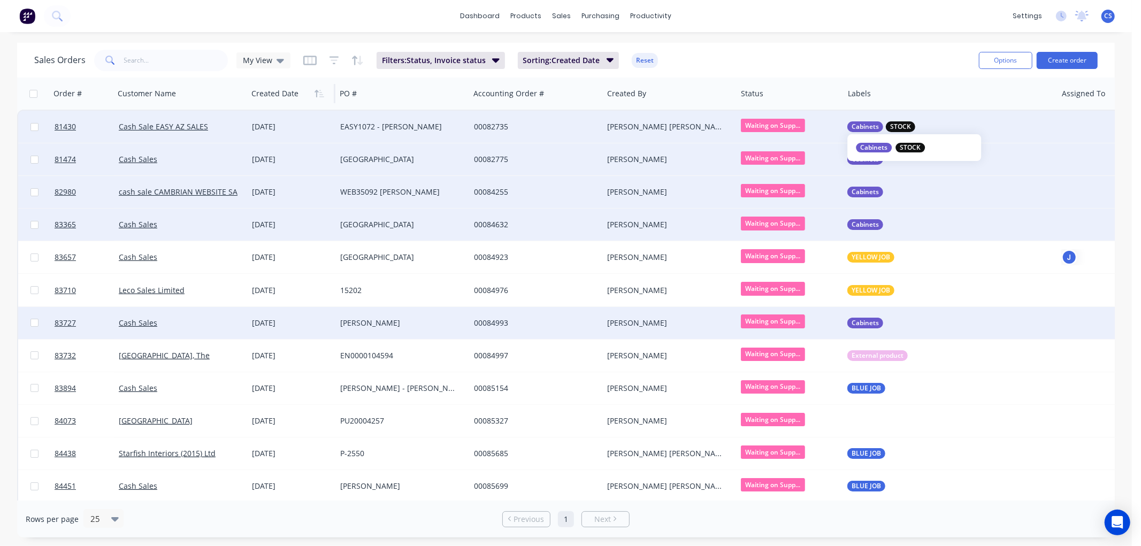
click at [924, 124] on div "Cabinets STOCK" at bounding box center [944, 126] width 195 height 11
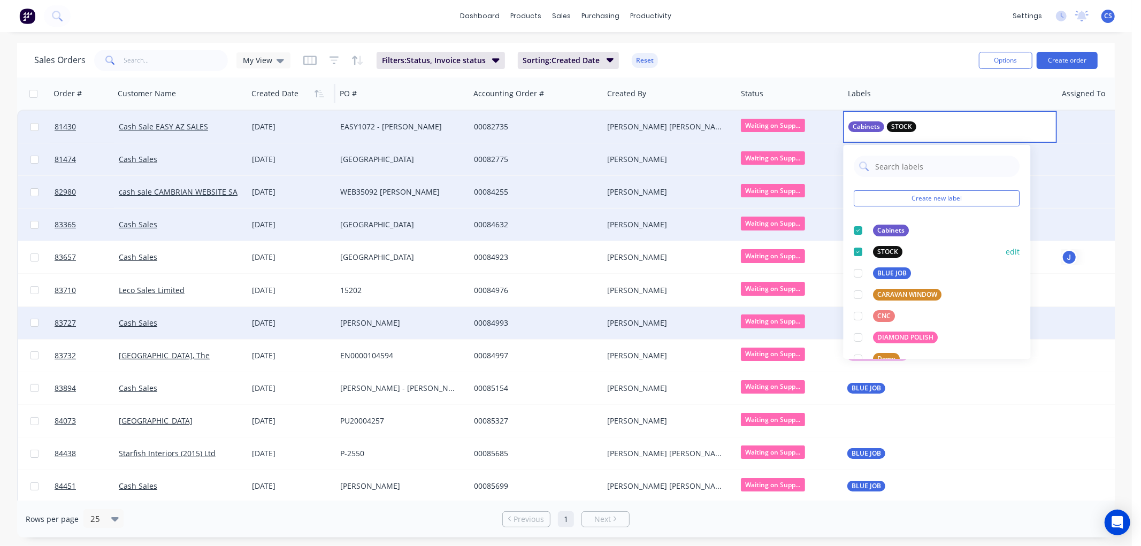
click at [858, 250] on div at bounding box center [858, 251] width 21 height 21
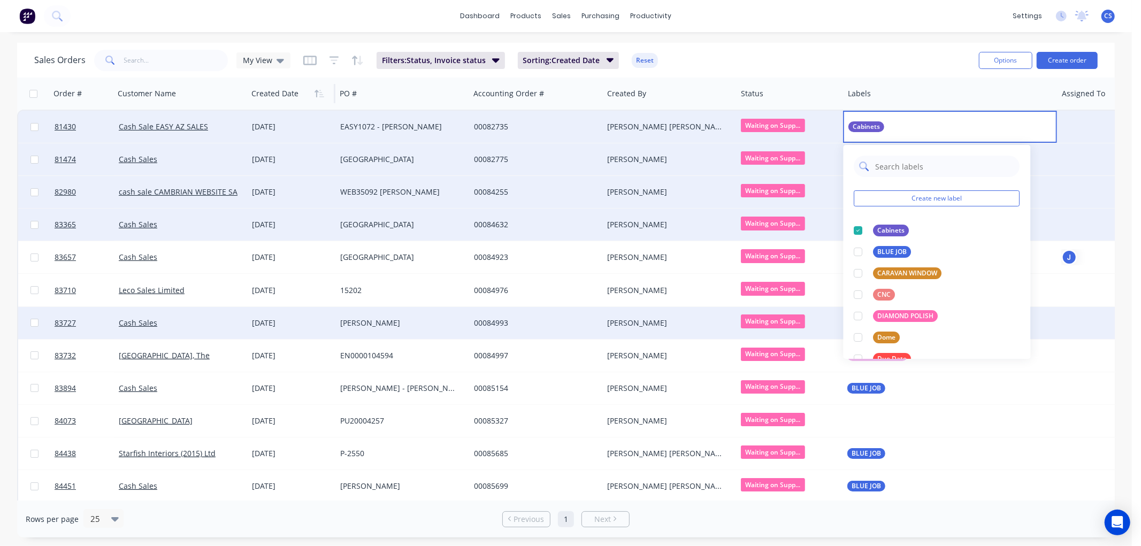
click at [934, 162] on input "text" at bounding box center [944, 166] width 140 height 21
click at [937, 131] on div "Cabinets" at bounding box center [949, 127] width 213 height 32
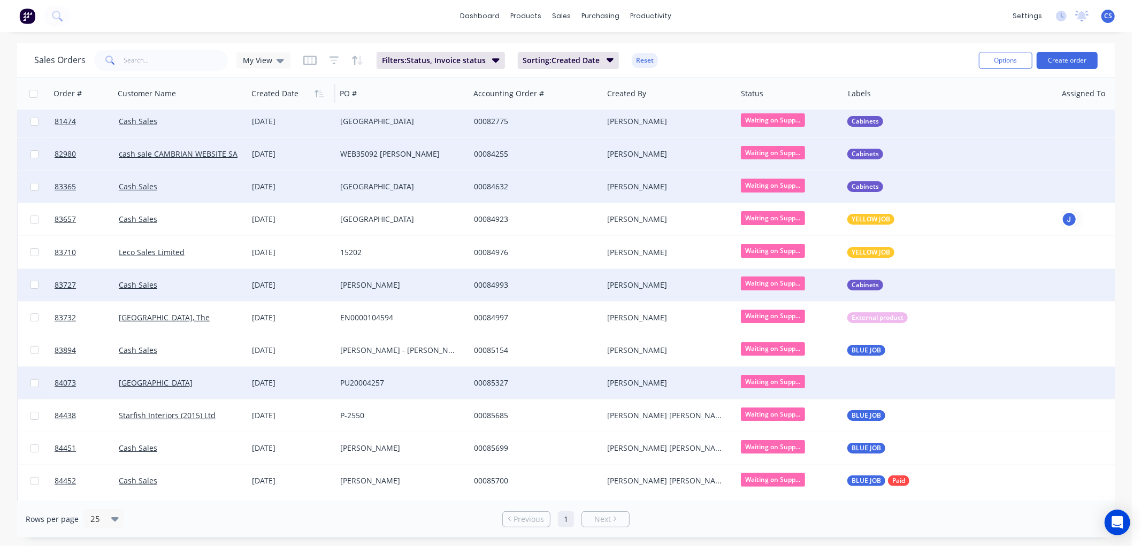
scroll to position [59, 0]
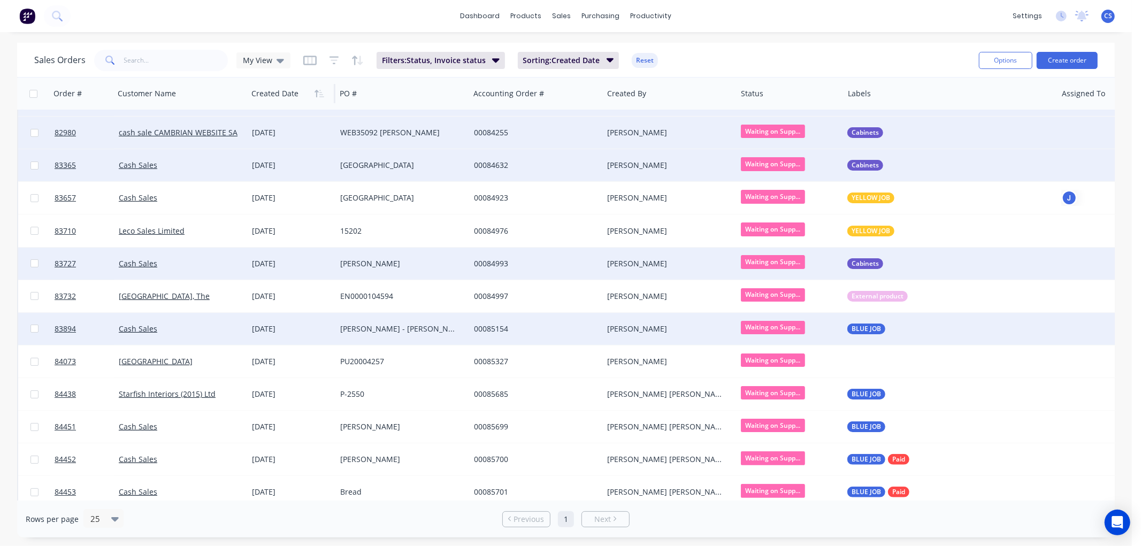
click at [897, 329] on div "BLUE JOB" at bounding box center [944, 329] width 195 height 11
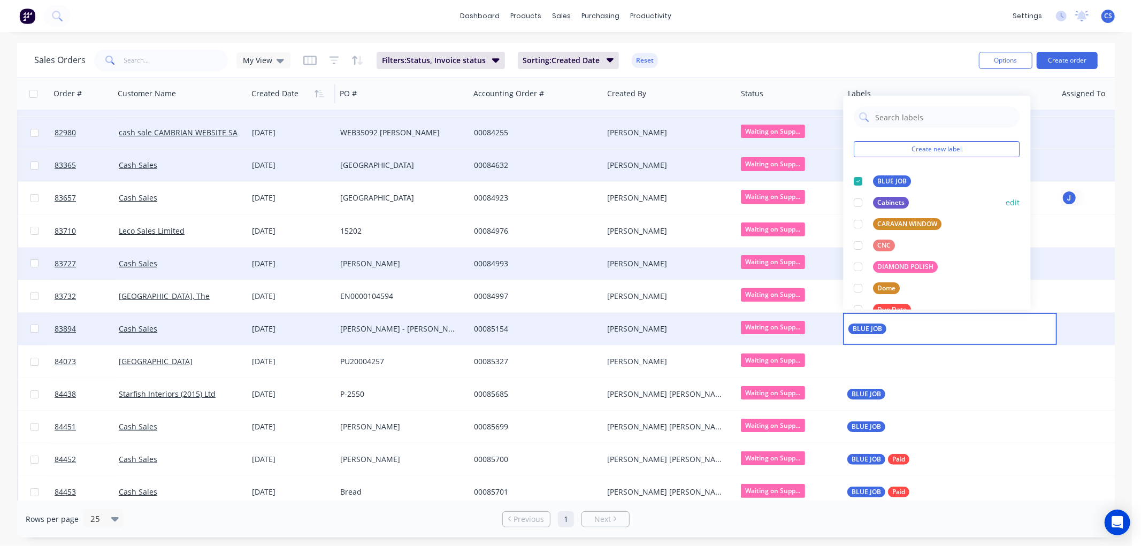
click at [858, 179] on div at bounding box center [858, 181] width 21 height 21
click at [860, 182] on div at bounding box center [858, 181] width 21 height 21
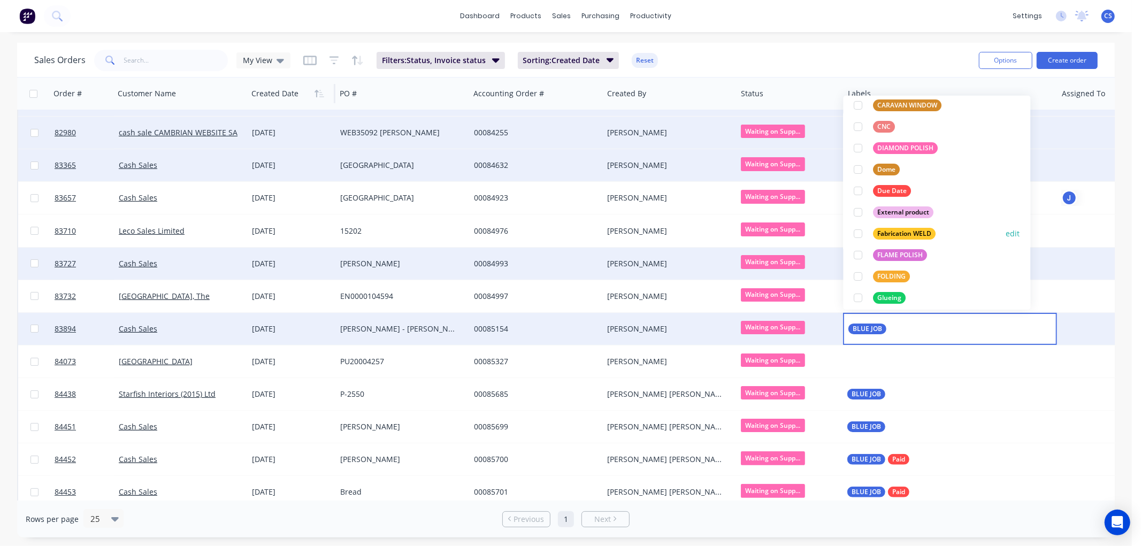
scroll to position [178, 0]
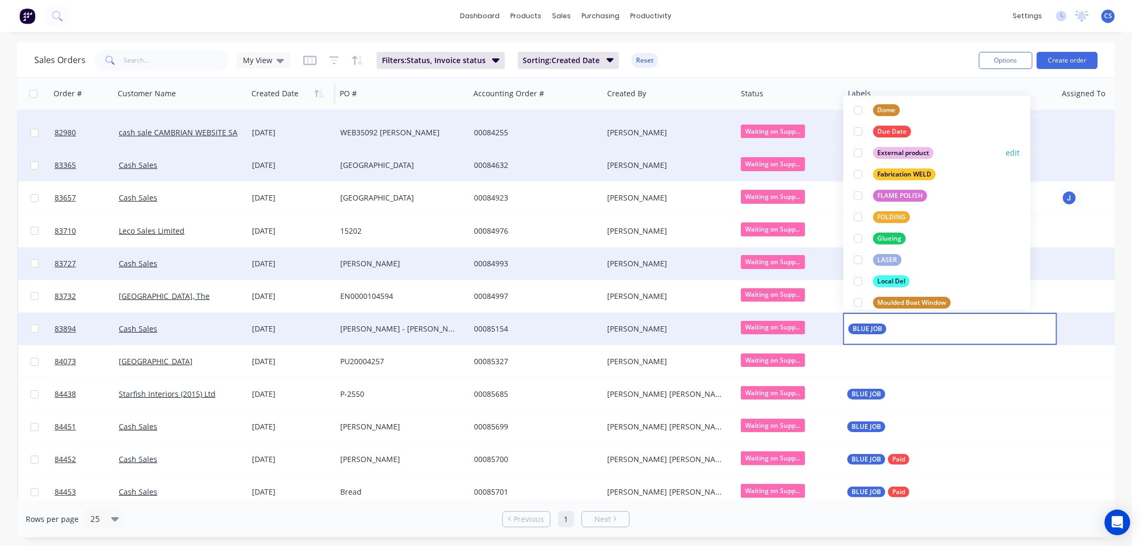
click at [907, 154] on div "External product" at bounding box center [903, 153] width 60 height 12
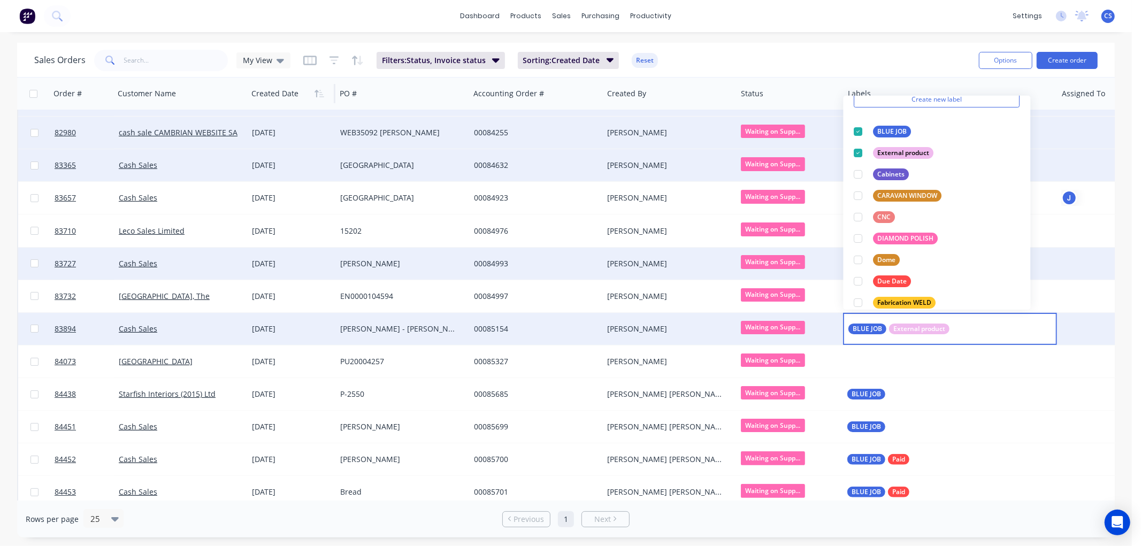
click at [961, 328] on div "BLUE JOB External product" at bounding box center [949, 329] width 213 height 32
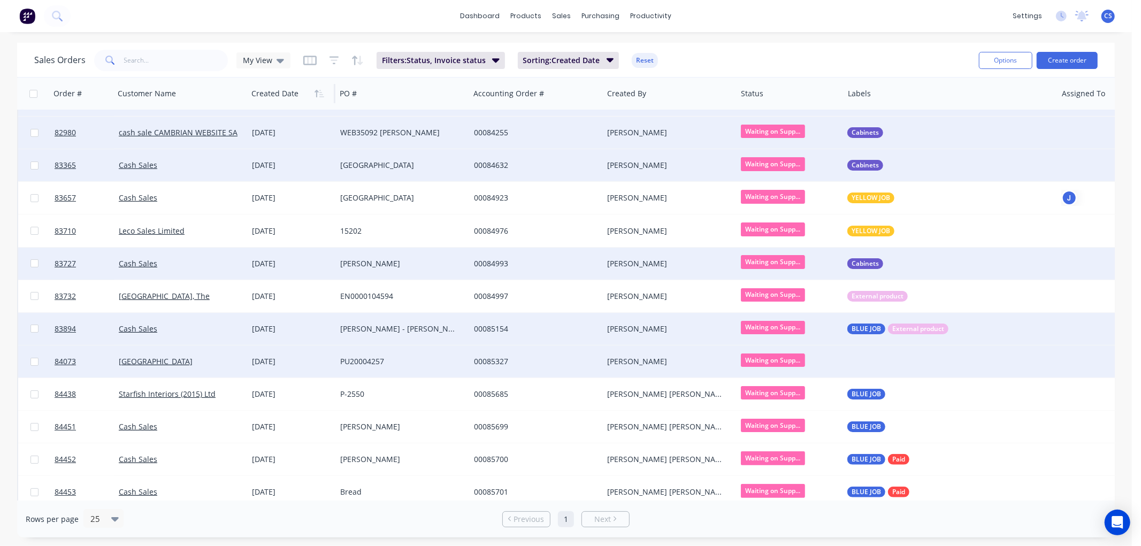
click at [865, 366] on div at bounding box center [949, 361] width 213 height 32
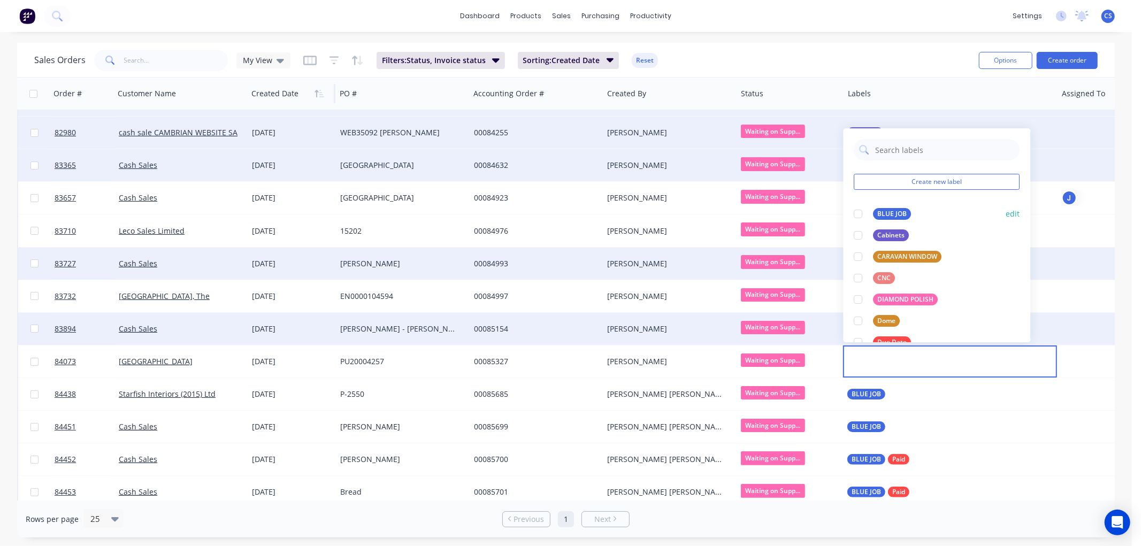
click at [873, 209] on div "BLUE JOB" at bounding box center [882, 214] width 57 height 12
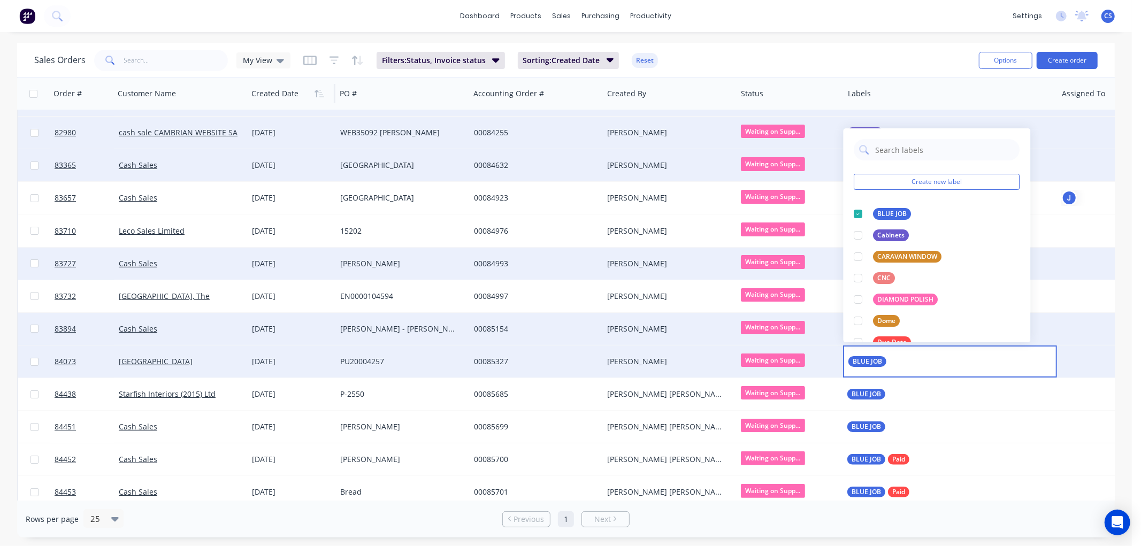
click at [916, 352] on div "BLUE JOB" at bounding box center [949, 361] width 213 height 32
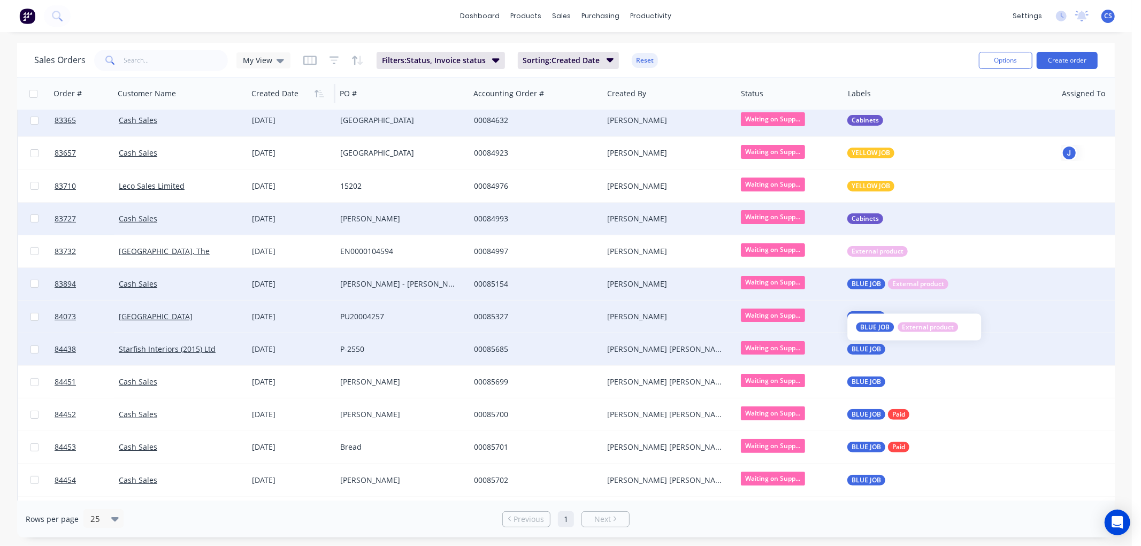
scroll to position [119, 0]
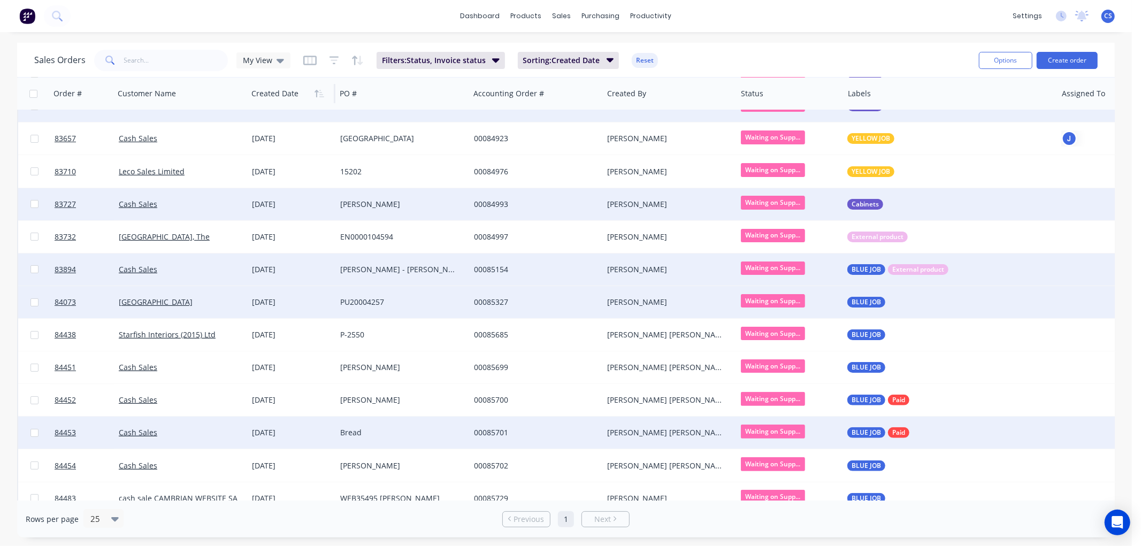
click at [765, 429] on span "Waiting on Supp..." at bounding box center [773, 431] width 64 height 13
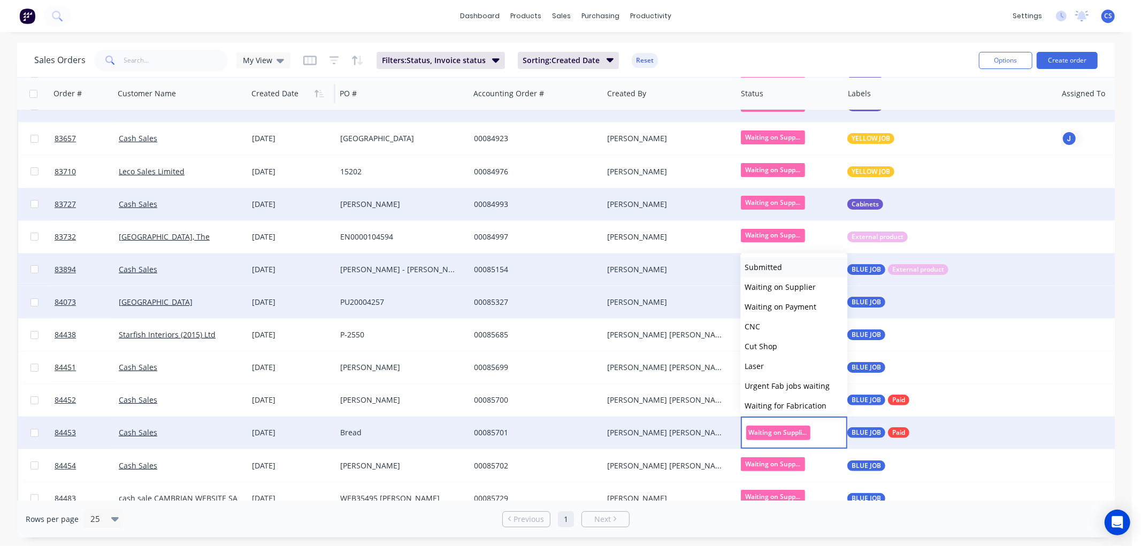
click at [777, 268] on span "Submitted" at bounding box center [762, 267] width 37 height 10
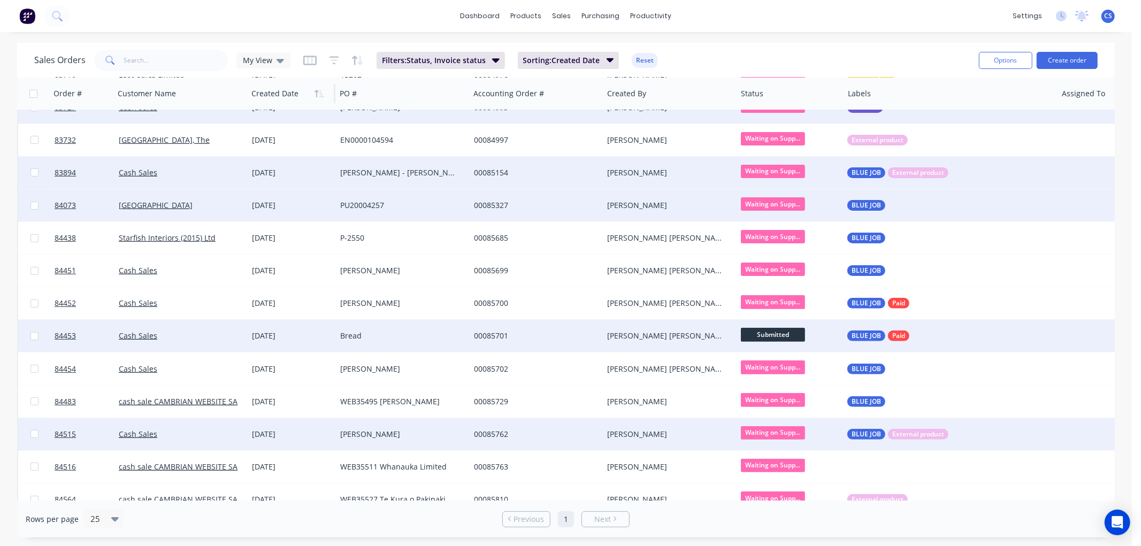
scroll to position [235, 0]
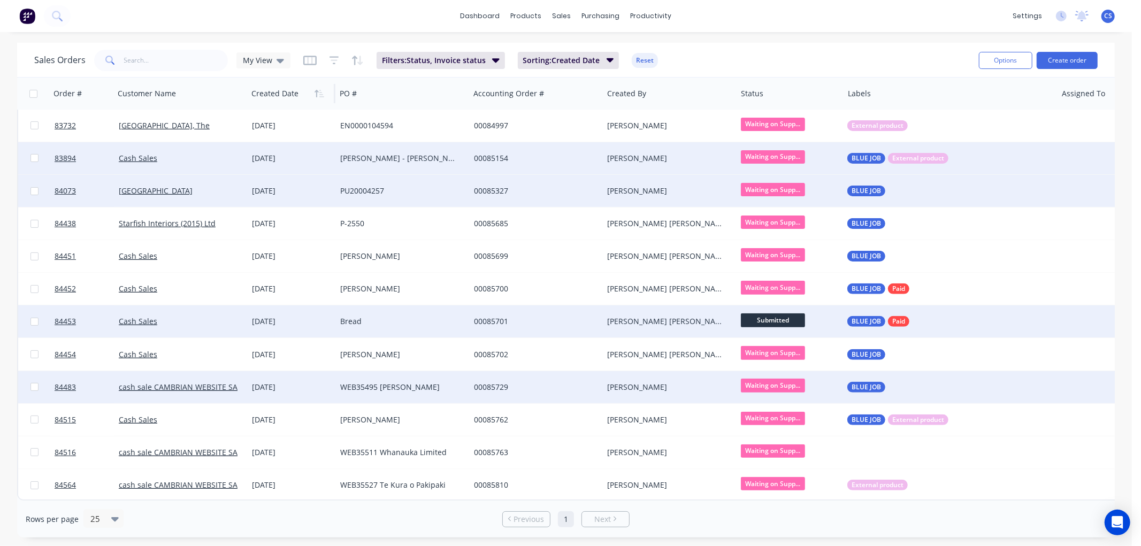
click at [789, 381] on span "Waiting on Supp..." at bounding box center [773, 385] width 64 height 13
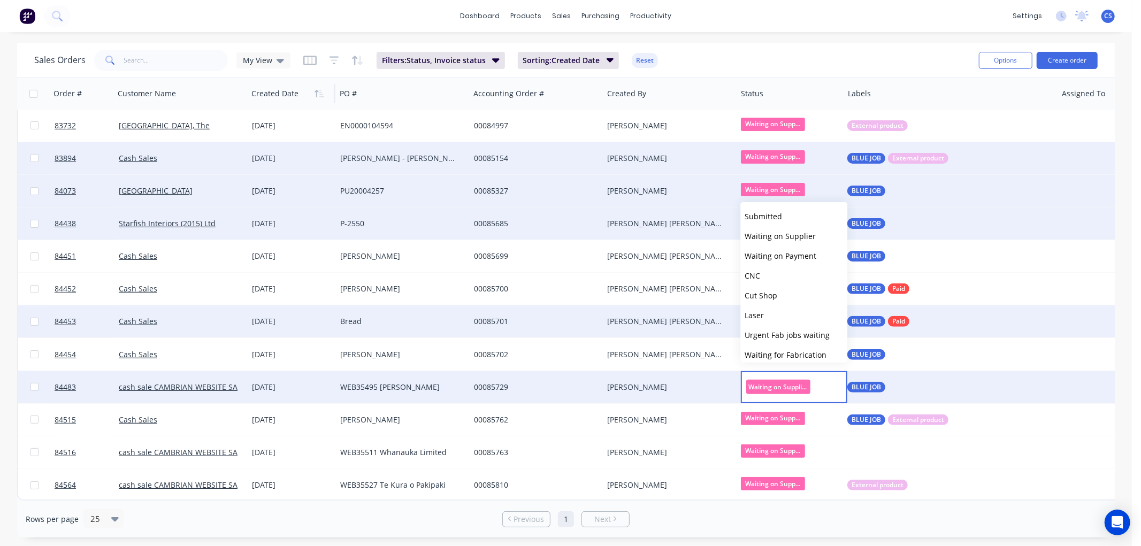
click at [779, 216] on span "Submitted" at bounding box center [762, 216] width 37 height 10
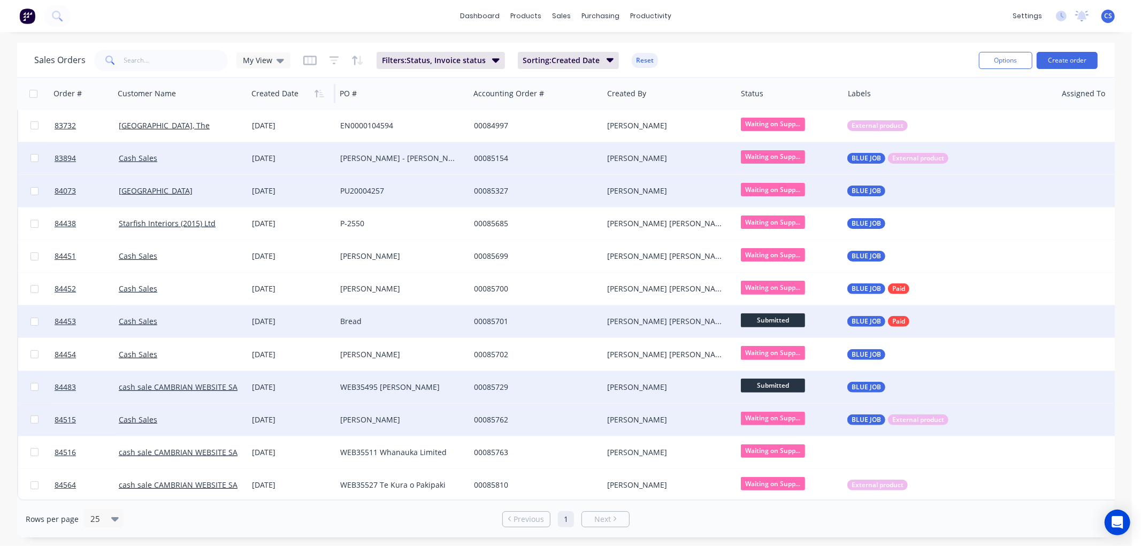
click at [789, 412] on span "Waiting on Supp..." at bounding box center [773, 418] width 64 height 13
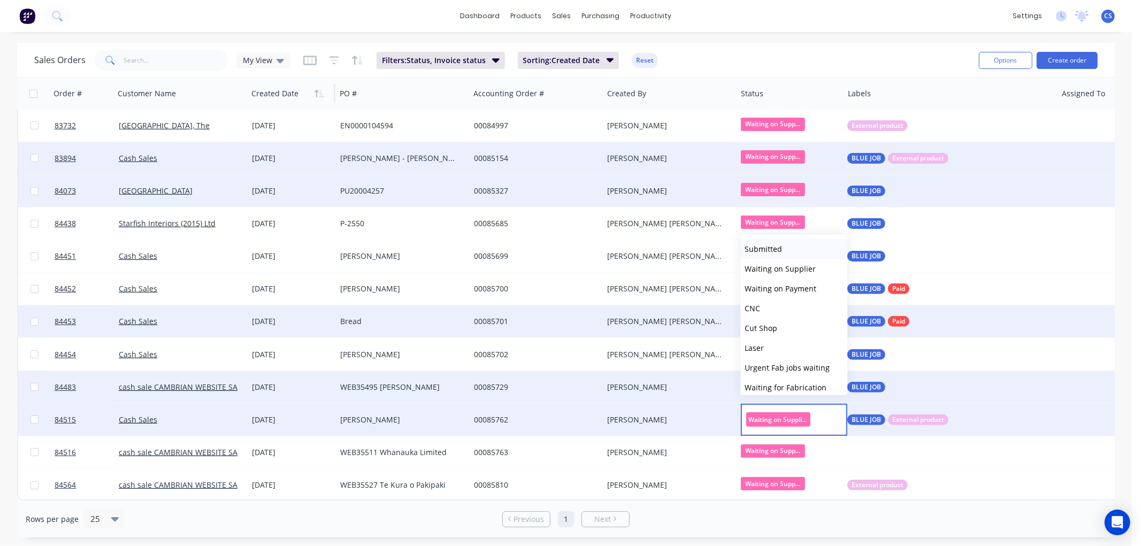
click at [767, 244] on span "Submitted" at bounding box center [762, 249] width 37 height 10
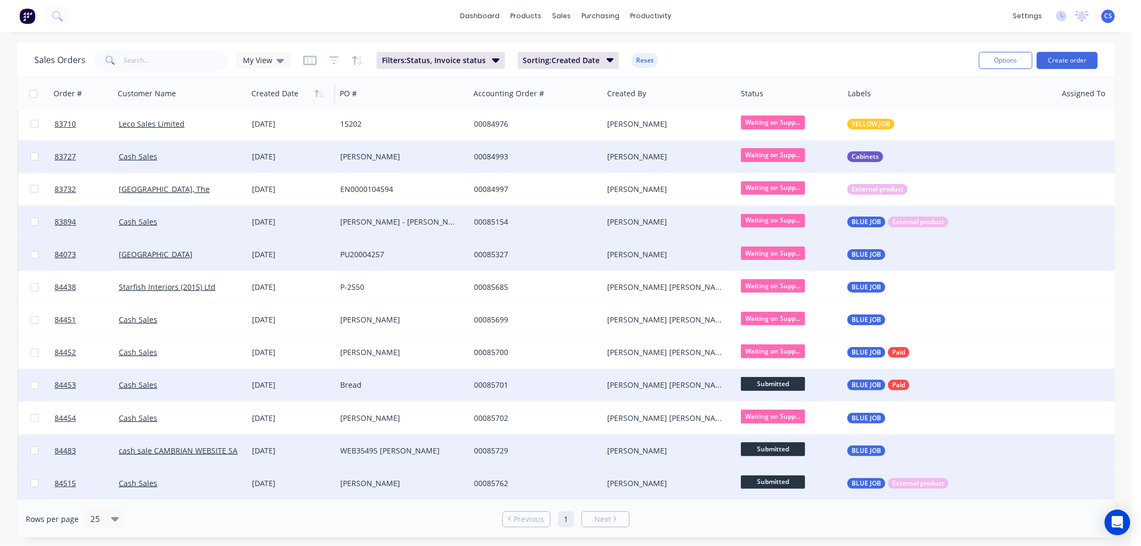
scroll to position [0, 0]
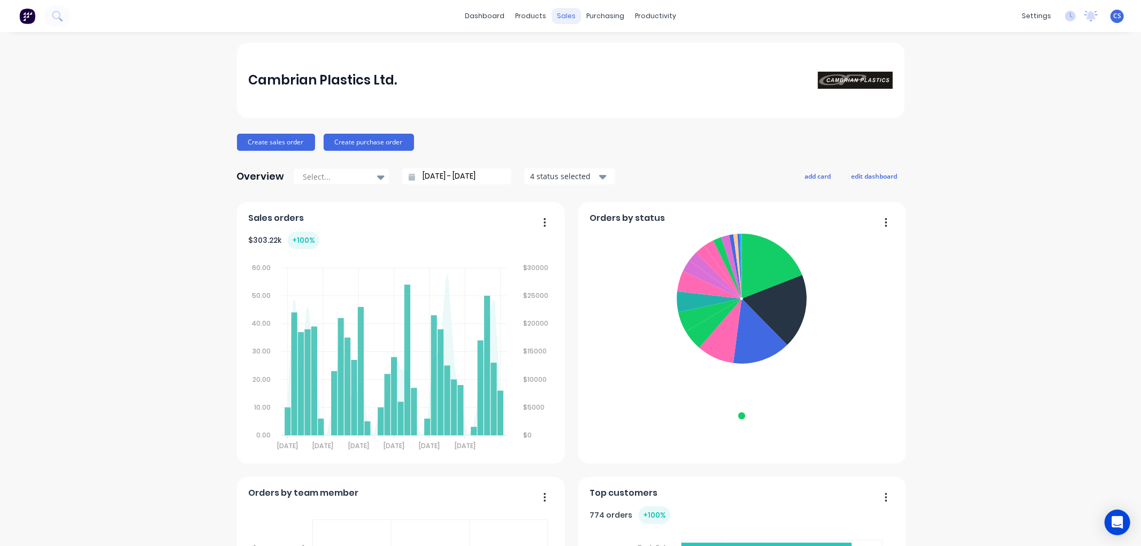
click at [563, 12] on div "sales" at bounding box center [565, 16] width 29 height 16
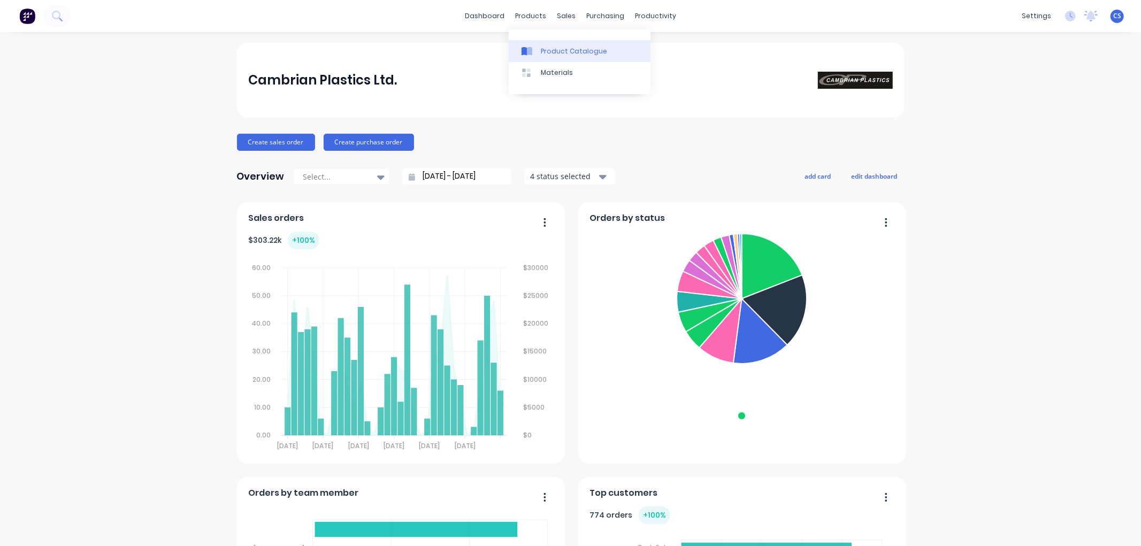
click at [550, 51] on div "Product Catalogue" at bounding box center [574, 52] width 66 height 10
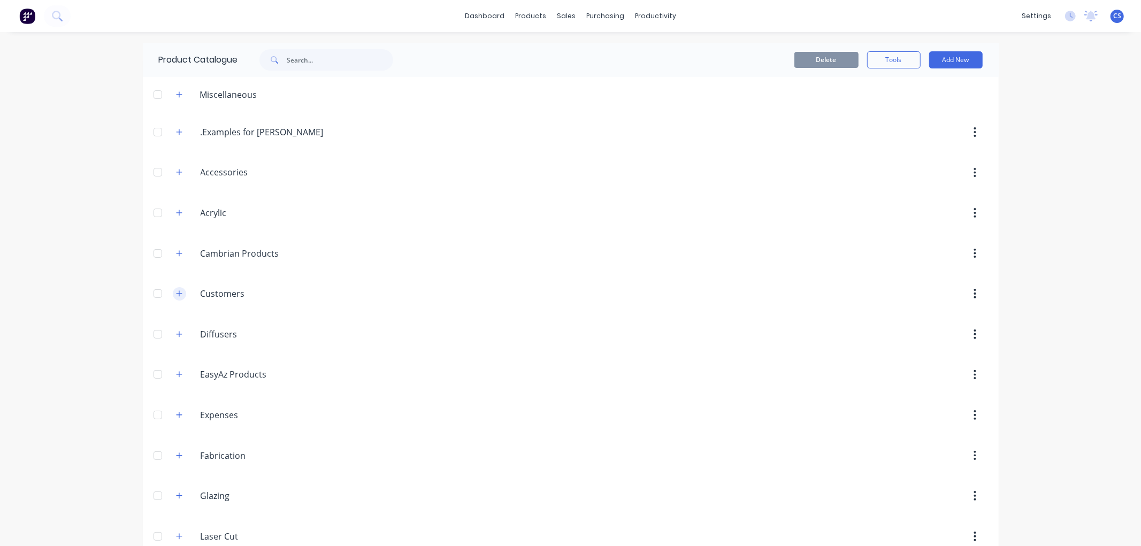
click at [176, 293] on icon "button" at bounding box center [179, 293] width 6 height 7
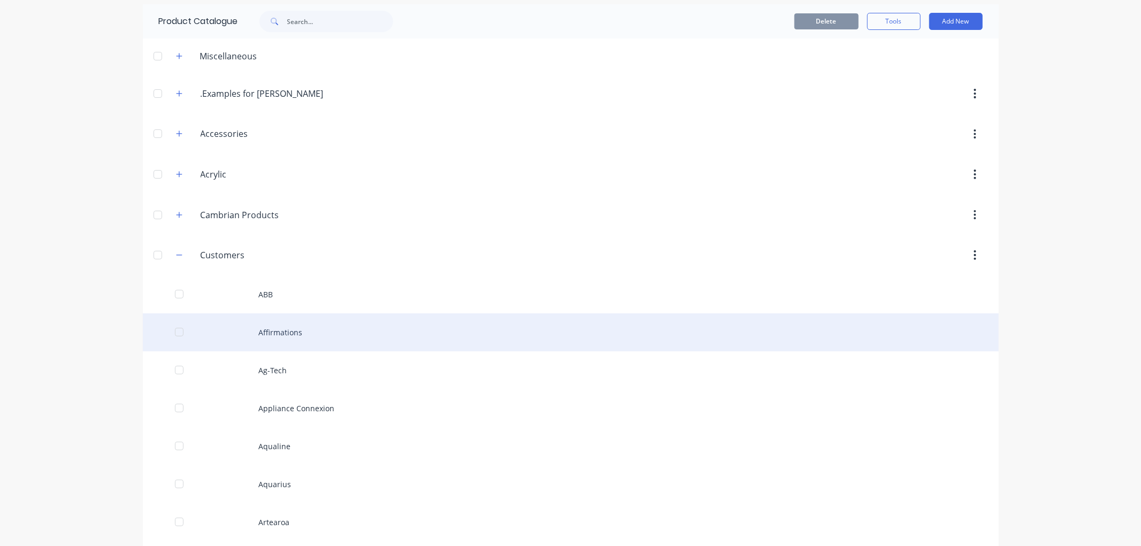
scroll to position [59, 0]
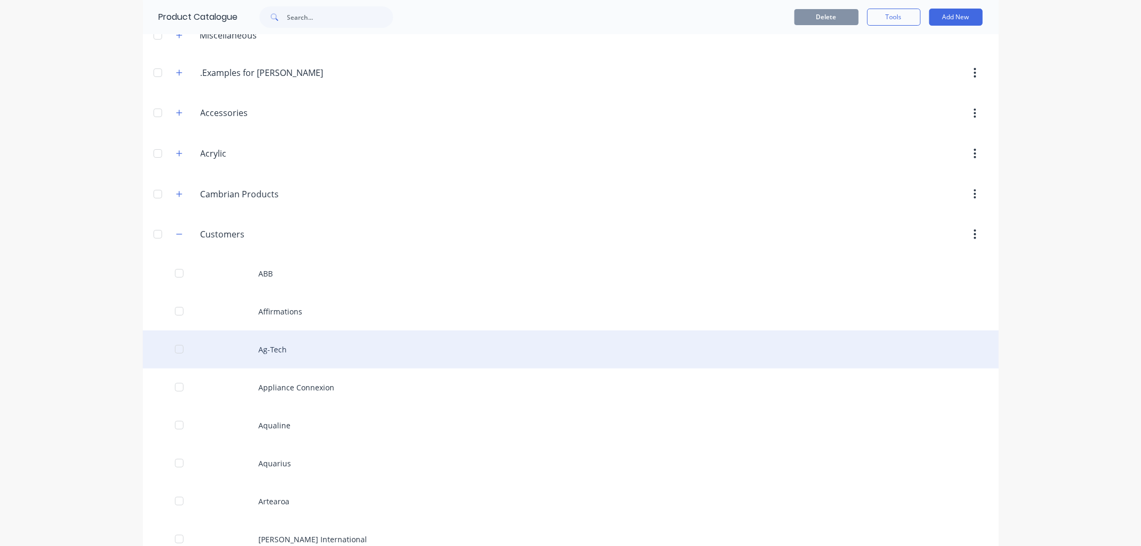
click at [281, 347] on div "Ag-Tech" at bounding box center [571, 350] width 856 height 38
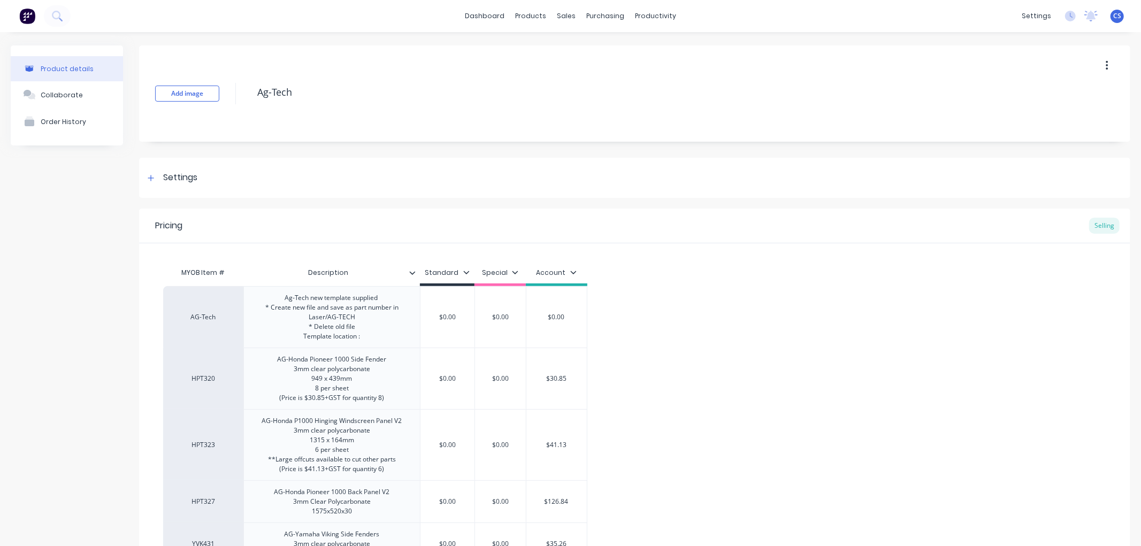
type textarea "x"
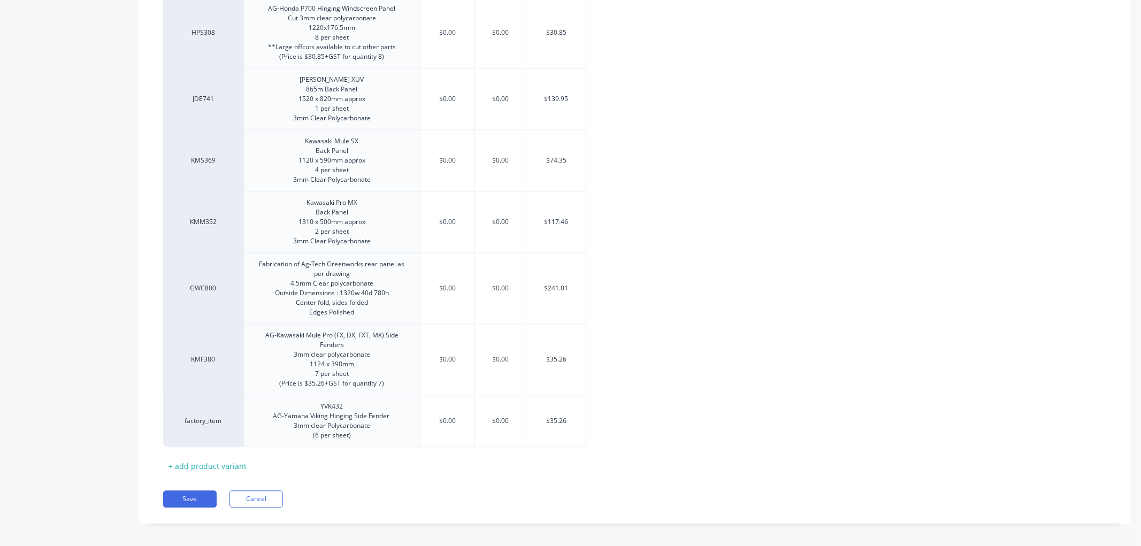
scroll to position [2041, 0]
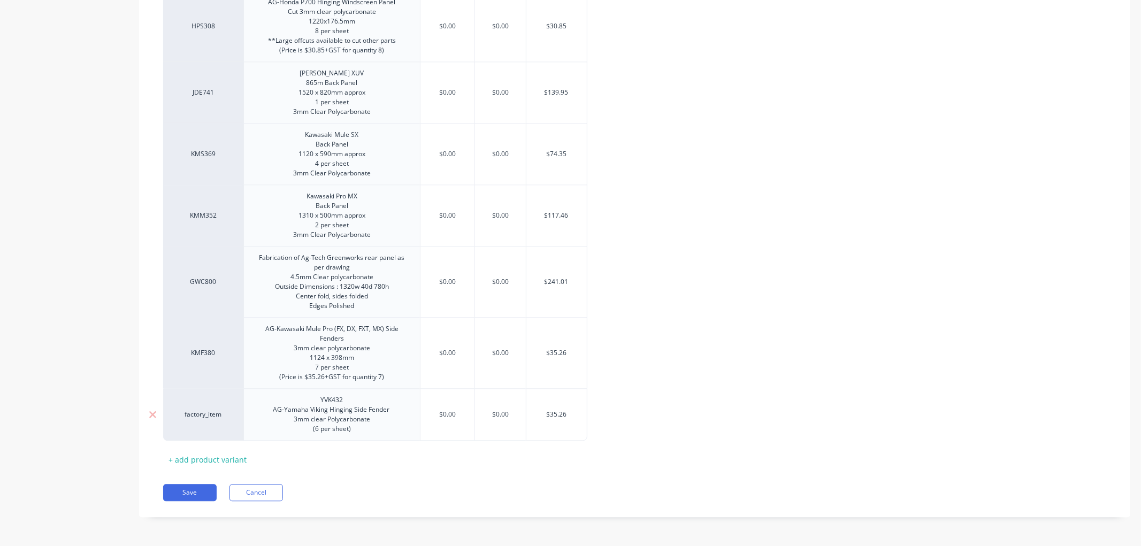
click at [206, 420] on div "factory_item" at bounding box center [203, 414] width 80 height 52
click at [208, 413] on div "factory_item" at bounding box center [203, 415] width 59 height 10
type input "yvk432"
click at [196, 330] on button "YVK432" at bounding box center [207, 333] width 67 height 16
click at [193, 490] on button "Save" at bounding box center [189, 492] width 53 height 17
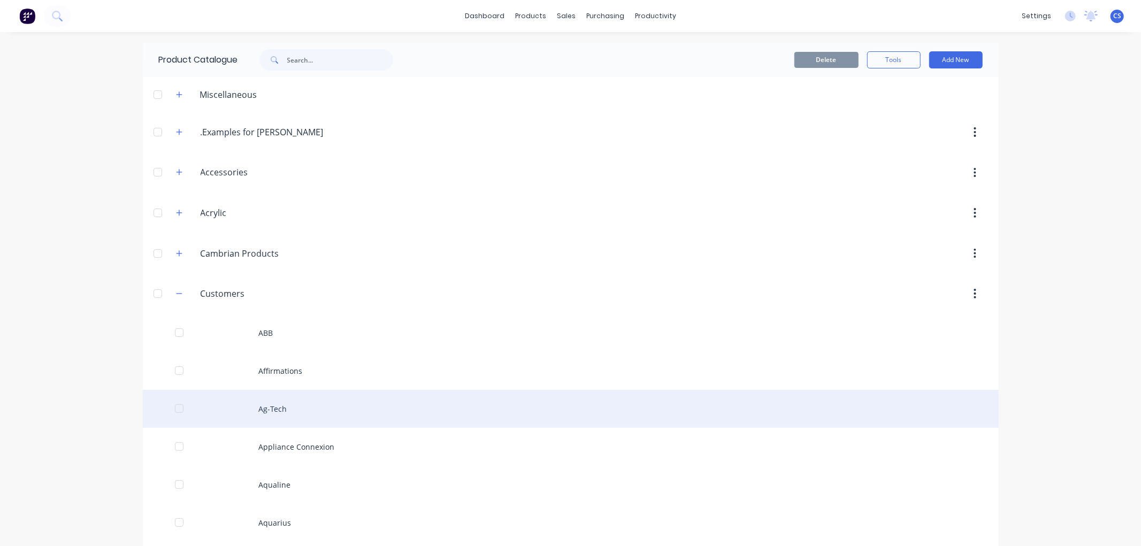
click at [263, 408] on div "Ag-Tech" at bounding box center [571, 409] width 856 height 38
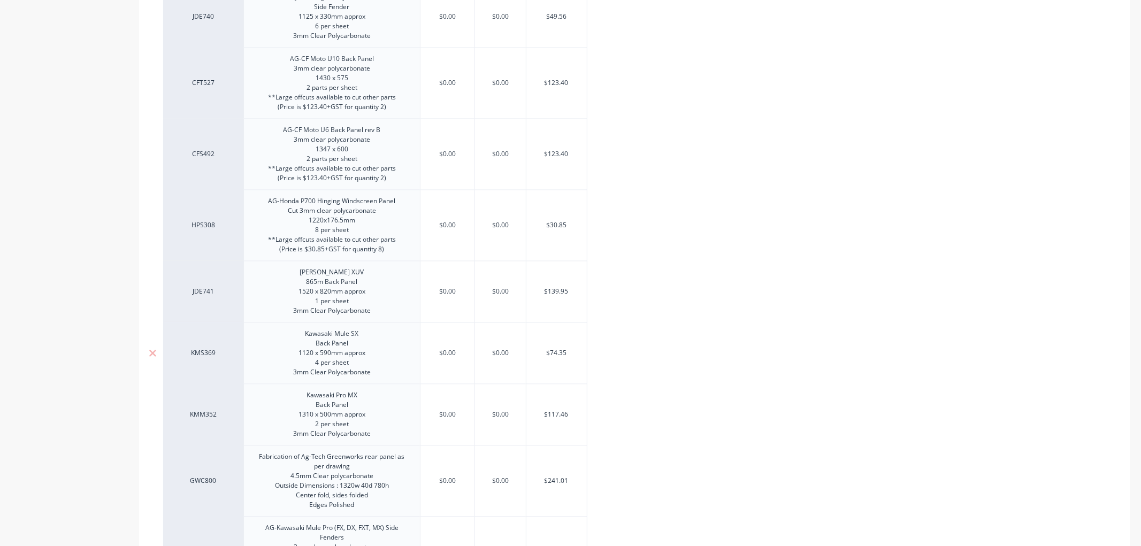
scroll to position [2041, 0]
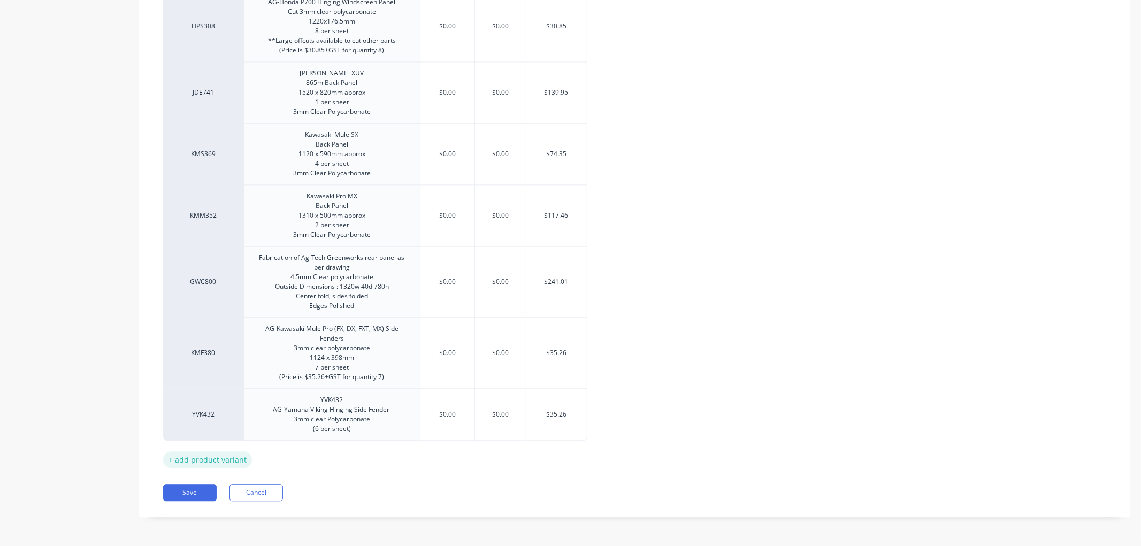
click at [217, 458] on div "+ add product variant" at bounding box center [207, 459] width 89 height 17
type textarea "x"
click at [334, 454] on div at bounding box center [331, 454] width 53 height 14
paste div
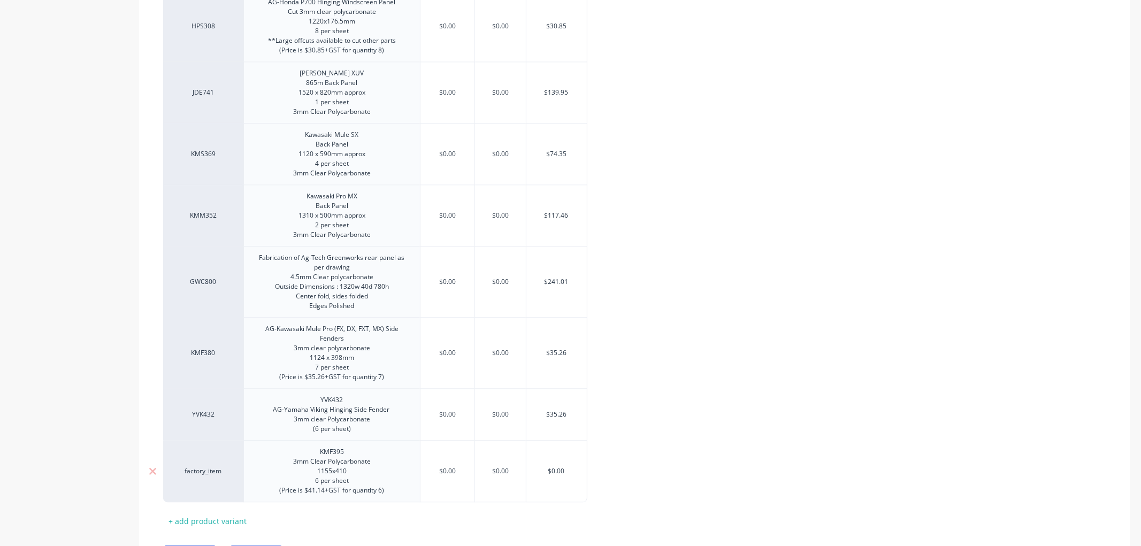
click at [555, 467] on div "$0.00" at bounding box center [556, 471] width 60 height 27
type textarea "x"
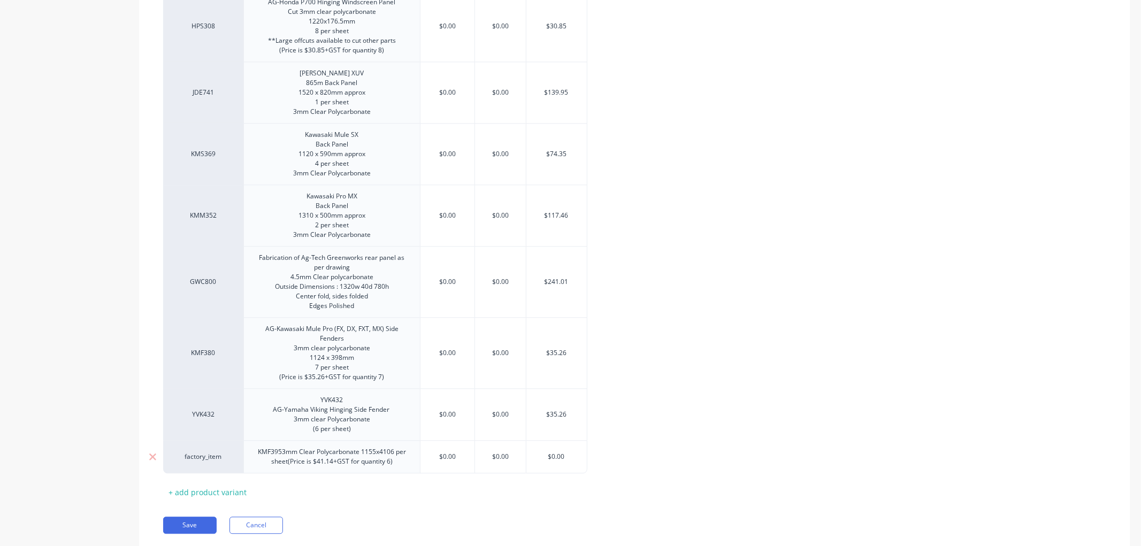
drag, startPoint x: 567, startPoint y: 455, endPoint x: 552, endPoint y: 456, distance: 15.0
click at [552, 456] on input "$0.00" at bounding box center [556, 457] width 60 height 10
type input "$4"
type textarea "x"
type input "$41"
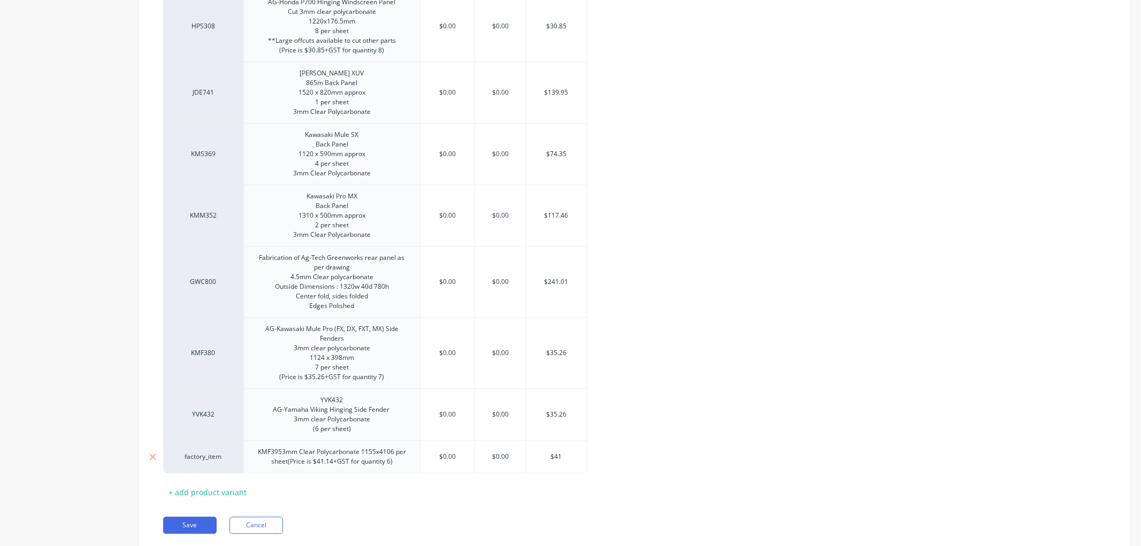
type textarea "x"
type input "$41."
type textarea "x"
type input "$41.14"
type textarea "x"
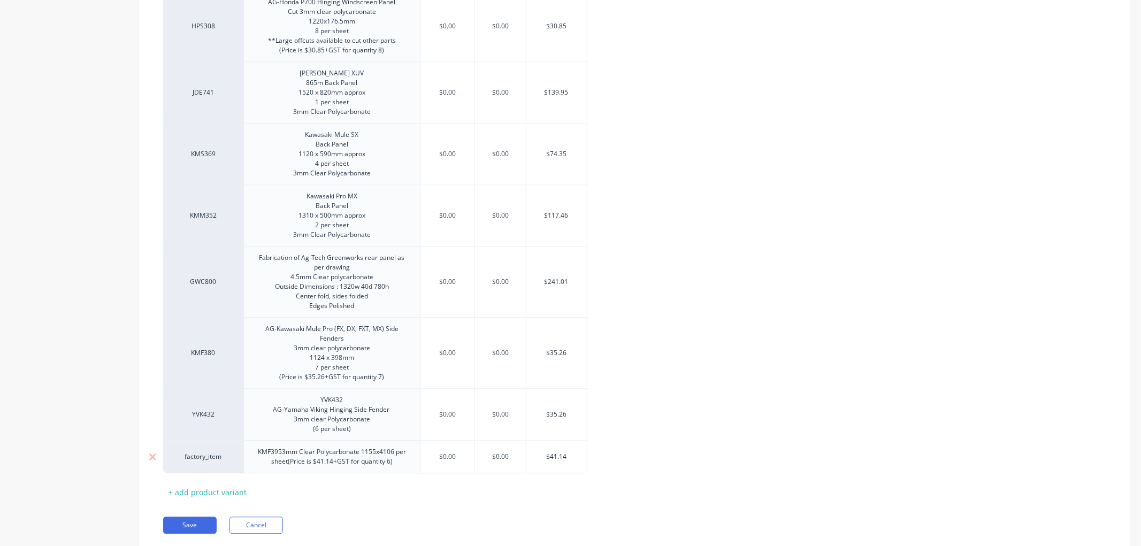
type input "$41.14"
click at [289, 454] on div "KMF3953mm Clear Polycarbonate 1155x4106 per sheet(Price is $41.14+GST for quant…" at bounding box center [331, 457] width 167 height 24
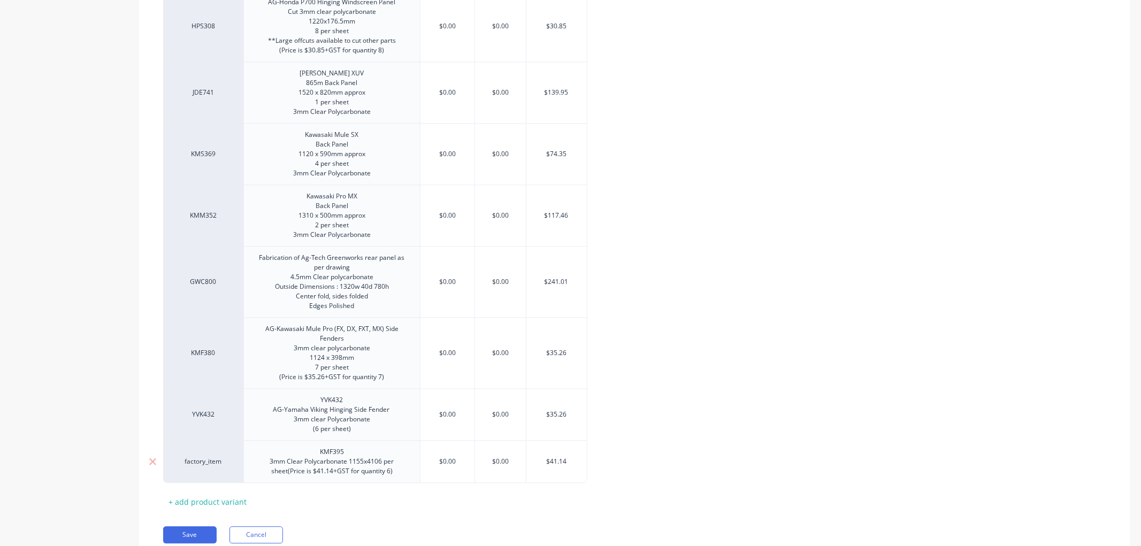
click at [290, 473] on div "KMF395 3mm Clear Polycarbonate 1155x4106 per sheet(Price is $41.14+GST for quan…" at bounding box center [331, 461] width 167 height 33
click at [370, 460] on div "KMF395 3mm Clear Polycarbonate 1155x4106 per sheet (Price is $41.14+GST for qua…" at bounding box center [331, 461] width 159 height 33
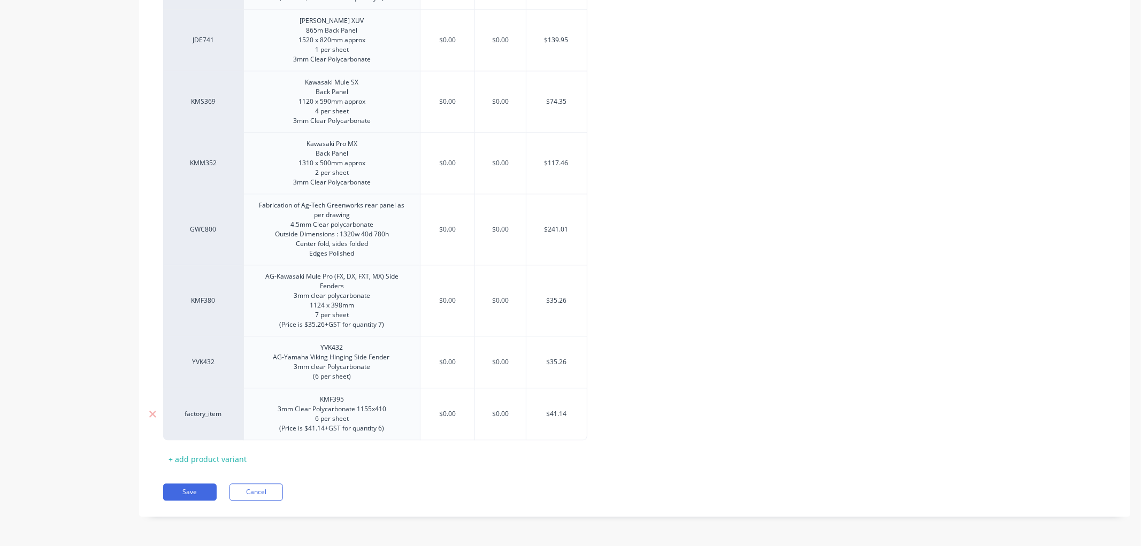
click at [204, 415] on div "factory_item" at bounding box center [203, 414] width 59 height 10
type textarea "x"
click at [207, 414] on div "factory_item" at bounding box center [203, 414] width 59 height 10
type input "k"
click at [355, 497] on div "Save Cancel" at bounding box center [646, 491] width 967 height 17
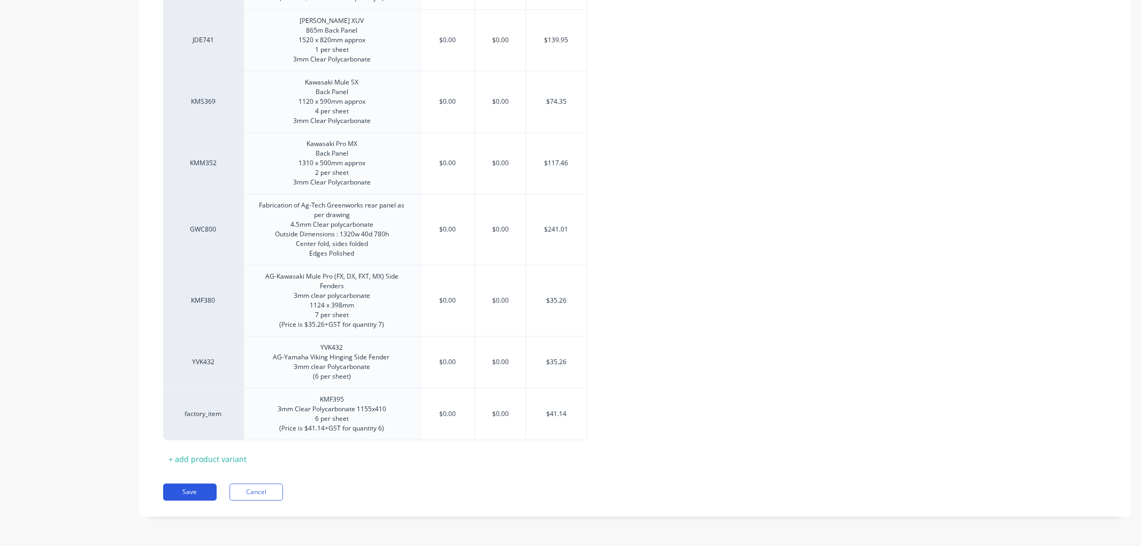
click at [197, 493] on button "Save" at bounding box center [189, 491] width 53 height 17
type textarea "x"
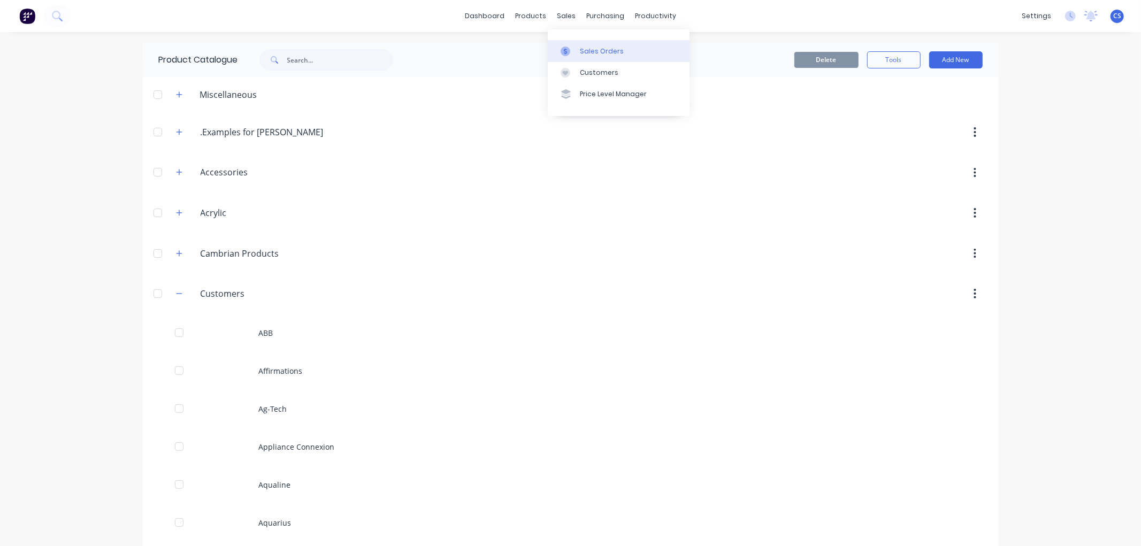
click at [566, 41] on link "Sales Orders" at bounding box center [619, 50] width 142 height 21
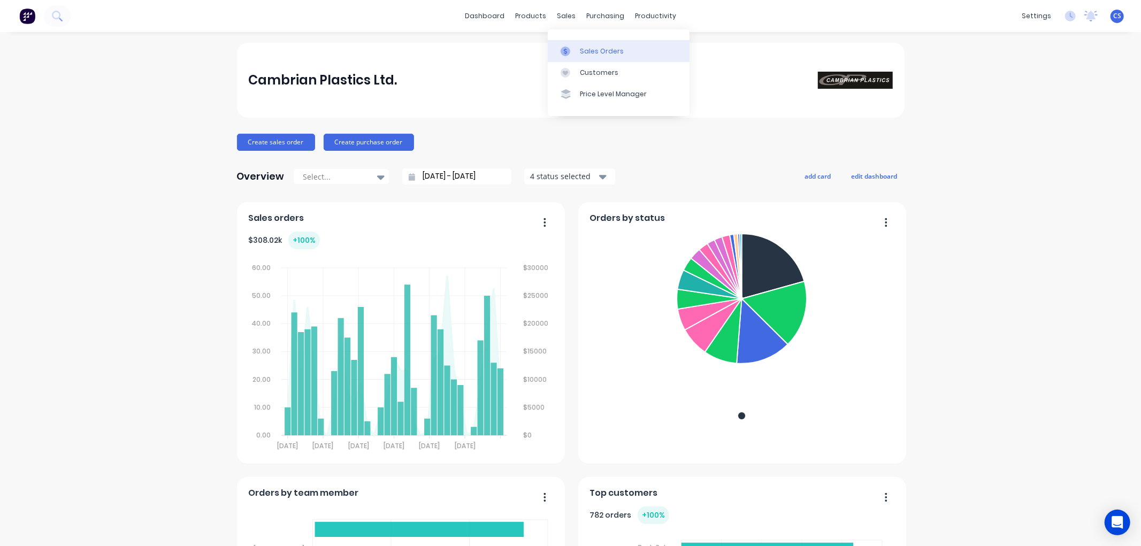
click at [573, 47] on div at bounding box center [568, 52] width 16 height 10
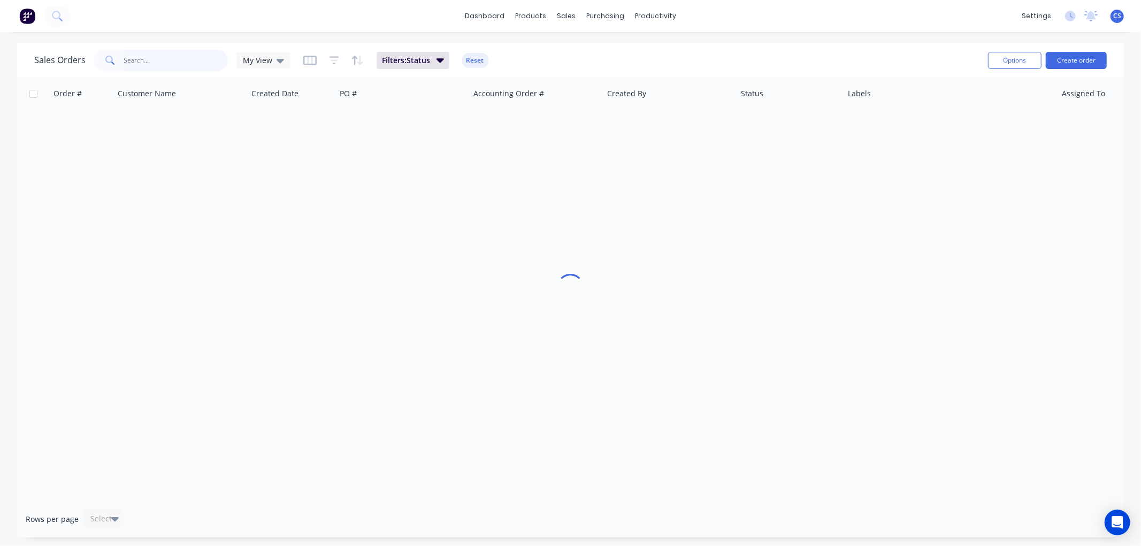
click at [160, 61] on input "text" at bounding box center [176, 60] width 104 height 21
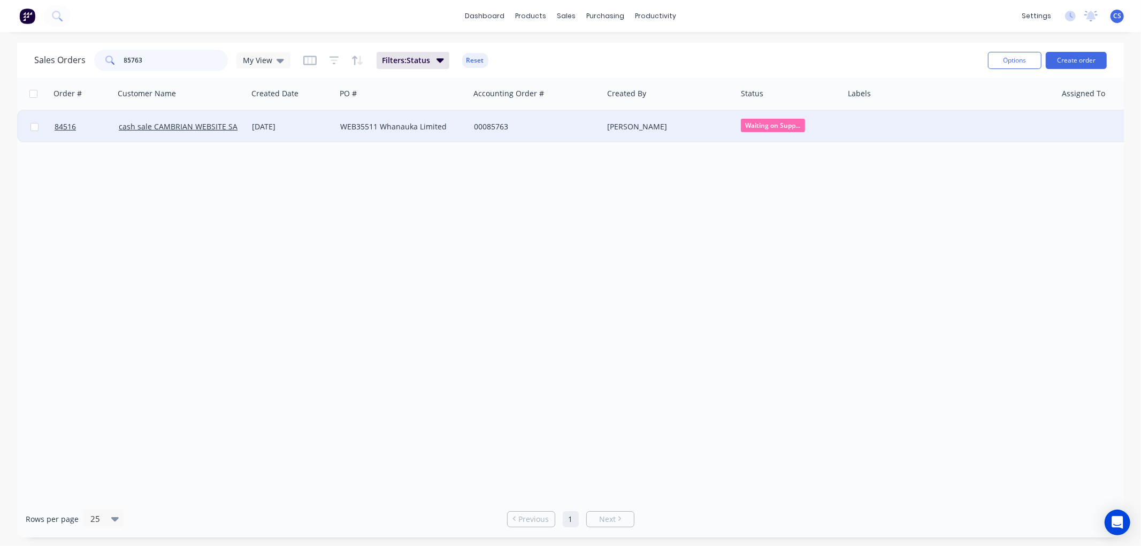
type input "85763"
click at [387, 127] on div "WEB35511 Whanauka Limited" at bounding box center [399, 126] width 119 height 11
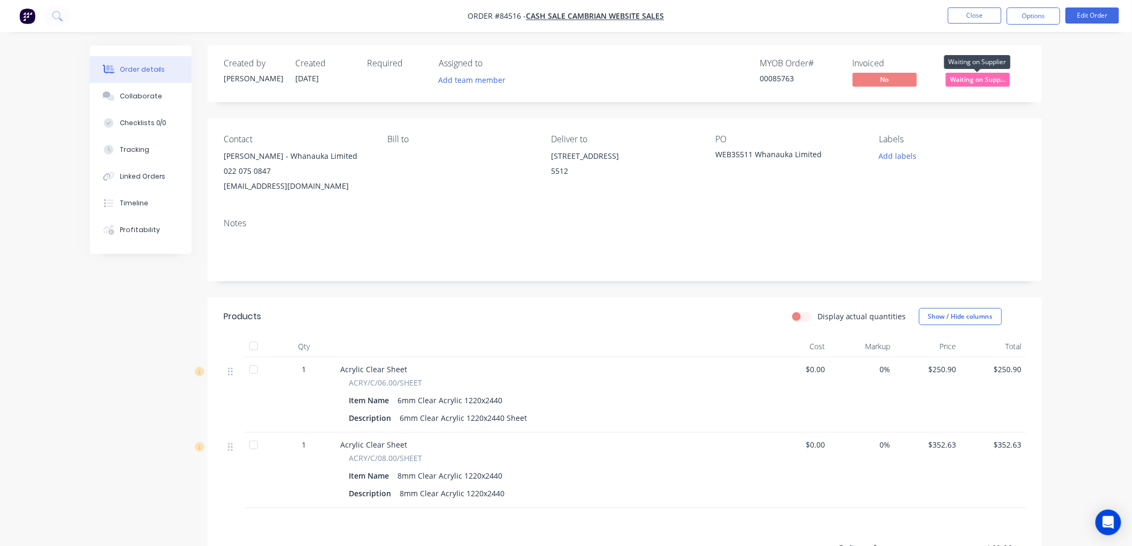
click at [980, 81] on span "Waiting on Supp..." at bounding box center [978, 79] width 64 height 13
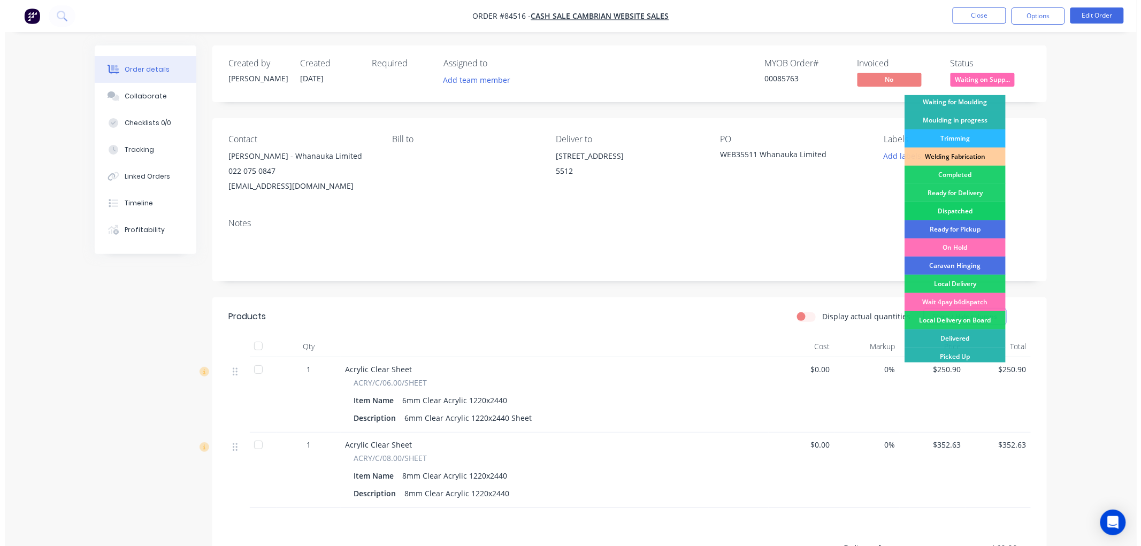
scroll to position [187, 0]
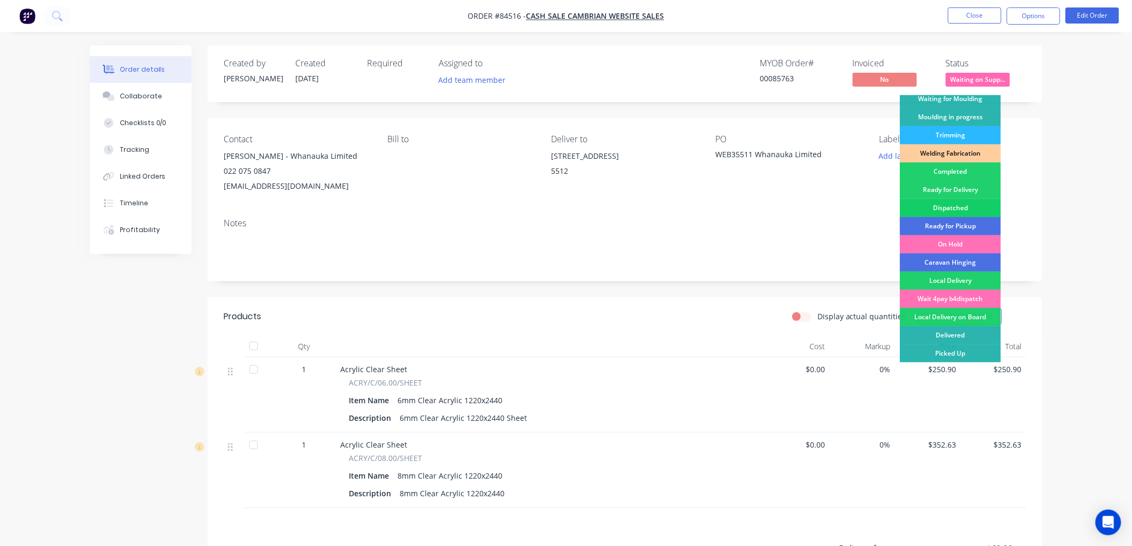
click at [958, 202] on div "Dispatched" at bounding box center [950, 208] width 101 height 18
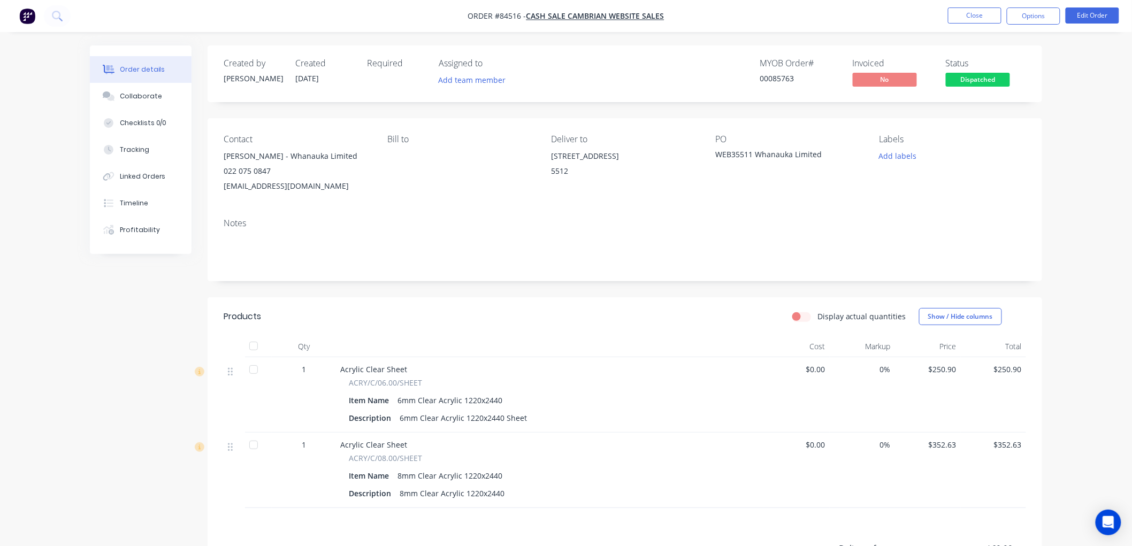
click at [1043, 18] on button "Options" at bounding box center [1033, 15] width 53 height 17
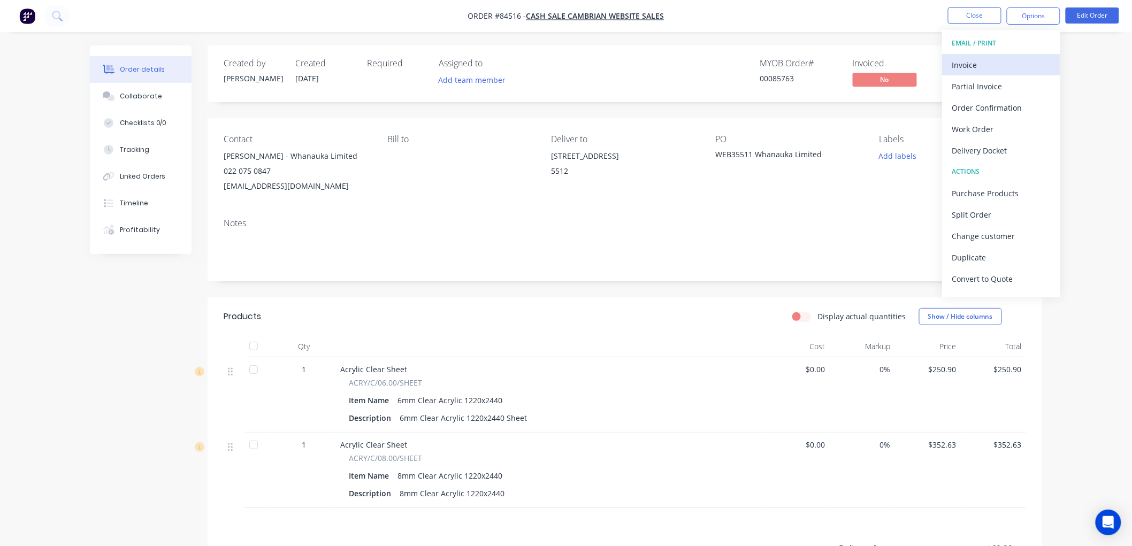
click at [1001, 63] on div "Invoice" at bounding box center [1001, 65] width 98 height 16
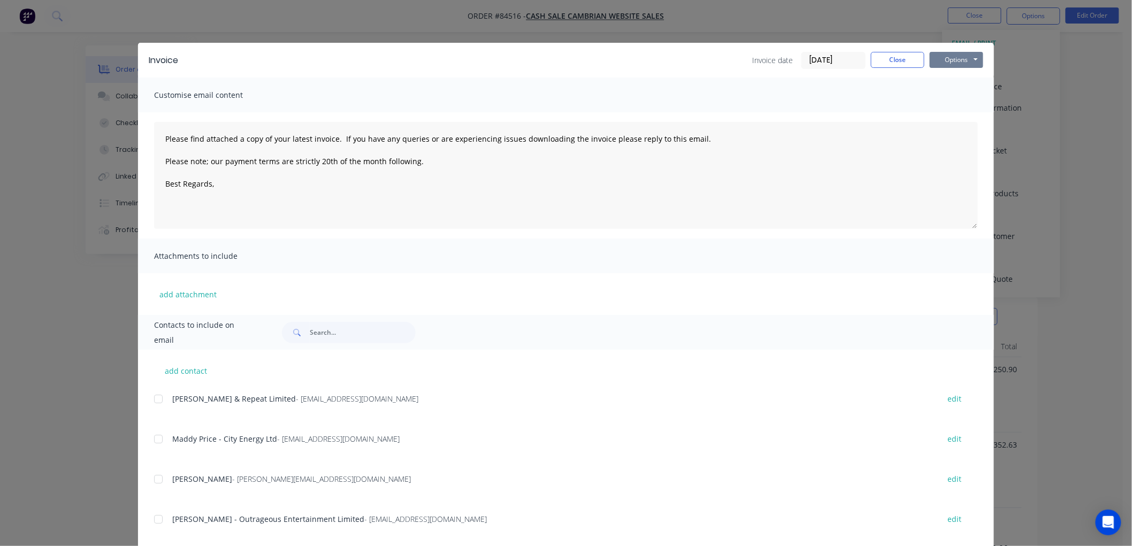
click at [976, 61] on button "Options" at bounding box center [956, 60] width 53 height 16
click at [970, 95] on button "Print" at bounding box center [964, 97] width 68 height 18
type textarea "Please find attached a copy of your latest invoice. If you have any queries or …"
click at [902, 62] on button "Close" at bounding box center [897, 60] width 53 height 16
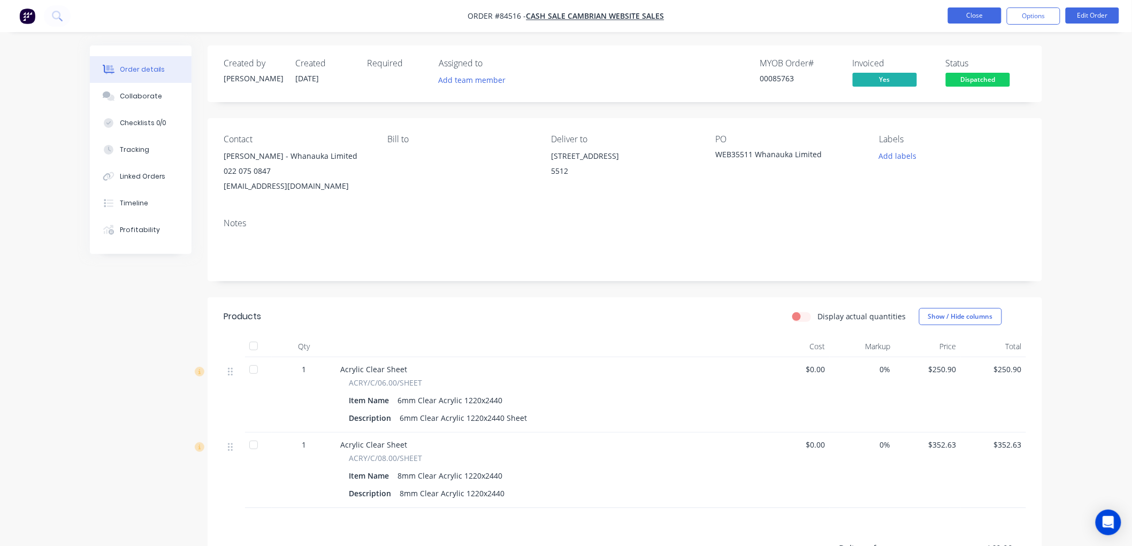
click at [968, 15] on button "Close" at bounding box center [974, 15] width 53 height 16
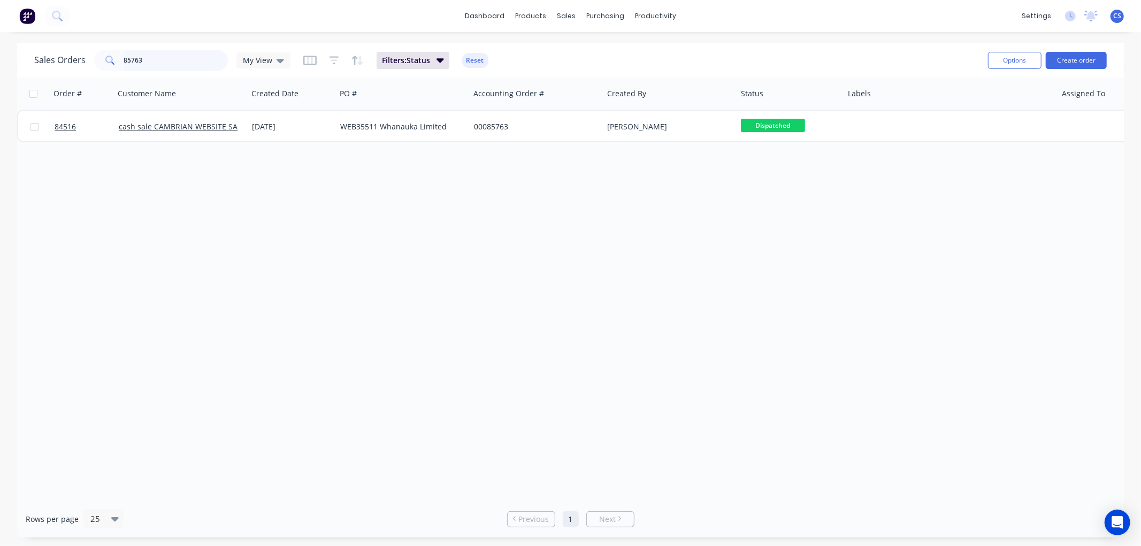
click at [176, 59] on input "85763" at bounding box center [176, 60] width 104 height 21
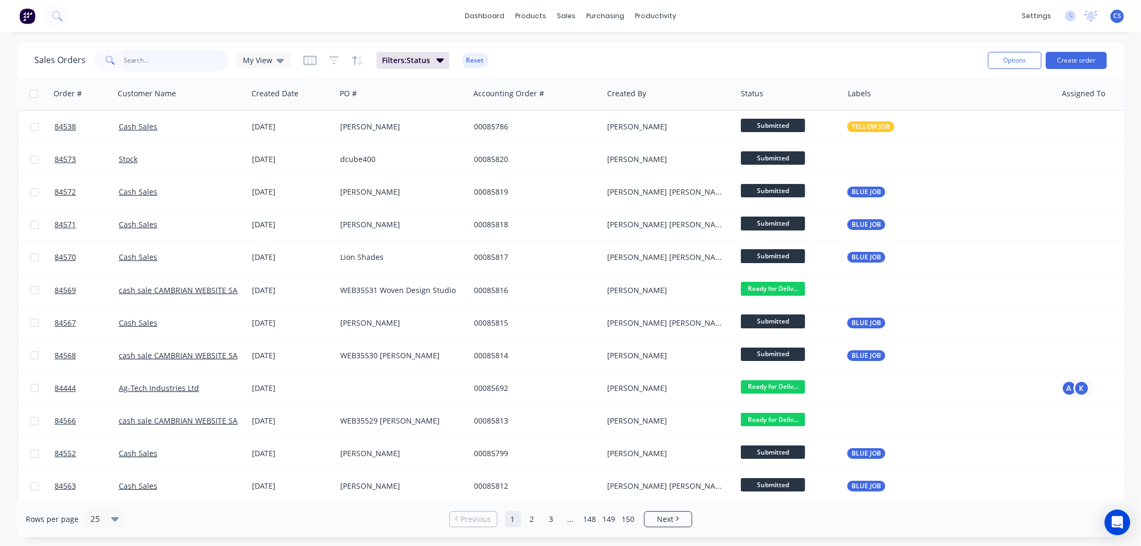
click at [142, 59] on input "text" at bounding box center [176, 60] width 104 height 21
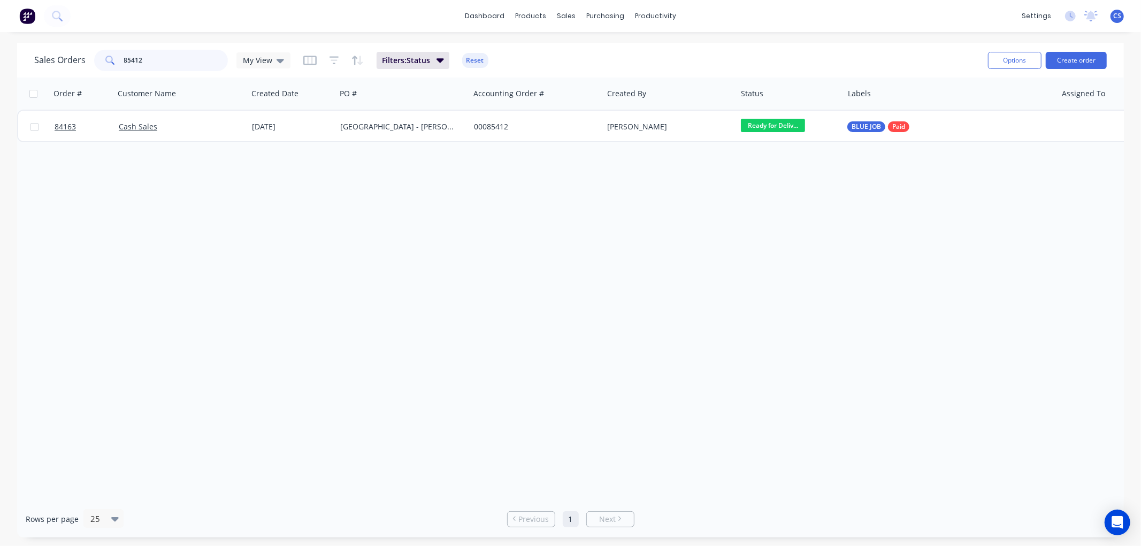
type input "85412"
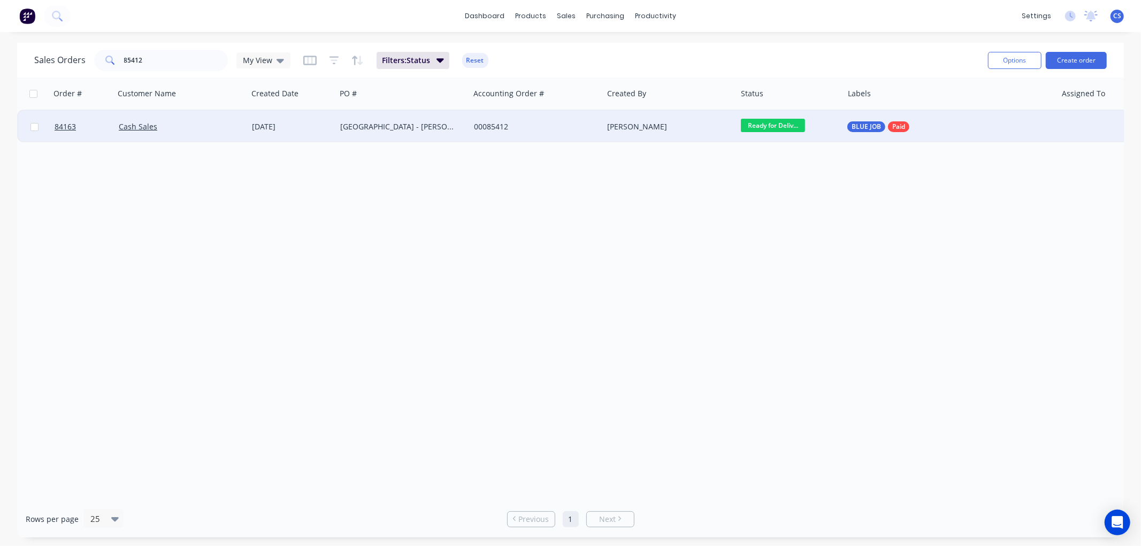
click at [558, 125] on div "00085412" at bounding box center [533, 126] width 119 height 11
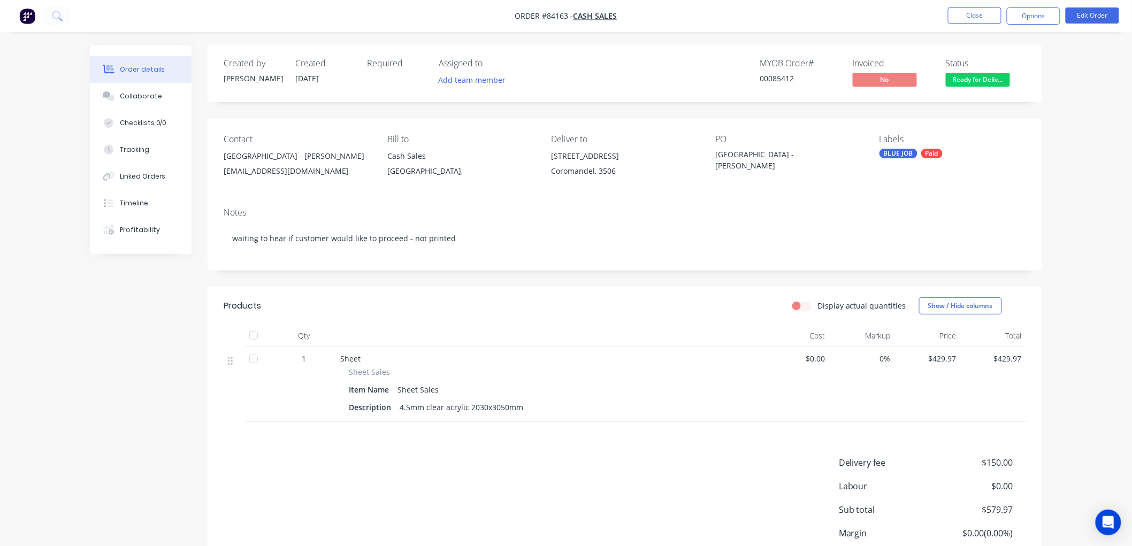
drag, startPoint x: 370, startPoint y: 157, endPoint x: 226, endPoint y: 157, distance: 143.9
click at [226, 157] on div "Coromandel Area School - Laraine Heaslip" at bounding box center [297, 156] width 147 height 15
copy div "Coromandel Area School - Laraine Heaslip"
drag, startPoint x: 620, startPoint y: 170, endPoint x: 551, endPoint y: 157, distance: 70.6
click at [551, 157] on div "Contact Coromandel Area School - Laraine Heaslip l_heaslip@coroarea.school.nz B…" at bounding box center [625, 158] width 834 height 81
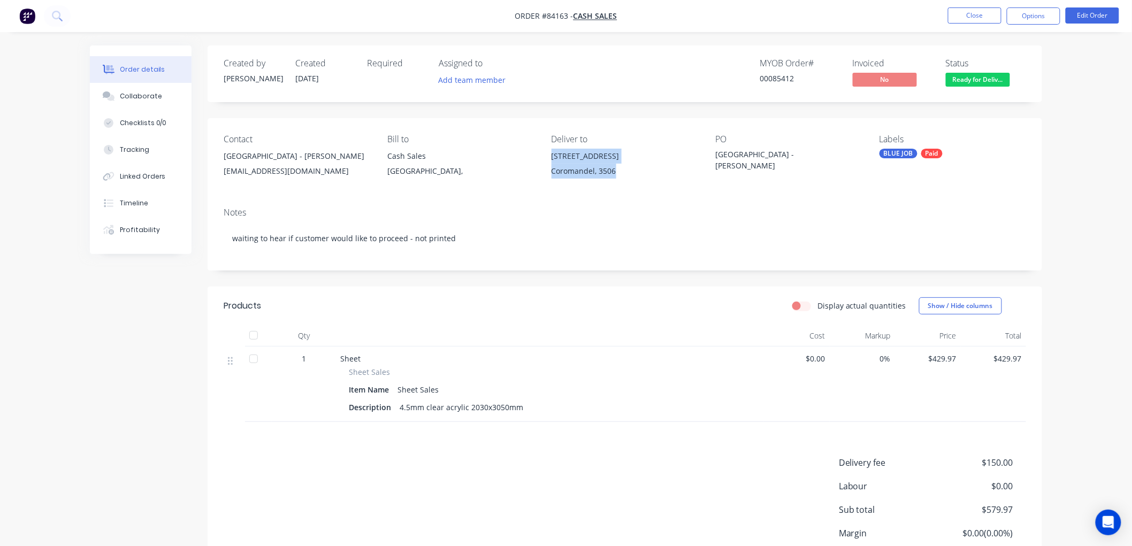
copy div "120 Woollams Avenue Coromandel, 3506"
click at [1031, 14] on button "Options" at bounding box center [1033, 15] width 53 height 17
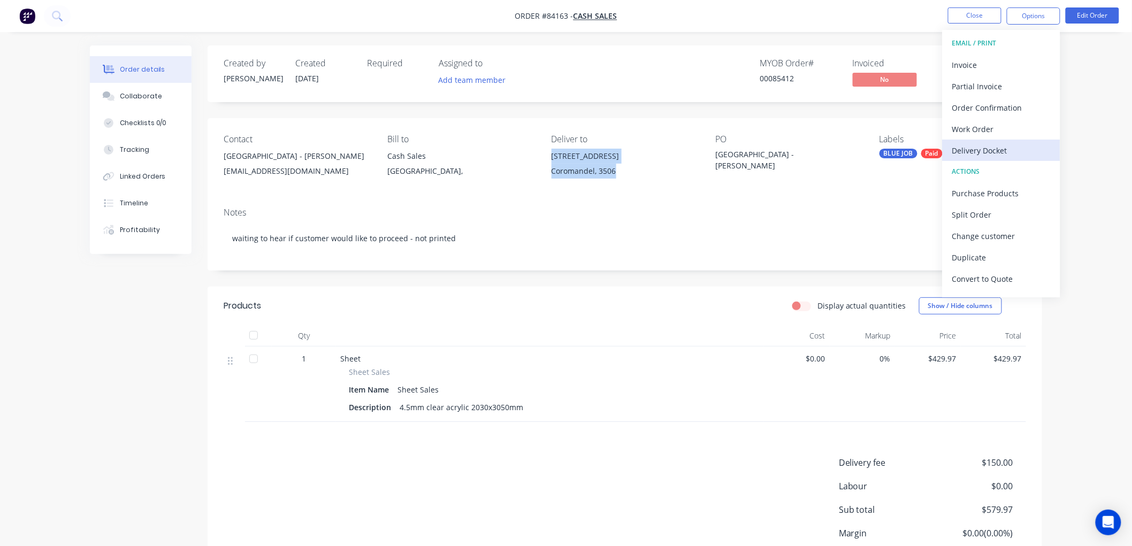
click at [982, 149] on div "Delivery Docket" at bounding box center [1001, 151] width 98 height 16
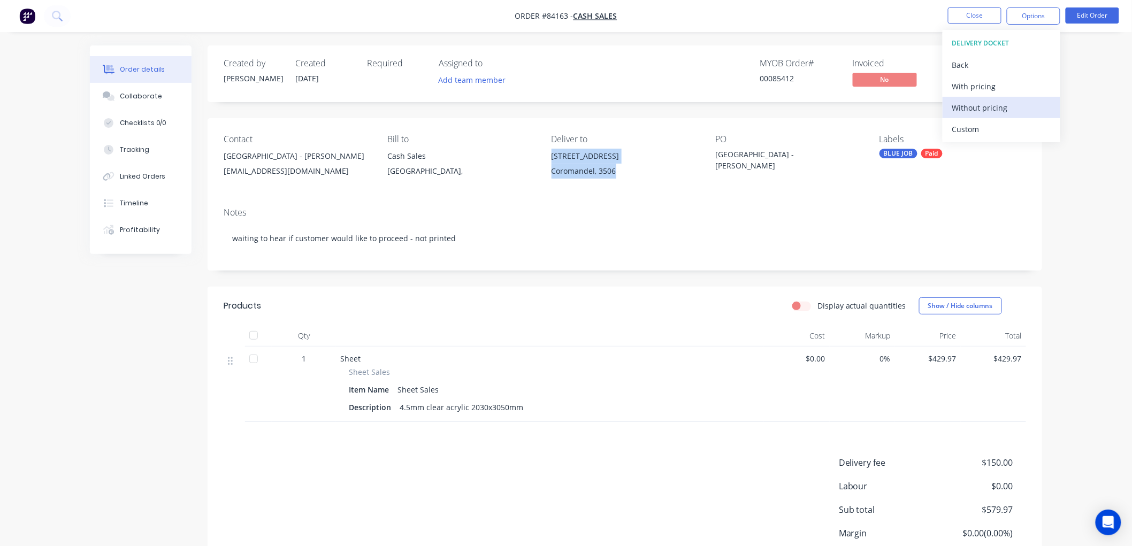
click at [1000, 111] on div "Without pricing" at bounding box center [1001, 108] width 98 height 16
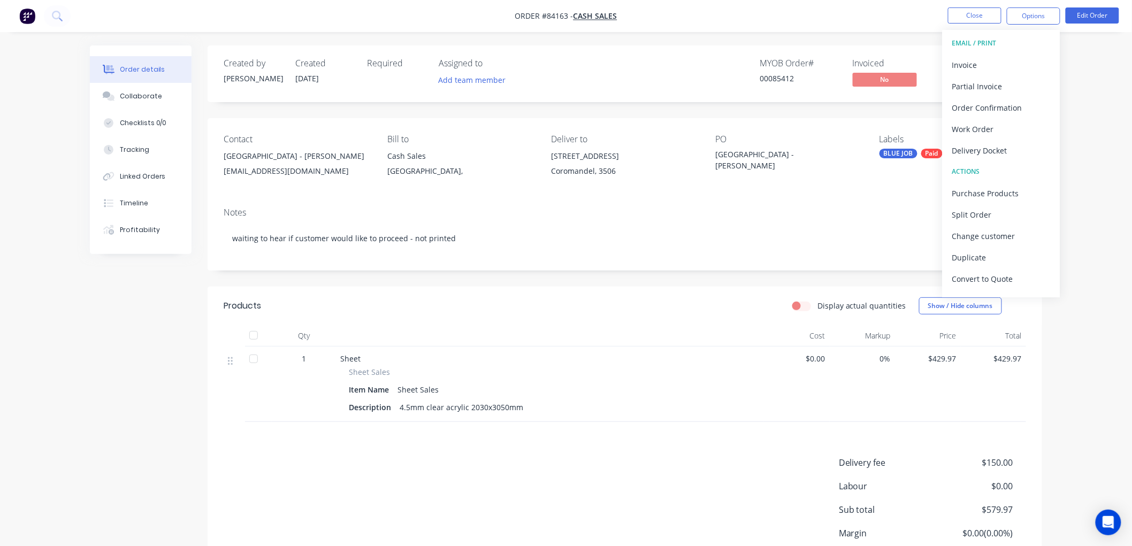
drag, startPoint x: 859, startPoint y: 35, endPoint x: 893, endPoint y: 47, distance: 35.7
click at [861, 35] on div "Order details Collaborate Checklists 0/0 Tracking Linked Orders Timeline Profit…" at bounding box center [566, 318] width 1132 height 636
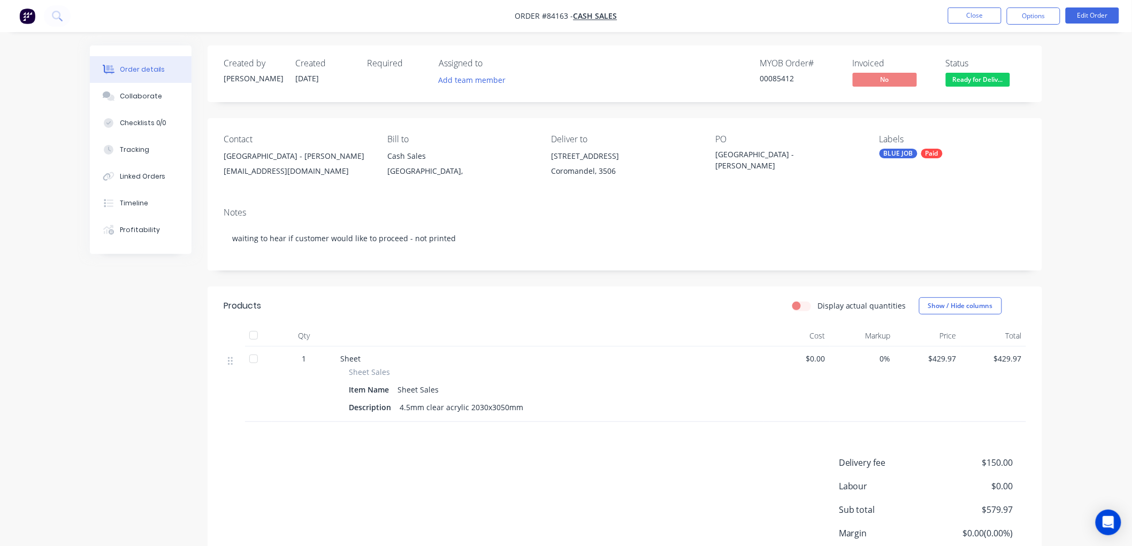
click at [987, 82] on span "Ready for Deliv..." at bounding box center [978, 79] width 64 height 13
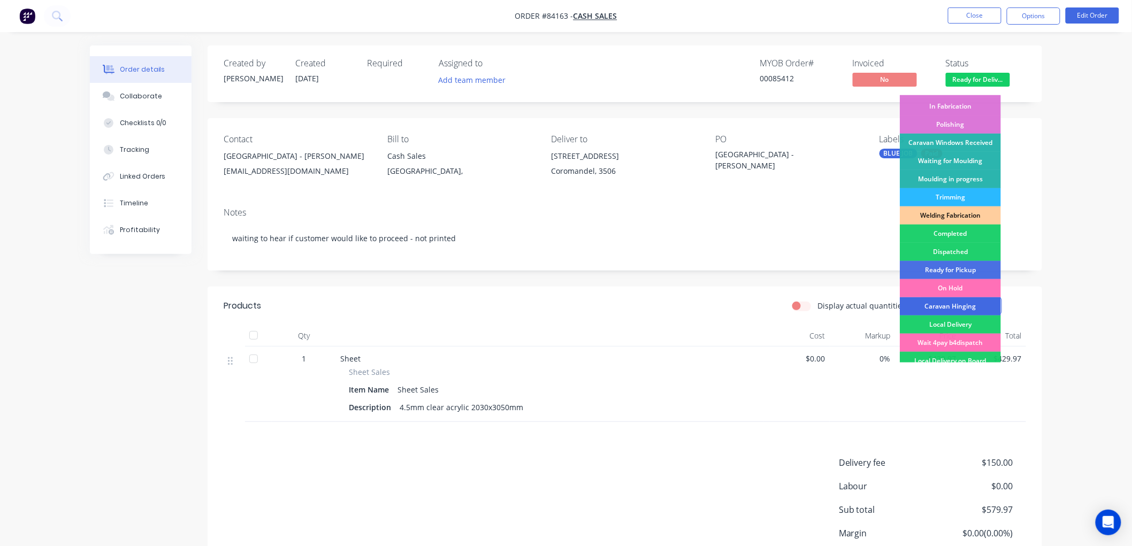
scroll to position [178, 0]
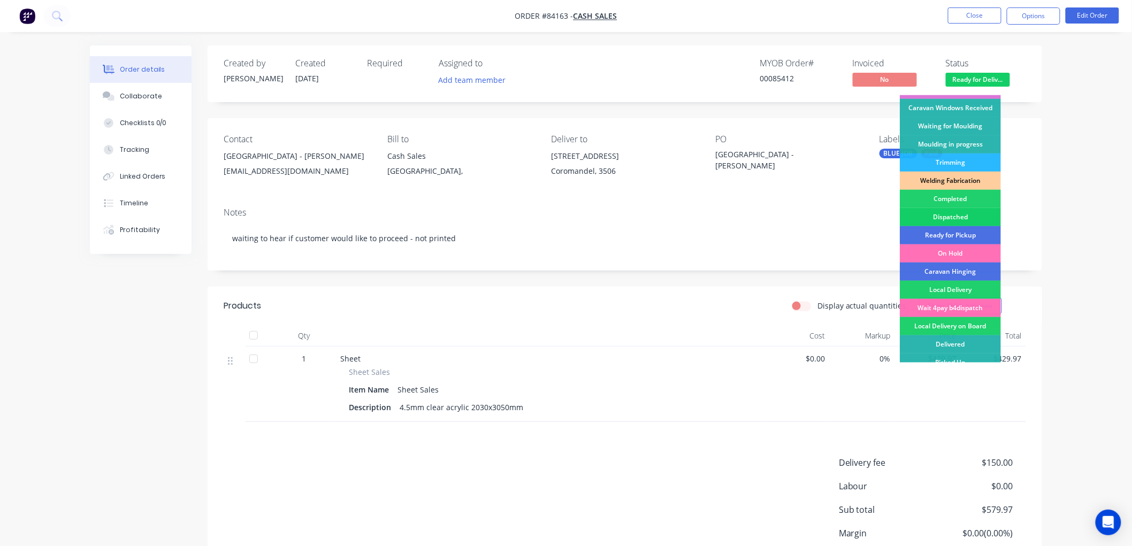
click at [953, 217] on div "Dispatched" at bounding box center [950, 217] width 101 height 18
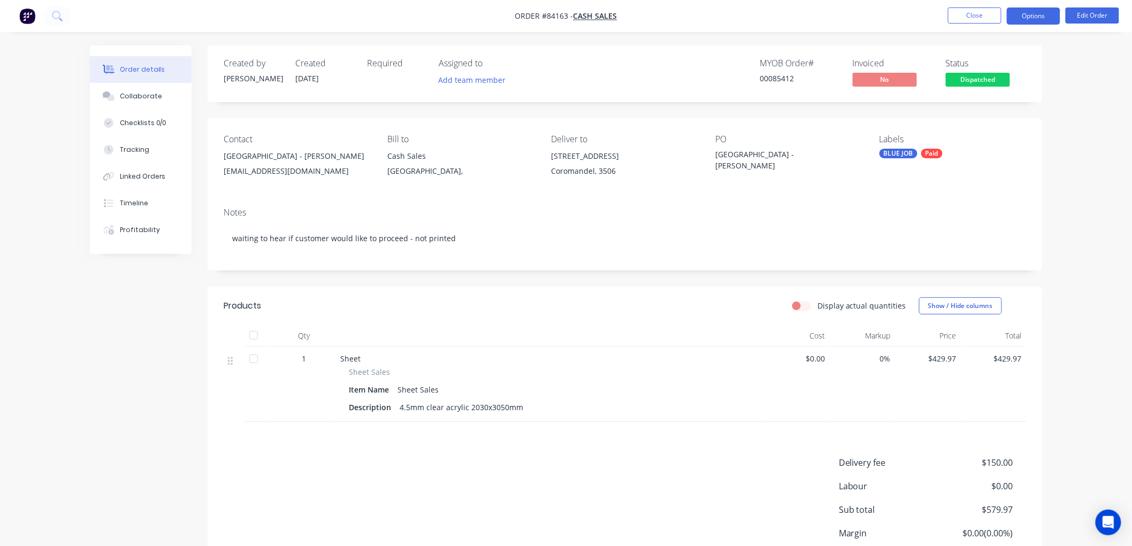
click at [1024, 17] on button "Options" at bounding box center [1033, 15] width 53 height 17
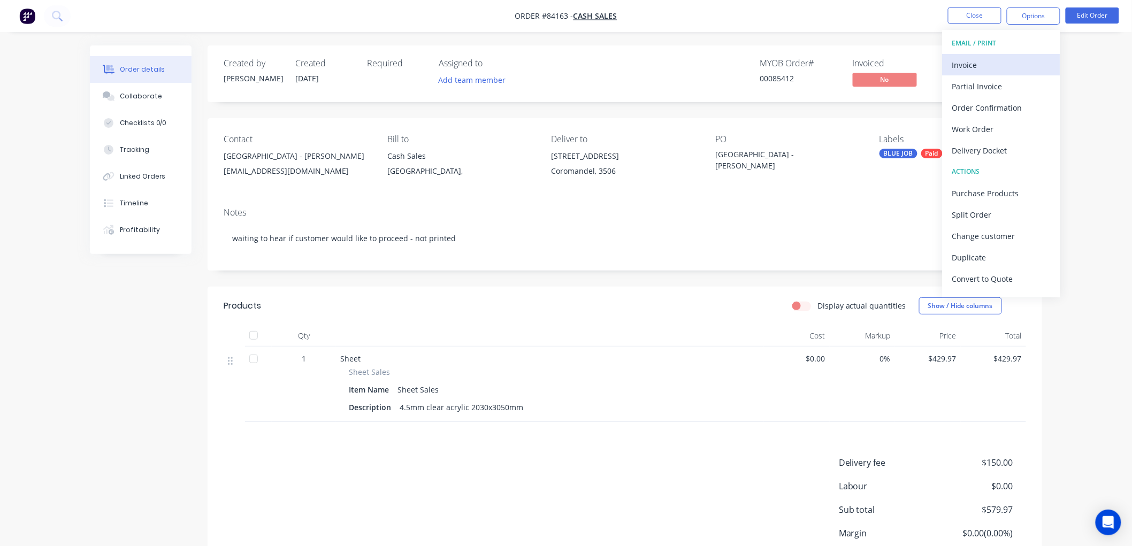
click at [976, 60] on div "Invoice" at bounding box center [1001, 65] width 98 height 16
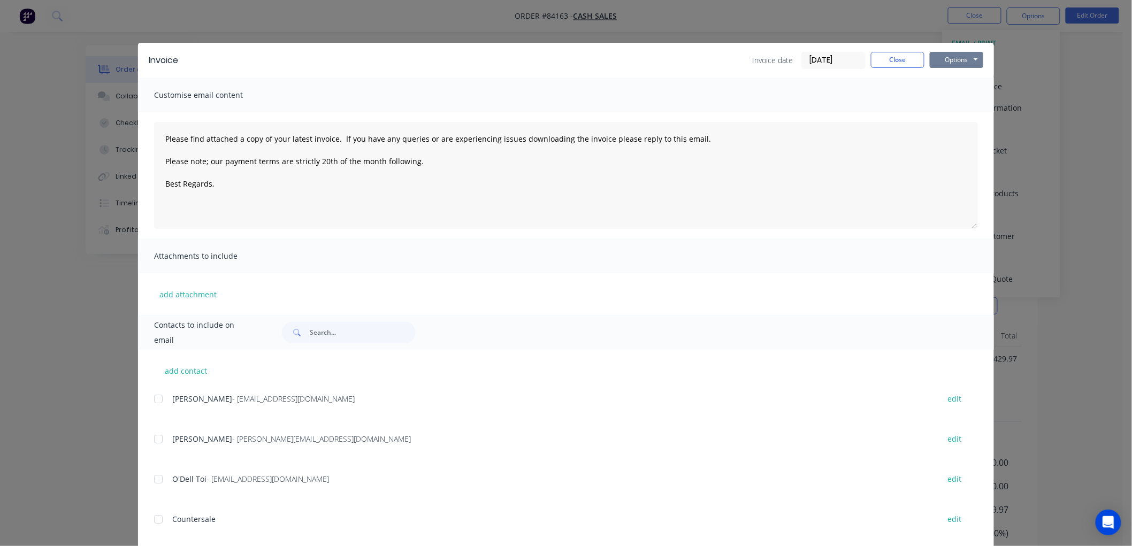
click at [964, 61] on button "Options" at bounding box center [956, 60] width 53 height 16
click at [959, 98] on button "Print" at bounding box center [964, 97] width 68 height 18
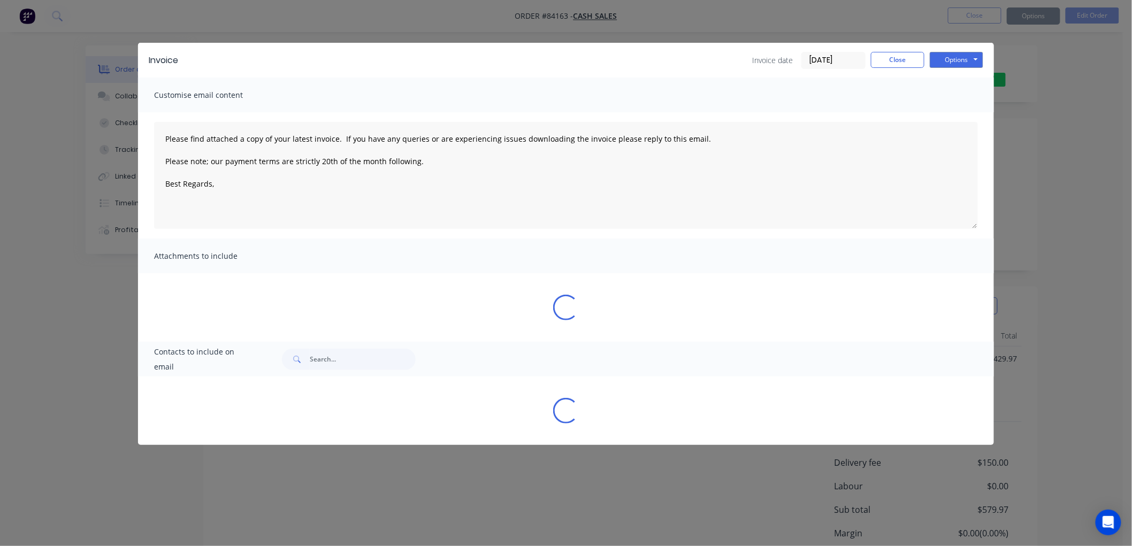
type textarea "Please find attached a copy of your latest invoice. If you have any queries or …"
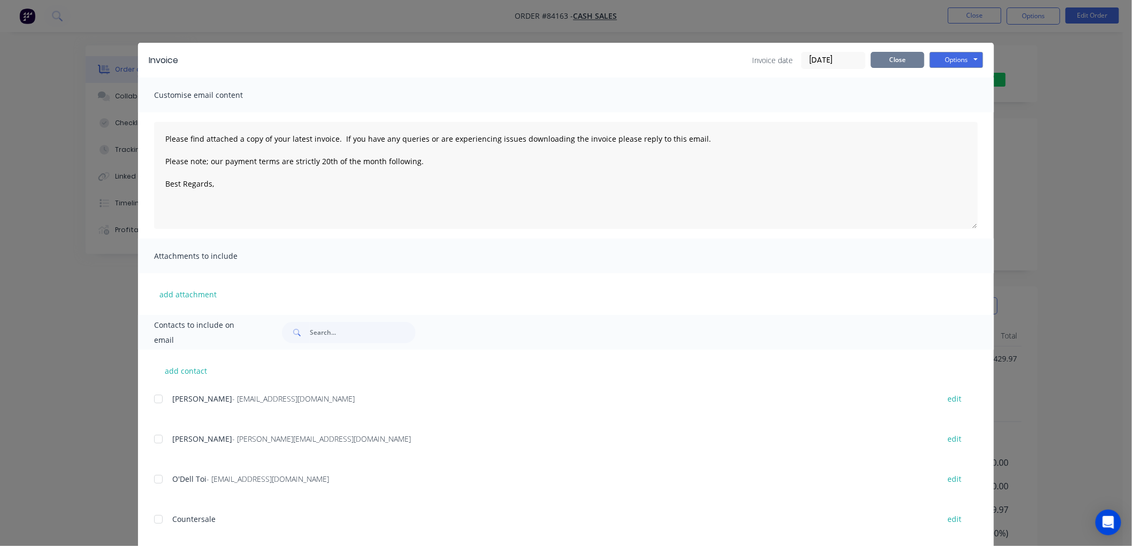
click at [885, 57] on button "Close" at bounding box center [897, 60] width 53 height 16
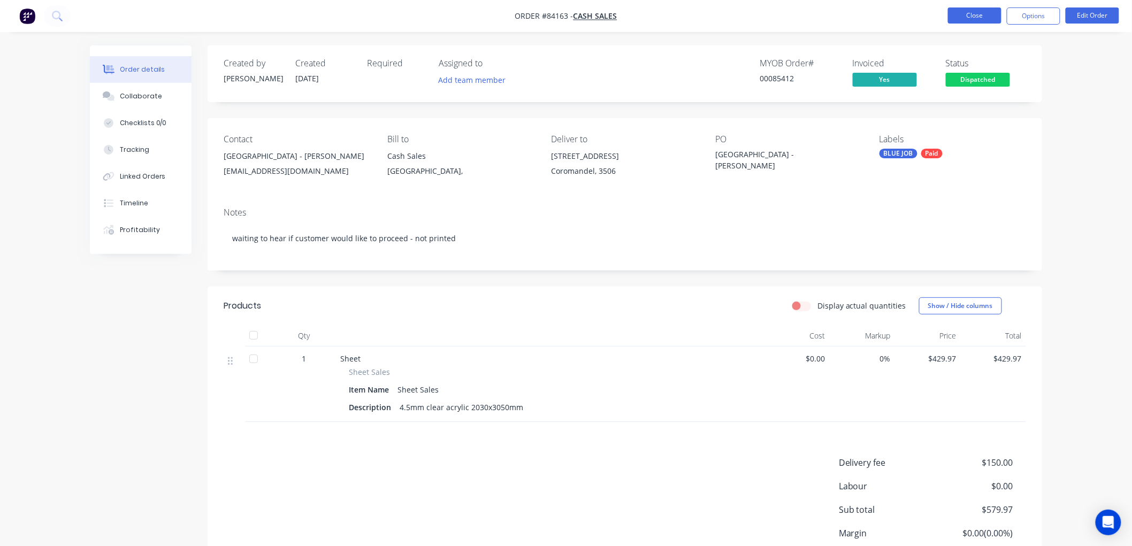
click at [979, 19] on button "Close" at bounding box center [974, 15] width 53 height 16
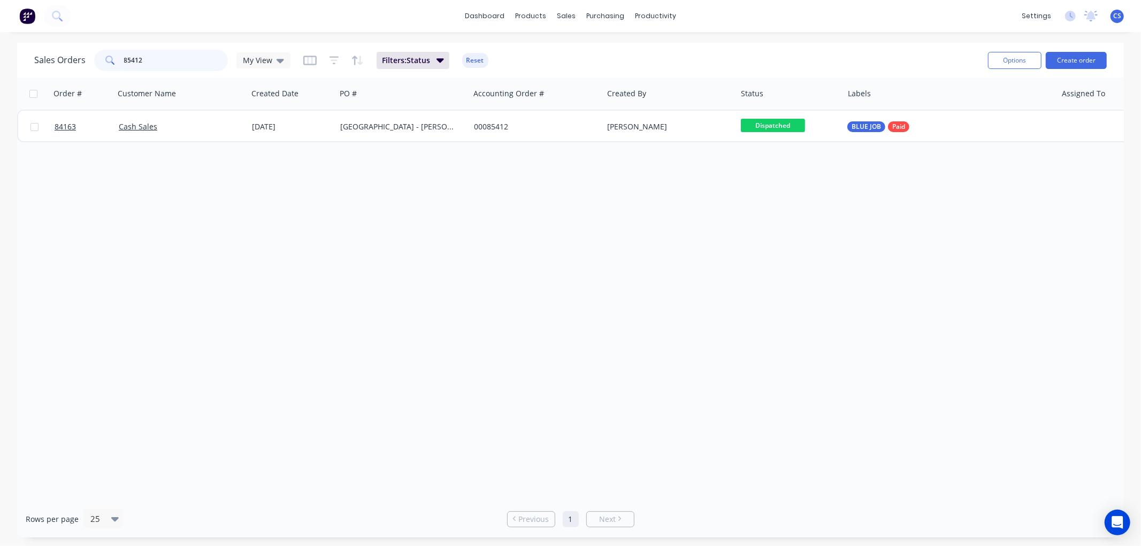
click at [193, 54] on input "85412" at bounding box center [176, 60] width 104 height 21
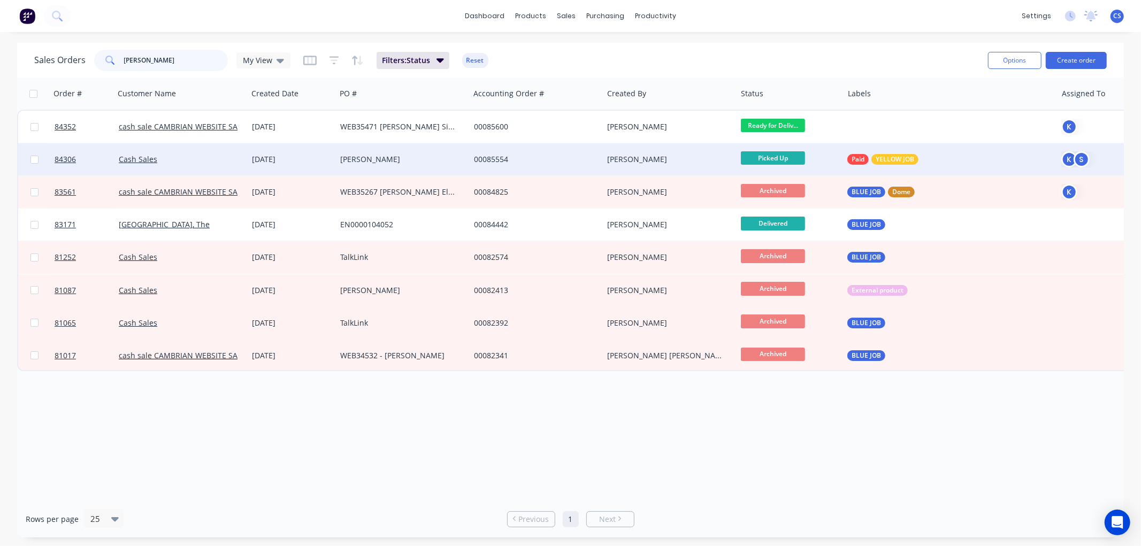
type input "ivan"
click at [382, 156] on div "Ivan Sabchuk" at bounding box center [399, 159] width 119 height 11
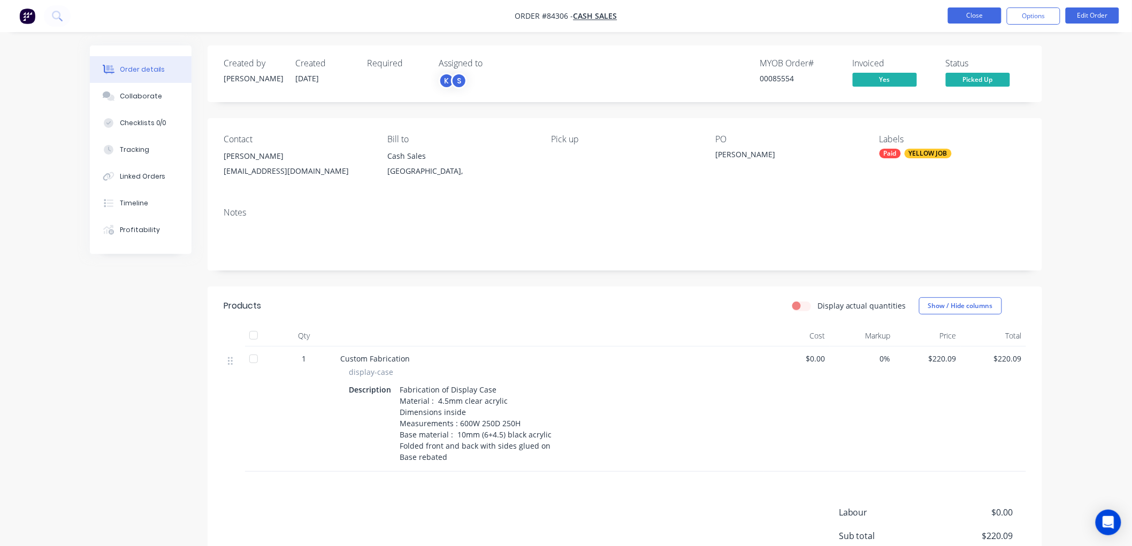
click at [966, 15] on button "Close" at bounding box center [974, 15] width 53 height 16
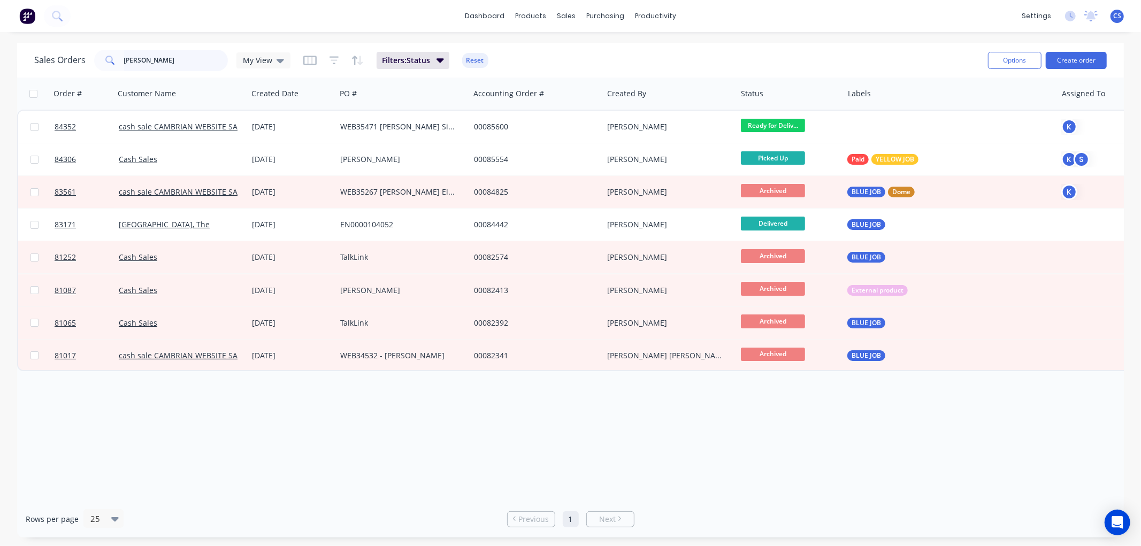
click at [169, 59] on input "ivan" at bounding box center [176, 60] width 104 height 21
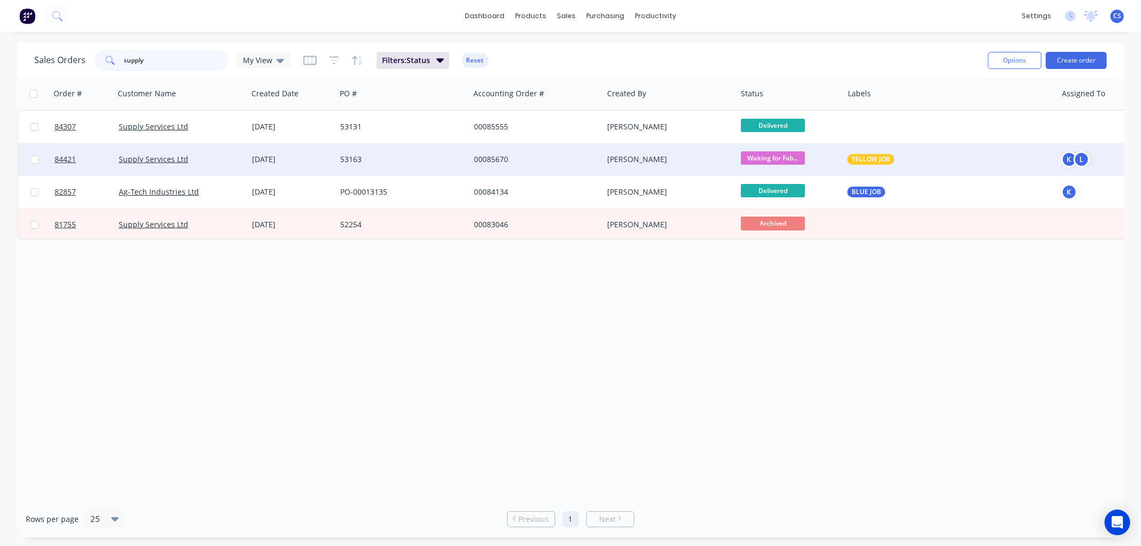
type input "supply"
click at [340, 158] on div "53163" at bounding box center [399, 159] width 119 height 11
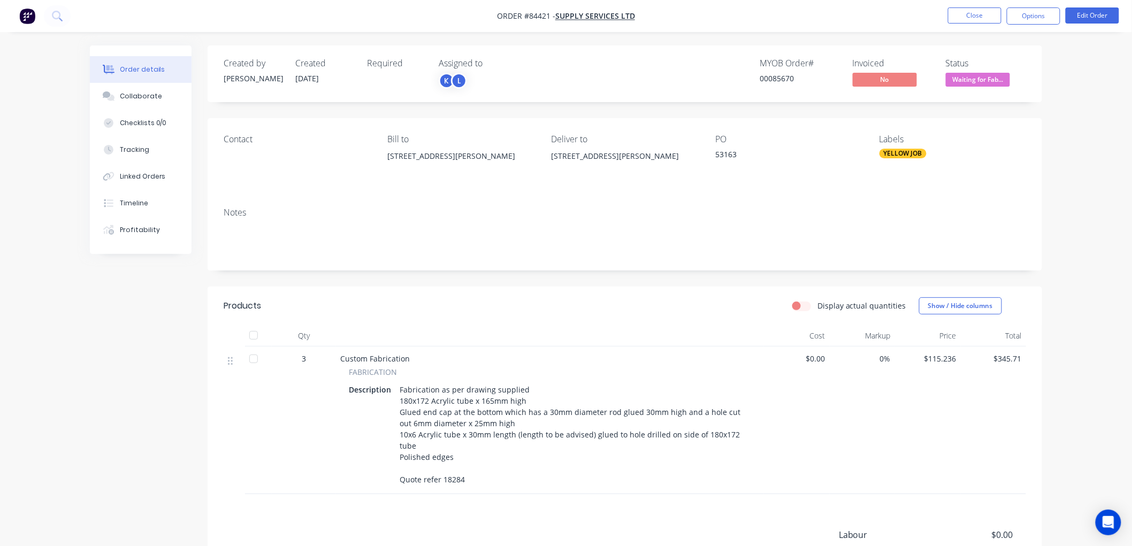
click at [457, 467] on div "Fabrication as per drawing supplied 180x172 Acrylic tube x 165mm high Glued end…" at bounding box center [573, 434] width 356 height 105
copy div "18284"
click at [974, 17] on button "Close" at bounding box center [974, 15] width 53 height 16
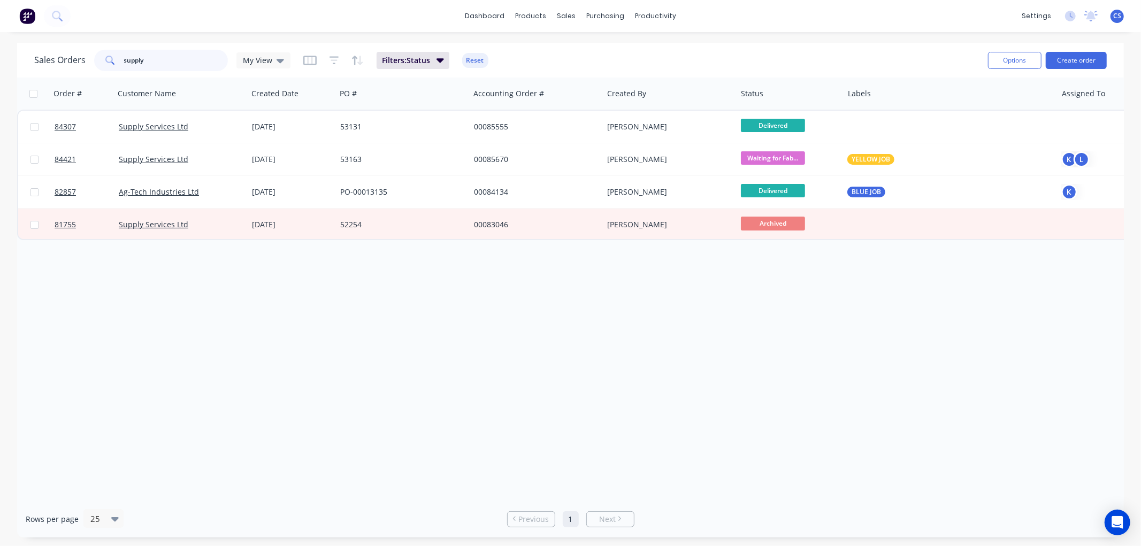
click at [171, 56] on input "supply" at bounding box center [176, 60] width 104 height 21
paste input "20250820"
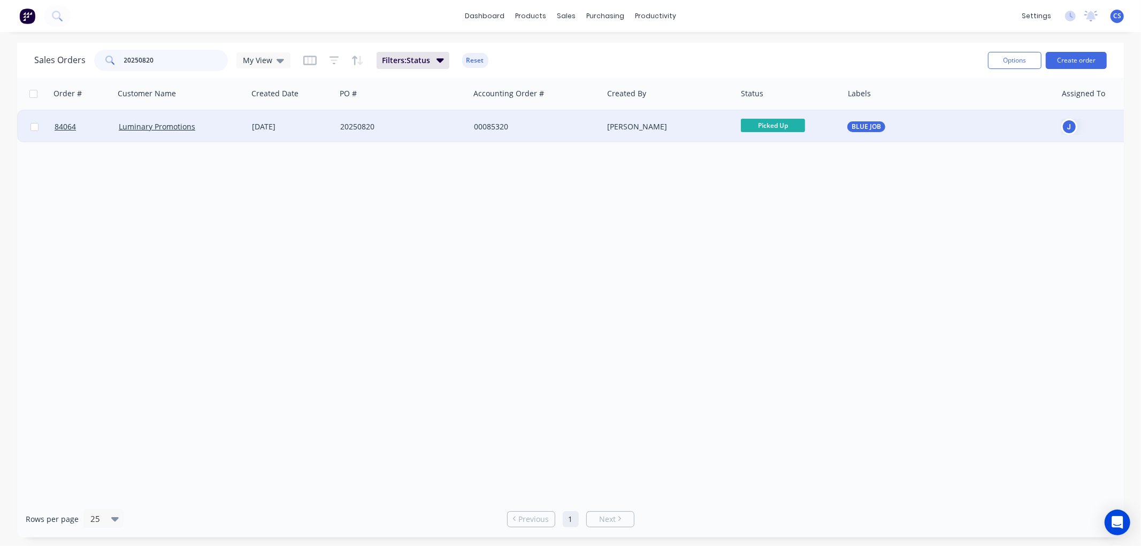
type input "20250820"
click at [398, 127] on div "20250820" at bounding box center [399, 126] width 119 height 11
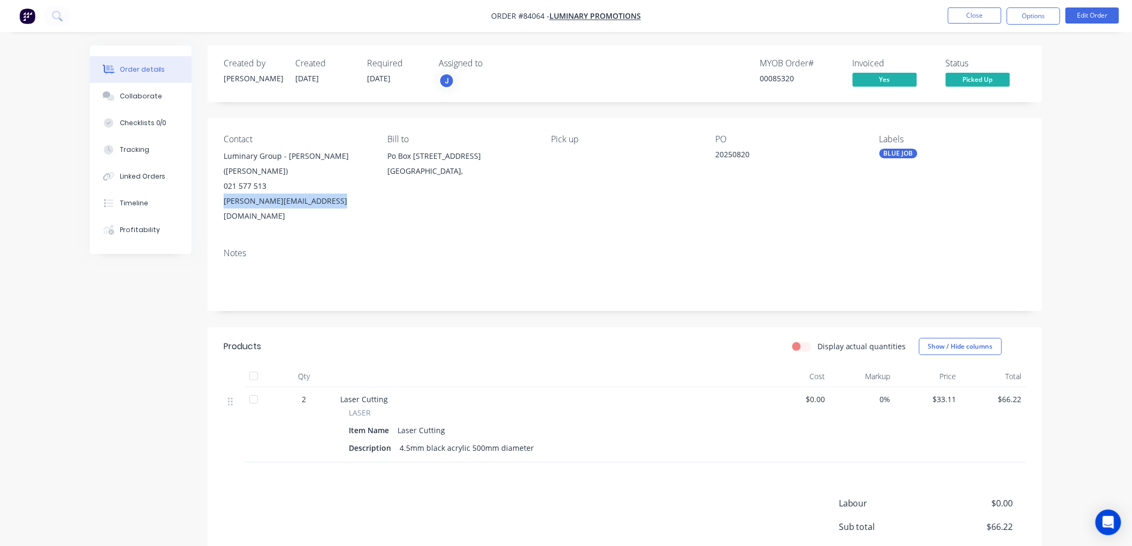
drag, startPoint x: 335, startPoint y: 203, endPoint x: 225, endPoint y: 207, distance: 110.2
click at [225, 207] on div "jennifer@luminarygroup.co.nz" at bounding box center [297, 209] width 147 height 30
copy div "jennifer@luminarygroup.co.nz"
drag, startPoint x: 1041, startPoint y: 18, endPoint x: 1040, endPoint y: 23, distance: 5.5
click at [1041, 18] on button "Options" at bounding box center [1033, 15] width 53 height 17
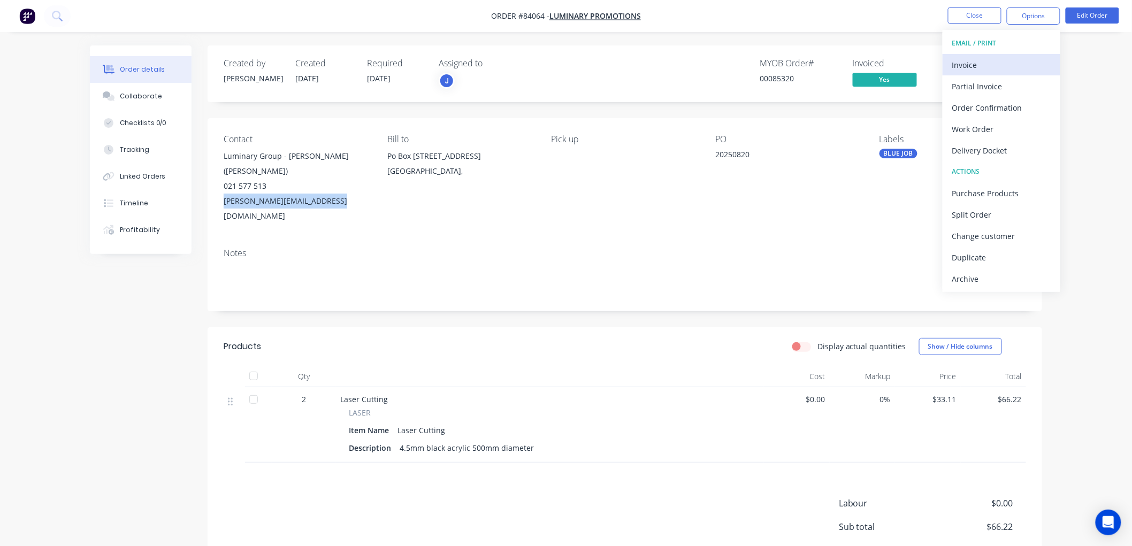
click at [985, 62] on div "Invoice" at bounding box center [1001, 65] width 98 height 16
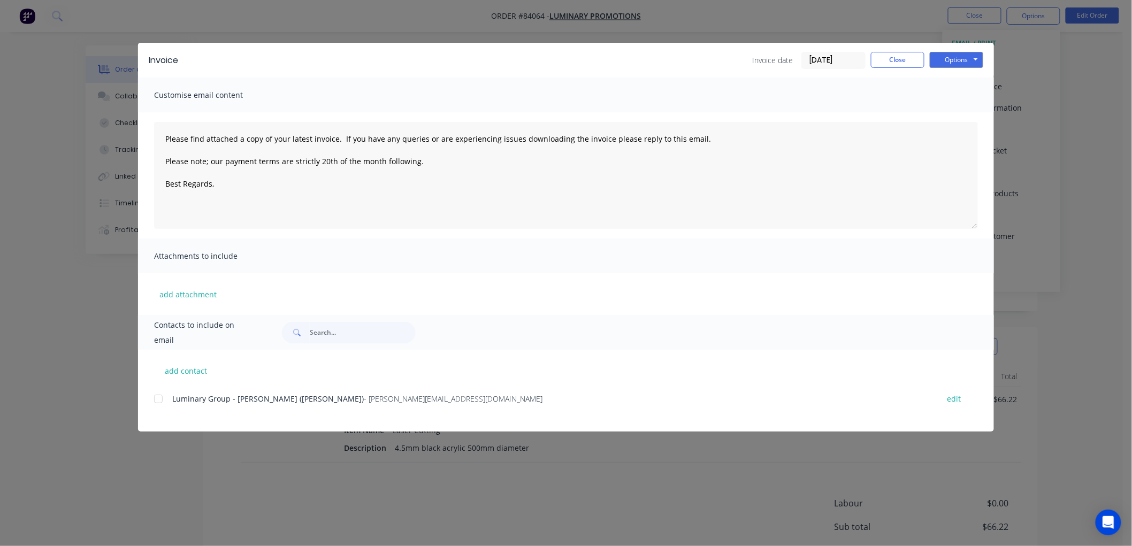
click at [155, 400] on div at bounding box center [158, 398] width 21 height 21
click at [235, 182] on textarea "Please find attached a copy of your latest invoice. If you have any queries or …" at bounding box center [566, 175] width 824 height 107
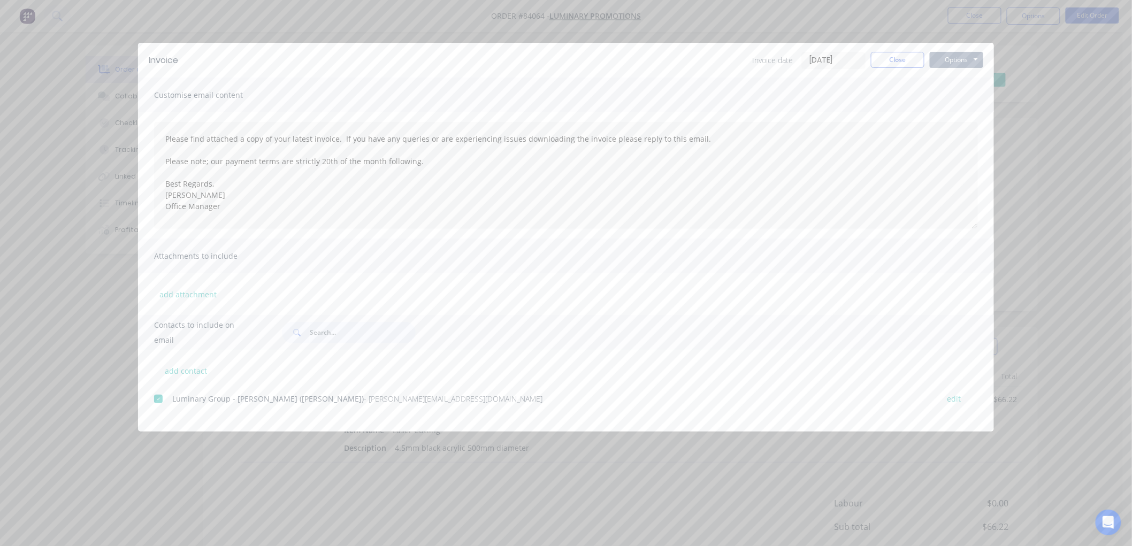
click at [960, 59] on button "Options" at bounding box center [956, 60] width 53 height 16
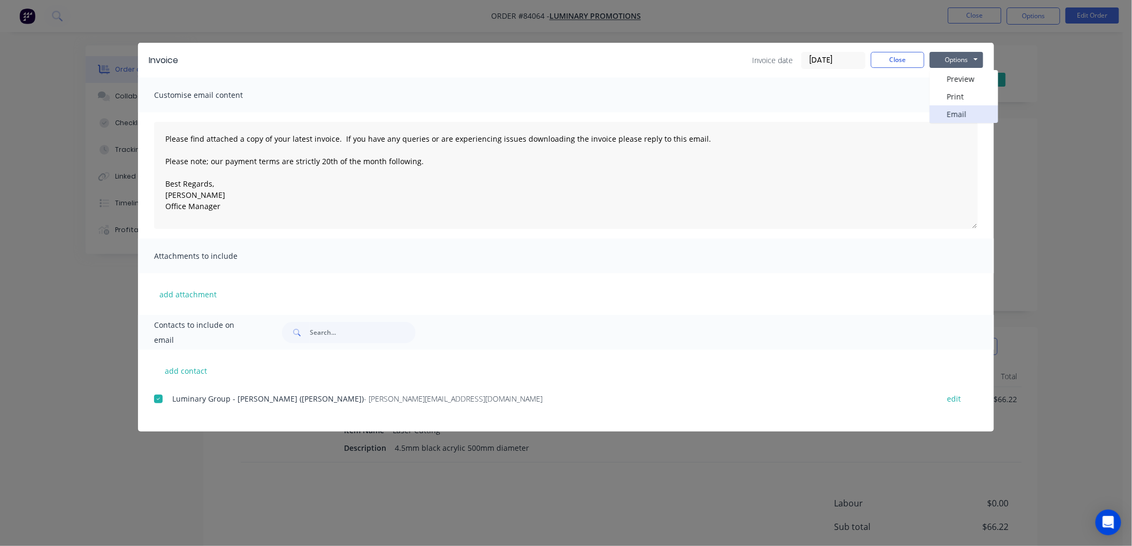
click at [956, 108] on button "Email" at bounding box center [964, 114] width 68 height 18
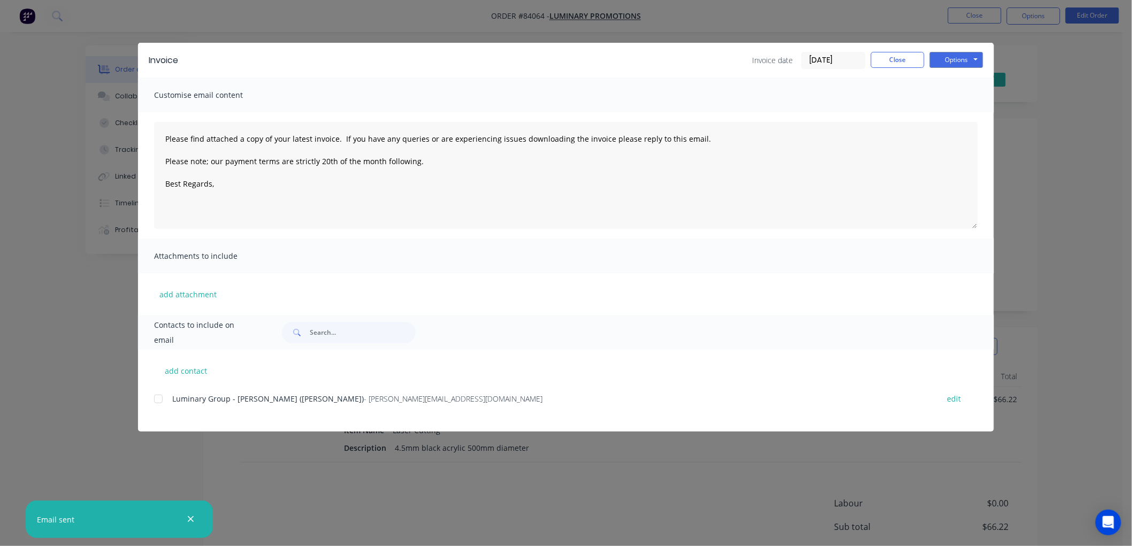
type textarea "Please find attached a copy of your latest invoice. If you have any queries or …"
drag, startPoint x: 894, startPoint y: 59, endPoint x: 902, endPoint y: 60, distance: 8.6
click at [894, 59] on button "Close" at bounding box center [897, 60] width 53 height 16
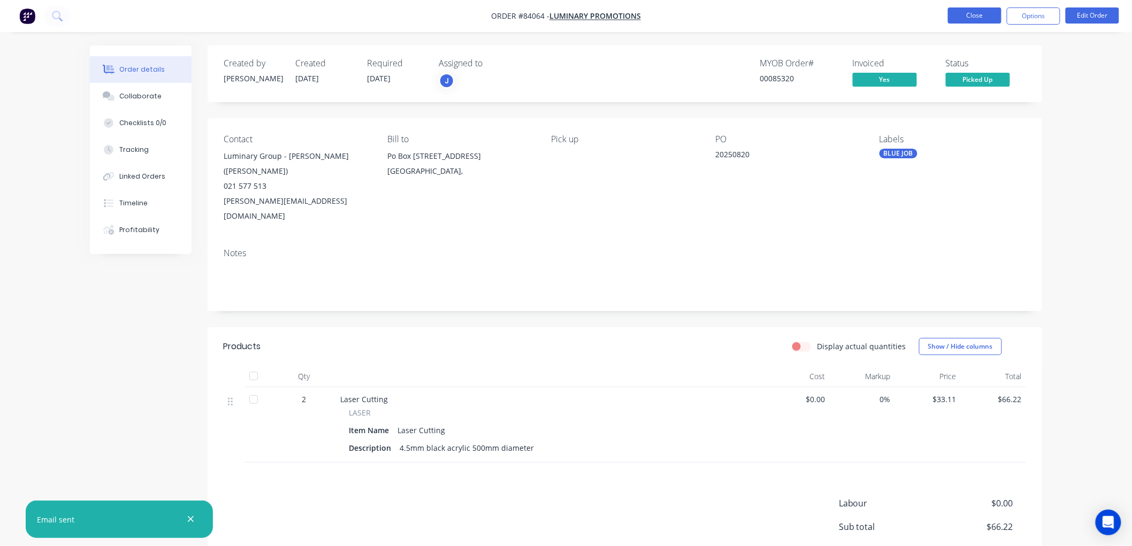
click at [984, 18] on button "Close" at bounding box center [974, 15] width 53 height 16
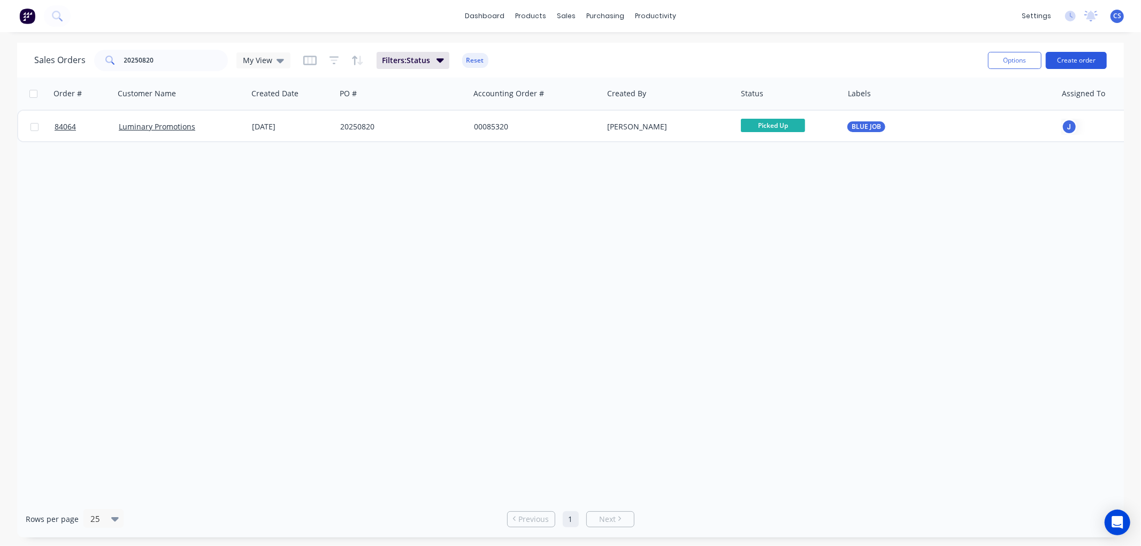
click at [1076, 60] on button "Create order" at bounding box center [1076, 60] width 61 height 17
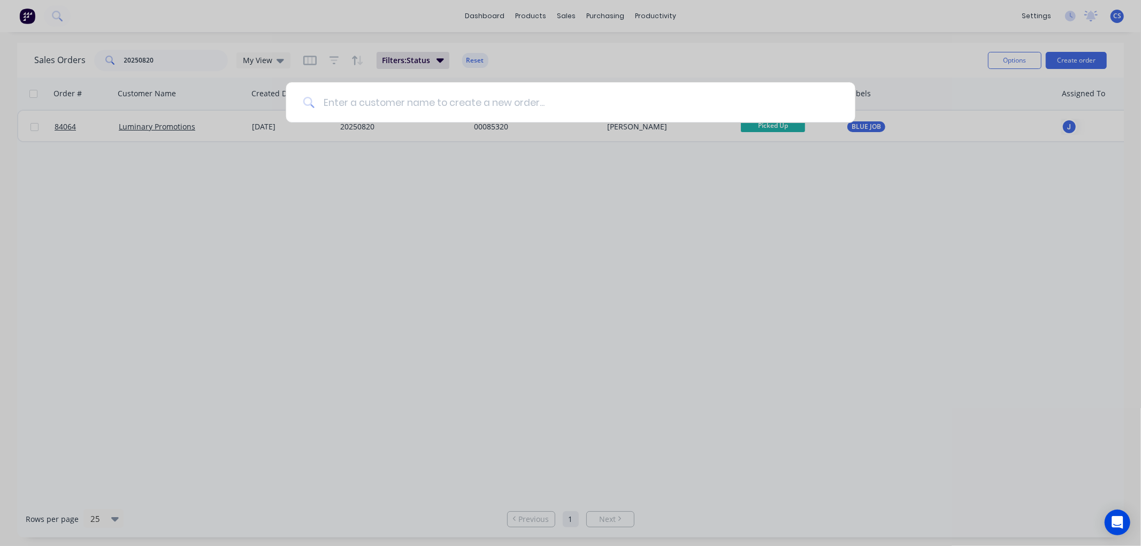
click at [355, 103] on input at bounding box center [576, 102] width 524 height 40
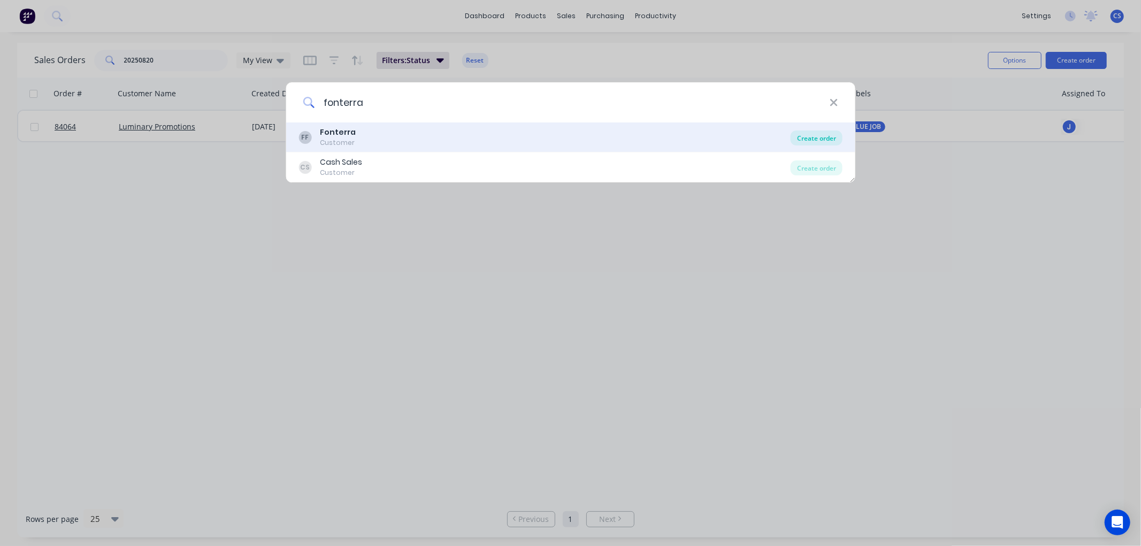
type input "fonterra"
click at [815, 136] on div "Create order" at bounding box center [816, 137] width 52 height 15
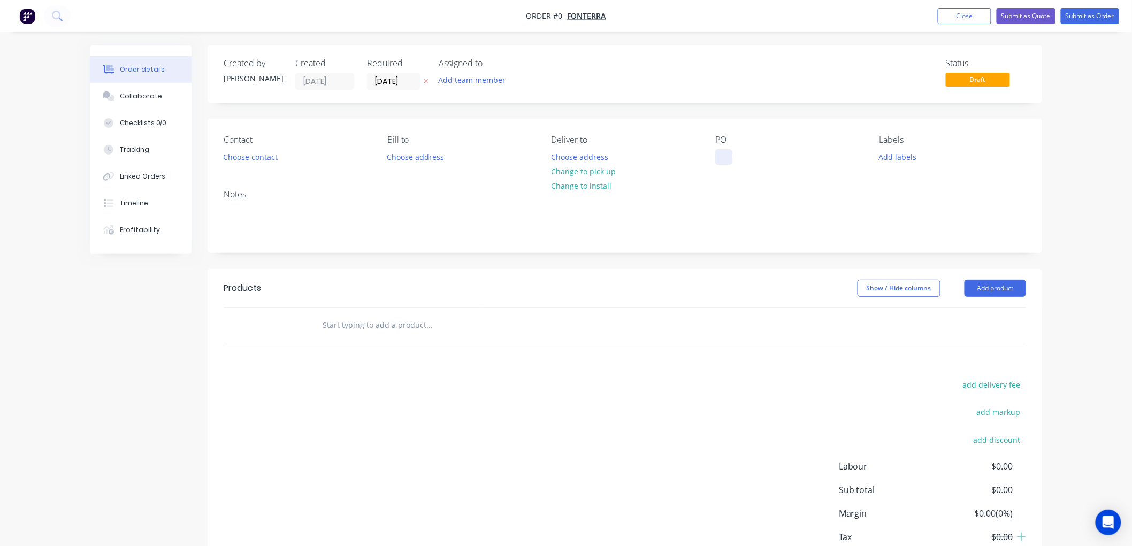
click at [722, 156] on div at bounding box center [723, 157] width 17 height 16
paste div
click at [427, 78] on div "Order details Collaborate Checklists 0/0 Tracking Linked Orders Timeline Profit…" at bounding box center [565, 330] width 973 height 571
click at [589, 158] on button "Choose address" at bounding box center [580, 156] width 68 height 14
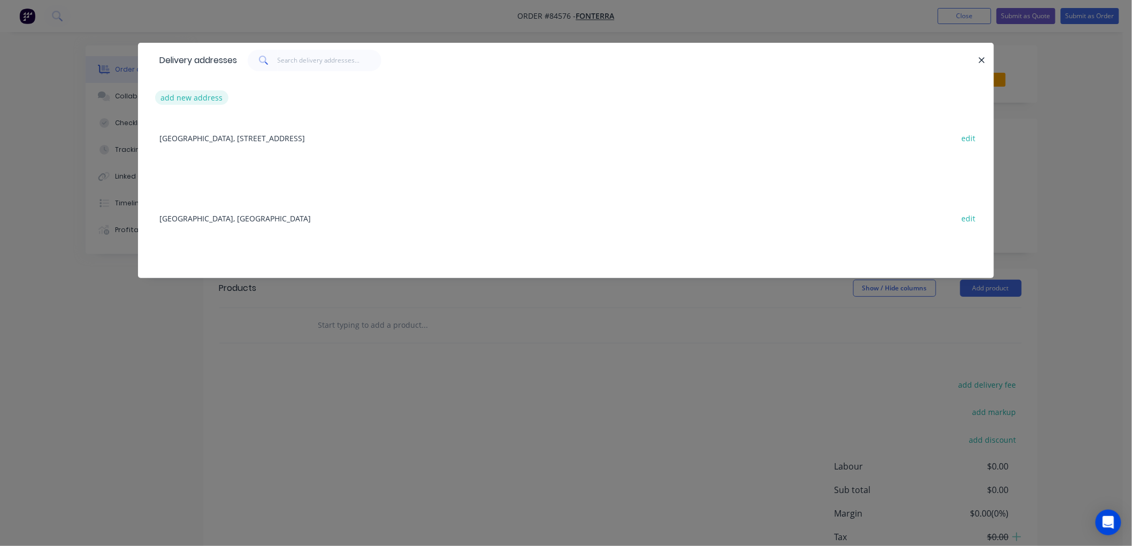
click at [198, 98] on button "add new address" at bounding box center [191, 97] width 73 height 14
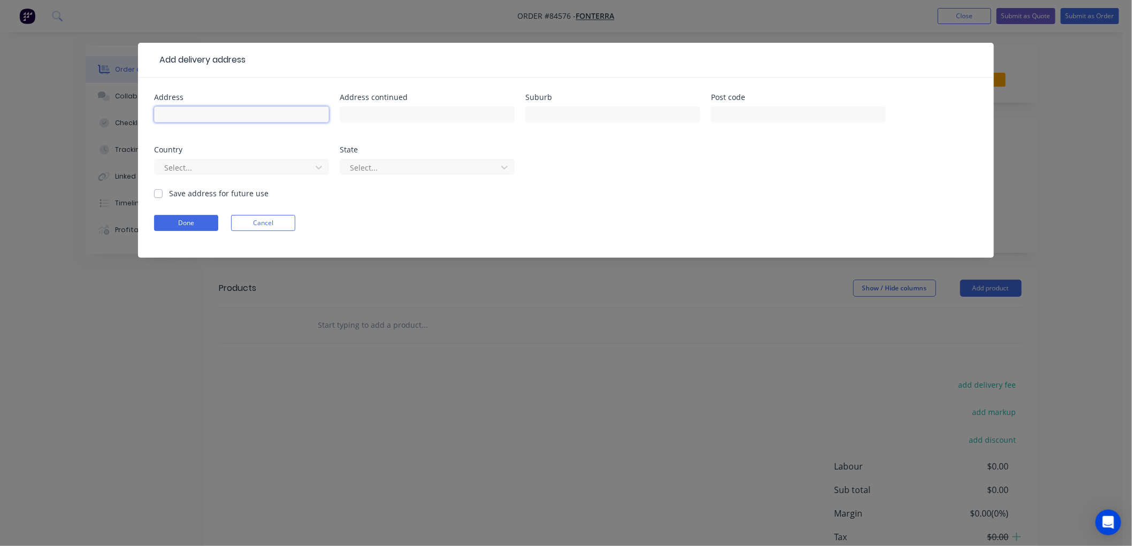
click at [190, 109] on input "text" at bounding box center [241, 114] width 175 height 16
click at [227, 111] on input "Fonterra Waitoa" at bounding box center [241, 114] width 175 height 16
type input "Fonterra Waitoa Site Store"
type input "Main Road and No. 1 Road"
type input "Waitoa"
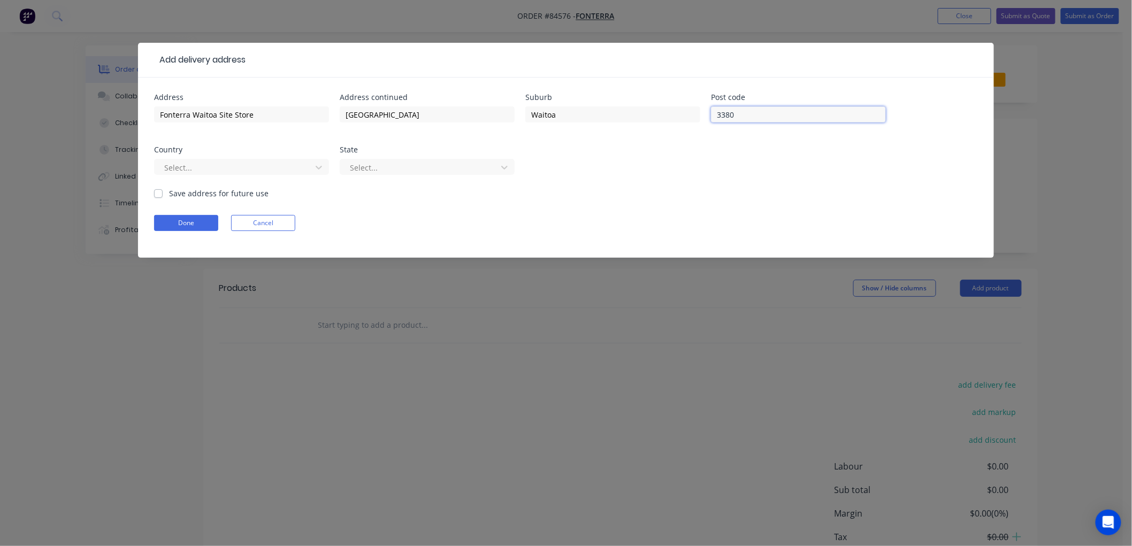
type input "3380"
click at [184, 193] on label "Save address for future use" at bounding box center [218, 193] width 99 height 11
click at [163, 193] on input "Save address for future use" at bounding box center [158, 193] width 9 height 10
checkbox input "true"
click at [187, 220] on button "Done" at bounding box center [186, 223] width 64 height 16
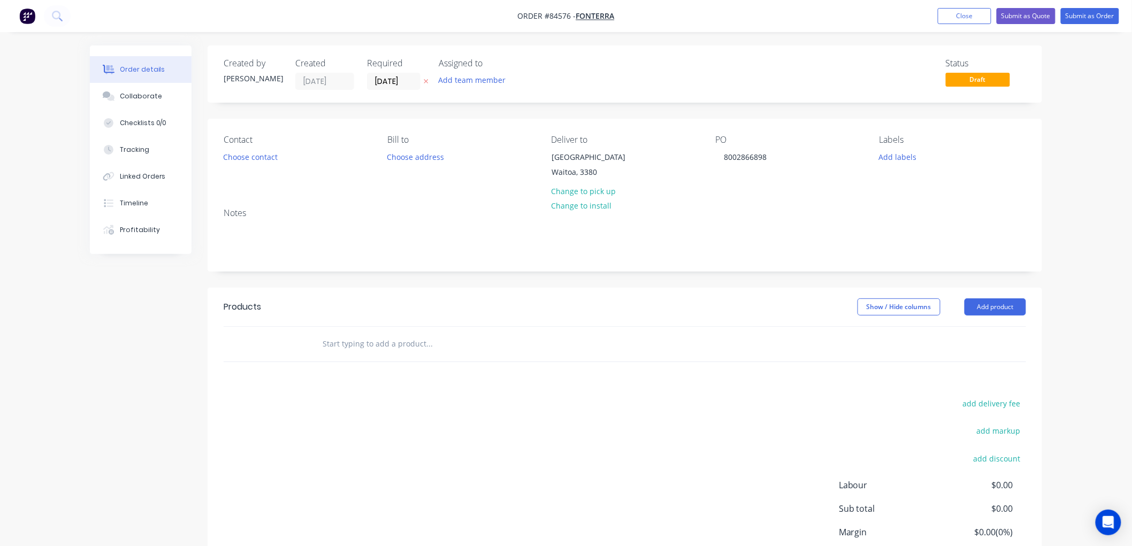
click at [425, 78] on icon "button" at bounding box center [426, 81] width 5 height 6
click at [382, 355] on input "text" at bounding box center [429, 343] width 214 height 21
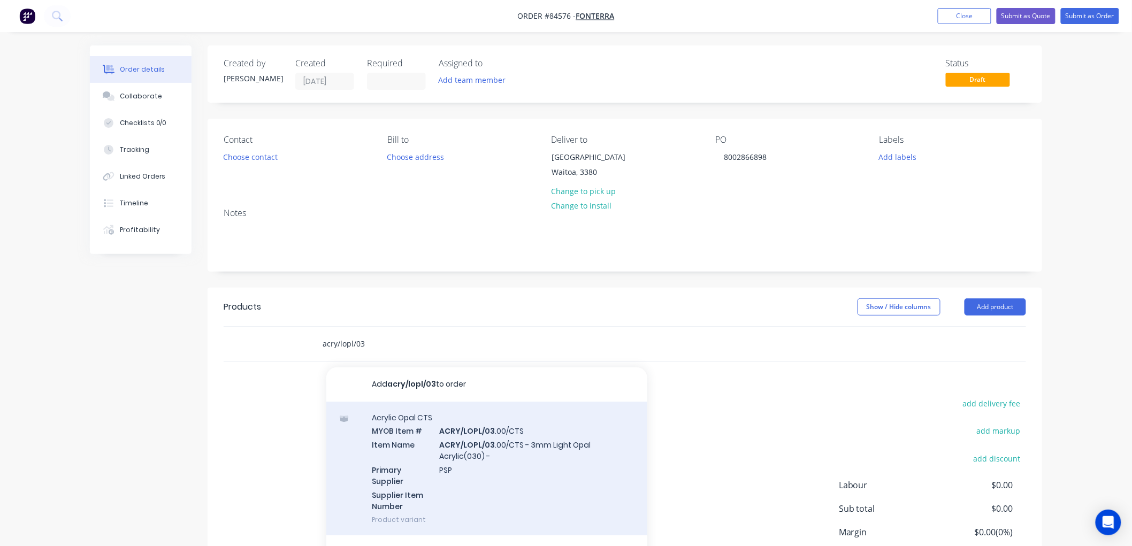
type input "acry/lopl/03"
click at [478, 479] on div "Acrylic Opal CTS MYOB Item # ACRY/LOPL/03 .00/CTS Item Name ACRY/LOPL/03 .00/CT…" at bounding box center [486, 469] width 321 height 134
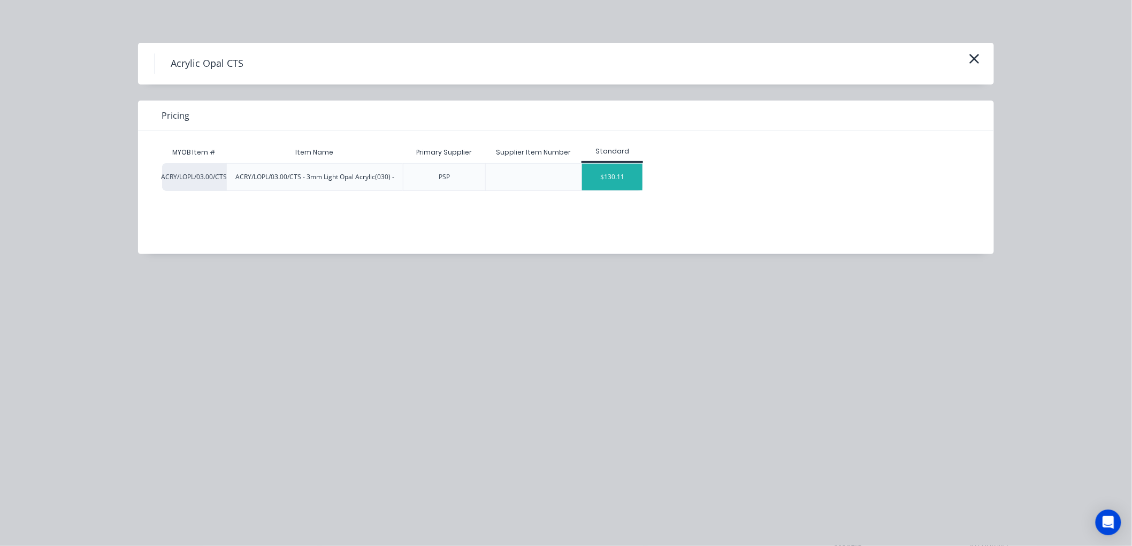
click at [621, 179] on div "$130.11" at bounding box center [612, 177] width 60 height 27
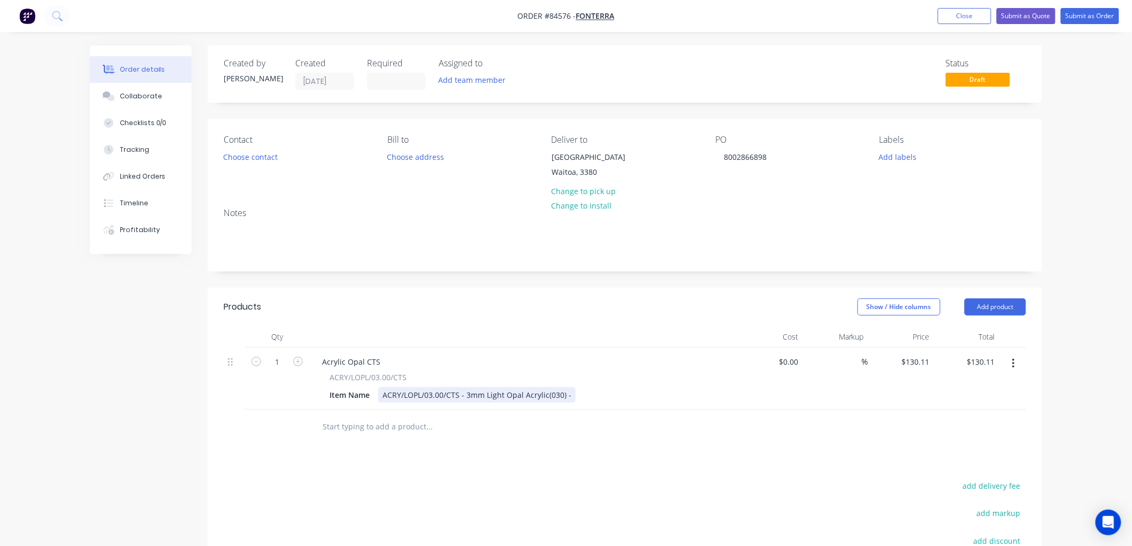
click at [570, 403] on div "ACRY/LOPL/03.00/CTS - 3mm Light Opal Acrylic(030) -" at bounding box center [476, 395] width 197 height 16
type input "130.11"
click at [920, 370] on input "130.11" at bounding box center [917, 362] width 33 height 16
type input "$0.00"
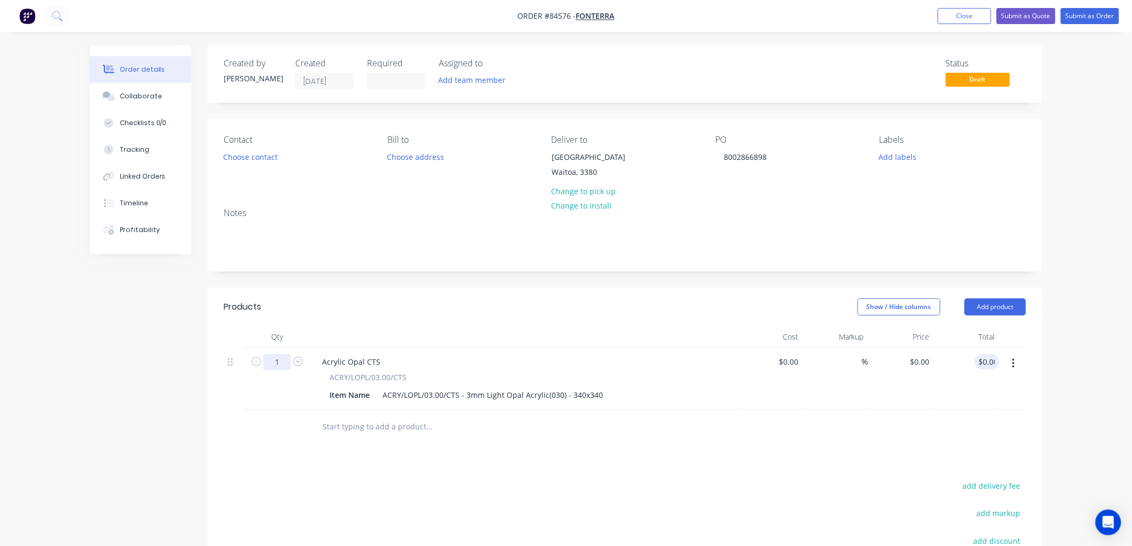
click at [279, 370] on input "1" at bounding box center [277, 362] width 28 height 16
type input "4"
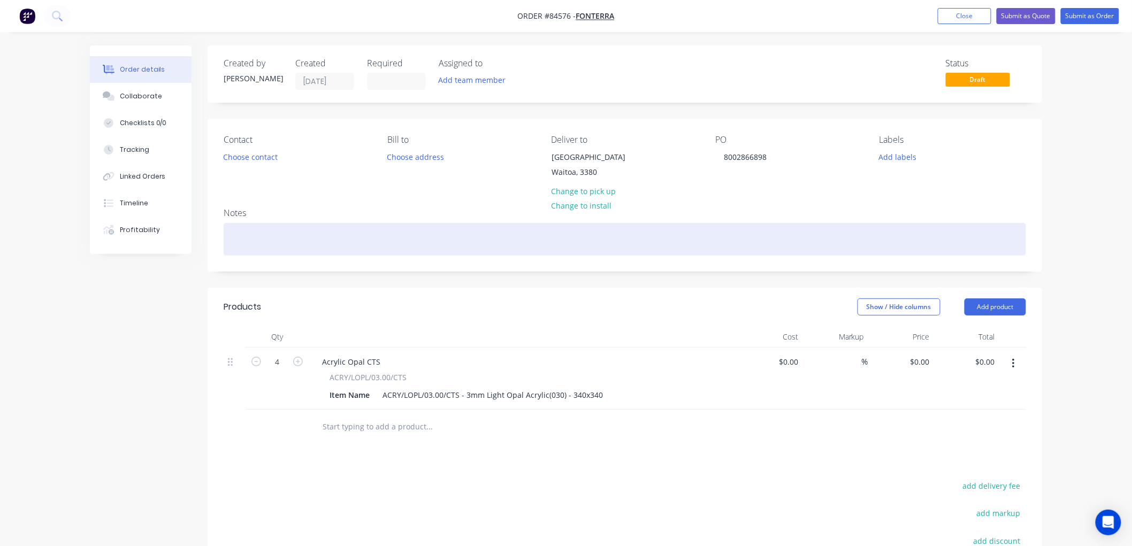
click at [288, 256] on div at bounding box center [625, 239] width 802 height 33
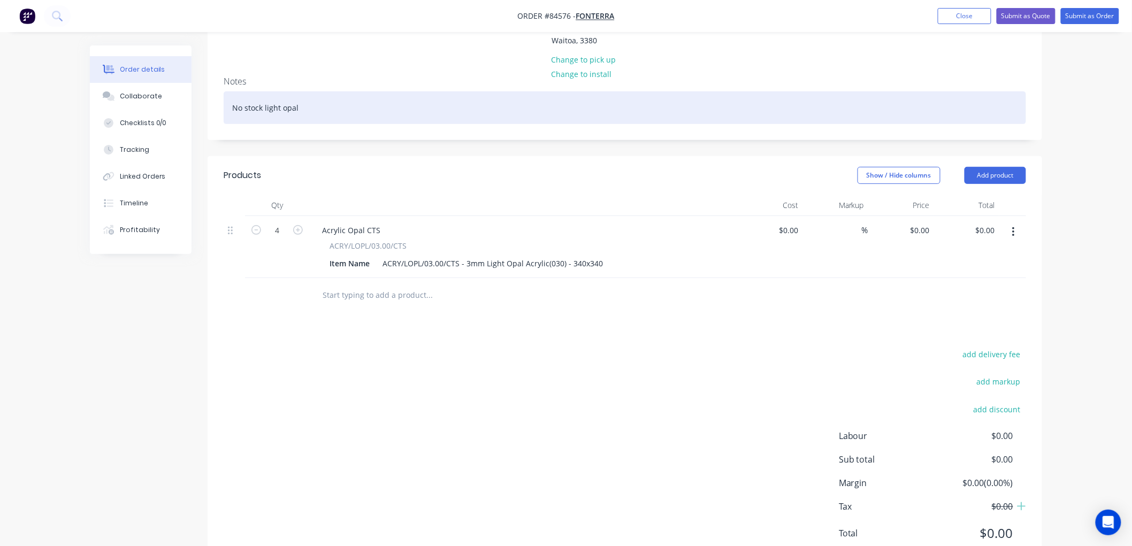
scroll to position [19, 0]
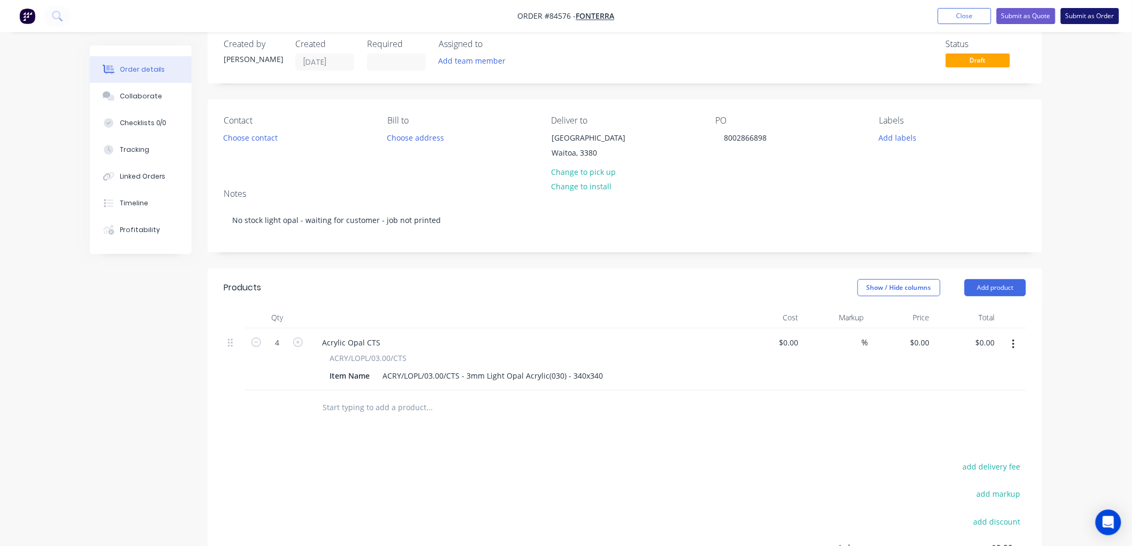
click at [1085, 11] on button "Submit as Order" at bounding box center [1090, 16] width 58 height 16
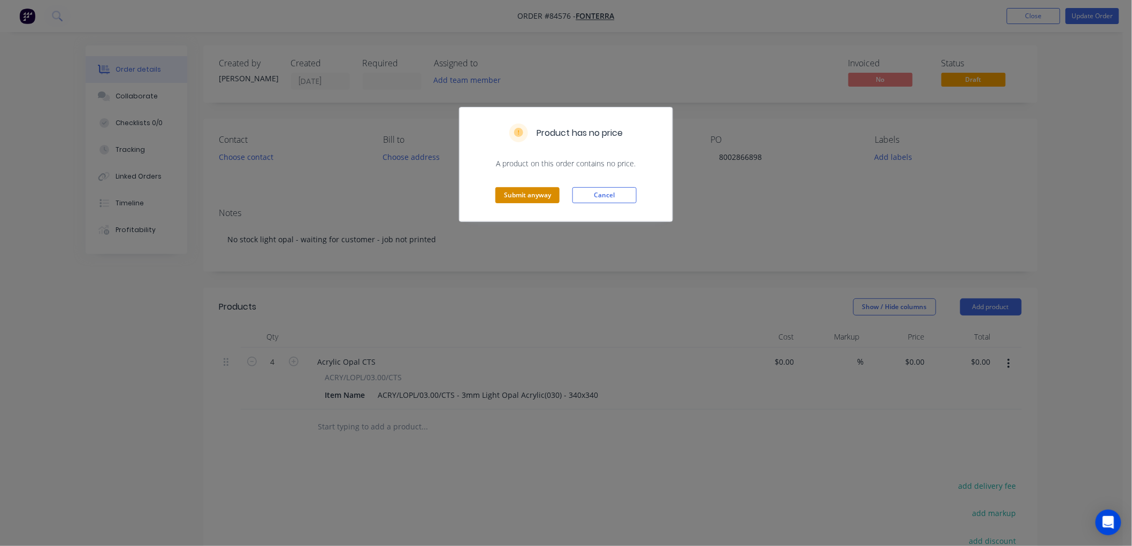
click at [530, 193] on button "Submit anyway" at bounding box center [527, 195] width 64 height 16
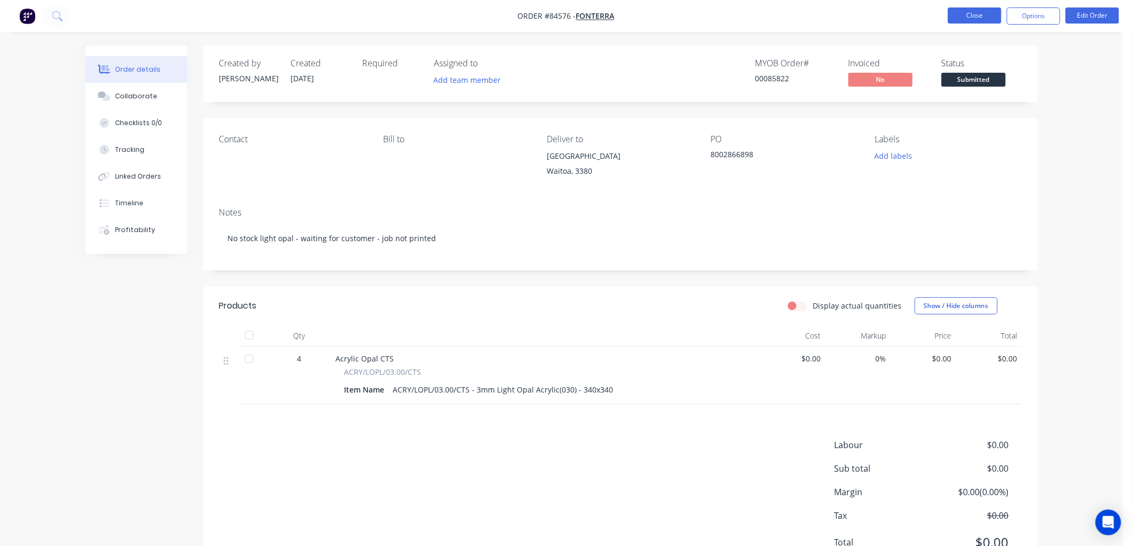
click at [979, 13] on button "Close" at bounding box center [974, 15] width 53 height 16
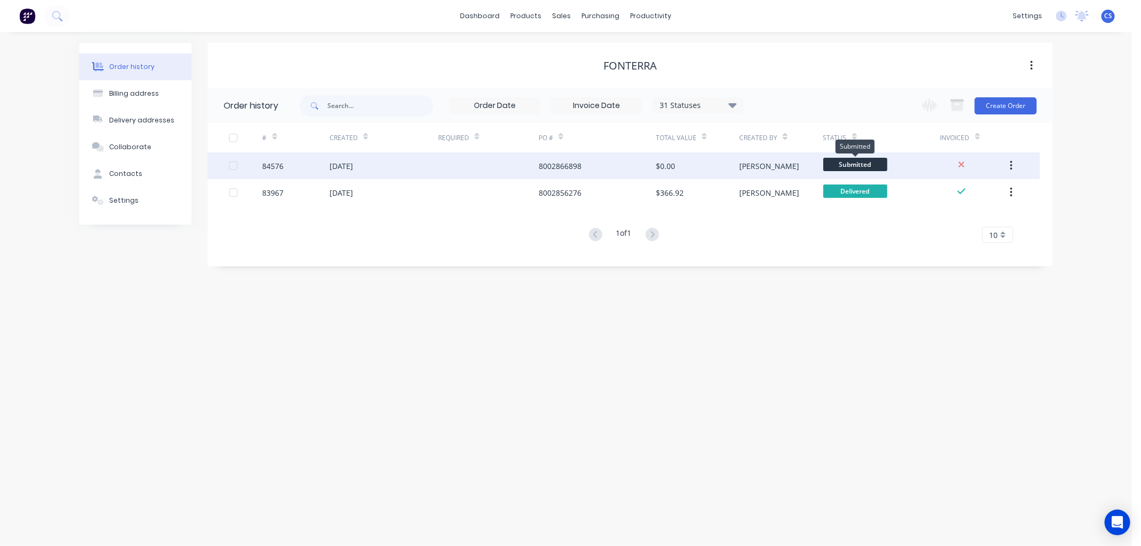
click at [849, 166] on span "Submitted" at bounding box center [855, 164] width 64 height 13
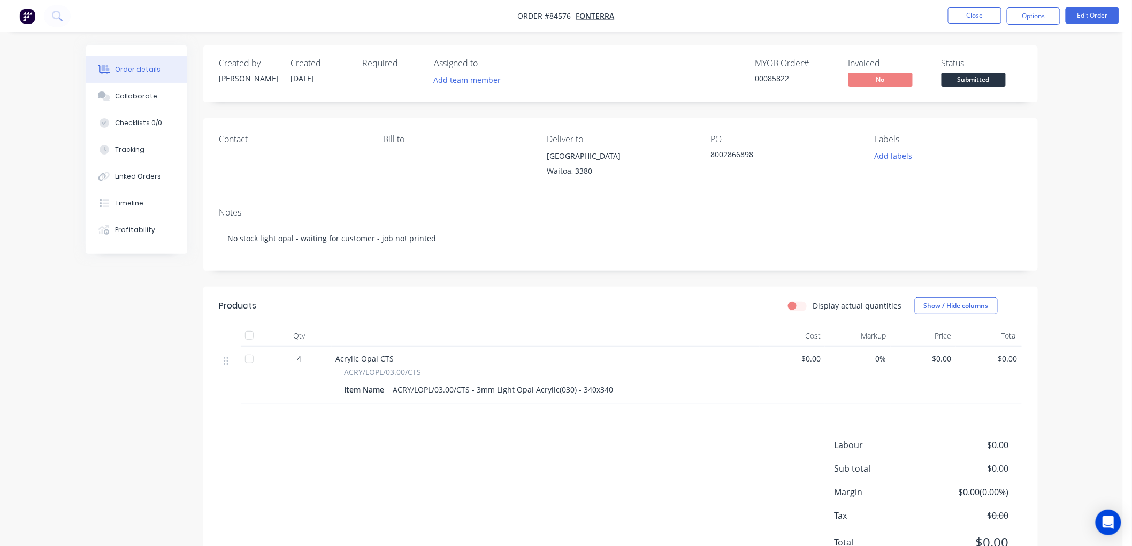
click at [971, 81] on span "Submitted" at bounding box center [973, 79] width 64 height 13
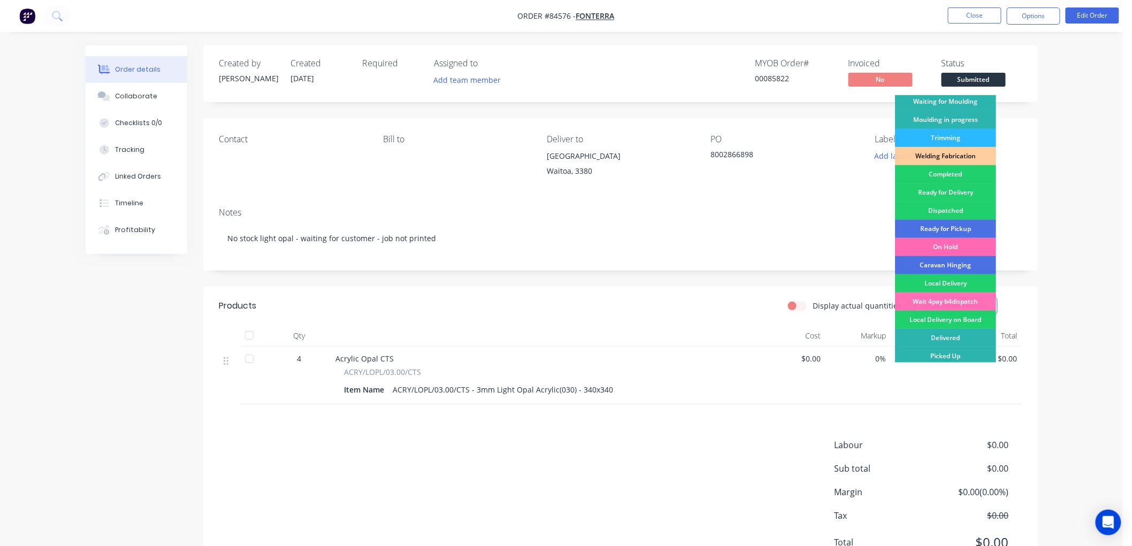
scroll to position [187, 0]
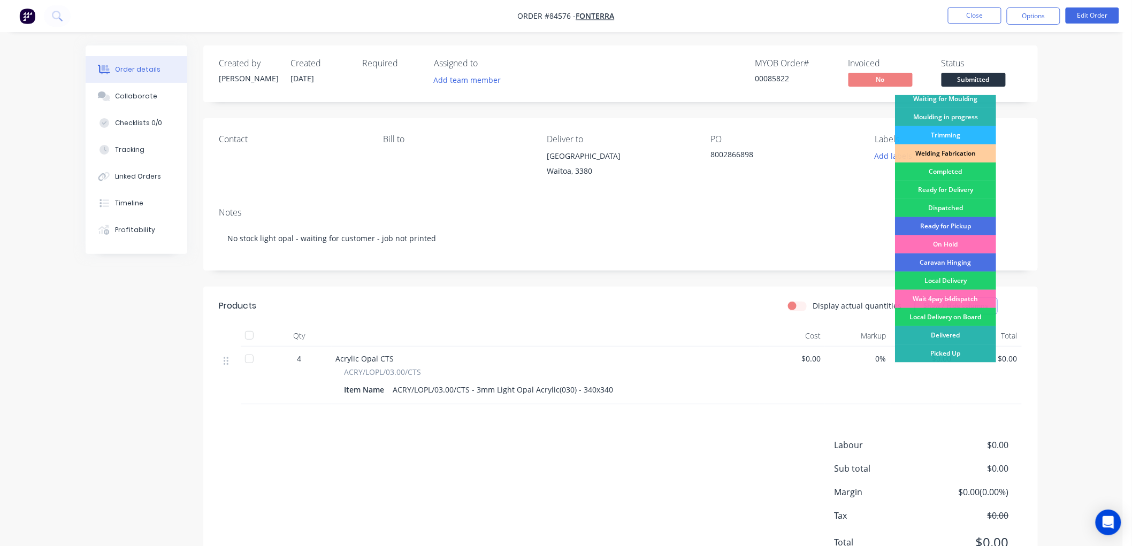
drag, startPoint x: 954, startPoint y: 242, endPoint x: 988, endPoint y: 211, distance: 46.2
click at [954, 242] on div "On Hold" at bounding box center [945, 244] width 101 height 18
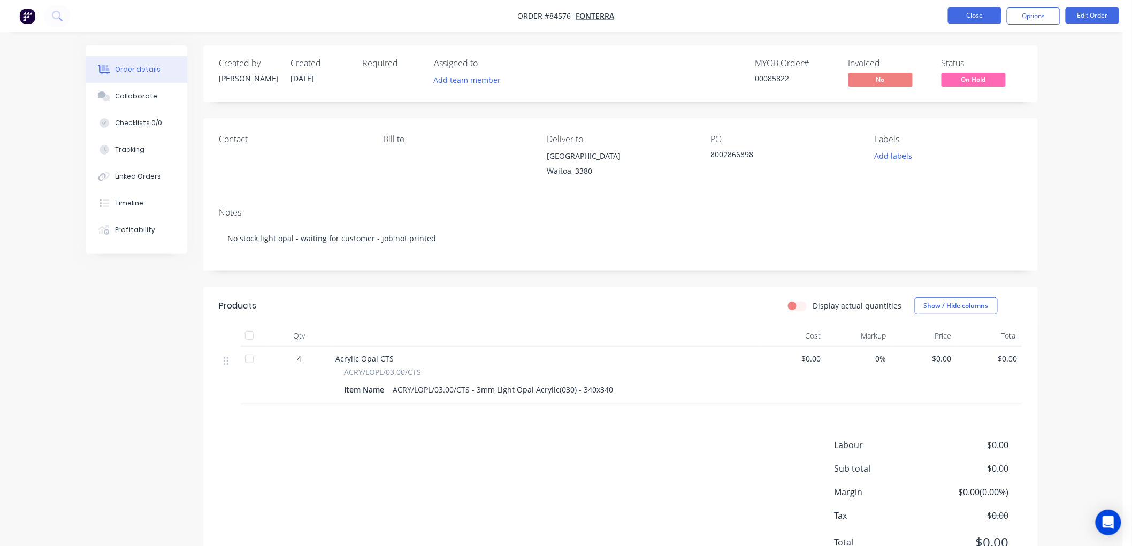
click at [976, 18] on button "Close" at bounding box center [974, 15] width 53 height 16
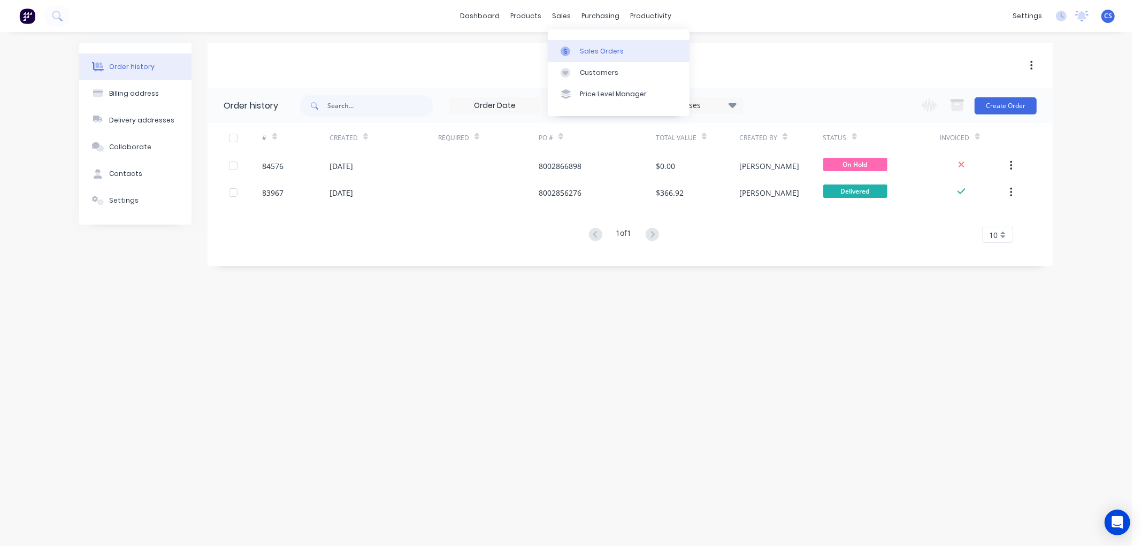
click at [578, 49] on link "Sales Orders" at bounding box center [619, 50] width 142 height 21
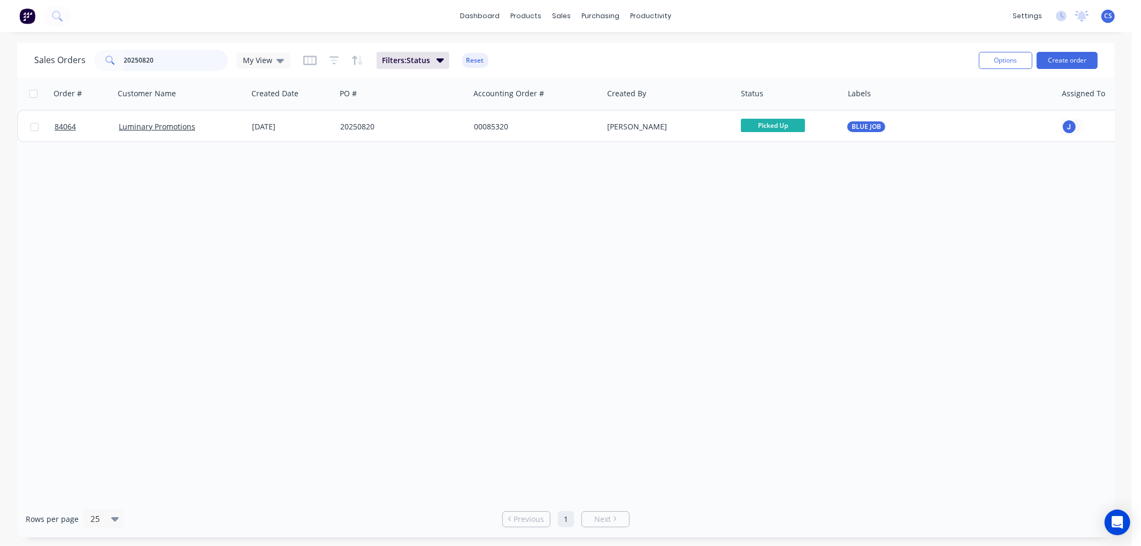
click at [167, 65] on input "20250820" at bounding box center [176, 60] width 104 height 21
type input "abb"
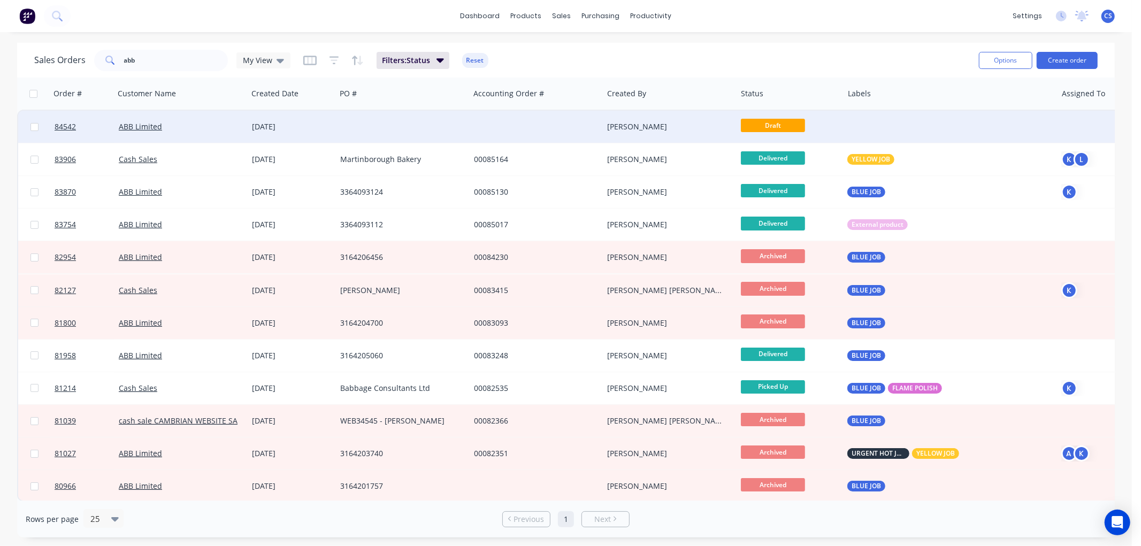
click at [527, 127] on div at bounding box center [537, 127] width 134 height 32
